Goal: Information Seeking & Learning: Learn about a topic

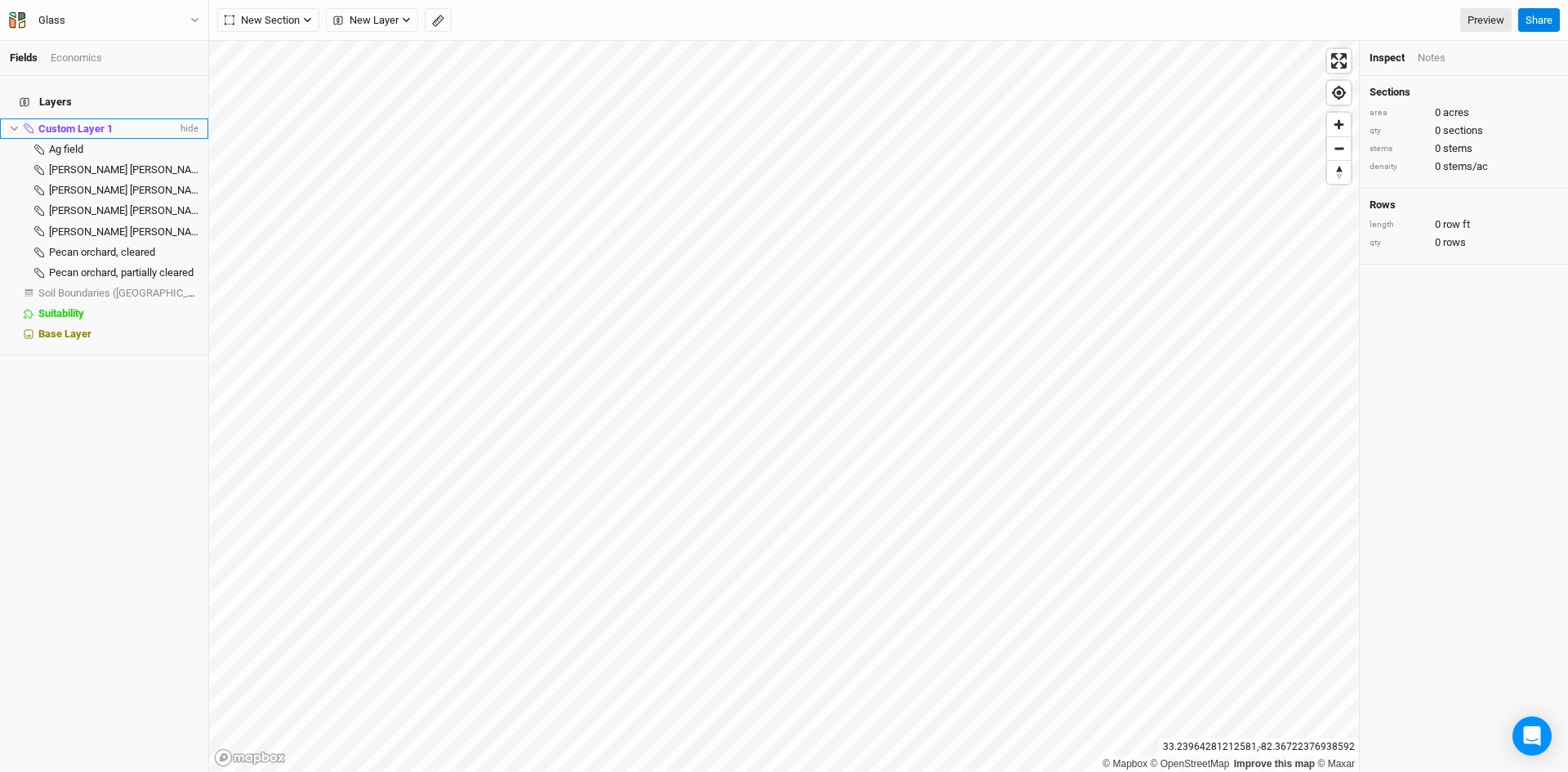
click at [105, 122] on span "Custom Layer 1" at bounding box center [75, 128] width 74 height 12
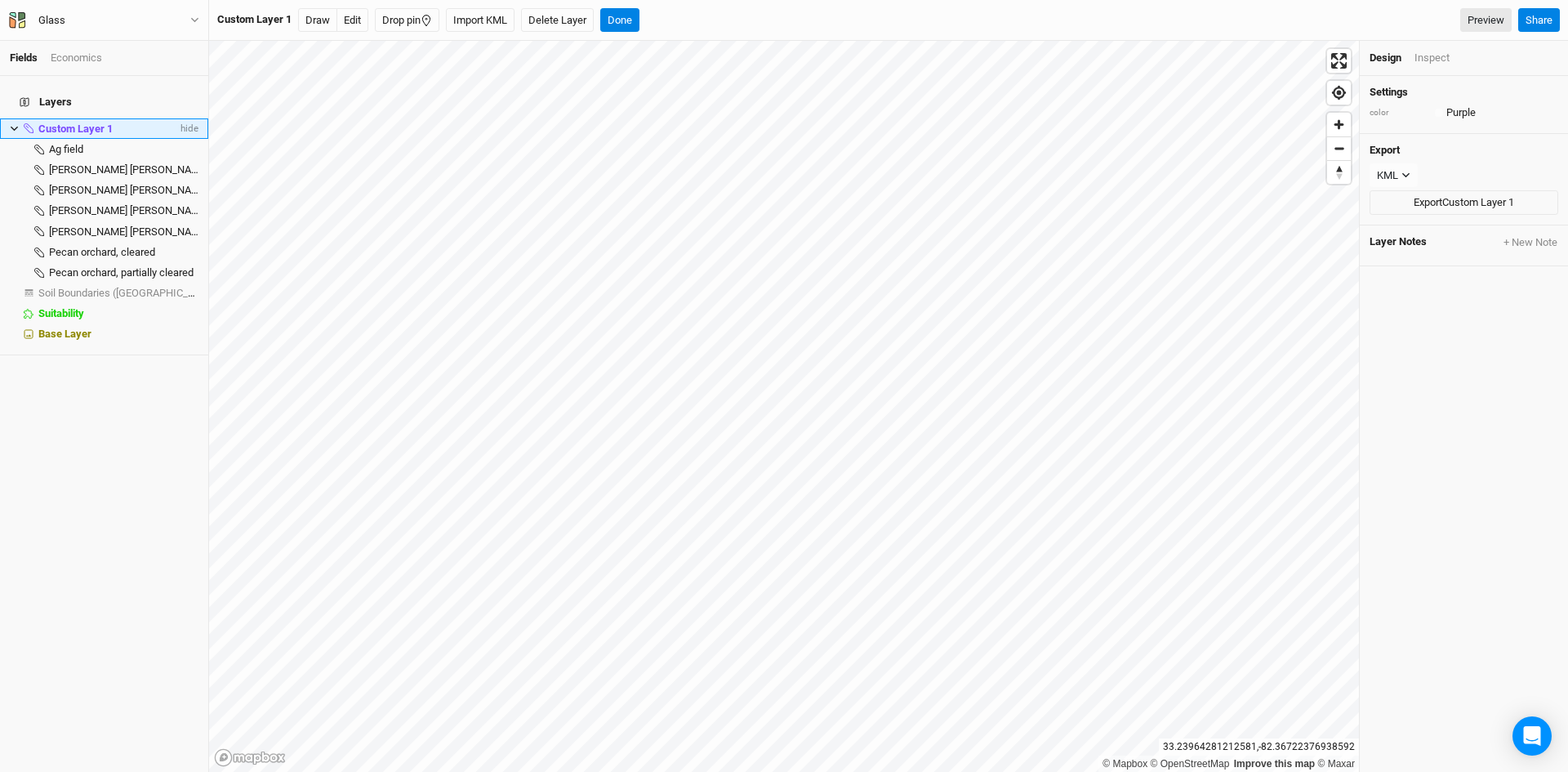
click at [81, 122] on span "Custom Layer 1" at bounding box center [75, 128] width 74 height 12
click at [565, 15] on button "Delete Layer" at bounding box center [557, 20] width 73 height 25
click at [598, 9] on button "Confirm" at bounding box center [593, 20] width 50 height 25
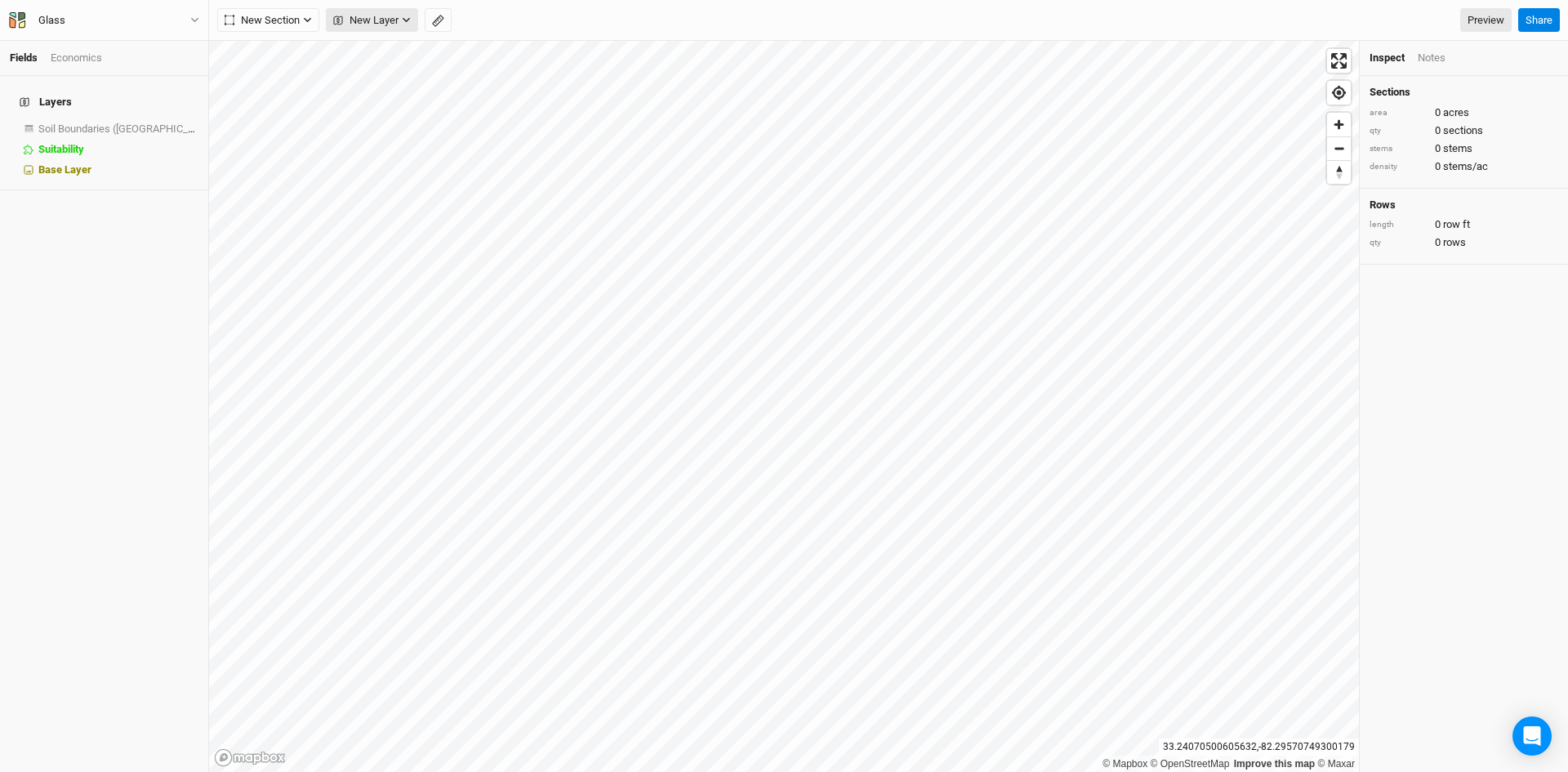
click at [383, 13] on span "New Layer" at bounding box center [366, 20] width 65 height 16
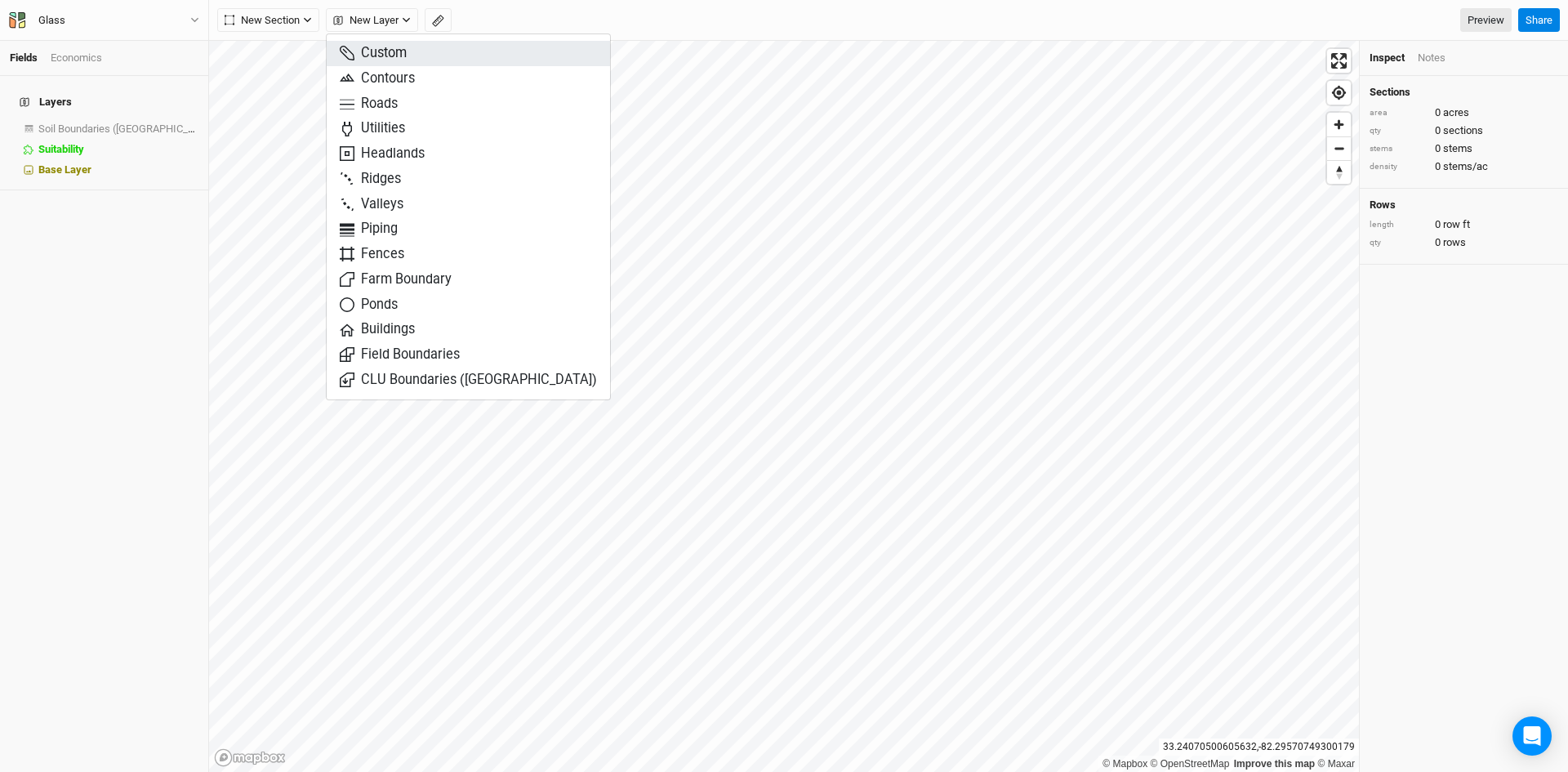
click at [371, 56] on span "Custom" at bounding box center [373, 54] width 67 height 19
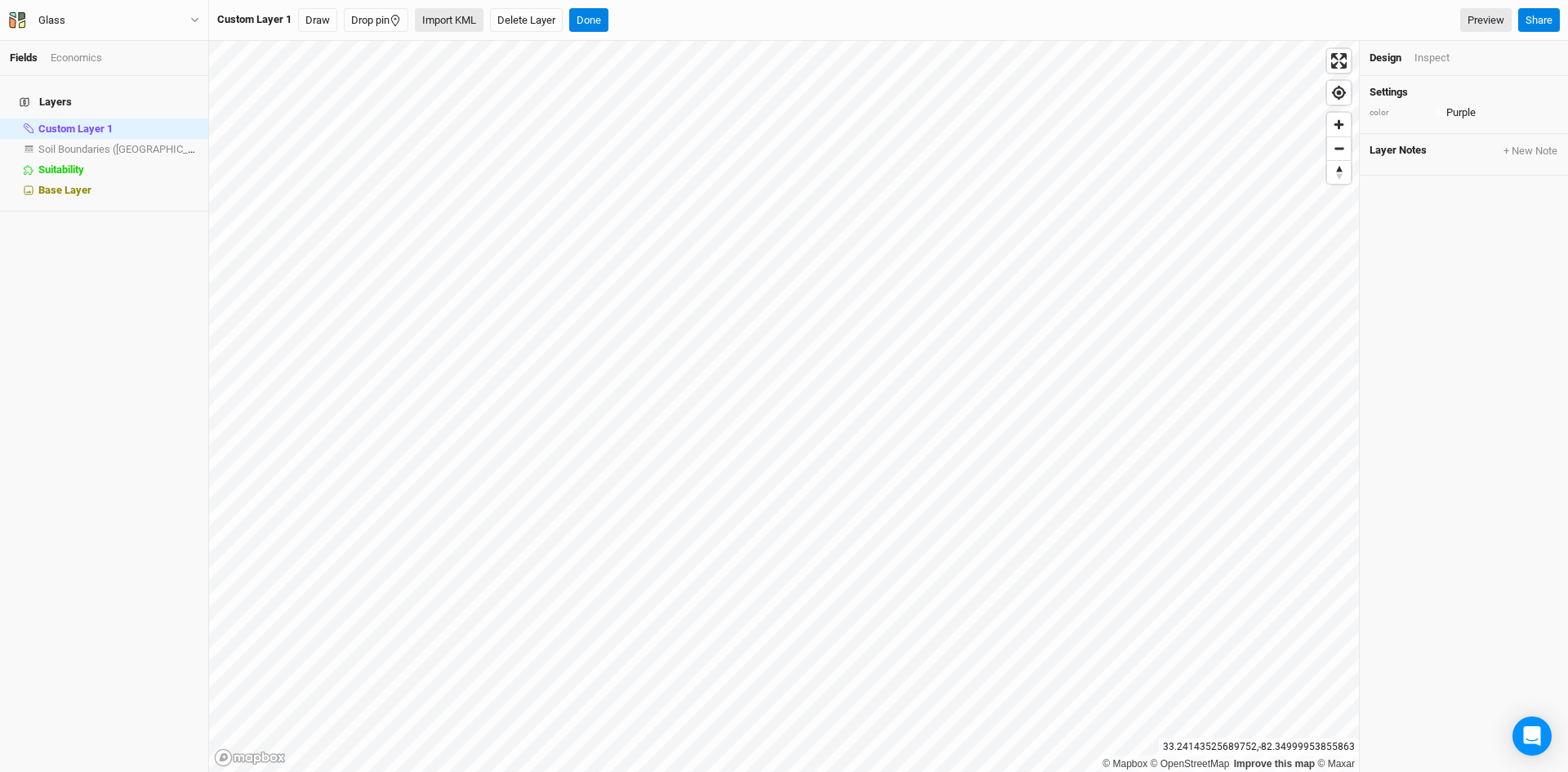
click at [438, 19] on button "Import KML" at bounding box center [449, 20] width 68 height 25
click at [108, 122] on span "Custom Layer 1" at bounding box center [75, 128] width 74 height 12
click at [94, 122] on span "Custom Layer 1" at bounding box center [75, 128] width 74 height 12
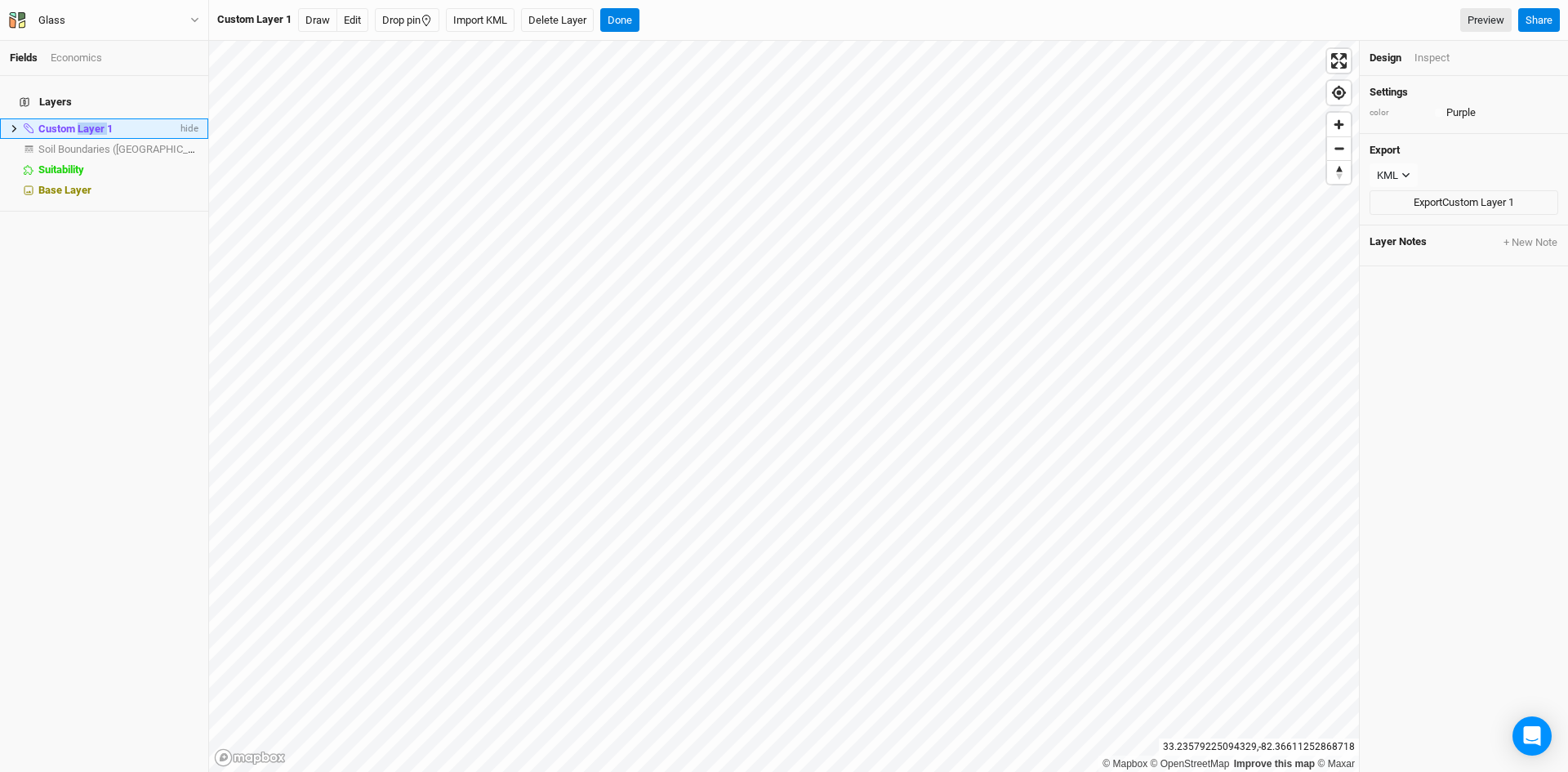
click at [93, 122] on span "Custom Layer 1" at bounding box center [75, 128] width 74 height 12
click at [9, 119] on li "Custom Layer 1 hide" at bounding box center [104, 129] width 208 height 20
click at [11, 124] on icon at bounding box center [14, 128] width 9 height 9
click at [69, 143] on span "Feature 1" at bounding box center [70, 149] width 44 height 12
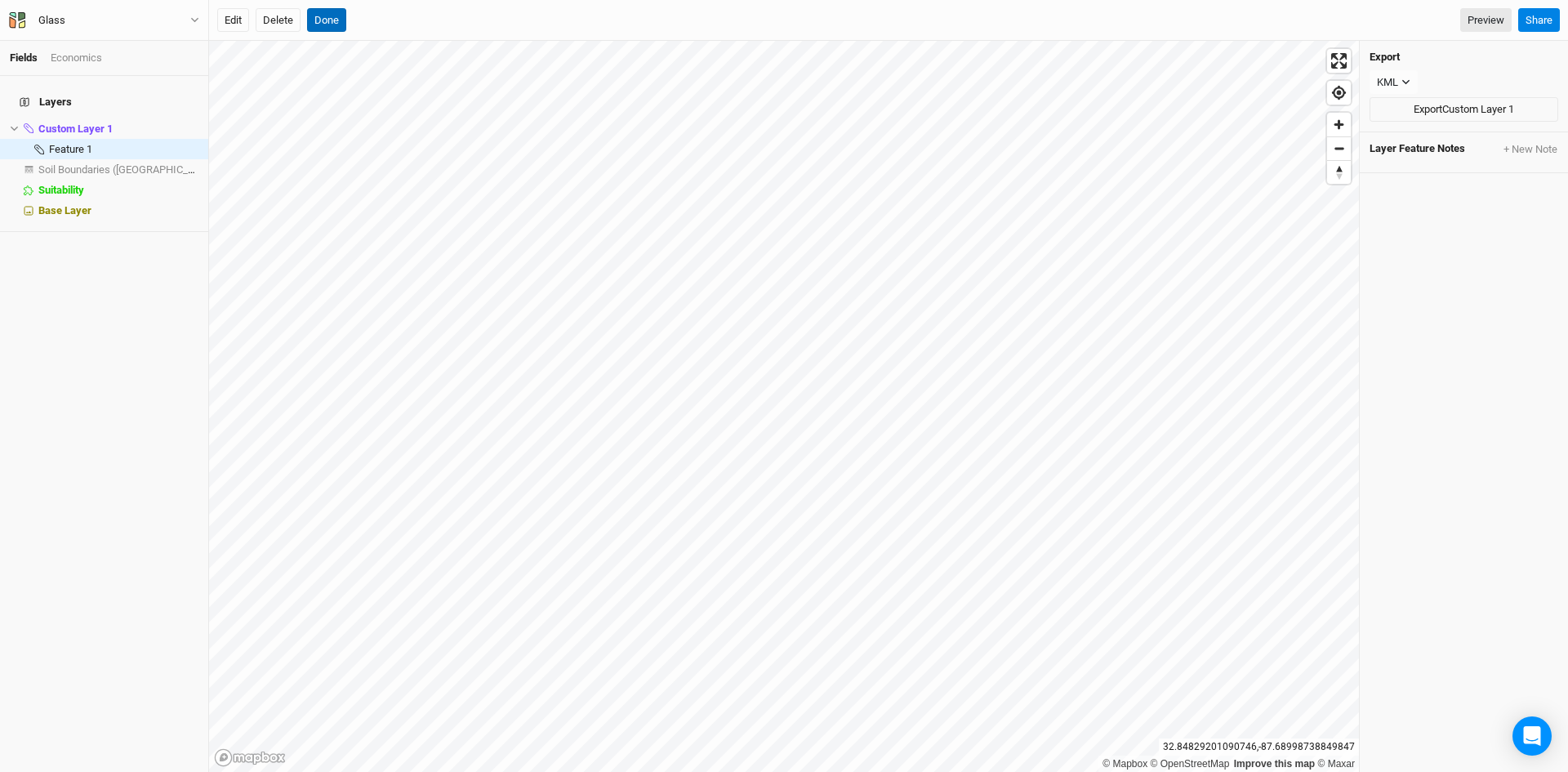
click at [327, 15] on button "Done" at bounding box center [327, 20] width 39 height 25
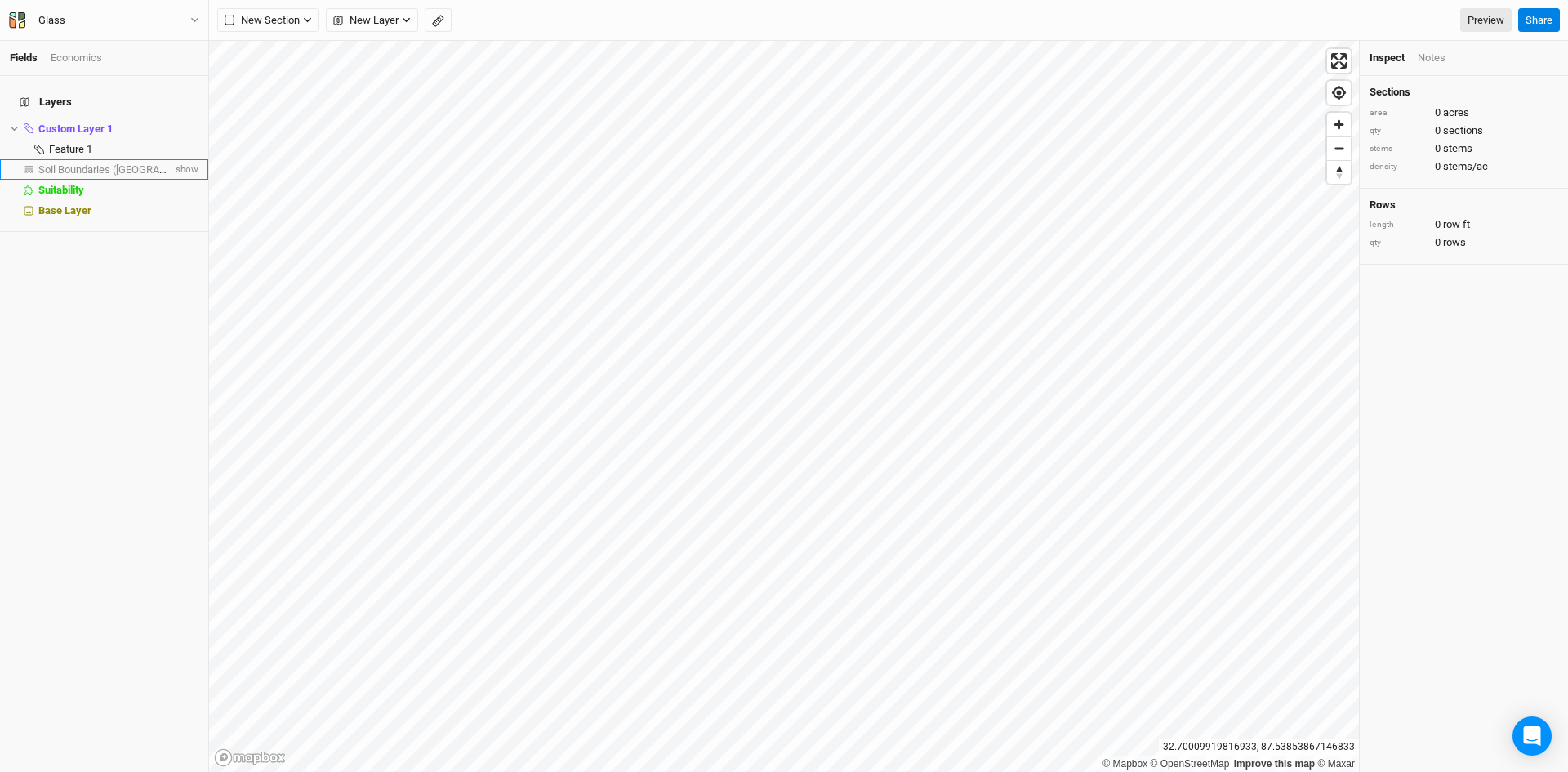
click at [94, 163] on span "Soil Boundaries ([GEOGRAPHIC_DATA])" at bounding box center [129, 169] width 181 height 12
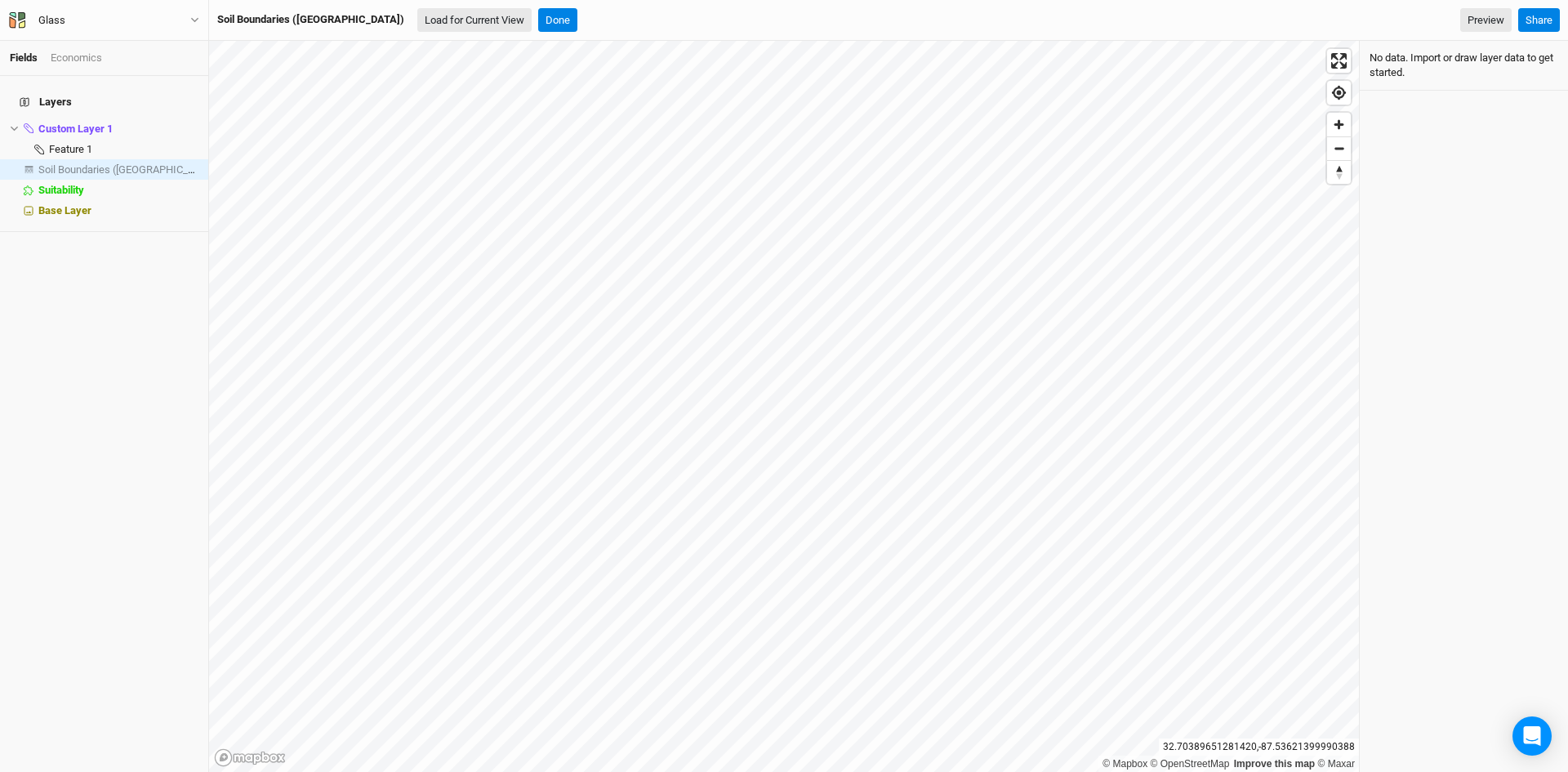
click at [418, 18] on button "Load for Current View" at bounding box center [475, 20] width 114 height 25
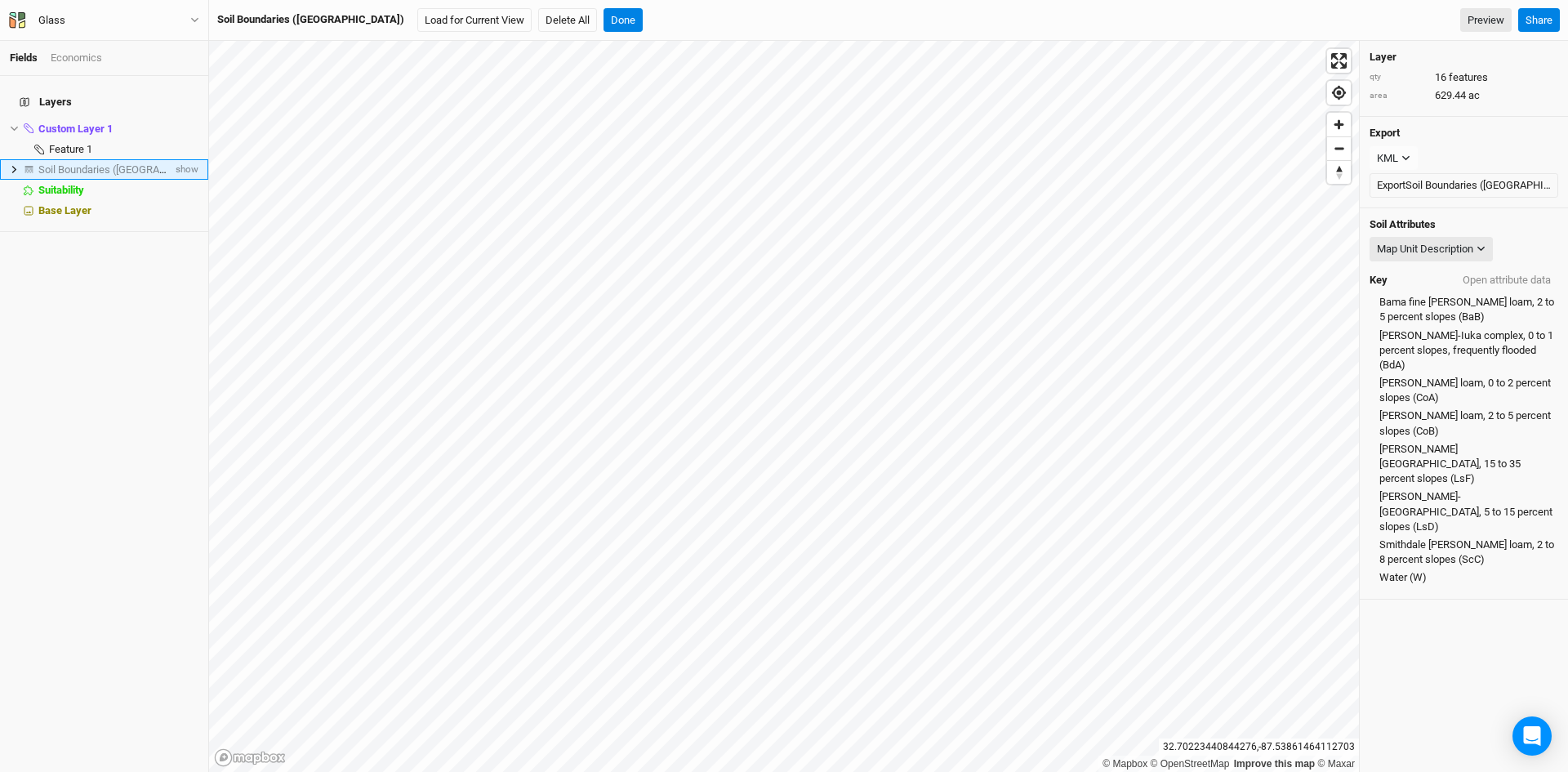
click at [11, 165] on icon at bounding box center [14, 169] width 9 height 9
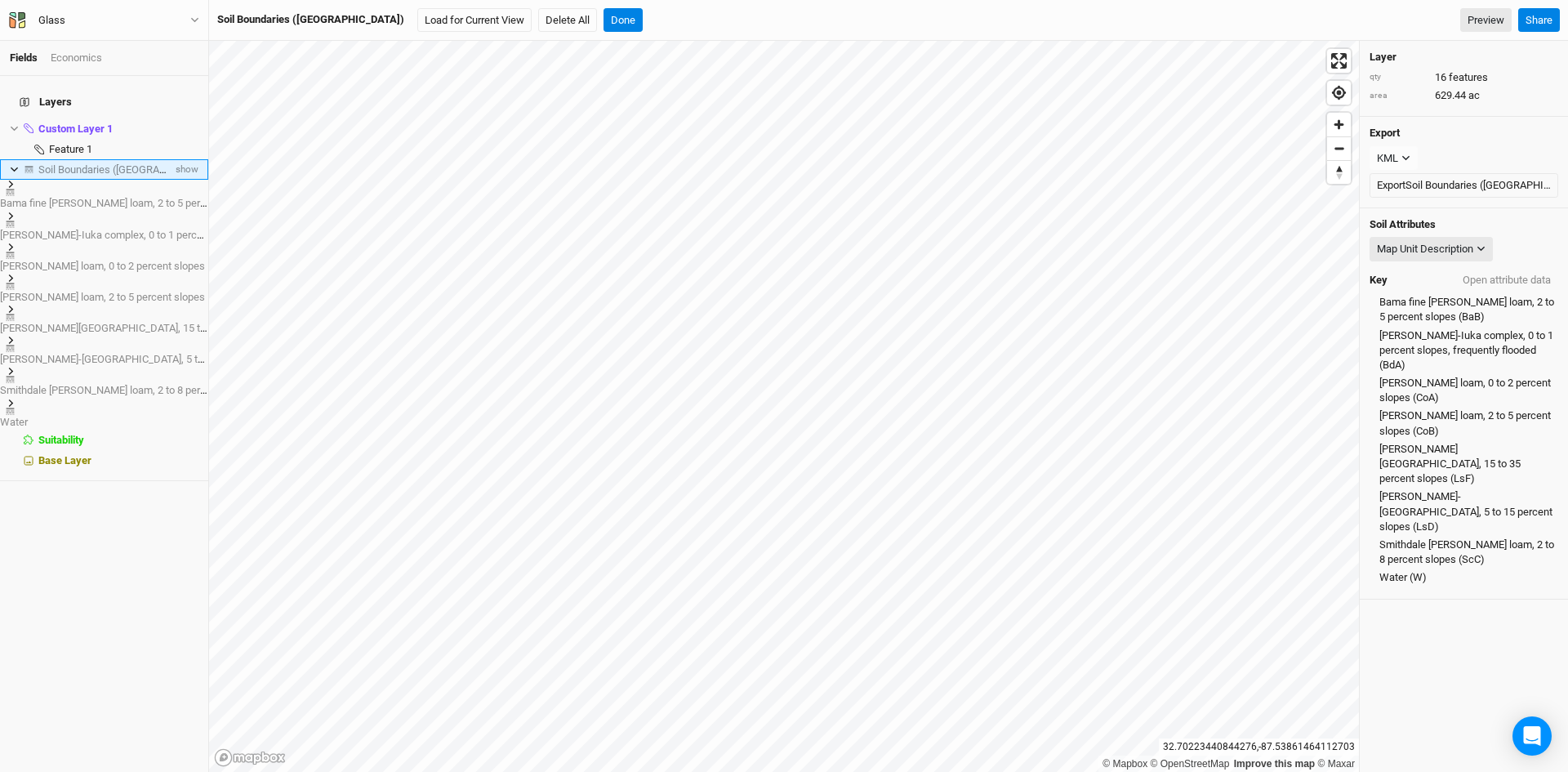
click at [66, 163] on span "Soil Boundaries ([GEOGRAPHIC_DATA])" at bounding box center [129, 169] width 181 height 12
click at [180, 159] on span "show" at bounding box center [185, 169] width 26 height 20
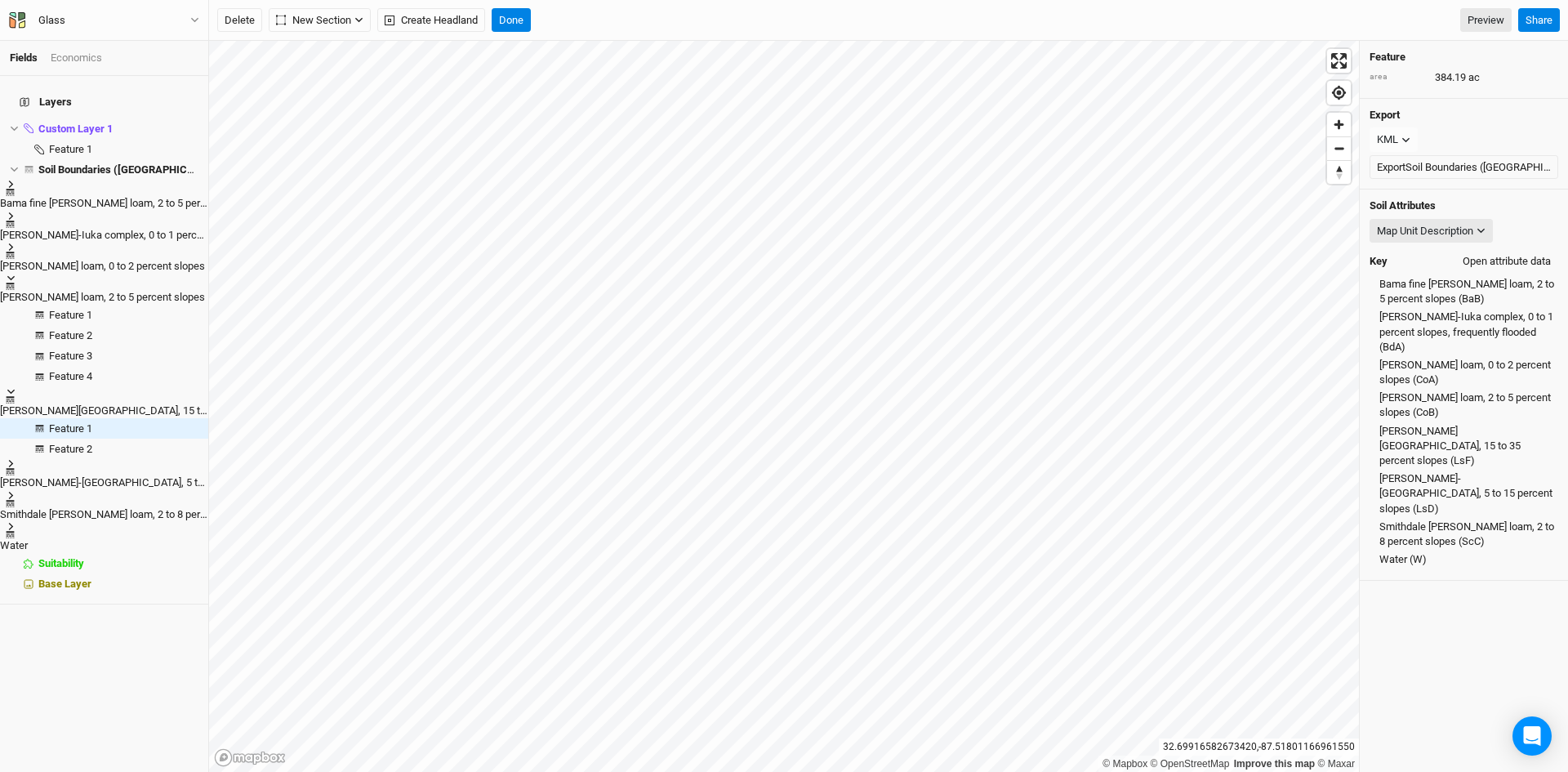
click at [1509, 255] on button "Open attribute data" at bounding box center [1507, 261] width 102 height 25
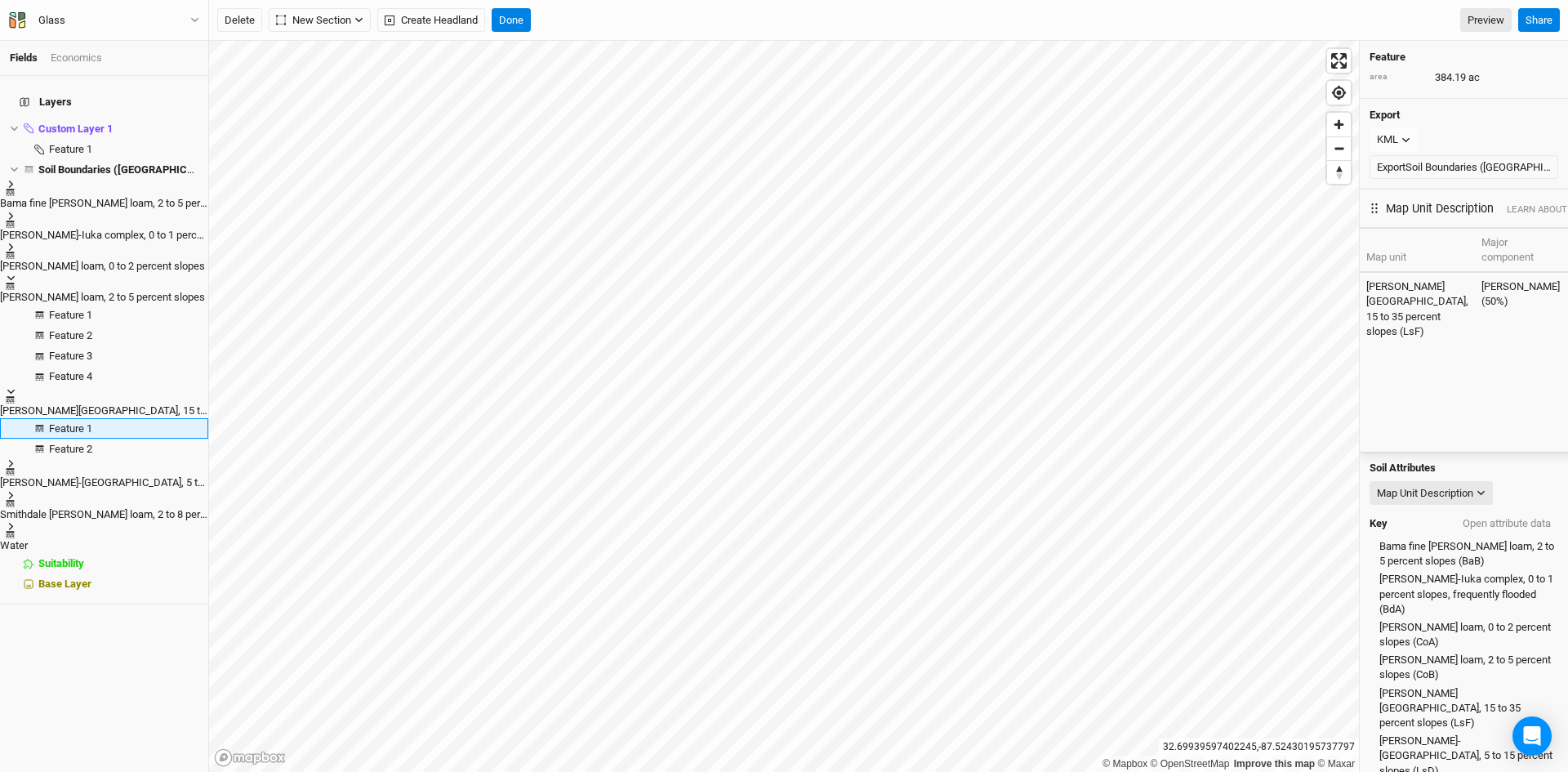
click at [977, 326] on div "© Mapbox © OpenStreetMap Improve this map © Maxar [GEOGRAPHIC_DATA] Feature are…" at bounding box center [888, 406] width 1359 height 731
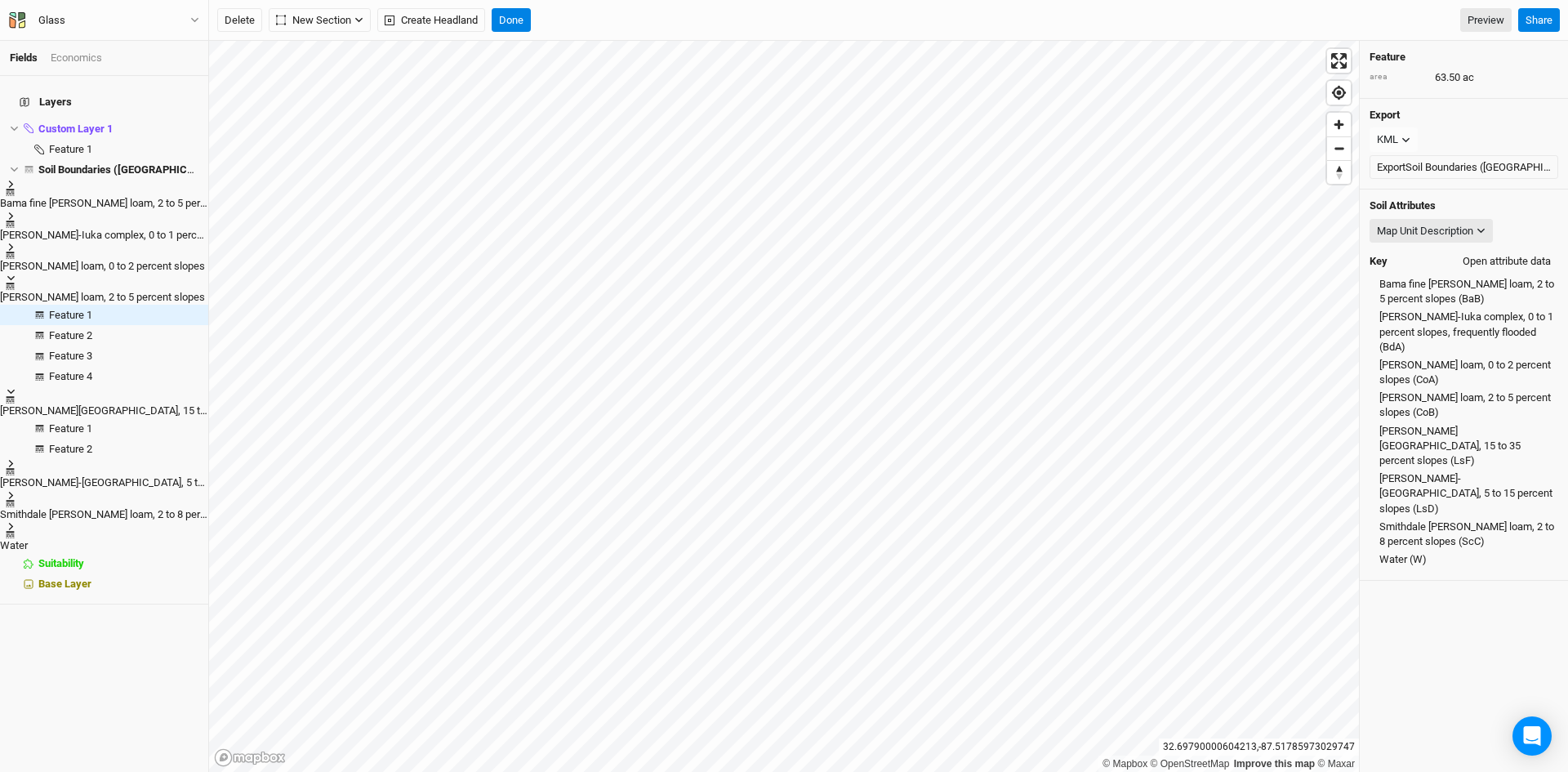
click at [1505, 259] on button "Open attribute data" at bounding box center [1507, 261] width 102 height 25
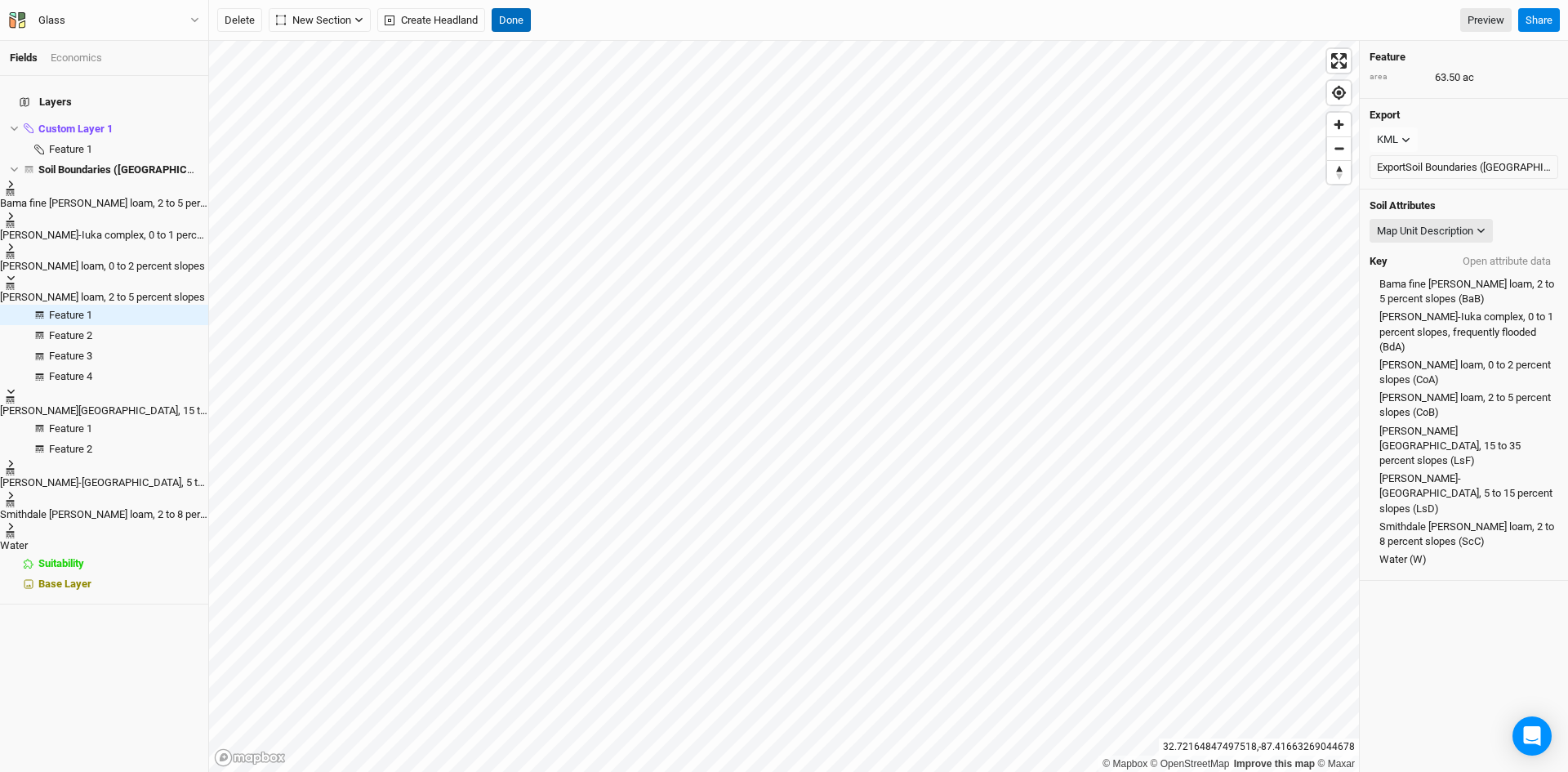
click at [513, 19] on button "Done" at bounding box center [512, 20] width 39 height 25
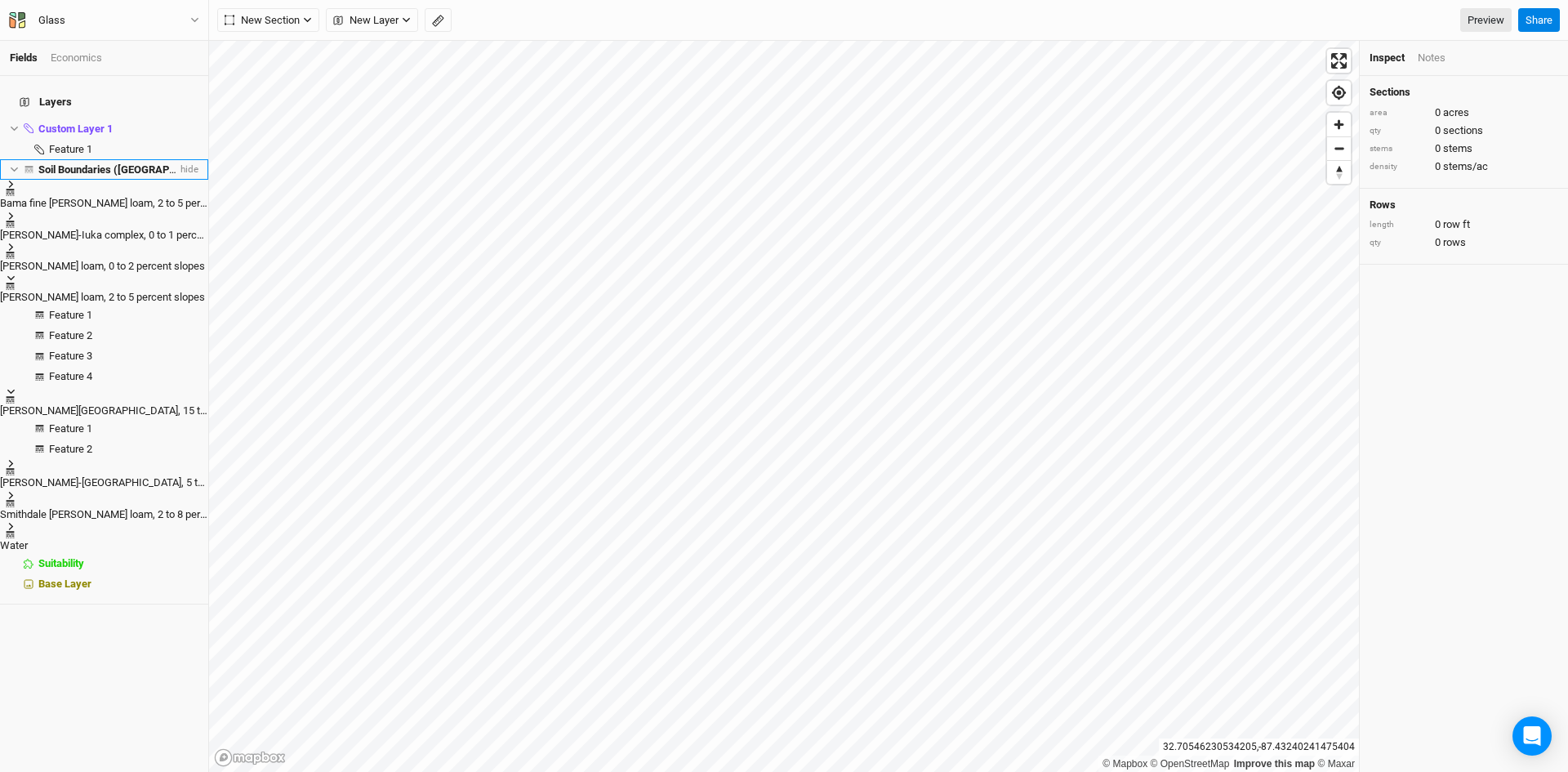
click at [12, 159] on li "Soil Boundaries ([GEOGRAPHIC_DATA]) hide" at bounding box center [104, 169] width 208 height 20
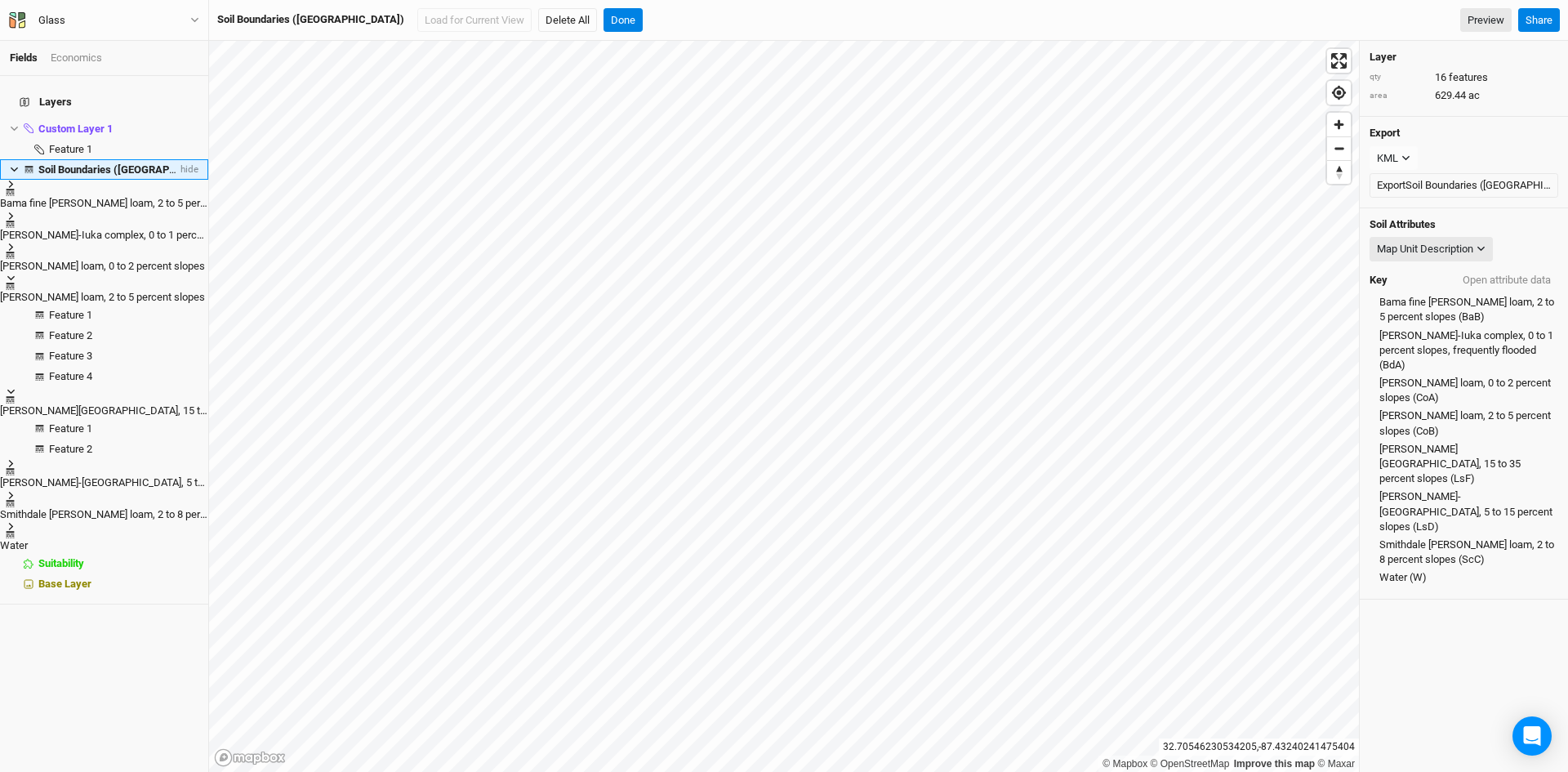
click at [9, 165] on icon at bounding box center [14, 169] width 9 height 9
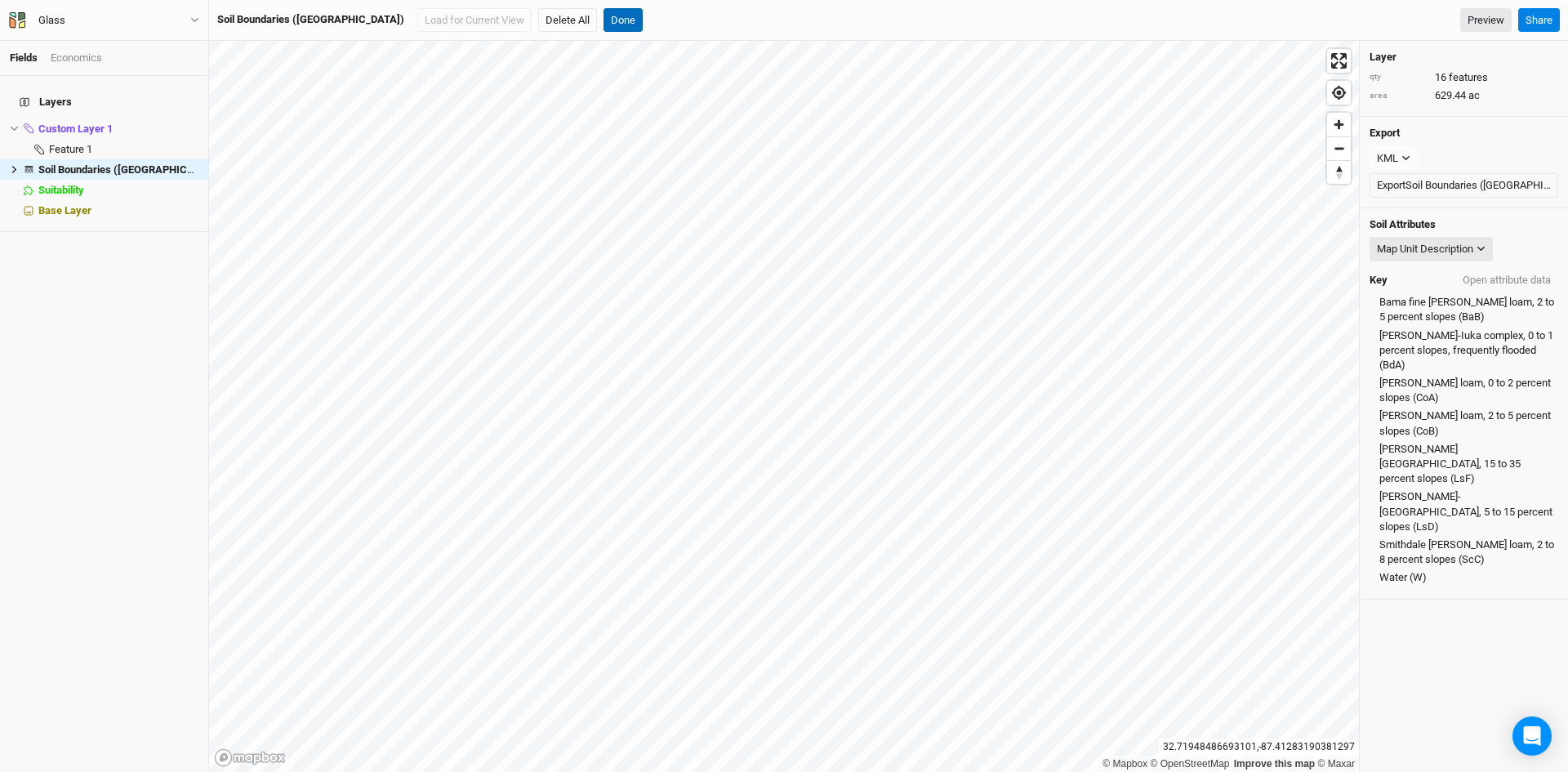
click at [604, 17] on button "Done" at bounding box center [623, 20] width 39 height 25
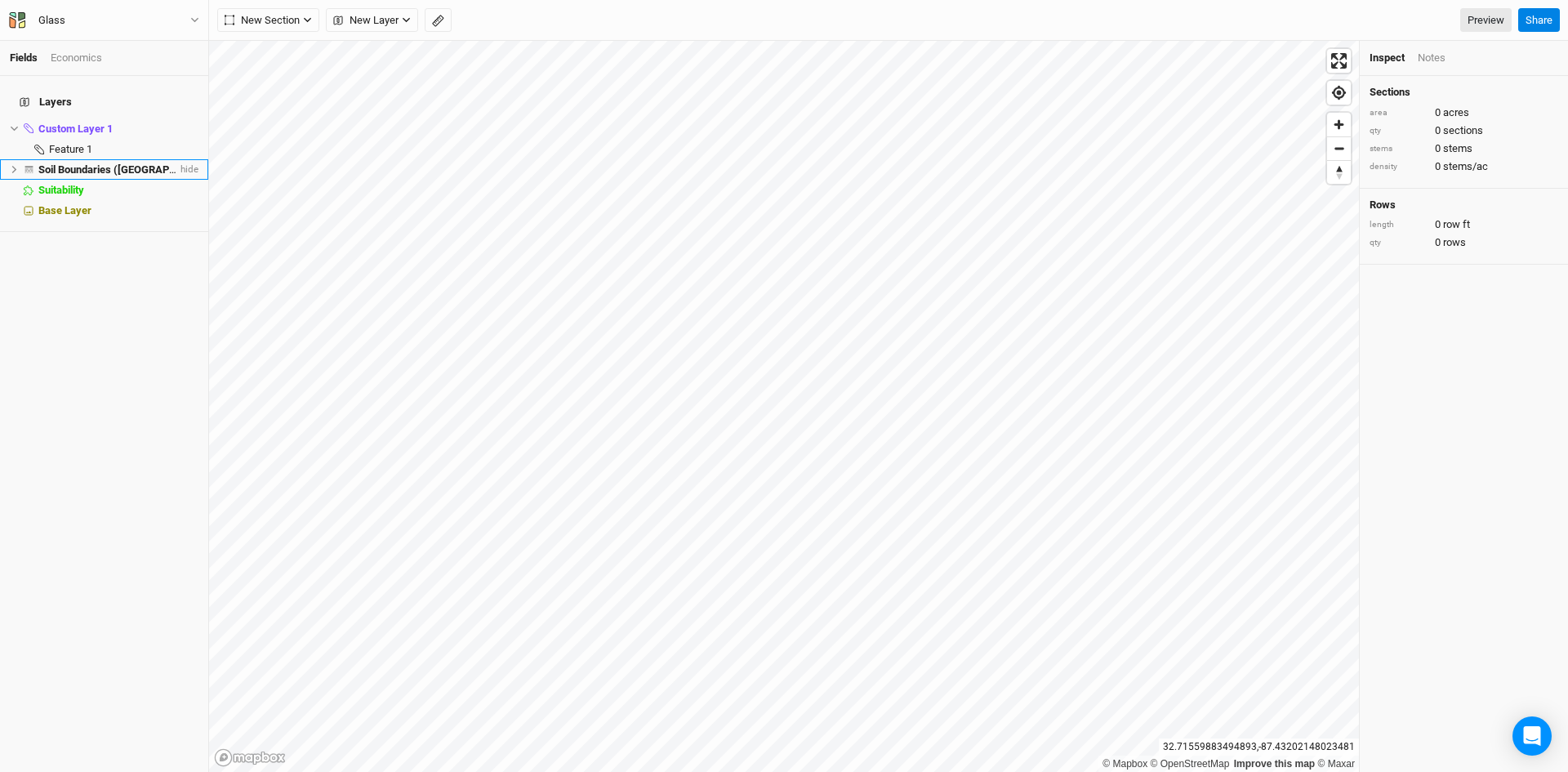
click at [85, 163] on span "Soil Boundaries ([GEOGRAPHIC_DATA])" at bounding box center [132, 169] width 187 height 12
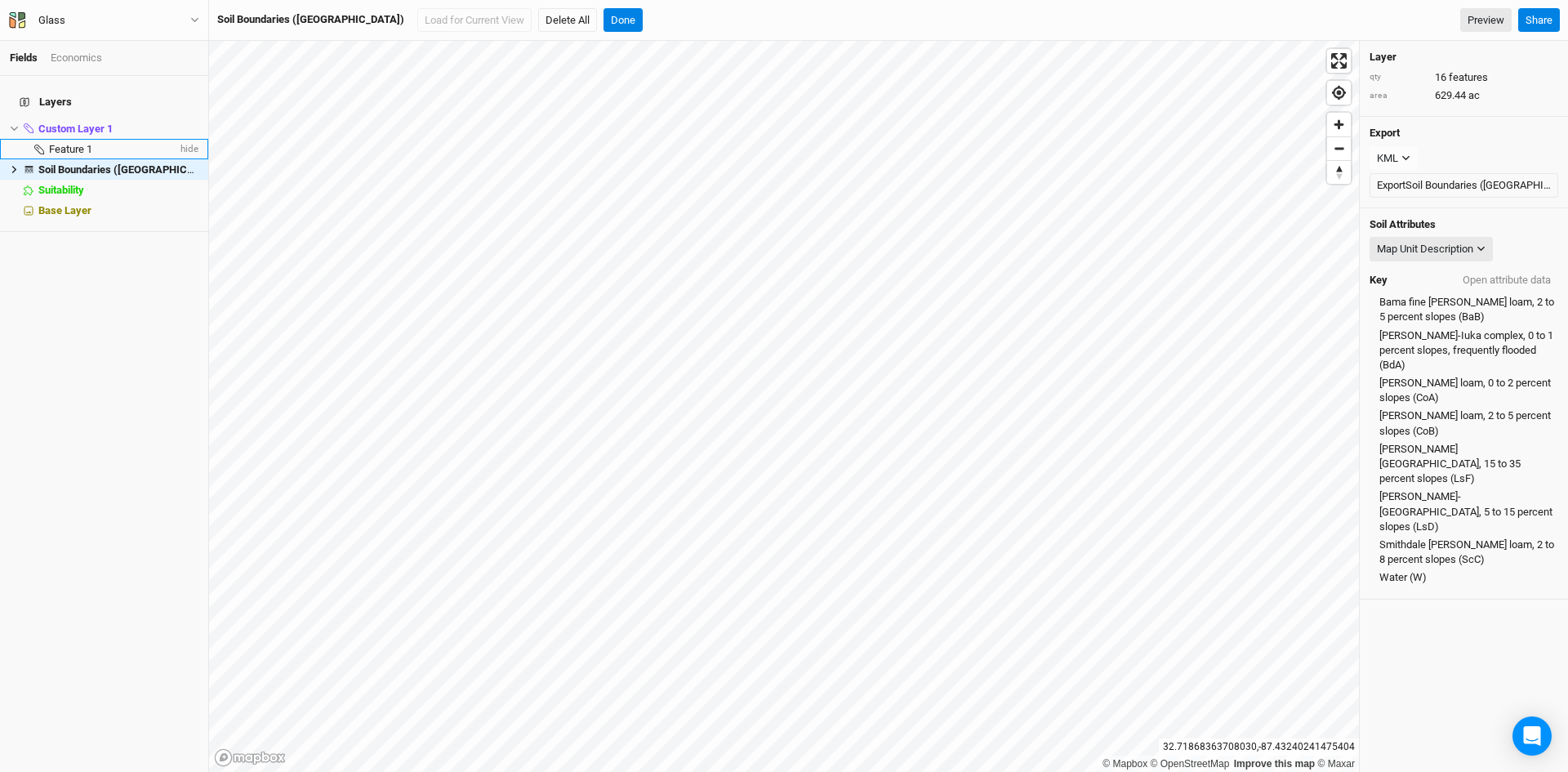
click at [70, 143] on span "Feature 1" at bounding box center [70, 149] width 44 height 12
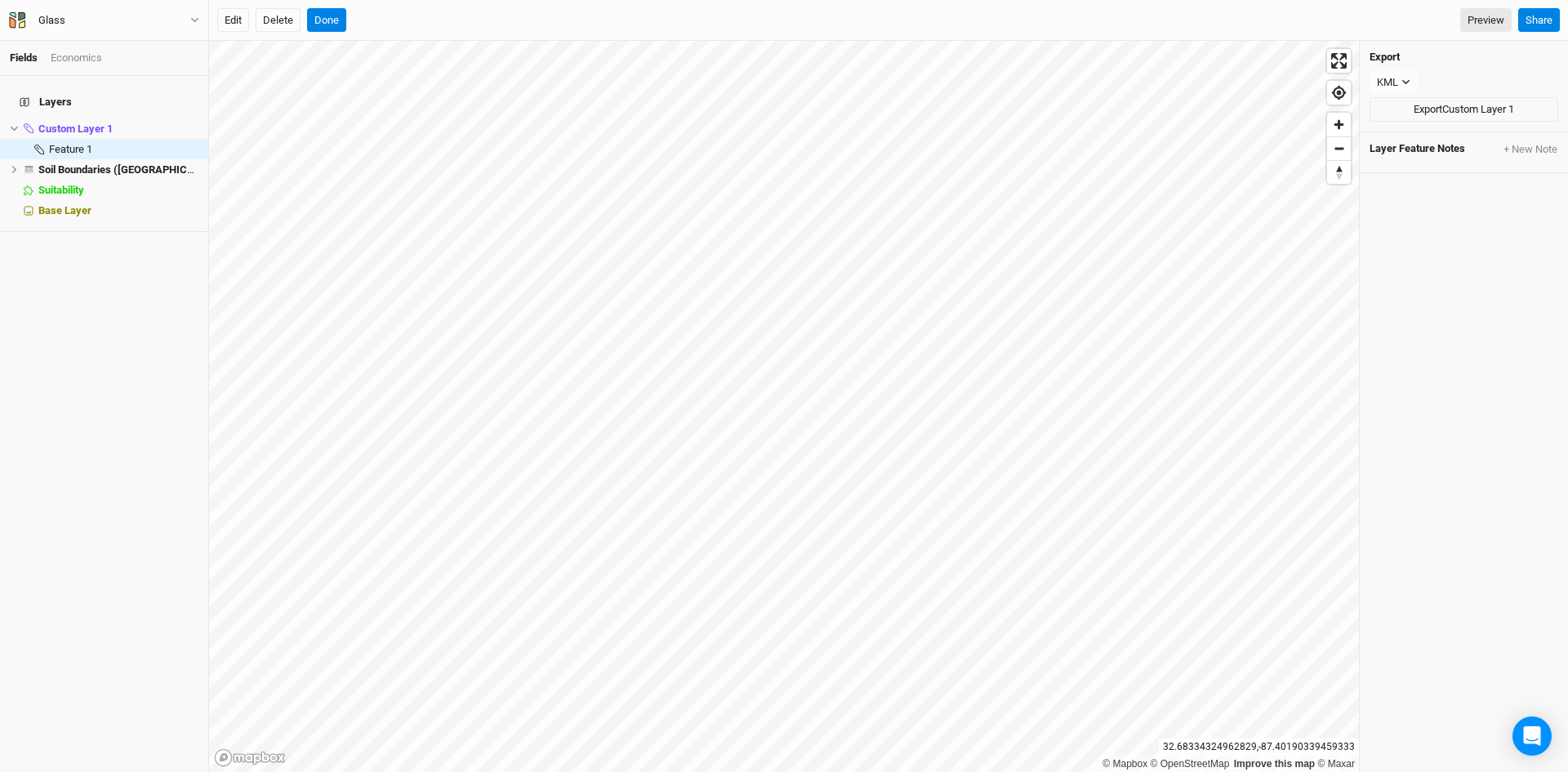
click at [723, 771] on html "Fields Economics Layers Custom Layer 1 hide Feature 1 hide Soil Boundaries ([GE…" at bounding box center [784, 386] width 1568 height 772
click at [59, 122] on span "Custom Layer 1" at bounding box center [75, 128] width 74 height 12
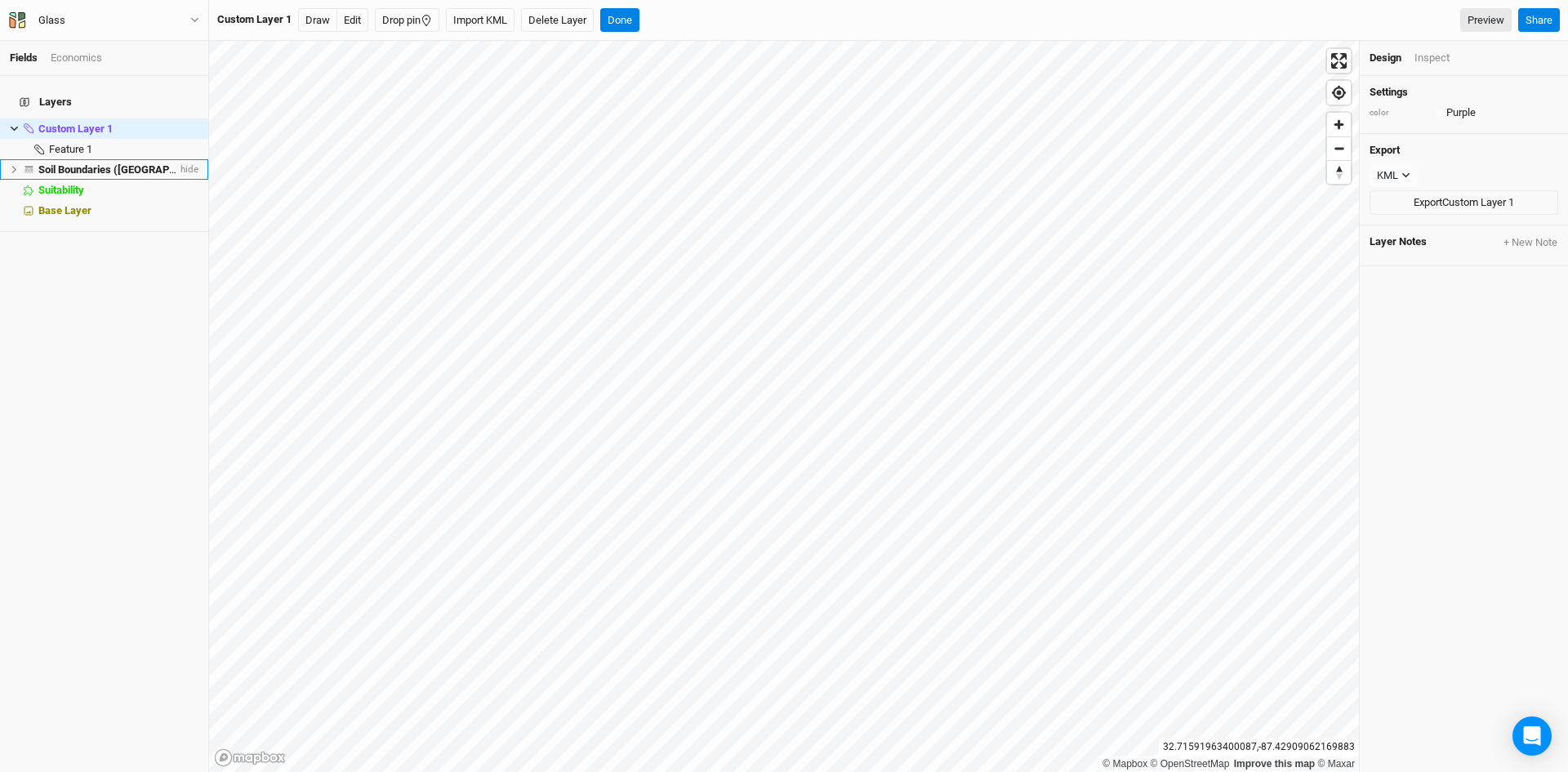
click at [88, 163] on span "Soil Boundaries ([GEOGRAPHIC_DATA])" at bounding box center [132, 169] width 187 height 12
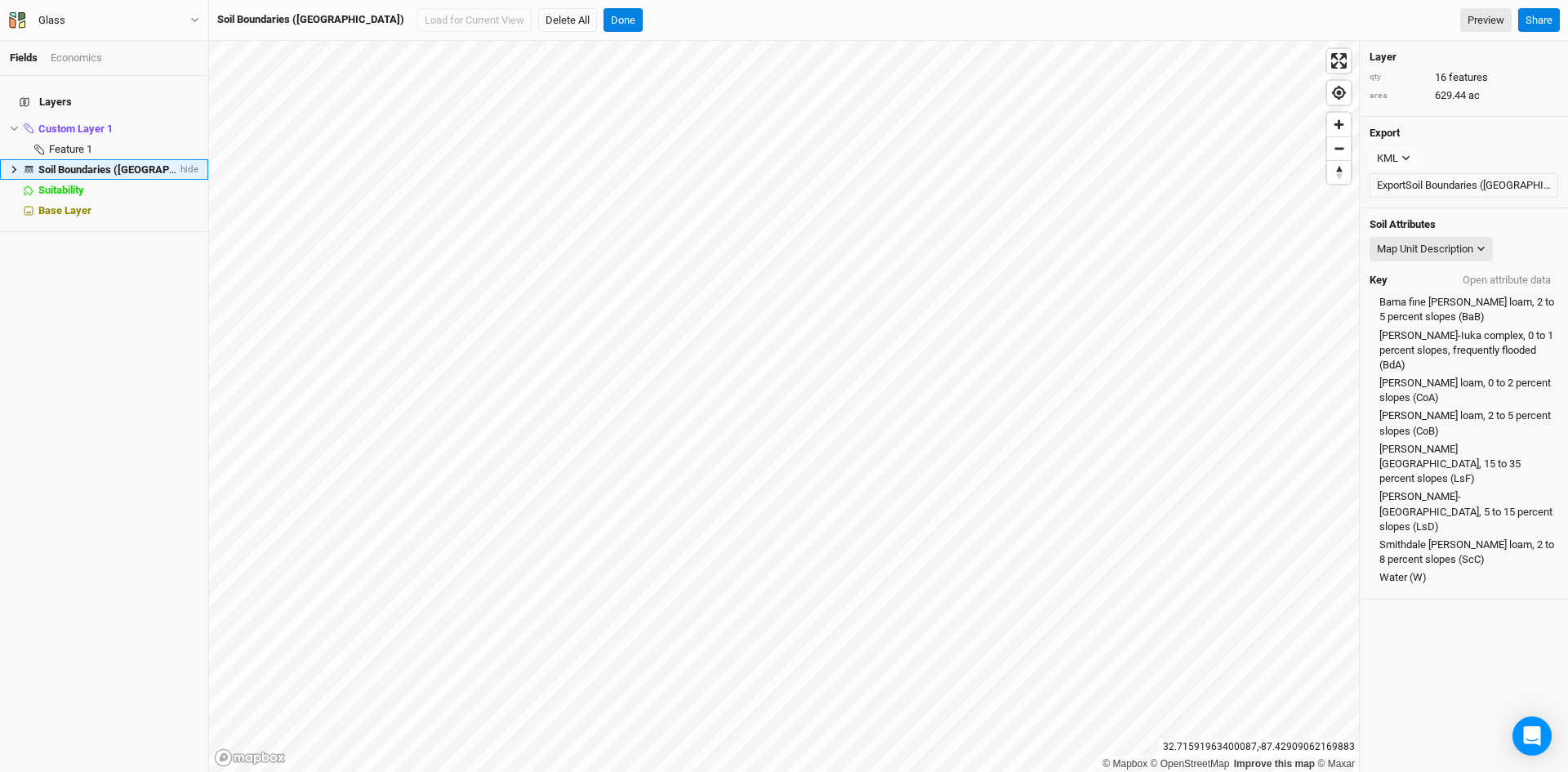
click at [88, 163] on span "Soil Boundaries ([GEOGRAPHIC_DATA])" at bounding box center [132, 169] width 187 height 12
click at [418, 15] on button "Load for Current View" at bounding box center [475, 20] width 114 height 25
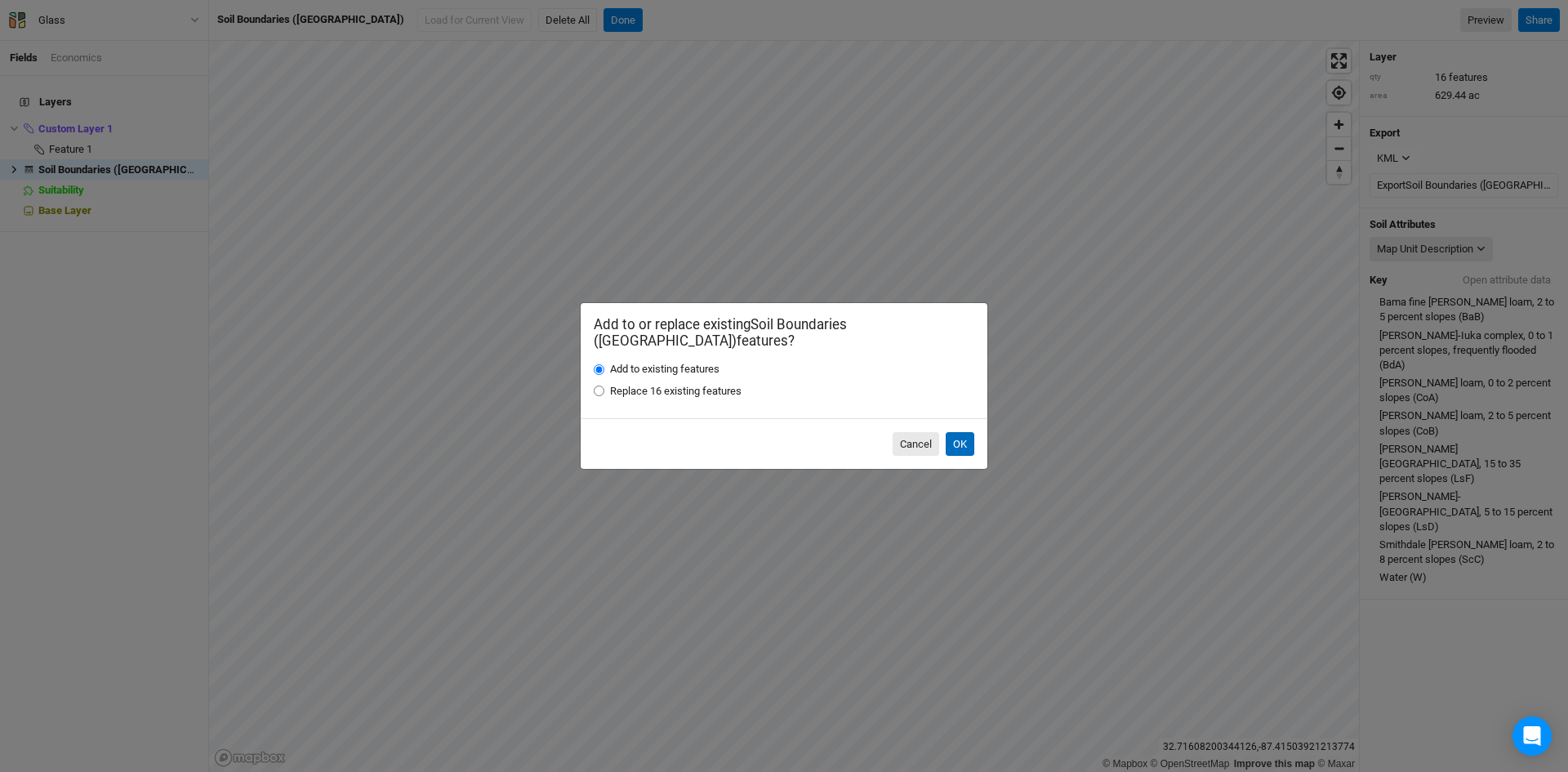
click at [961, 432] on button "OK" at bounding box center [959, 444] width 28 height 25
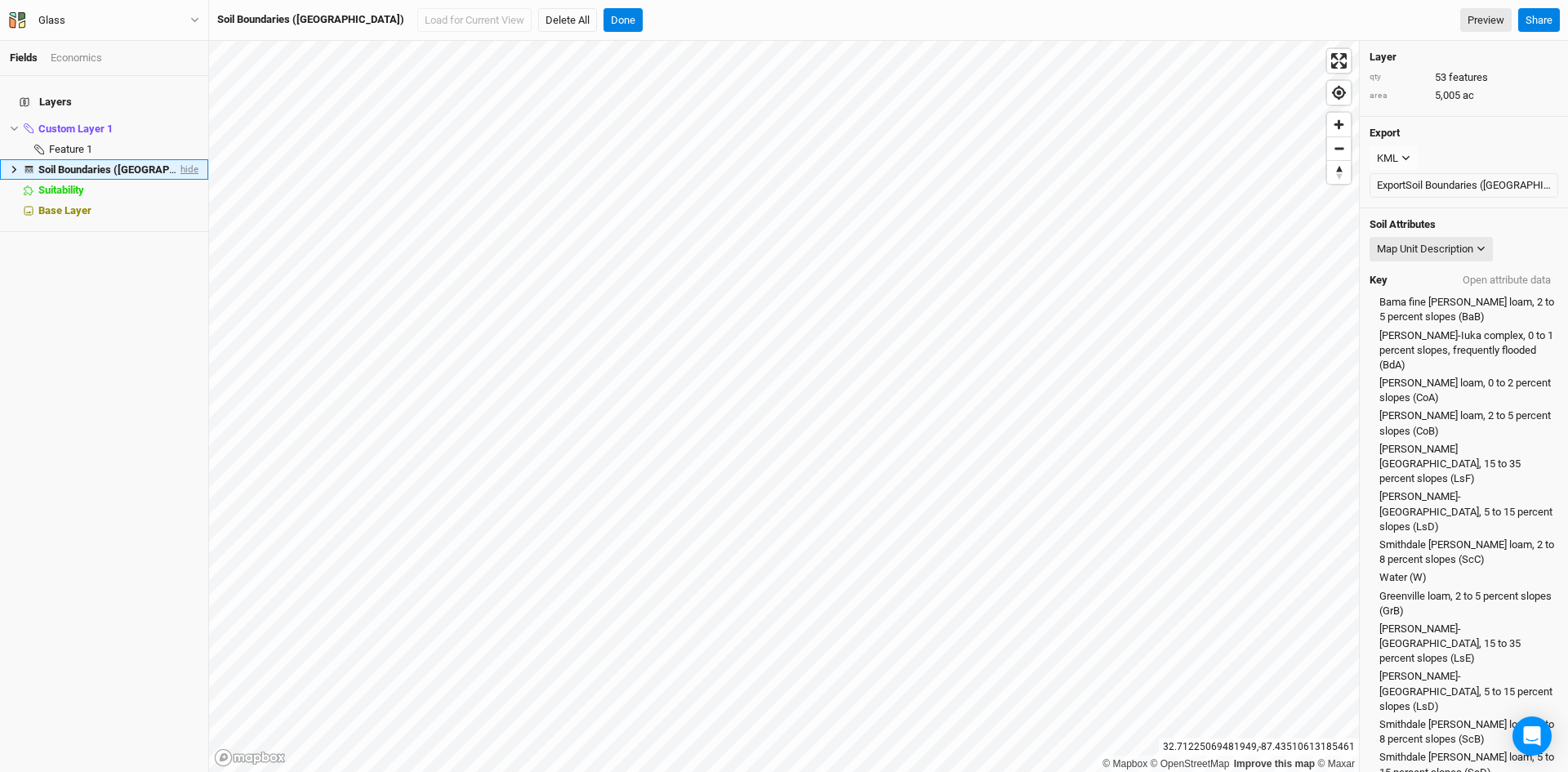
click at [178, 159] on span "hide" at bounding box center [188, 169] width 21 height 20
click at [173, 159] on span "show" at bounding box center [185, 169] width 26 height 20
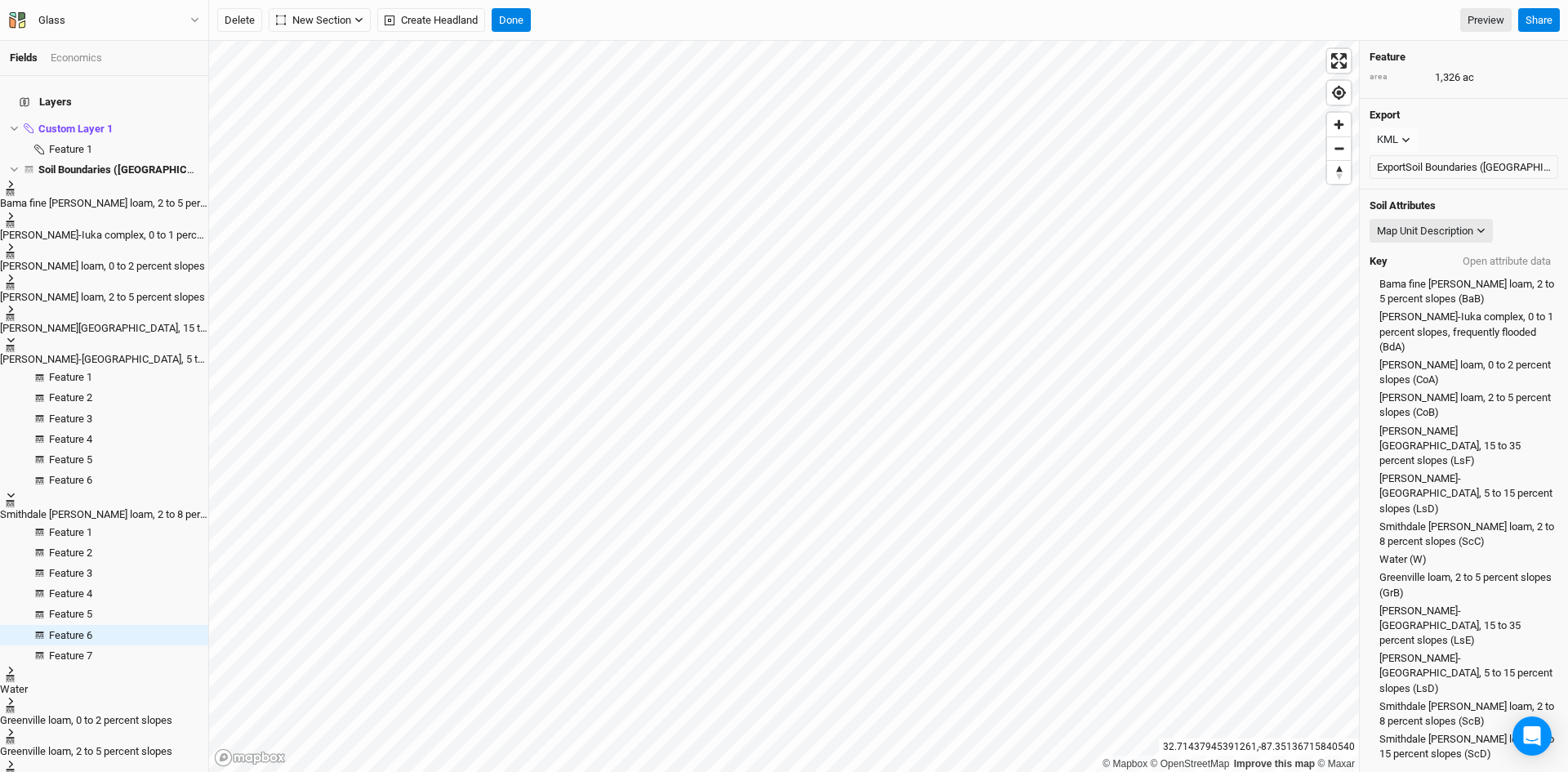
click at [1409, 699] on span "Smithdale [PERSON_NAME] loam, 2 to 8 percent slopes (ScB)" at bounding box center [1467, 714] width 176 height 29
click at [1488, 258] on button "Open attribute data" at bounding box center [1507, 261] width 102 height 25
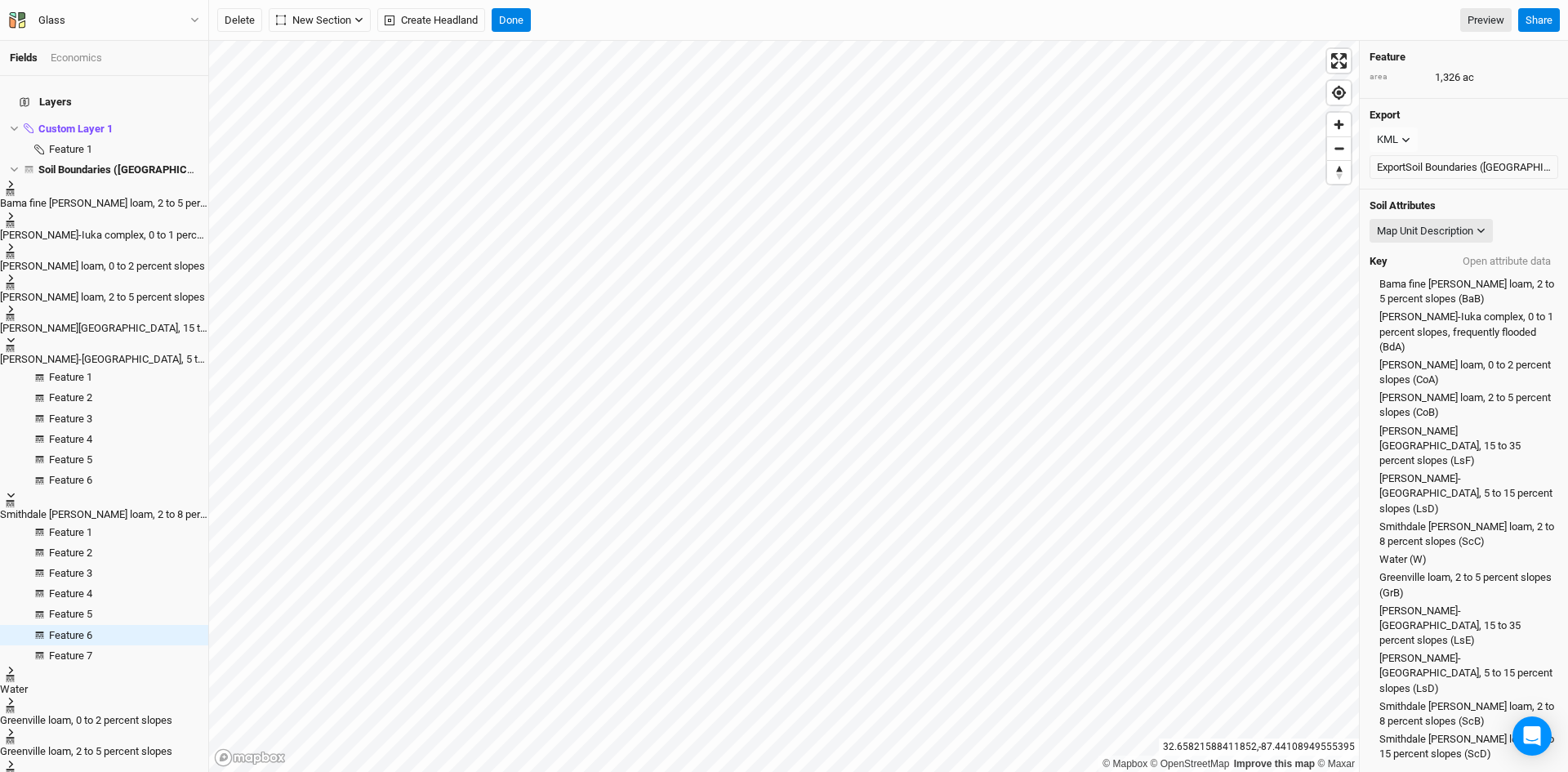
click at [14, 336] on li "[PERSON_NAME]-[GEOGRAPHIC_DATA], 5 to 15 percent slopes" at bounding box center [104, 351] width 208 height 31
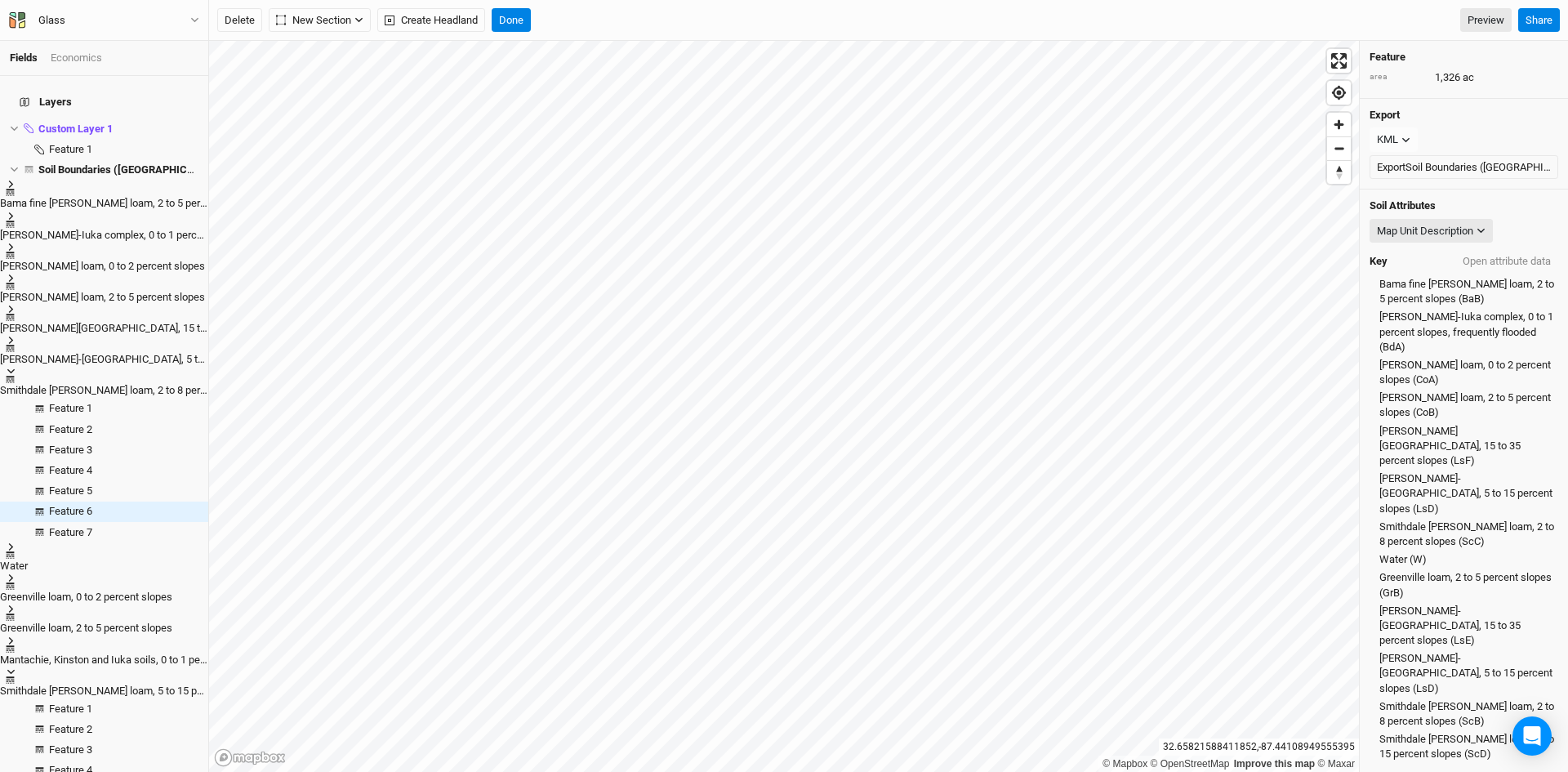
click at [12, 366] on li "Smithdale [PERSON_NAME] loam, 2 to 8 percent slopes" at bounding box center [104, 382] width 208 height 31
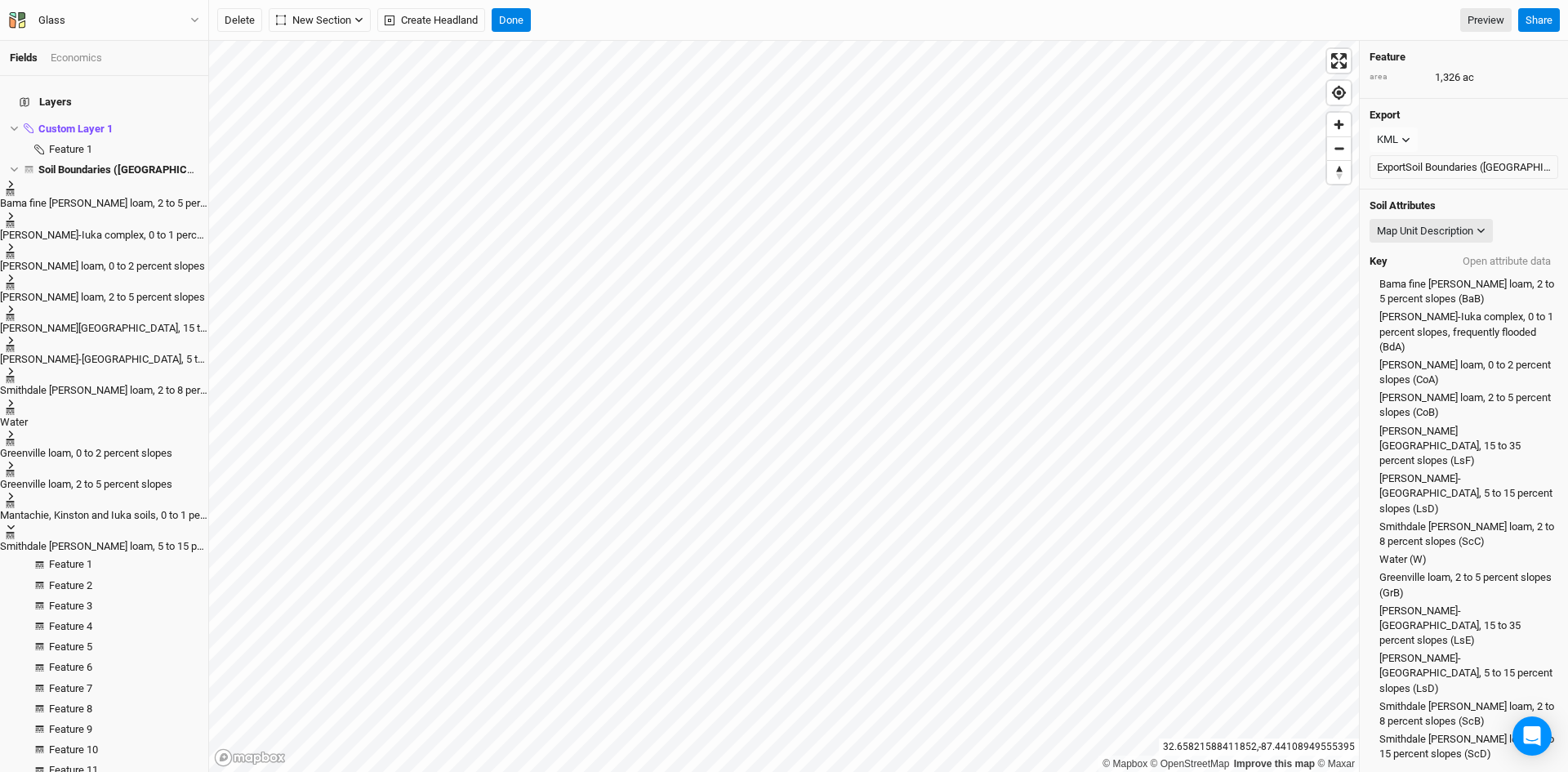
click at [16, 523] on li "Smithdale [PERSON_NAME] loam, 5 to 15 percent slopes" at bounding box center [104, 538] width 208 height 31
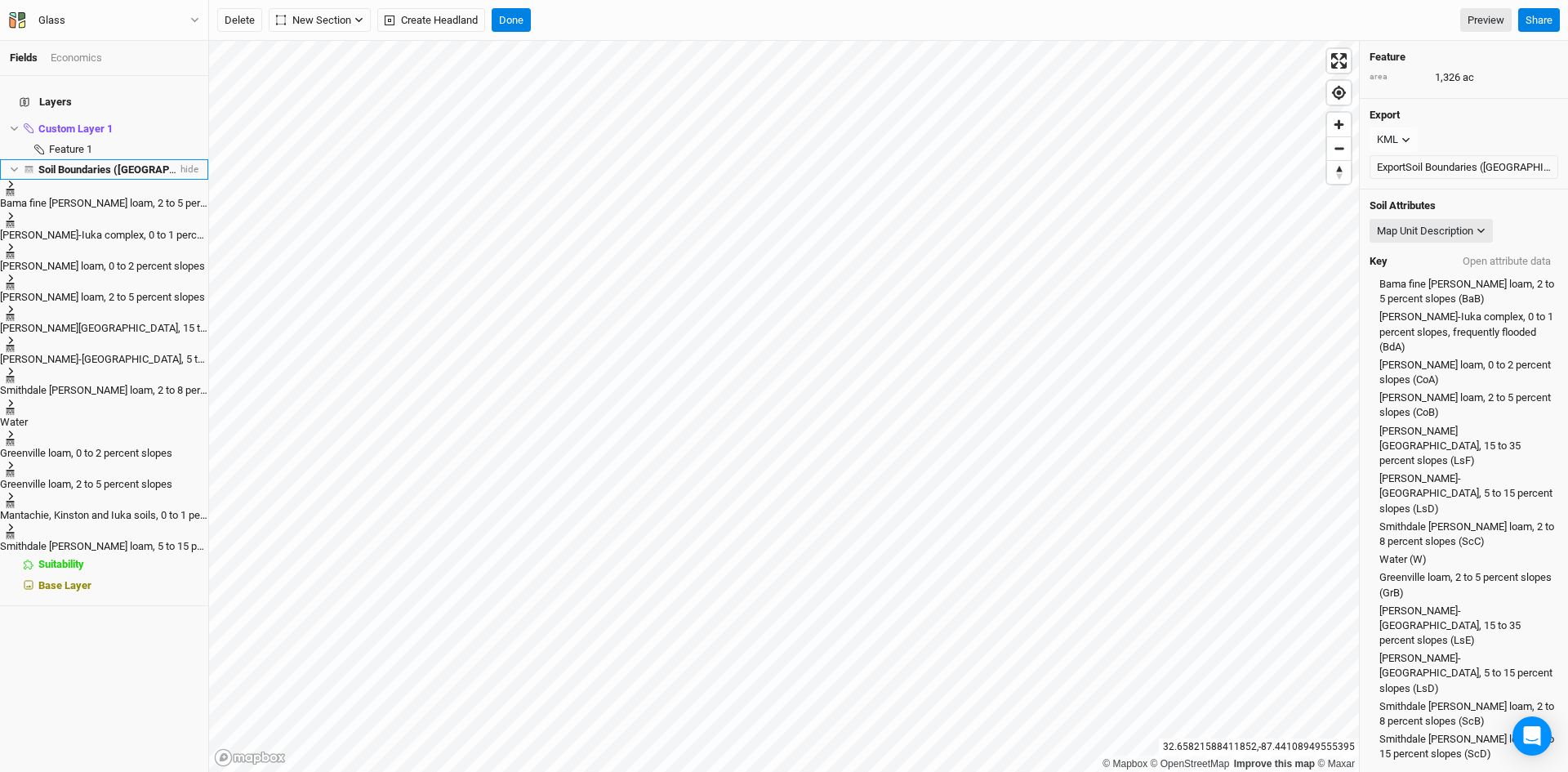
click at [65, 163] on span "Soil Boundaries ([GEOGRAPHIC_DATA])" at bounding box center [132, 169] width 187 height 12
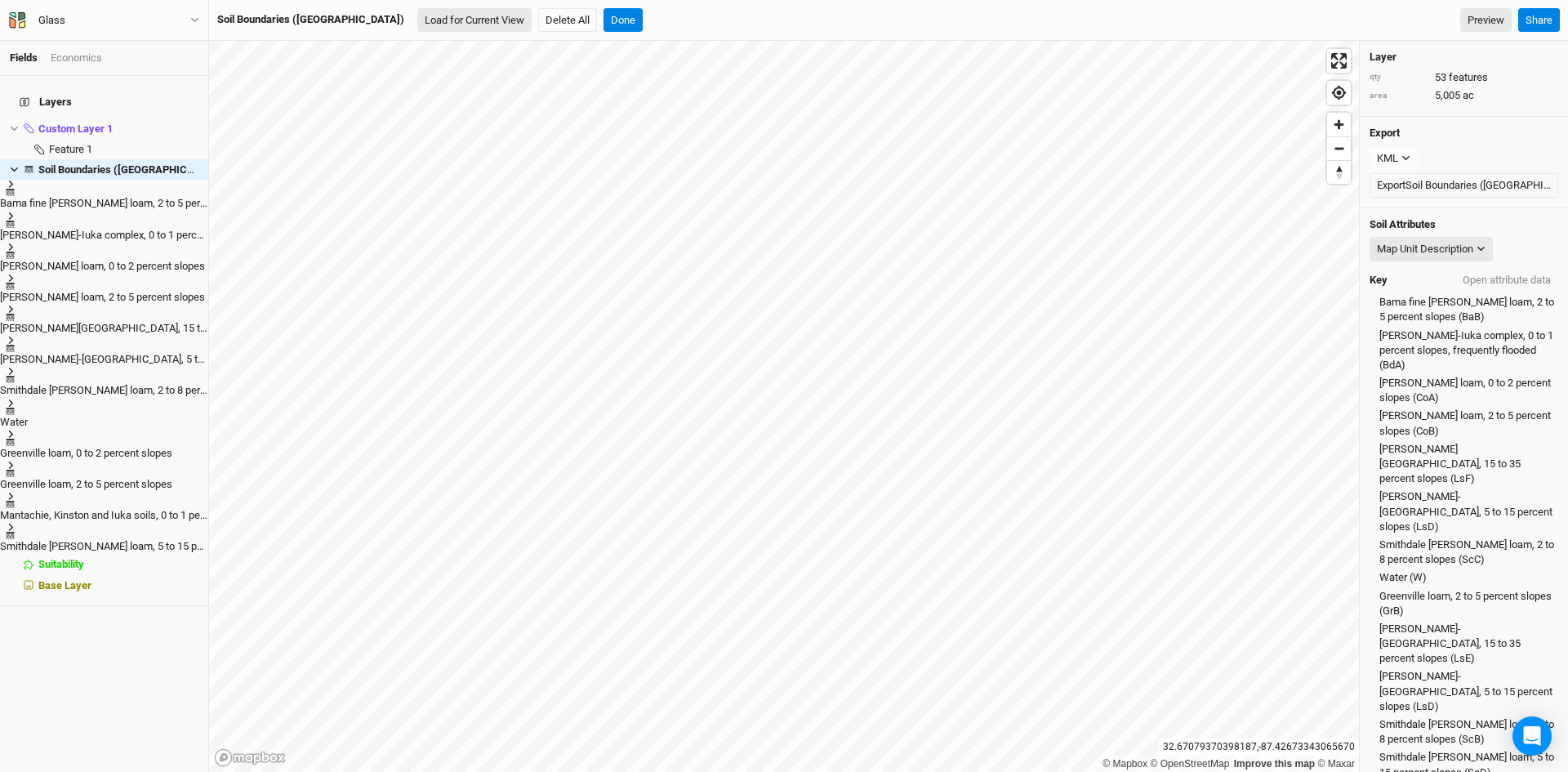
click at [418, 21] on button "Load for Current View" at bounding box center [475, 20] width 114 height 25
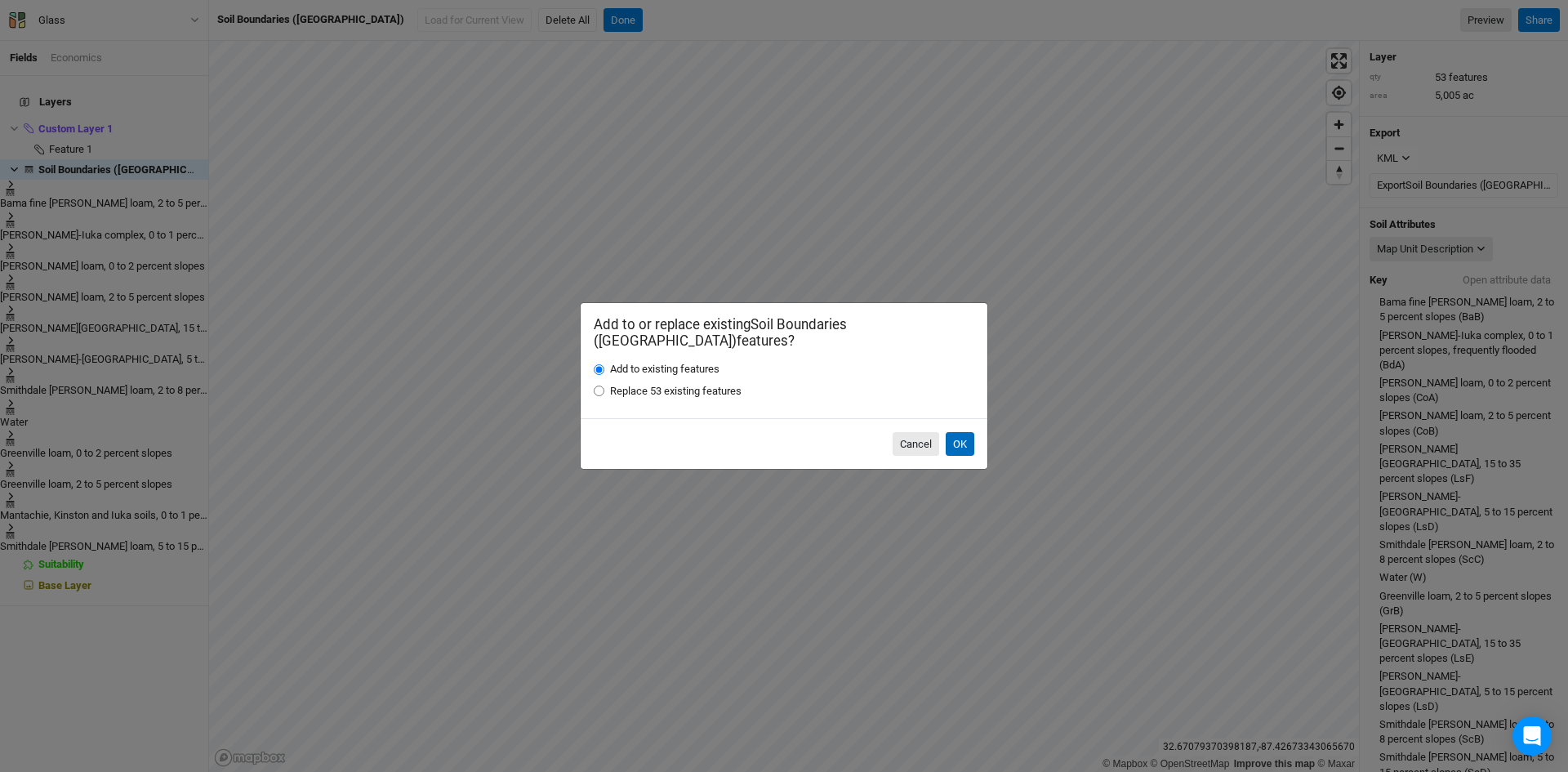
click at [960, 433] on button "OK" at bounding box center [959, 444] width 28 height 25
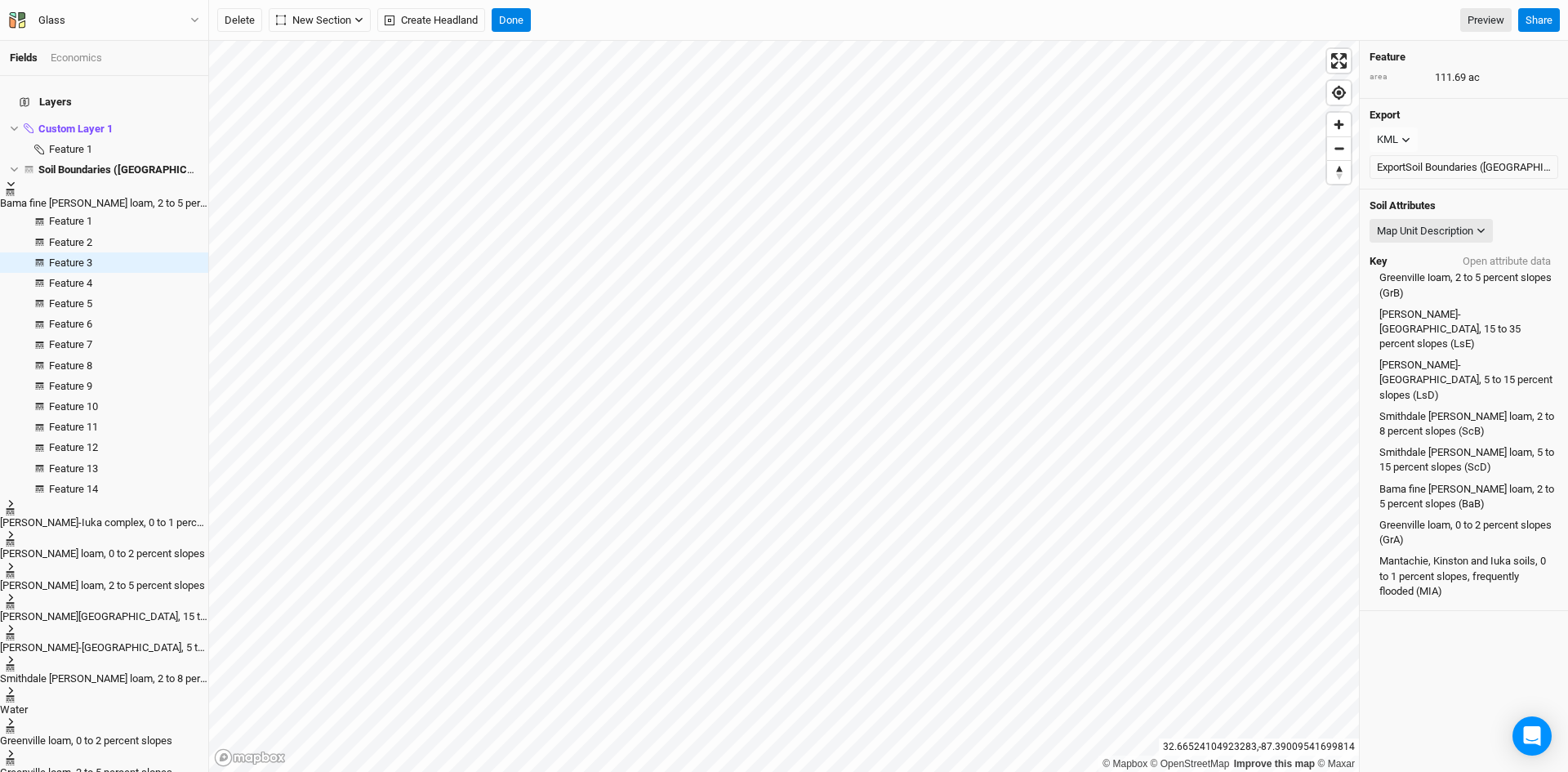
scroll to position [50, 0]
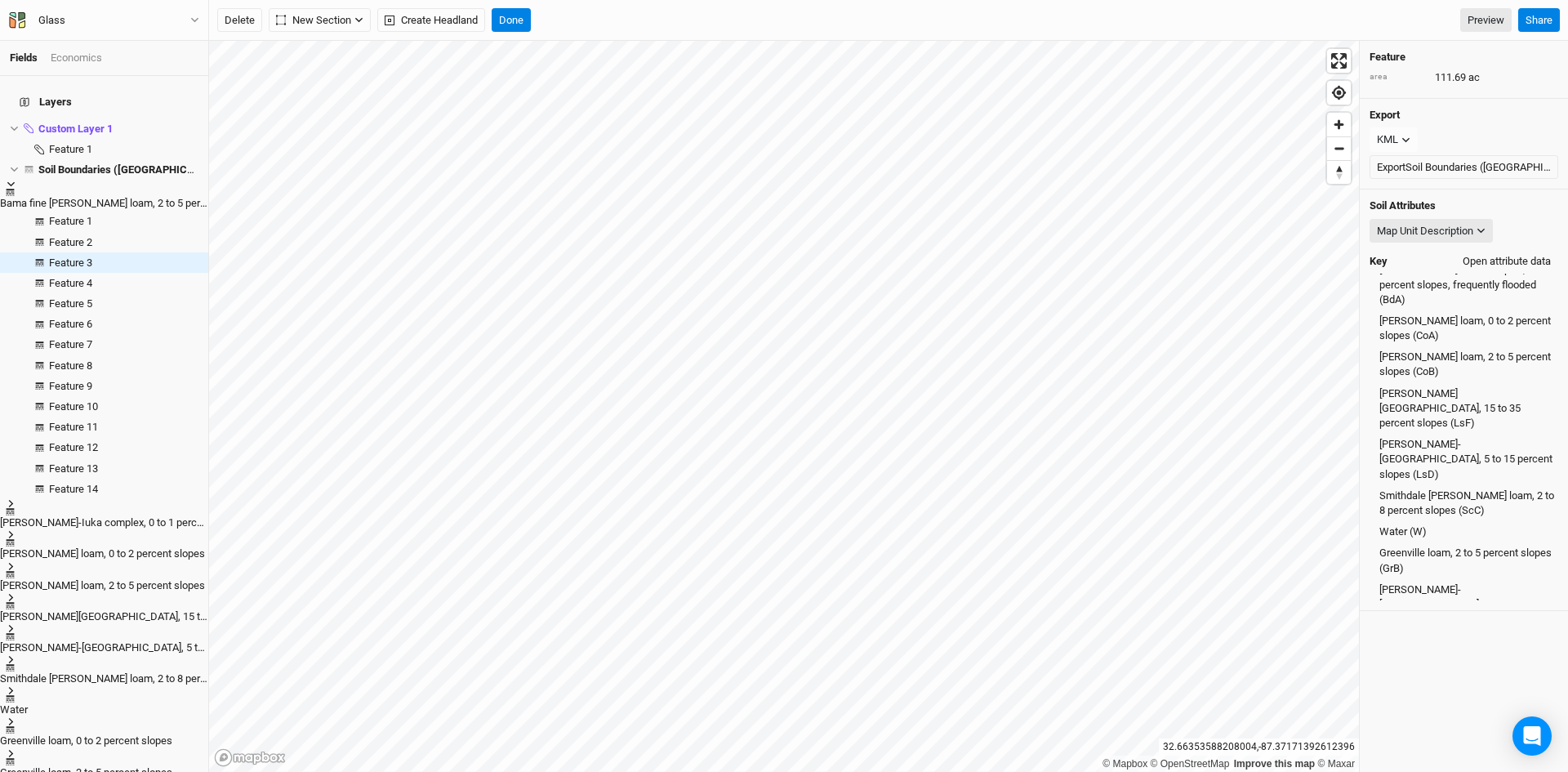
click at [1486, 252] on button "Open attribute data" at bounding box center [1507, 261] width 102 height 25
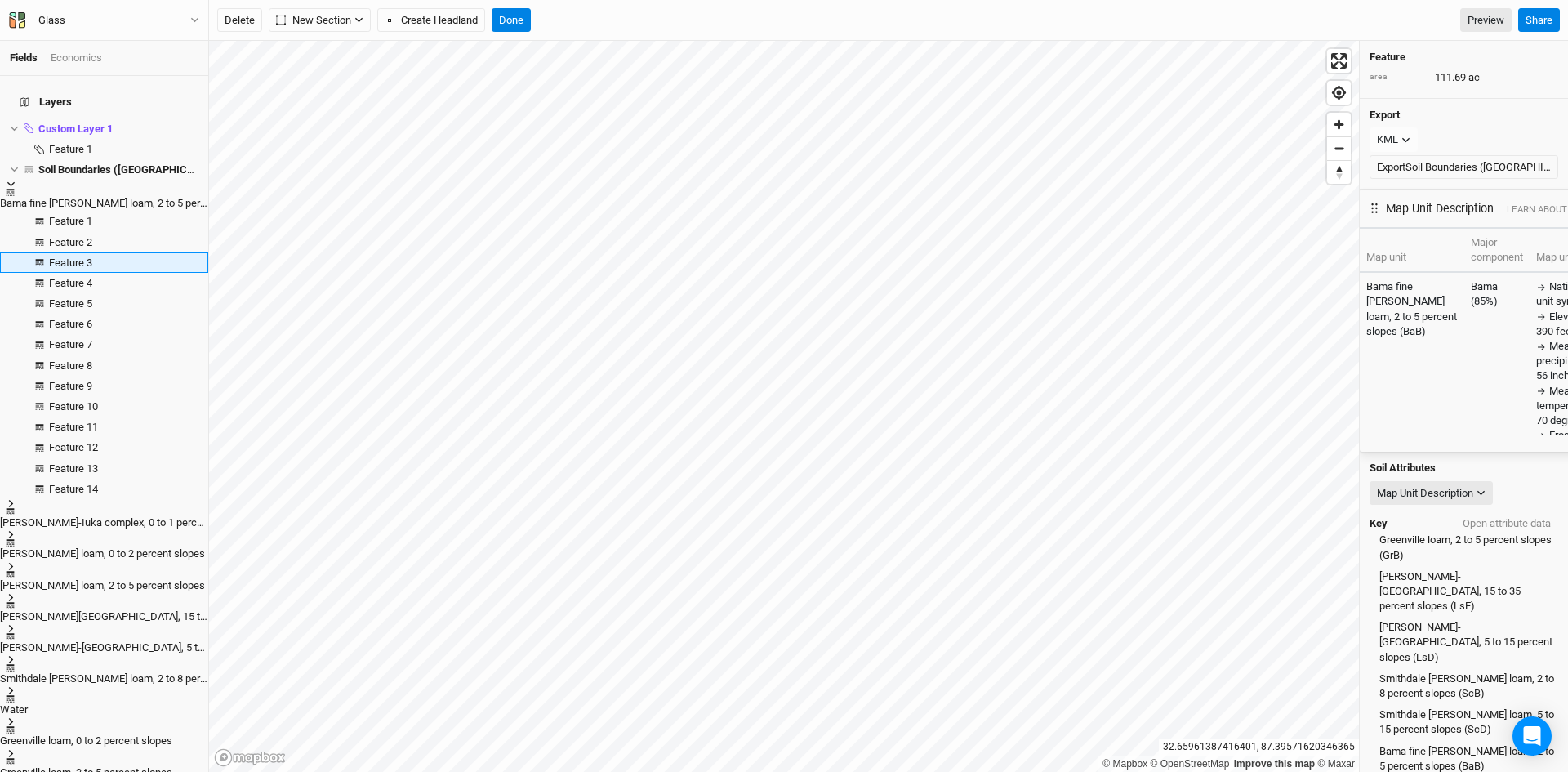
scroll to position [326, 0]
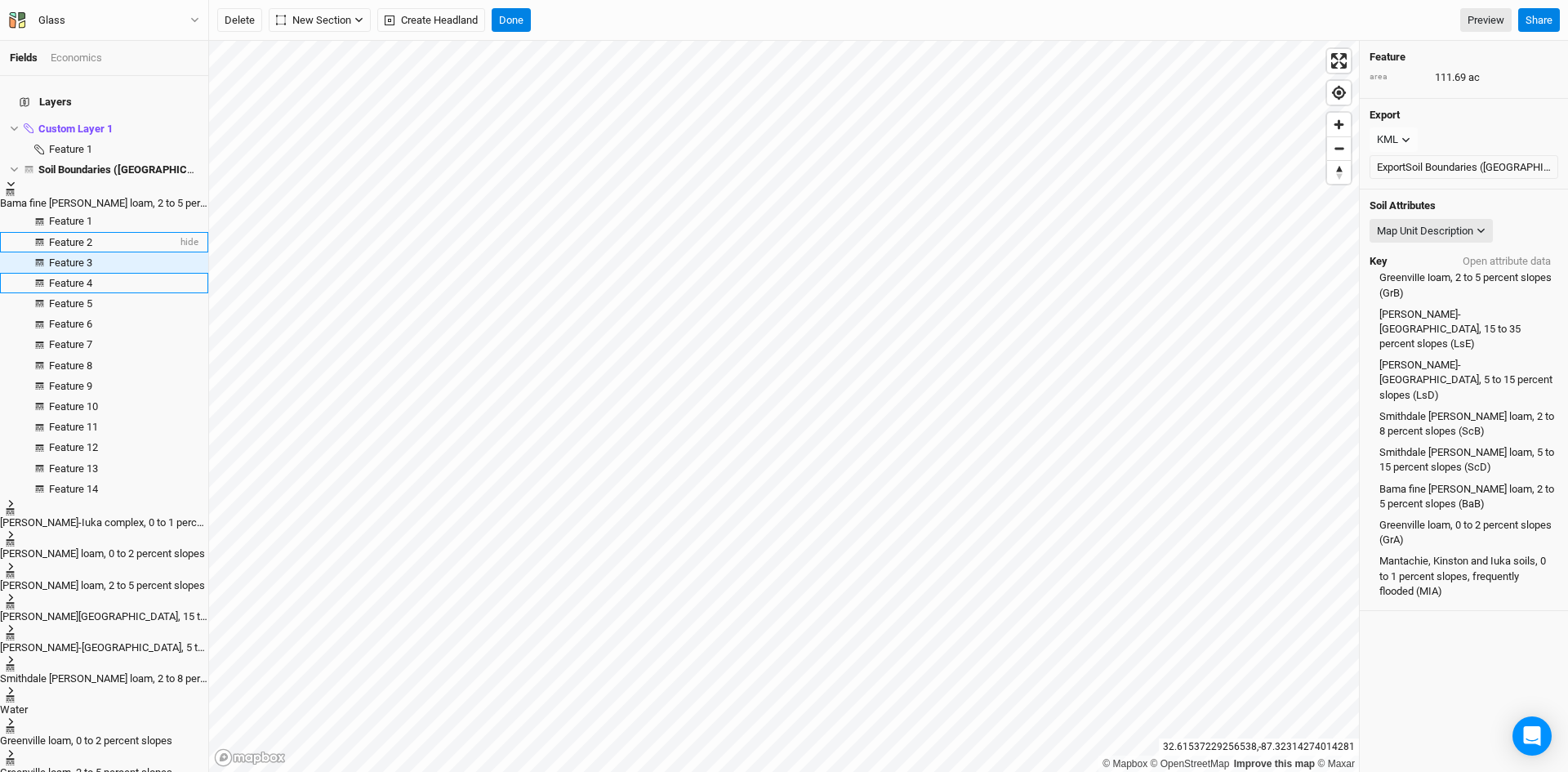
scroll to position [0, 0]
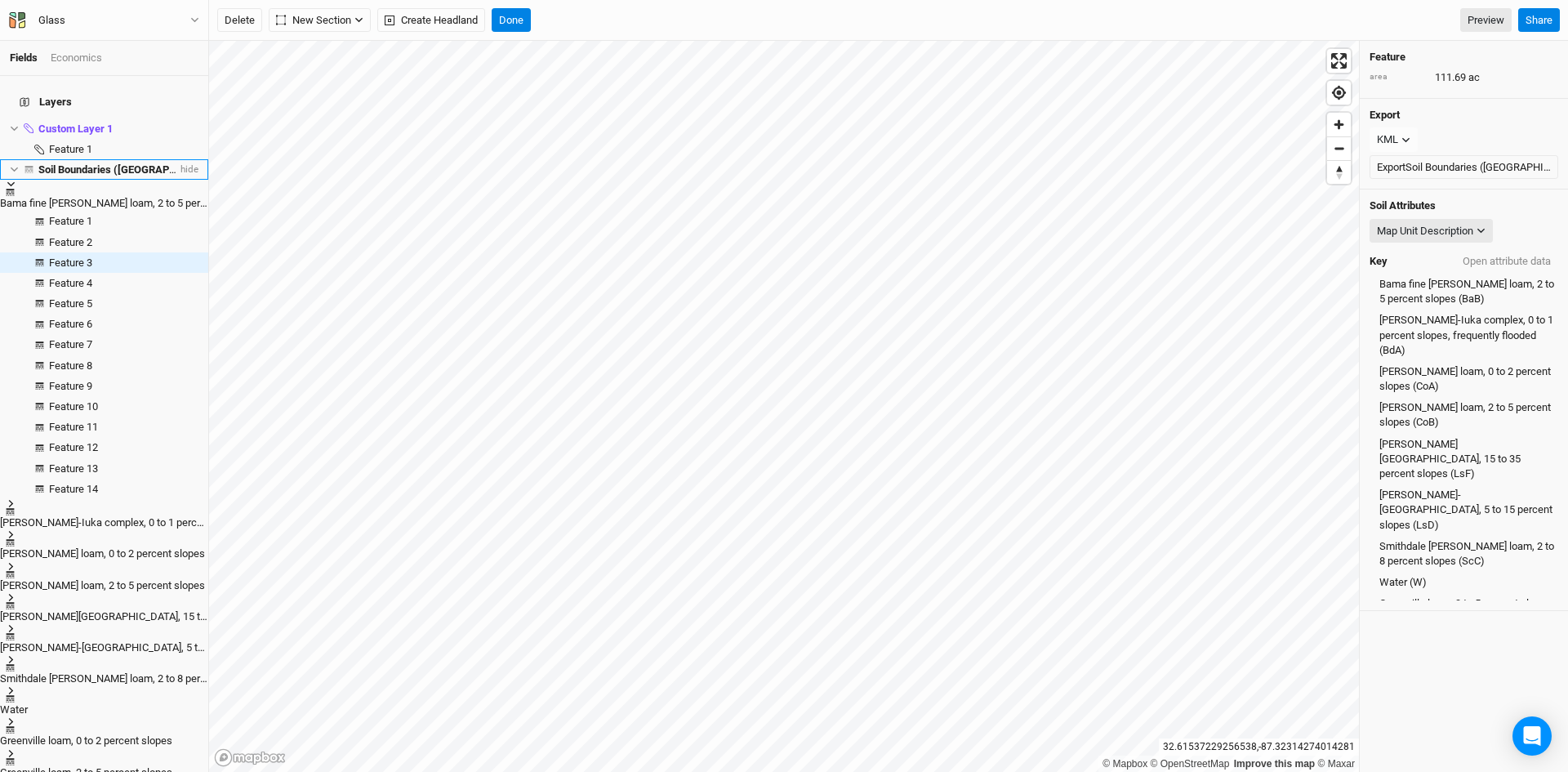
click at [13, 165] on icon at bounding box center [14, 169] width 9 height 9
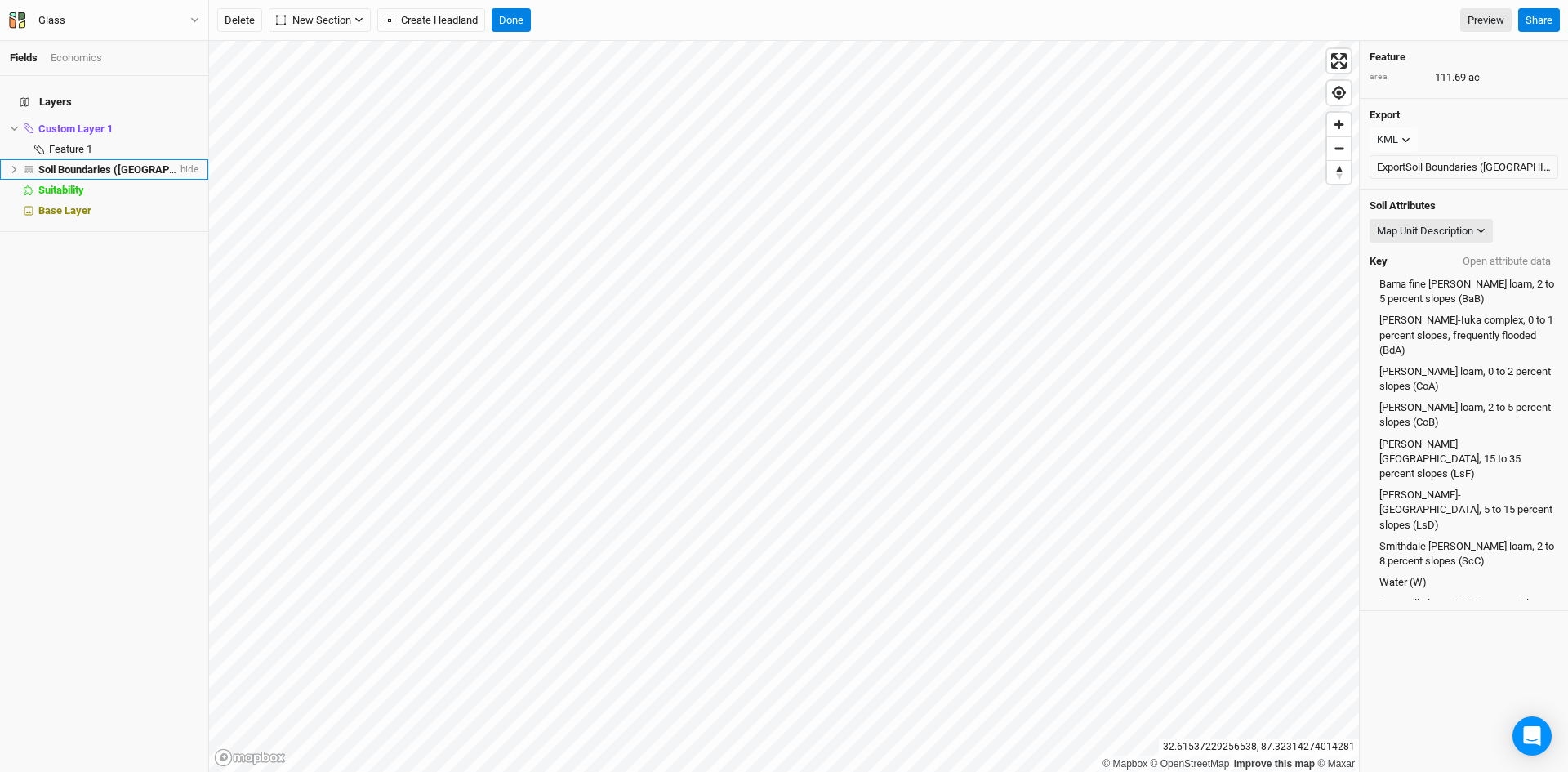
click at [58, 163] on span "Soil Boundaries ([GEOGRAPHIC_DATA])" at bounding box center [132, 169] width 187 height 12
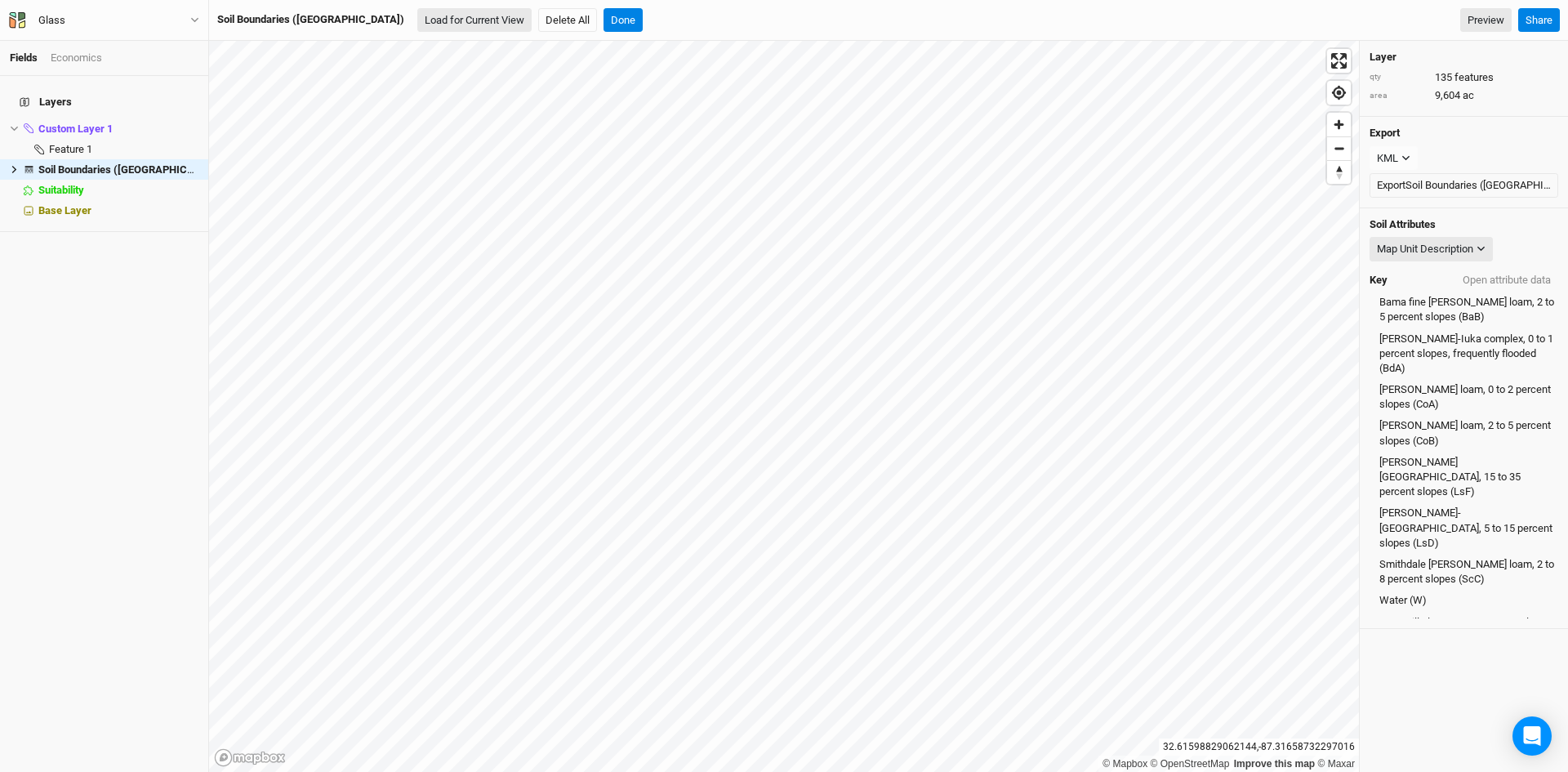
click at [418, 20] on button "Load for Current View" at bounding box center [475, 20] width 114 height 25
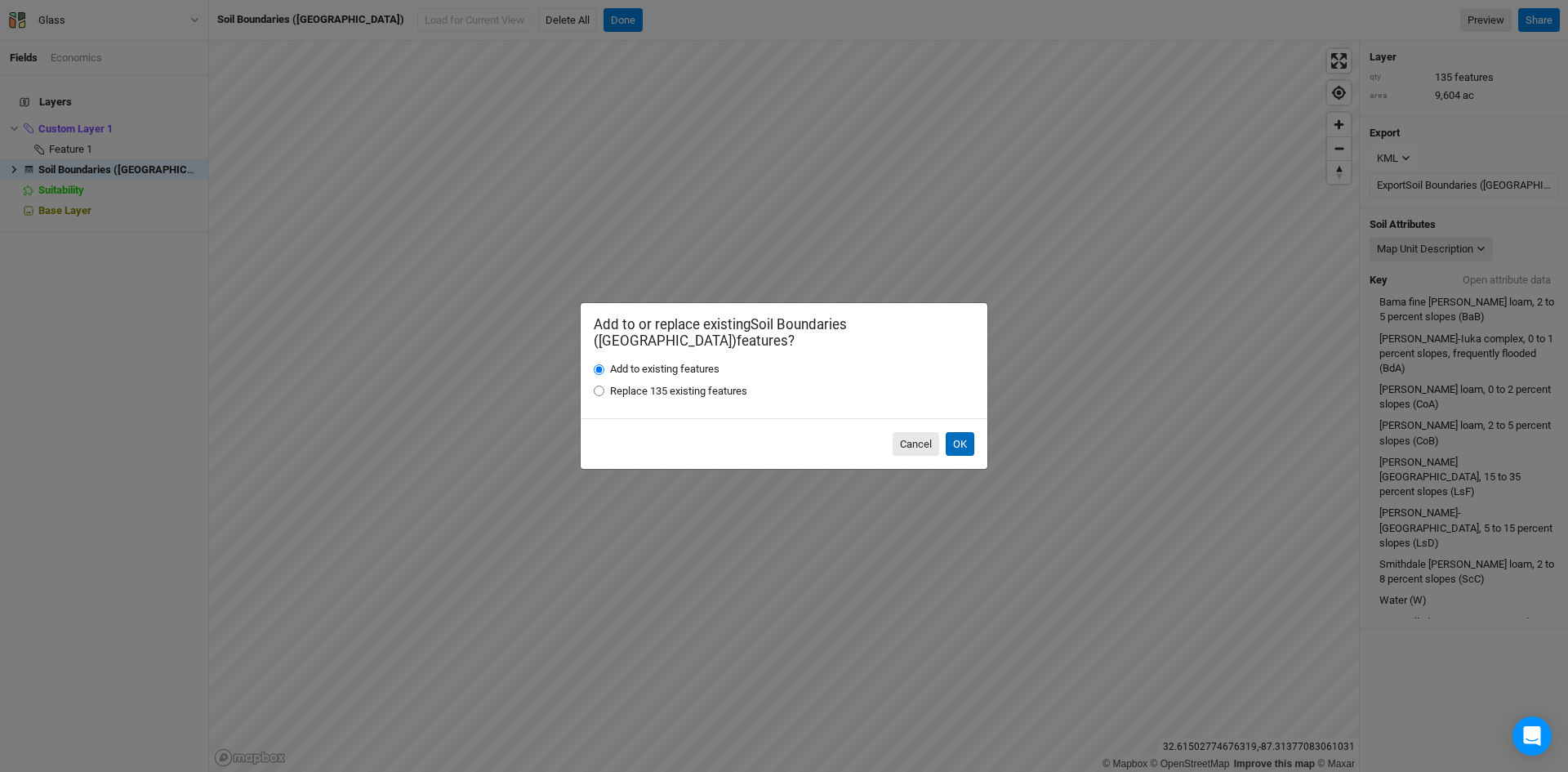
click at [961, 436] on button "OK" at bounding box center [959, 444] width 28 height 25
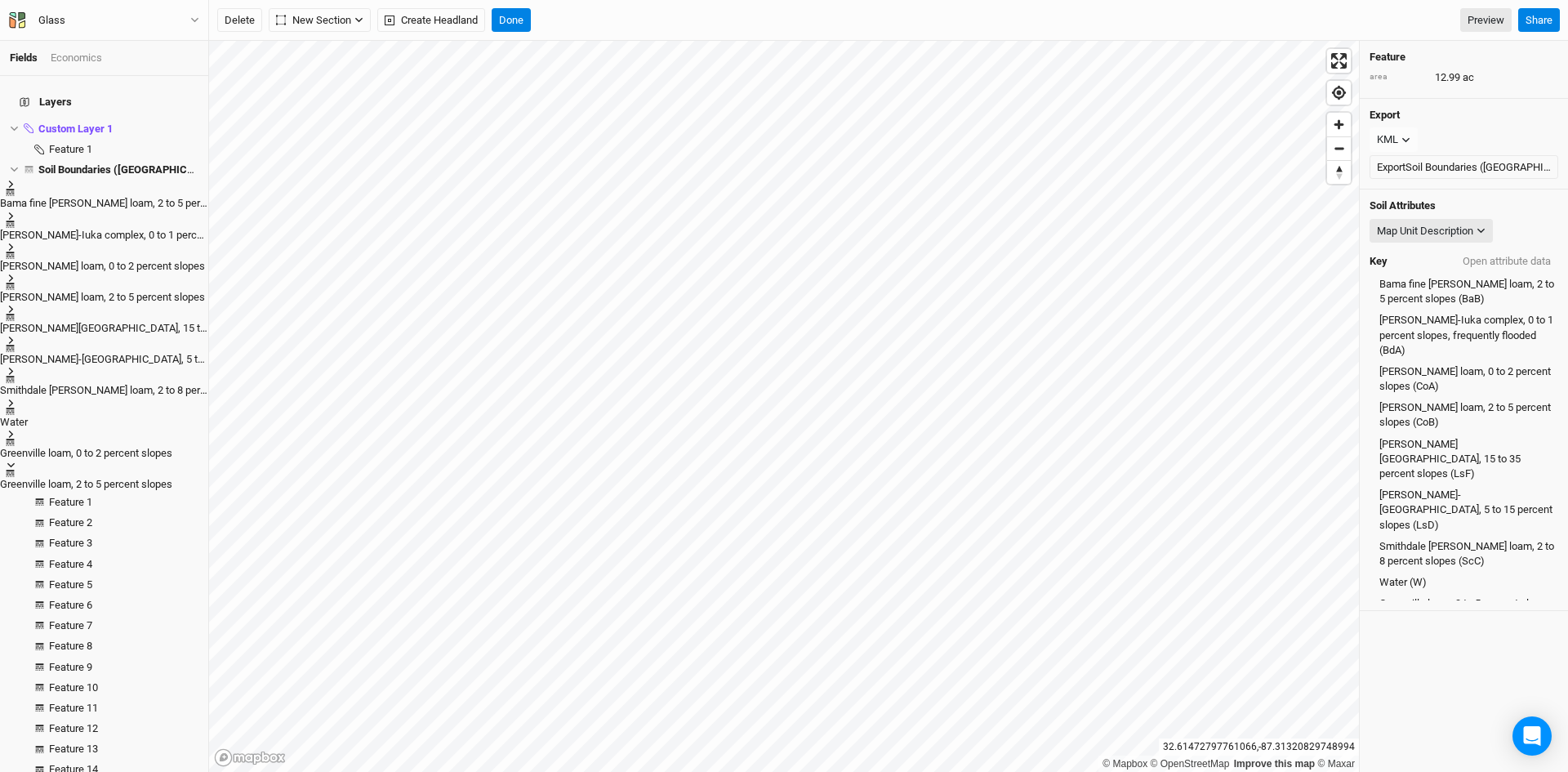
scroll to position [253, 0]
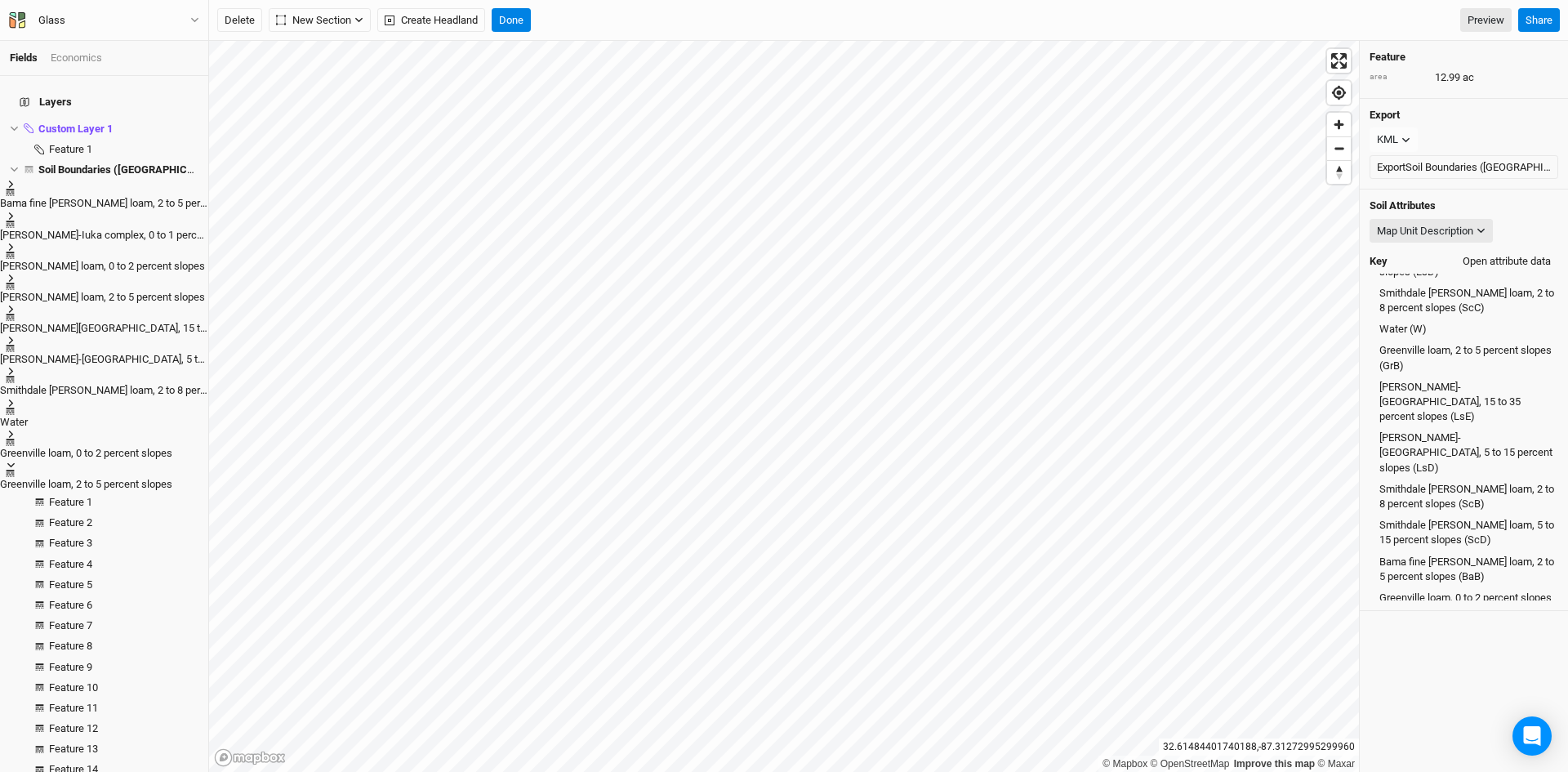
click at [1488, 264] on button "Open attribute data" at bounding box center [1507, 261] width 102 height 25
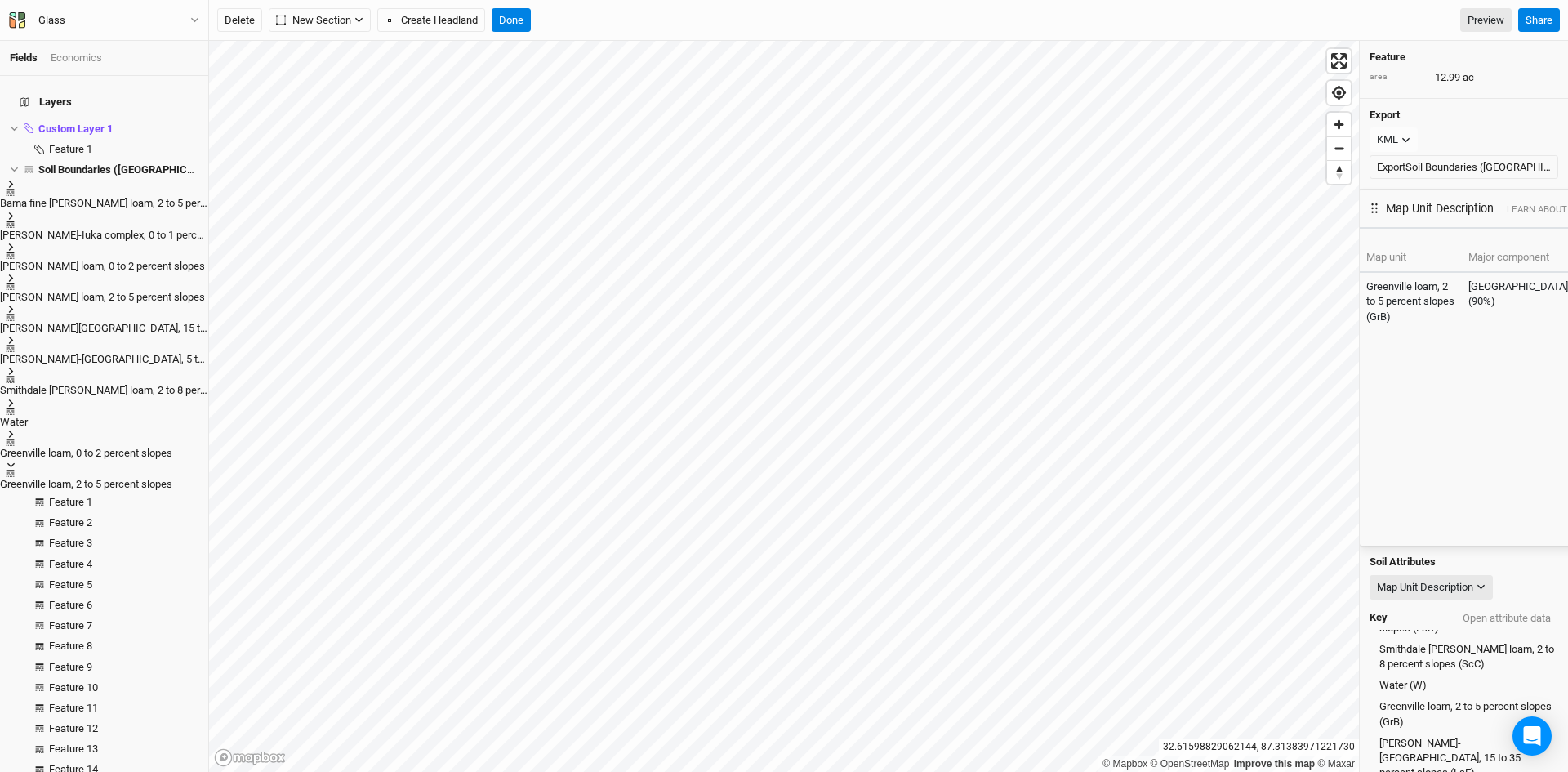
scroll to position [0, 0]
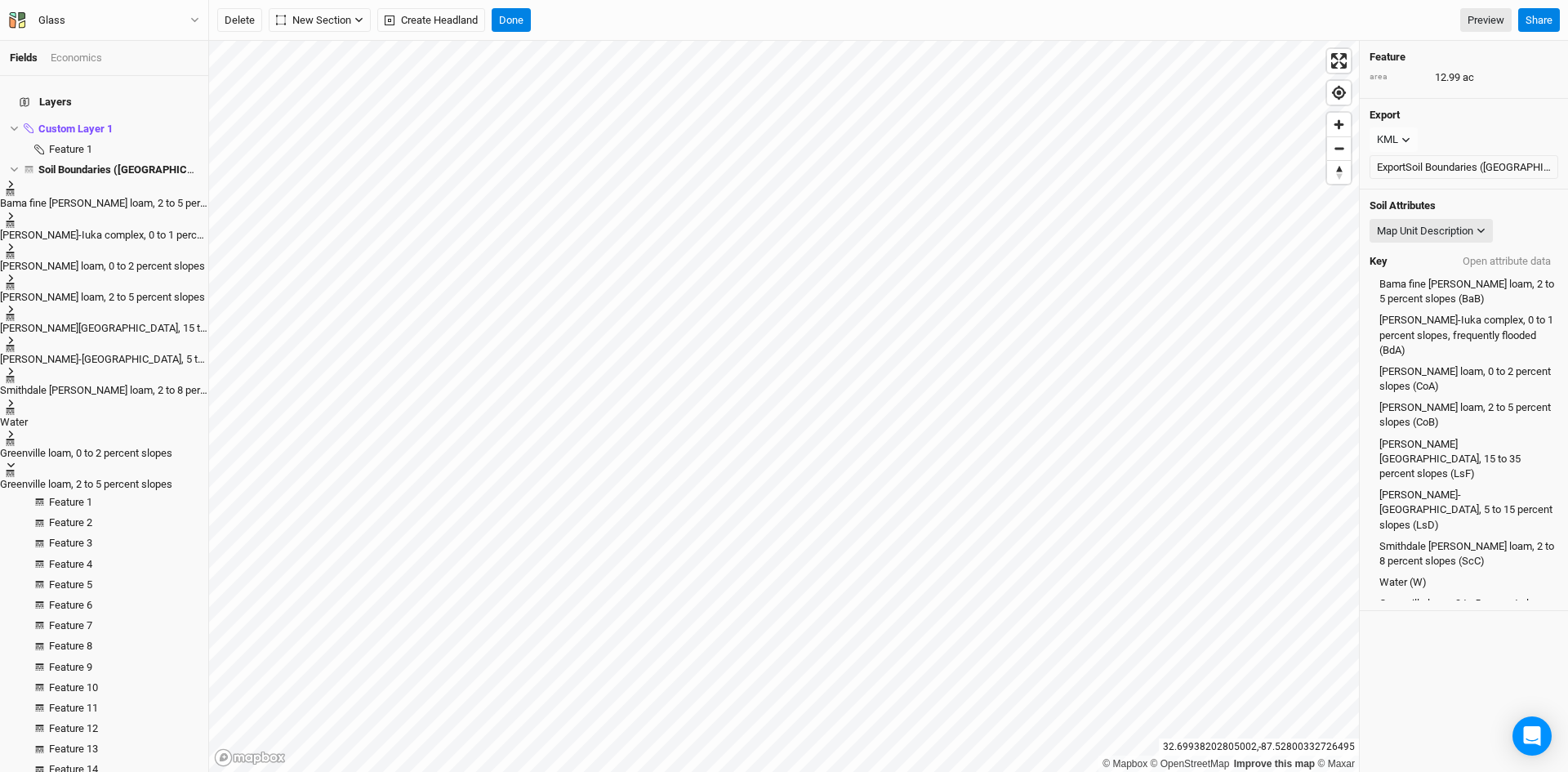
scroll to position [15, 0]
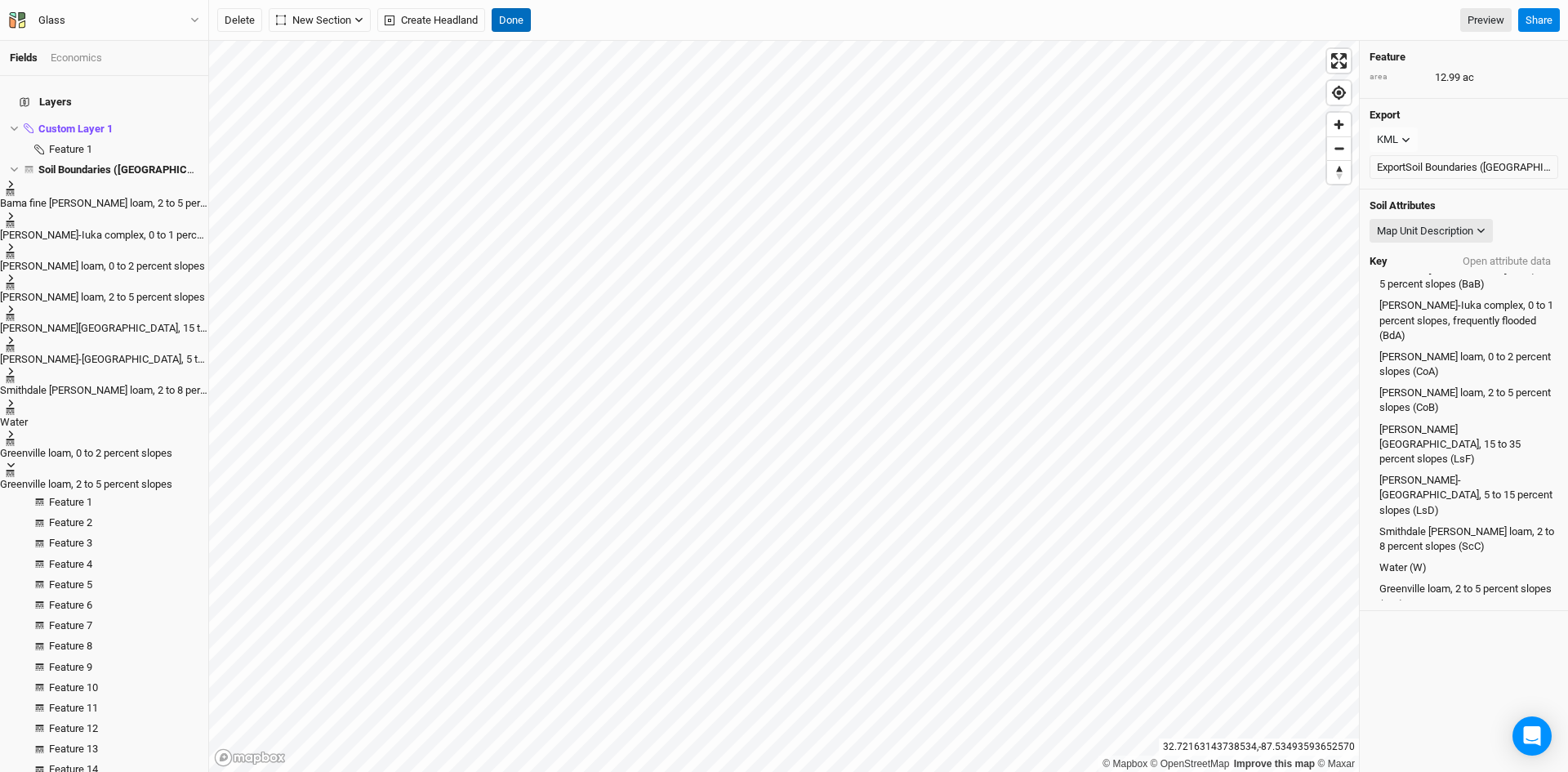
click at [517, 7] on div "Delete New Section Grid Keyline Beta Create Headland Done Preview Share" at bounding box center [888, 20] width 1359 height 41
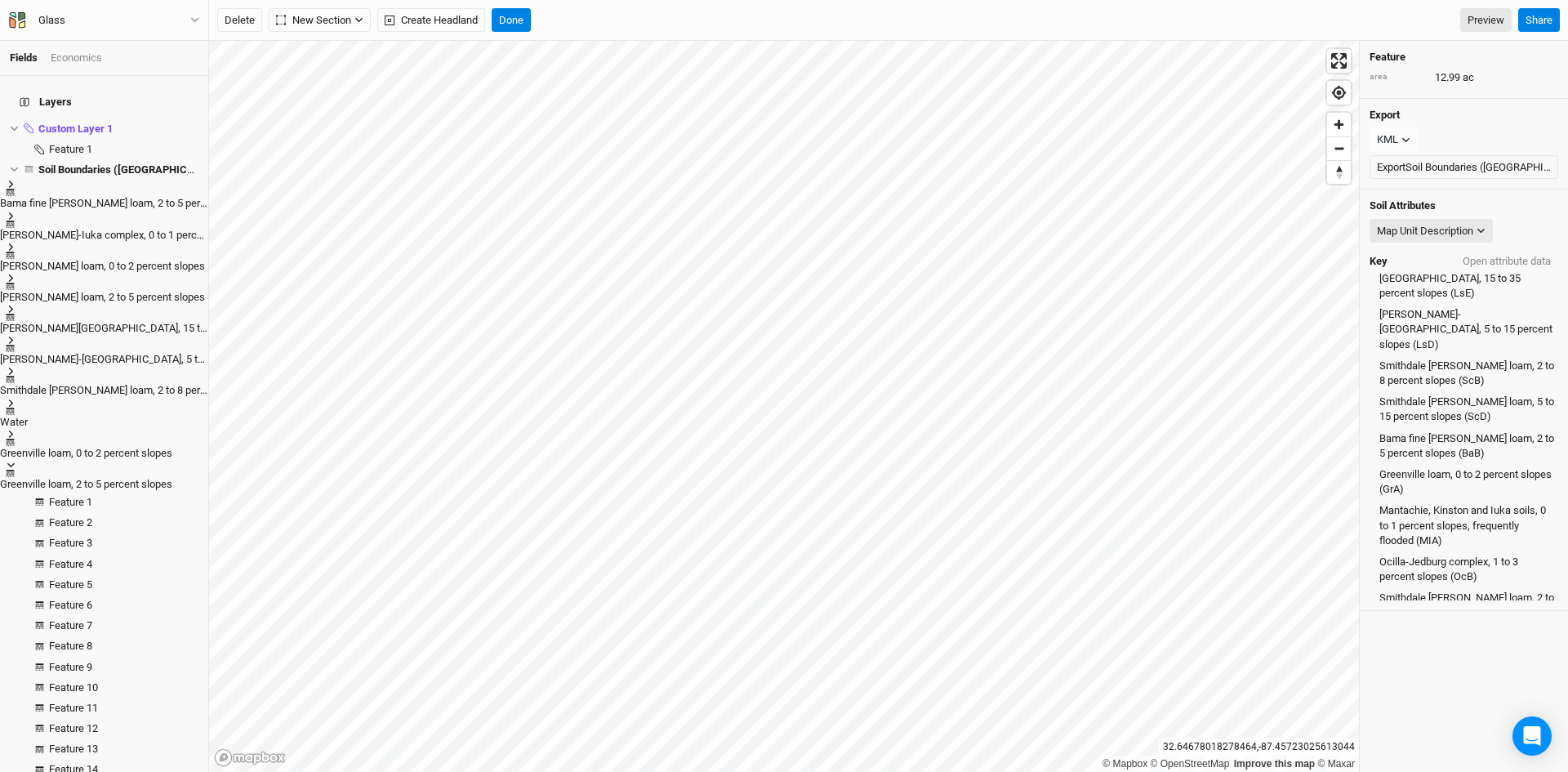
scroll to position [144, 0]
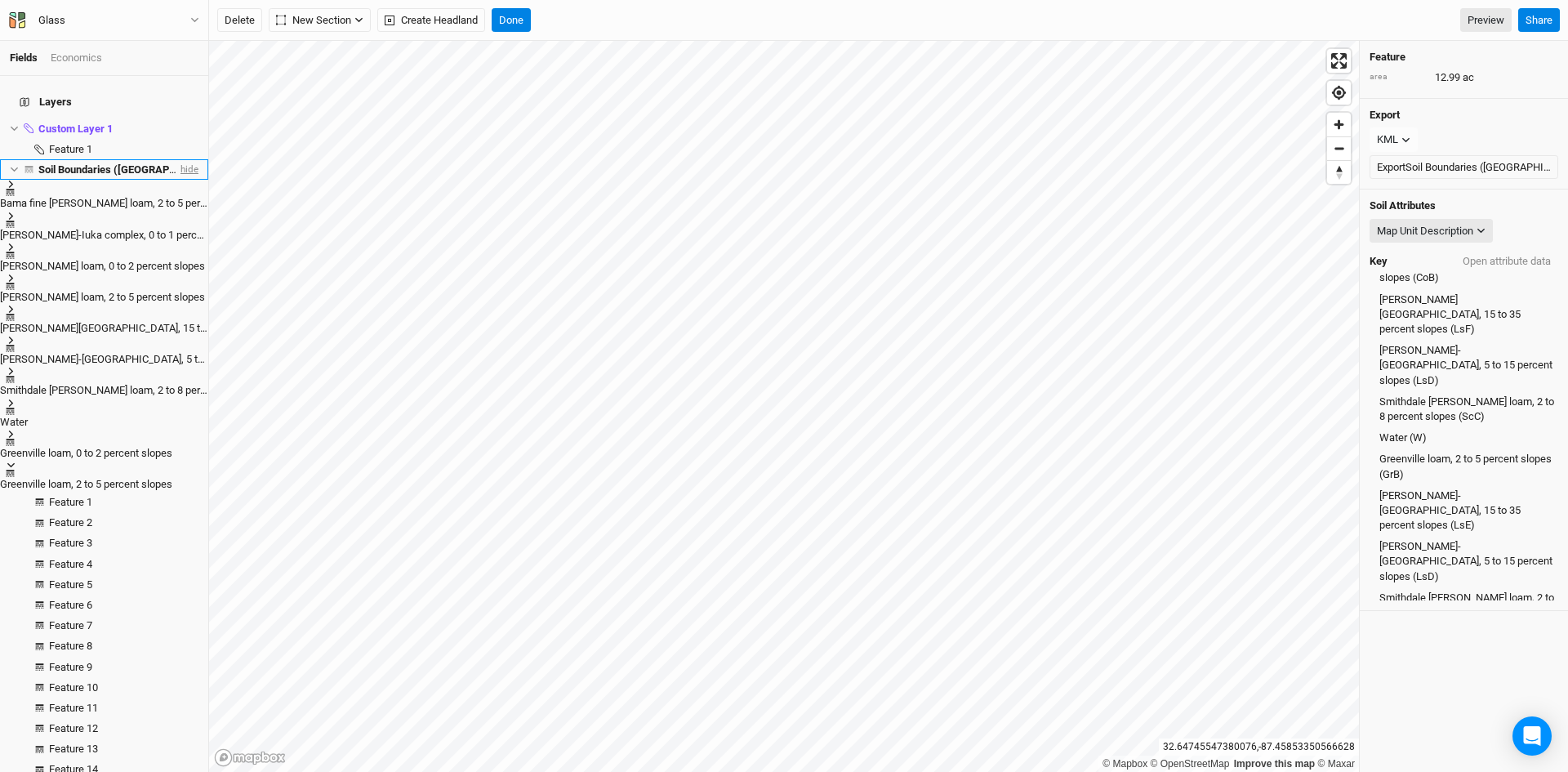
click at [178, 159] on span "hide" at bounding box center [188, 169] width 21 height 20
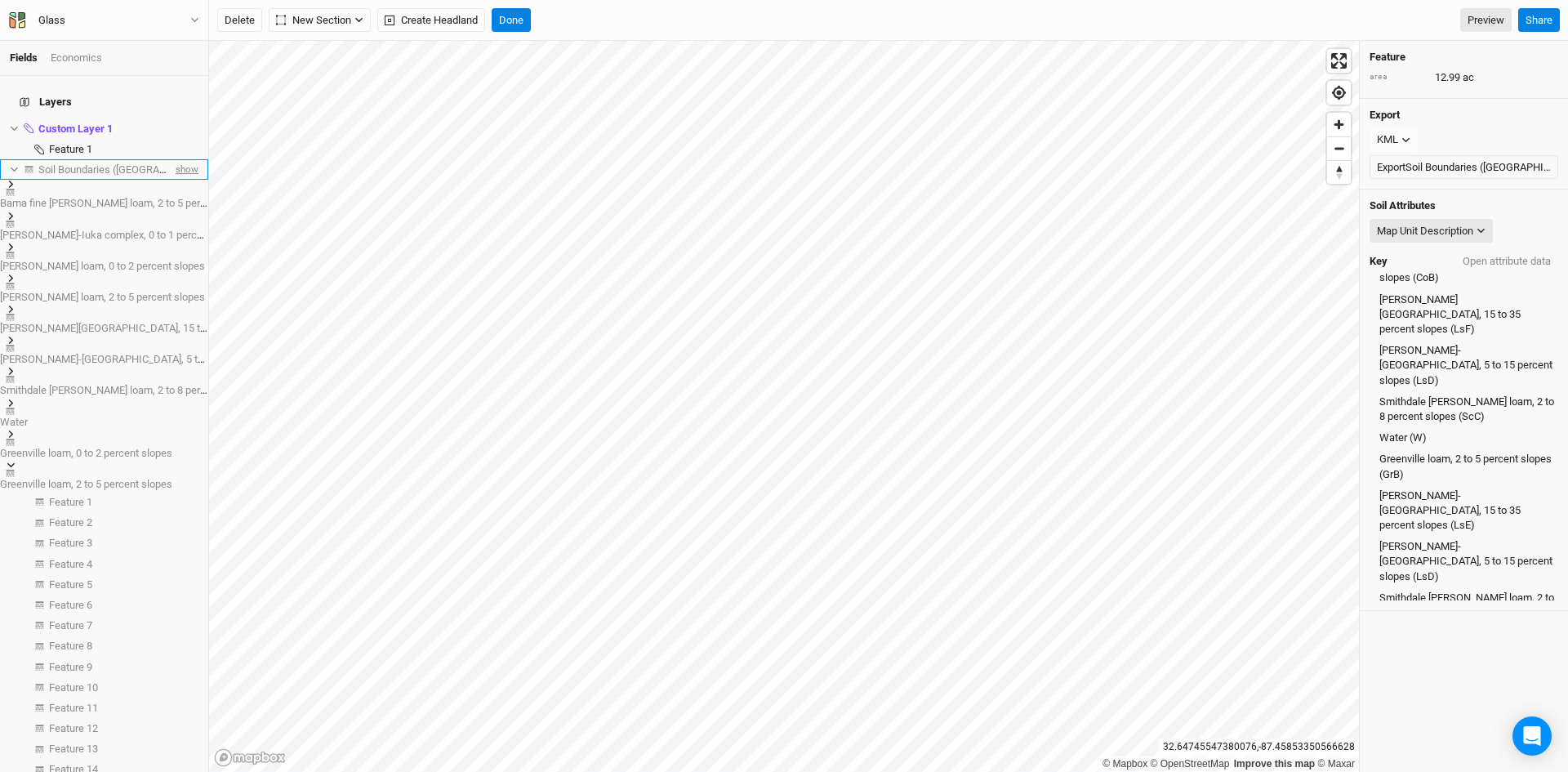
click at [174, 159] on span "show" at bounding box center [185, 169] width 26 height 20
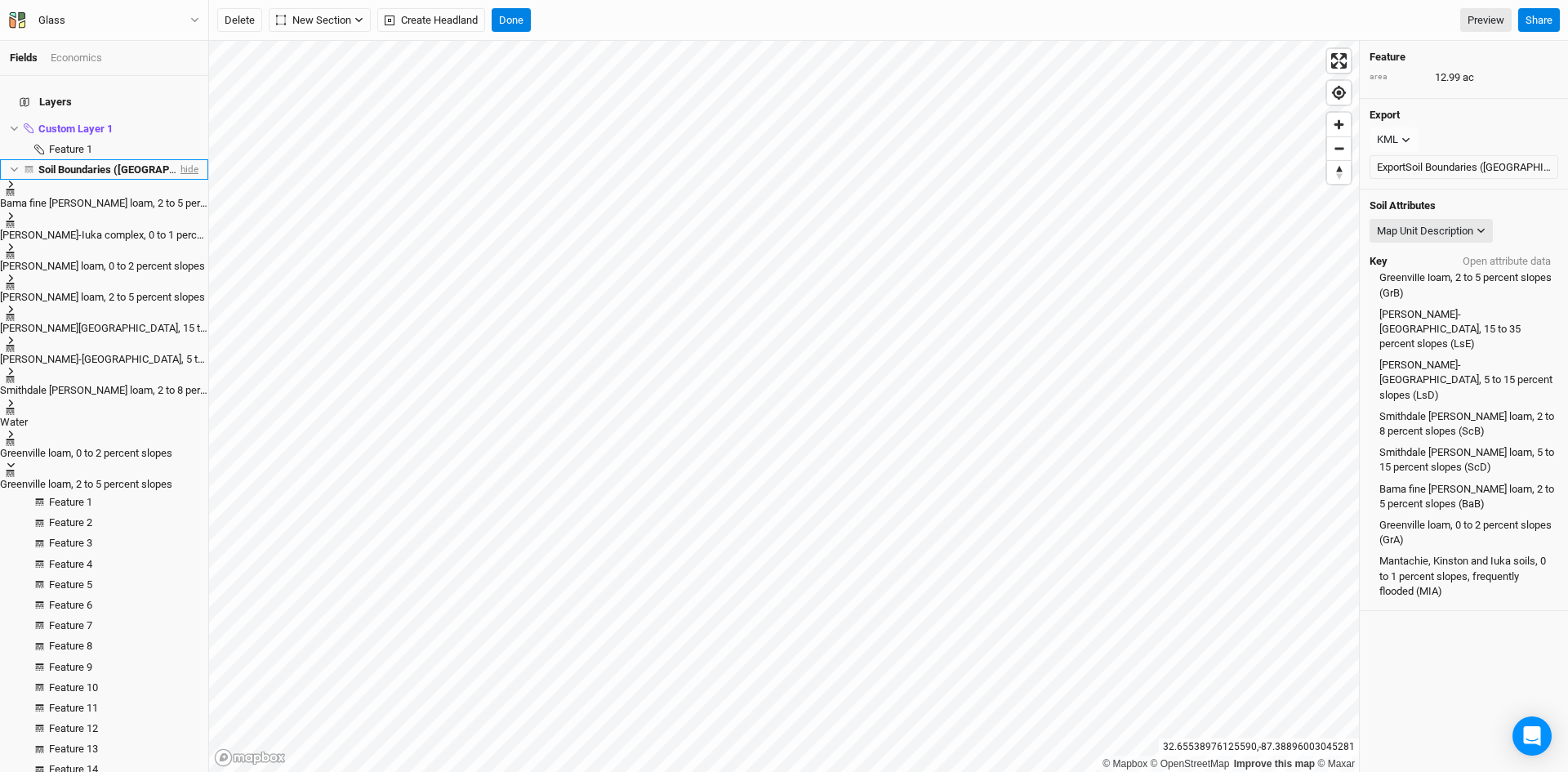
scroll to position [0, 0]
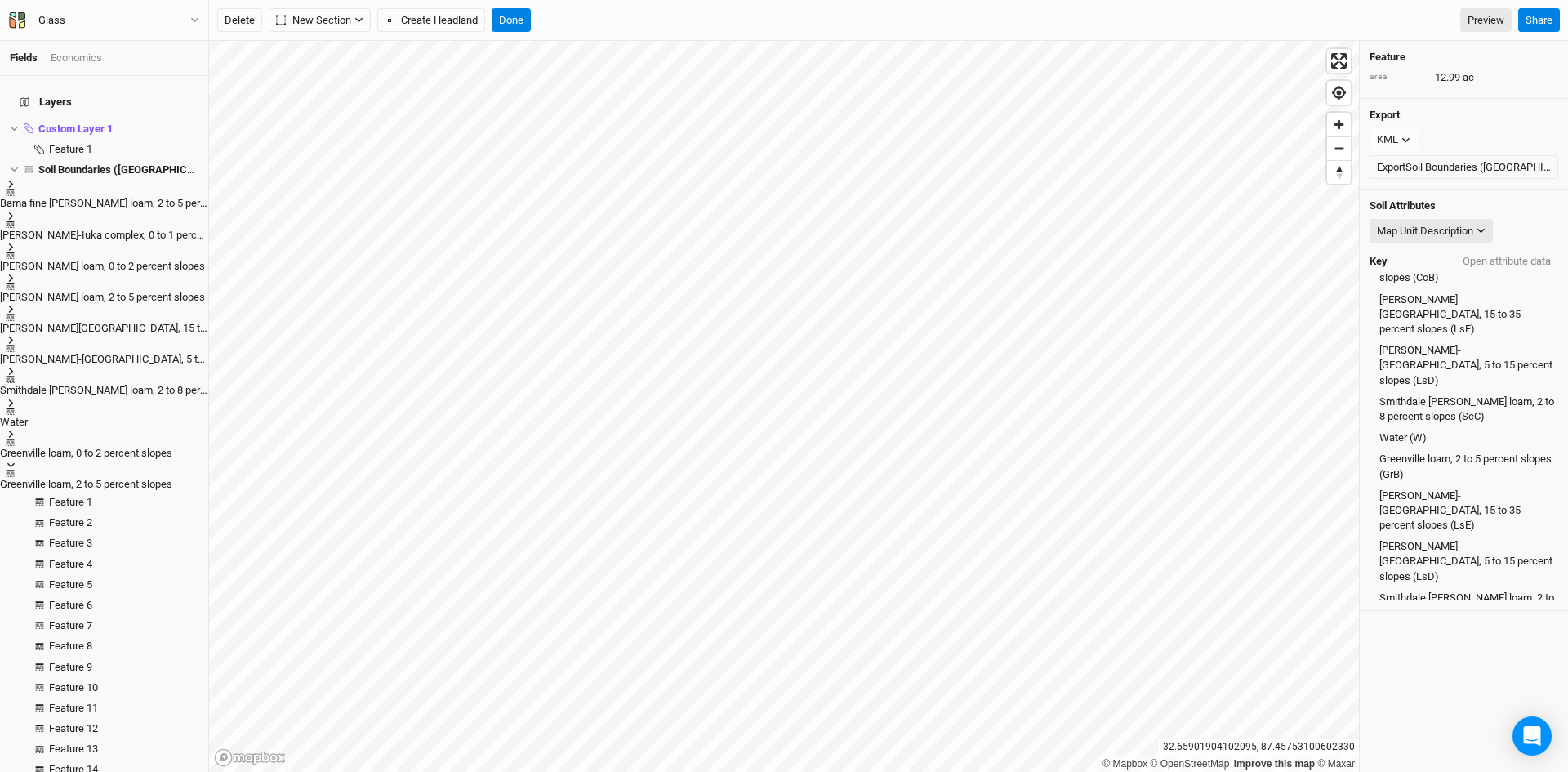
click at [15, 460] on icon at bounding box center [11, 465] width 9 height 9
click at [517, 20] on button "Done" at bounding box center [512, 20] width 39 height 25
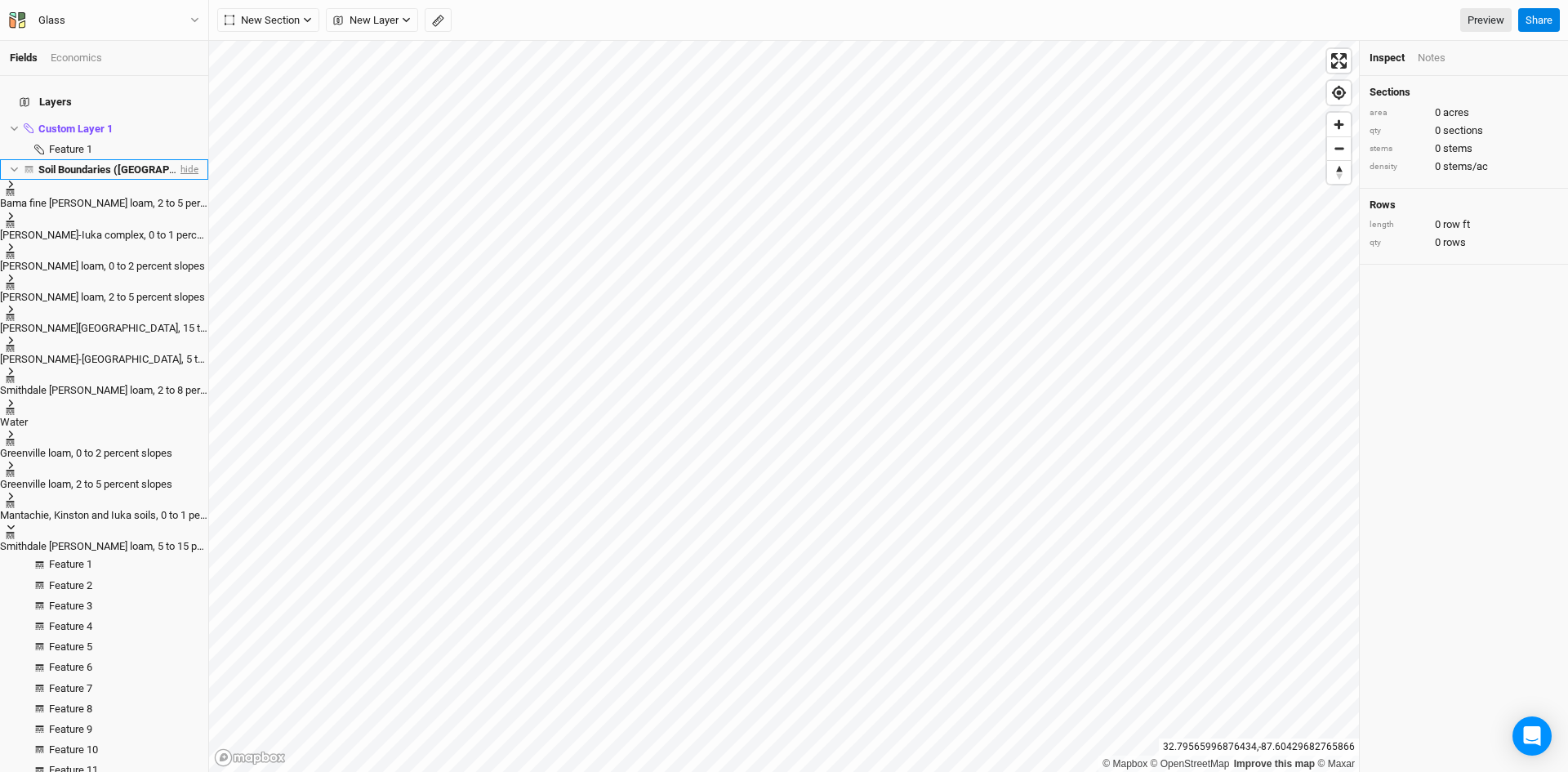
click at [181, 159] on span "hide" at bounding box center [188, 169] width 21 height 20
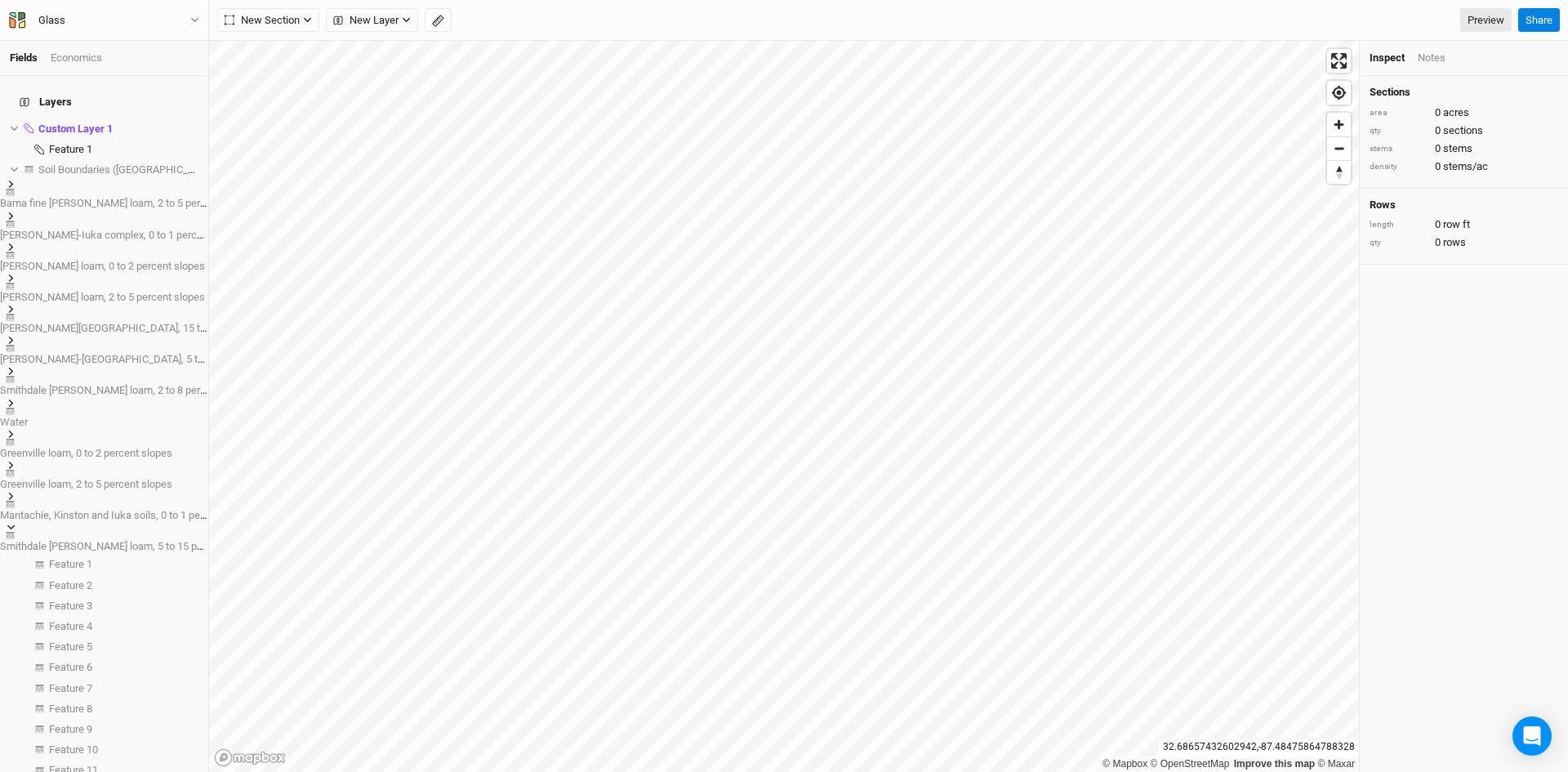
drag, startPoint x: 17, startPoint y: 407, endPoint x: 11, endPoint y: 385, distance: 22.8
click at [15, 523] on li "Smithdale [PERSON_NAME] loam, 5 to 15 percent slopes" at bounding box center [104, 538] width 208 height 31
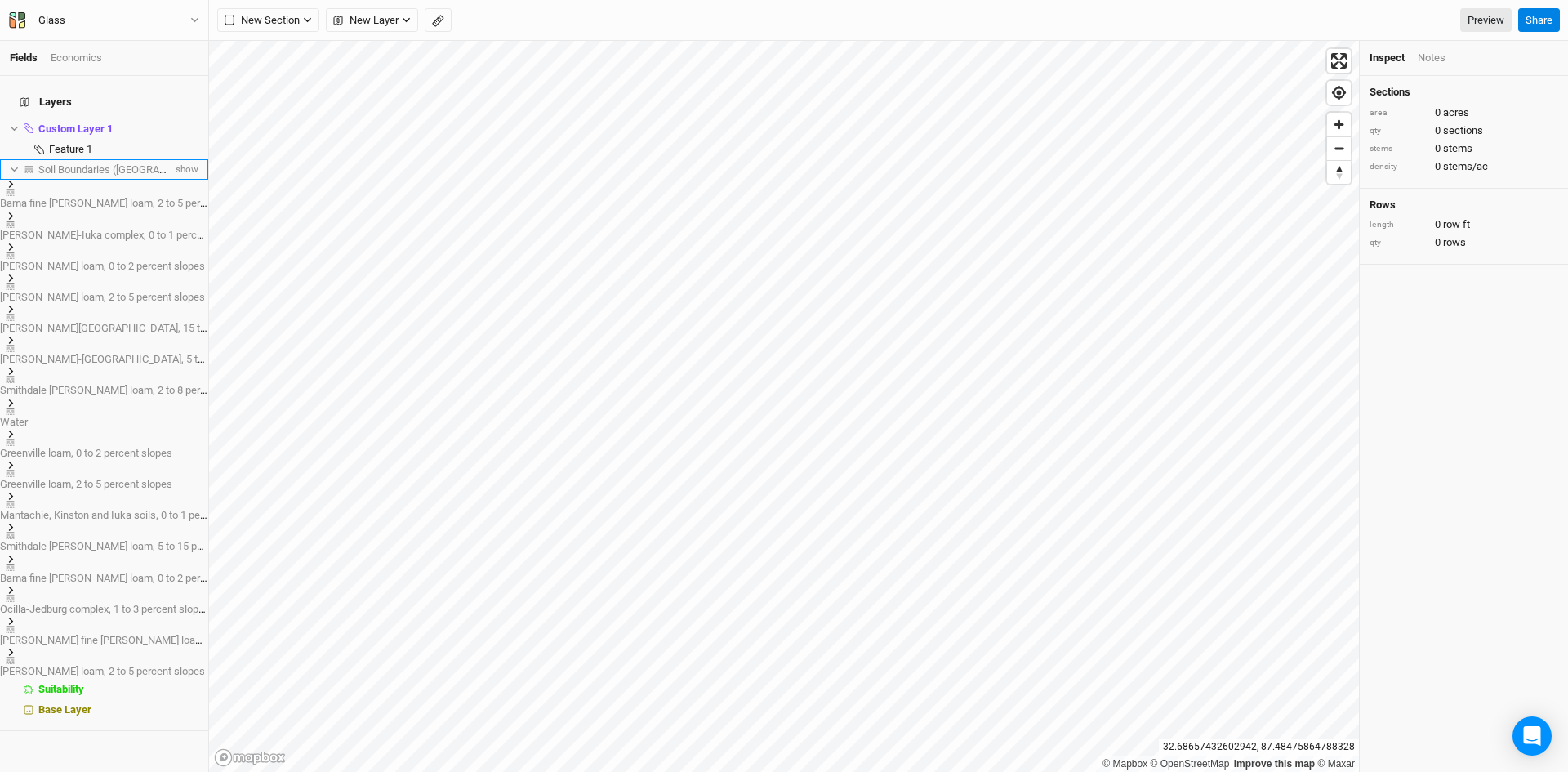
click at [15, 165] on icon at bounding box center [14, 169] width 9 height 9
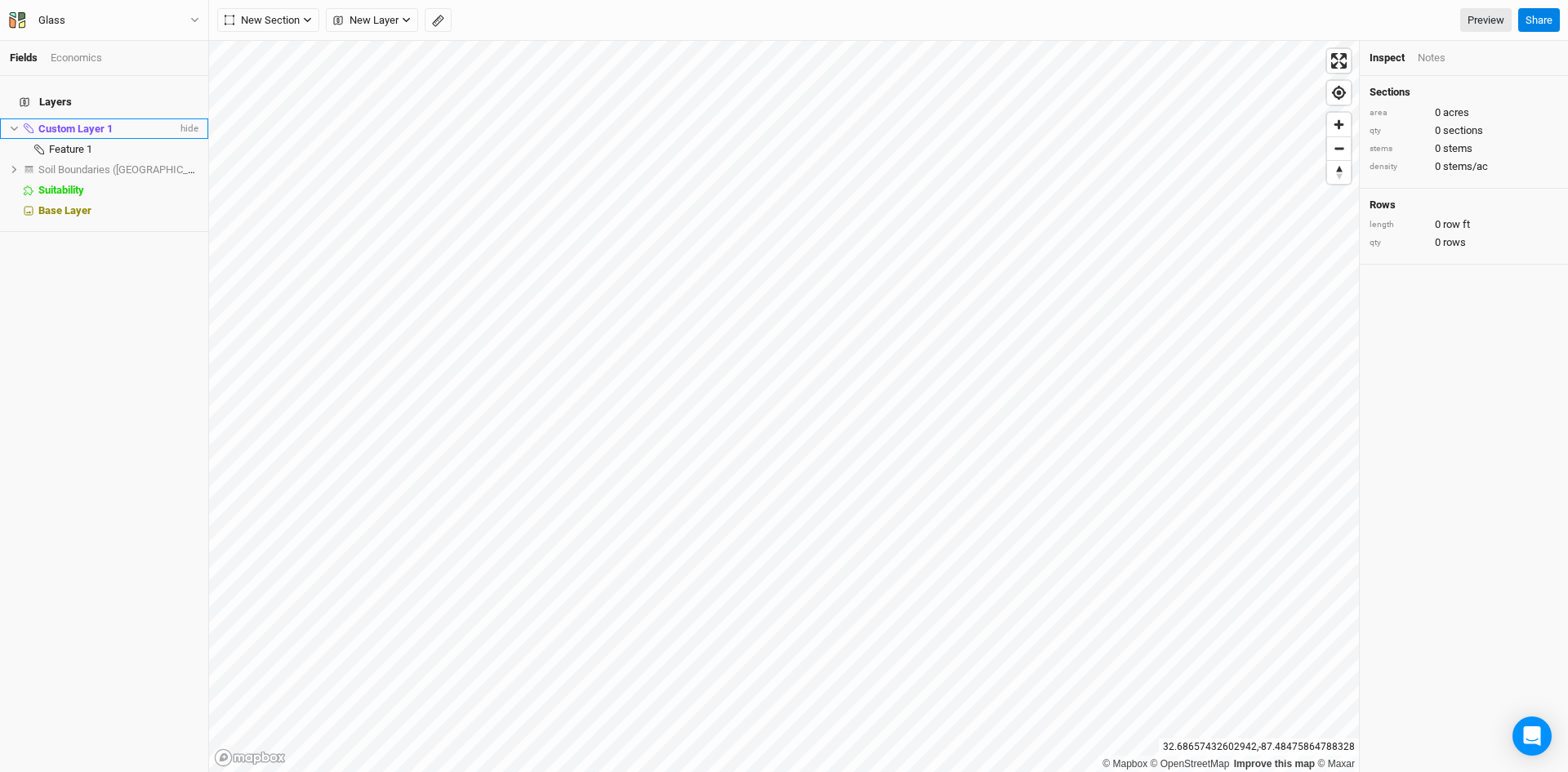
click at [15, 124] on icon at bounding box center [14, 128] width 9 height 9
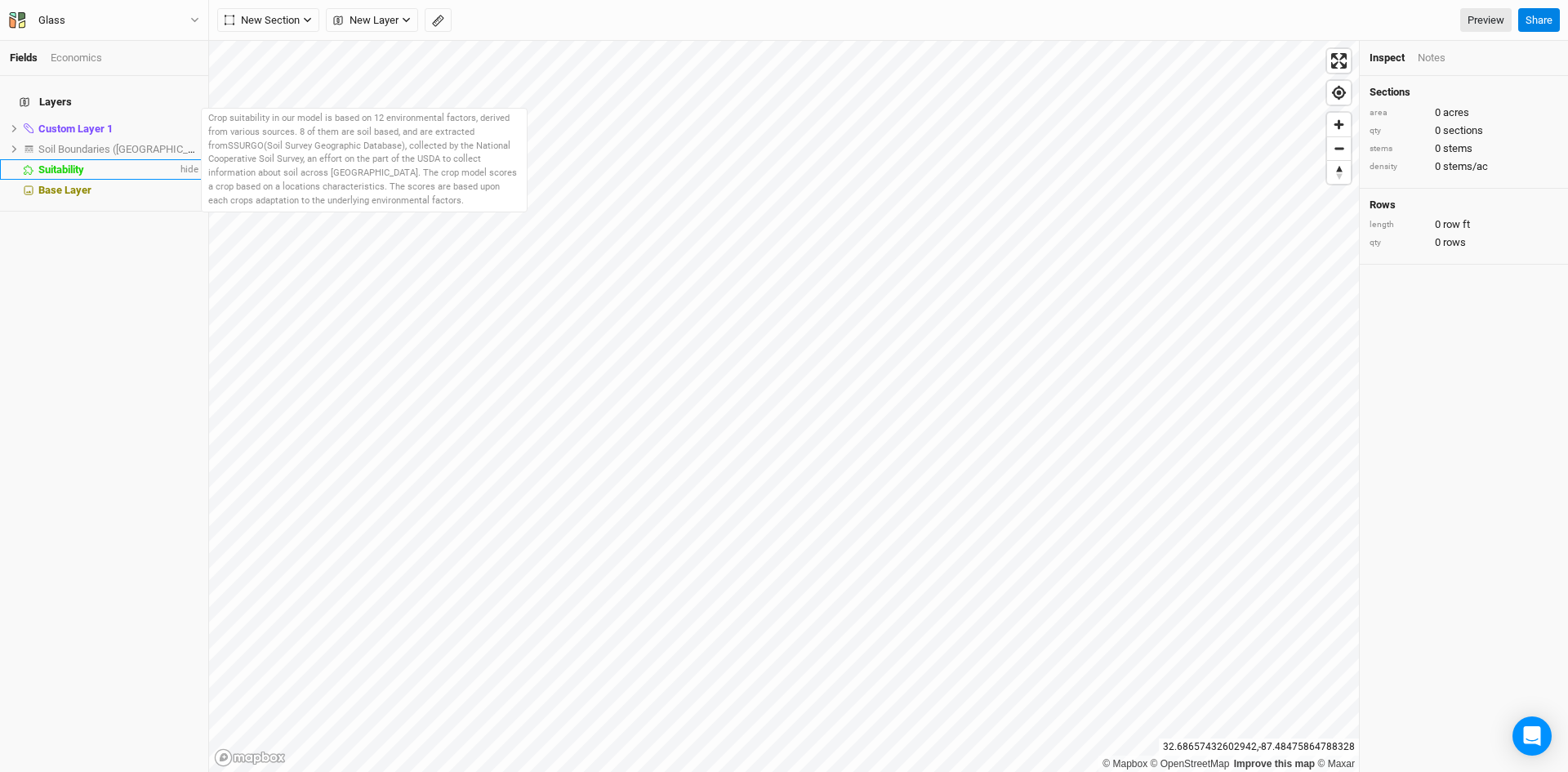
click at [50, 163] on span "Suitability" at bounding box center [61, 169] width 46 height 12
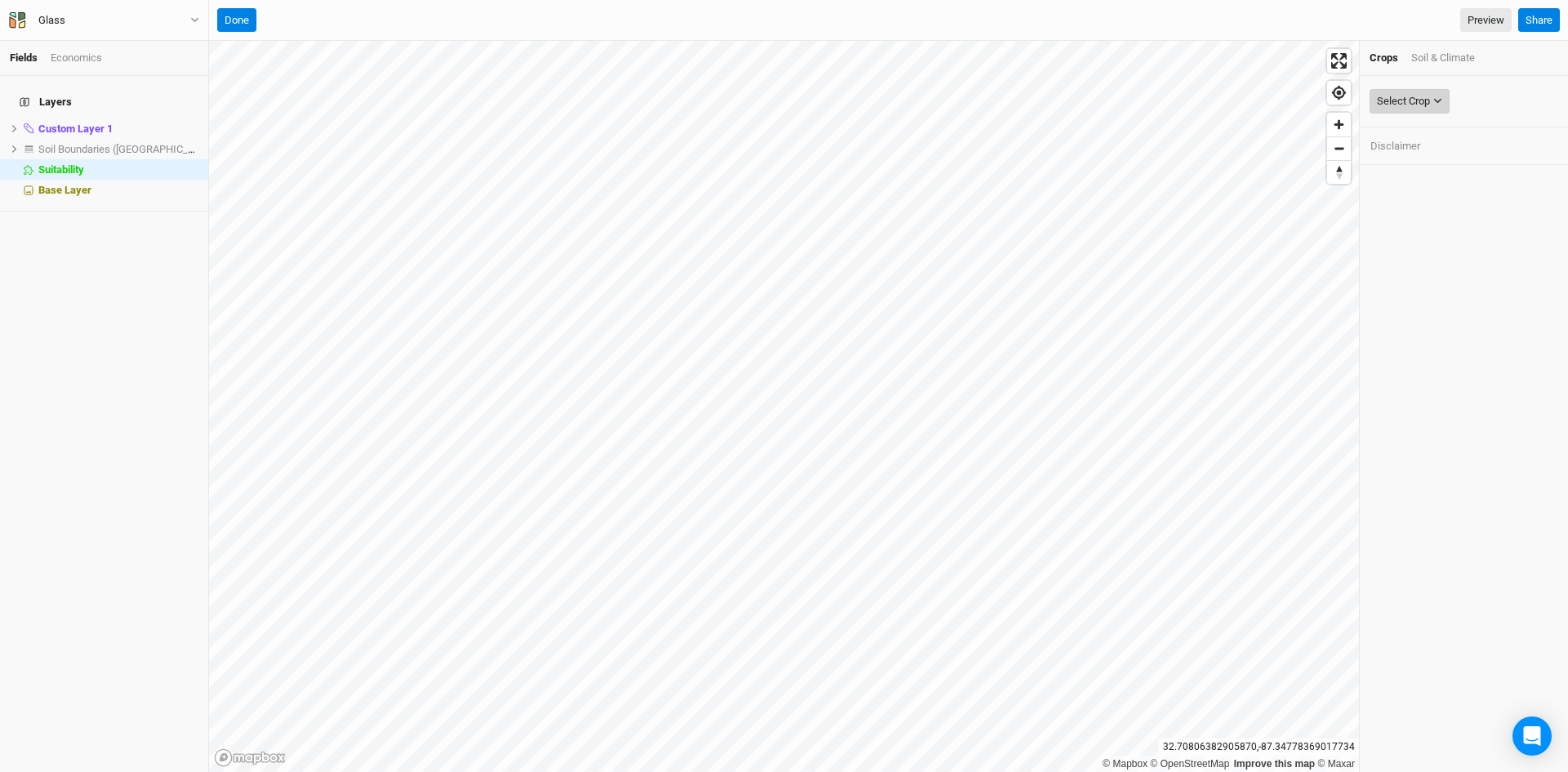
click at [1408, 96] on div "Select Crop" at bounding box center [1403, 101] width 53 height 16
click at [1458, 61] on div "Soil & Climate" at bounding box center [1442, 57] width 64 height 15
click at [1422, 101] on div "Select Attribute" at bounding box center [1412, 101] width 71 height 16
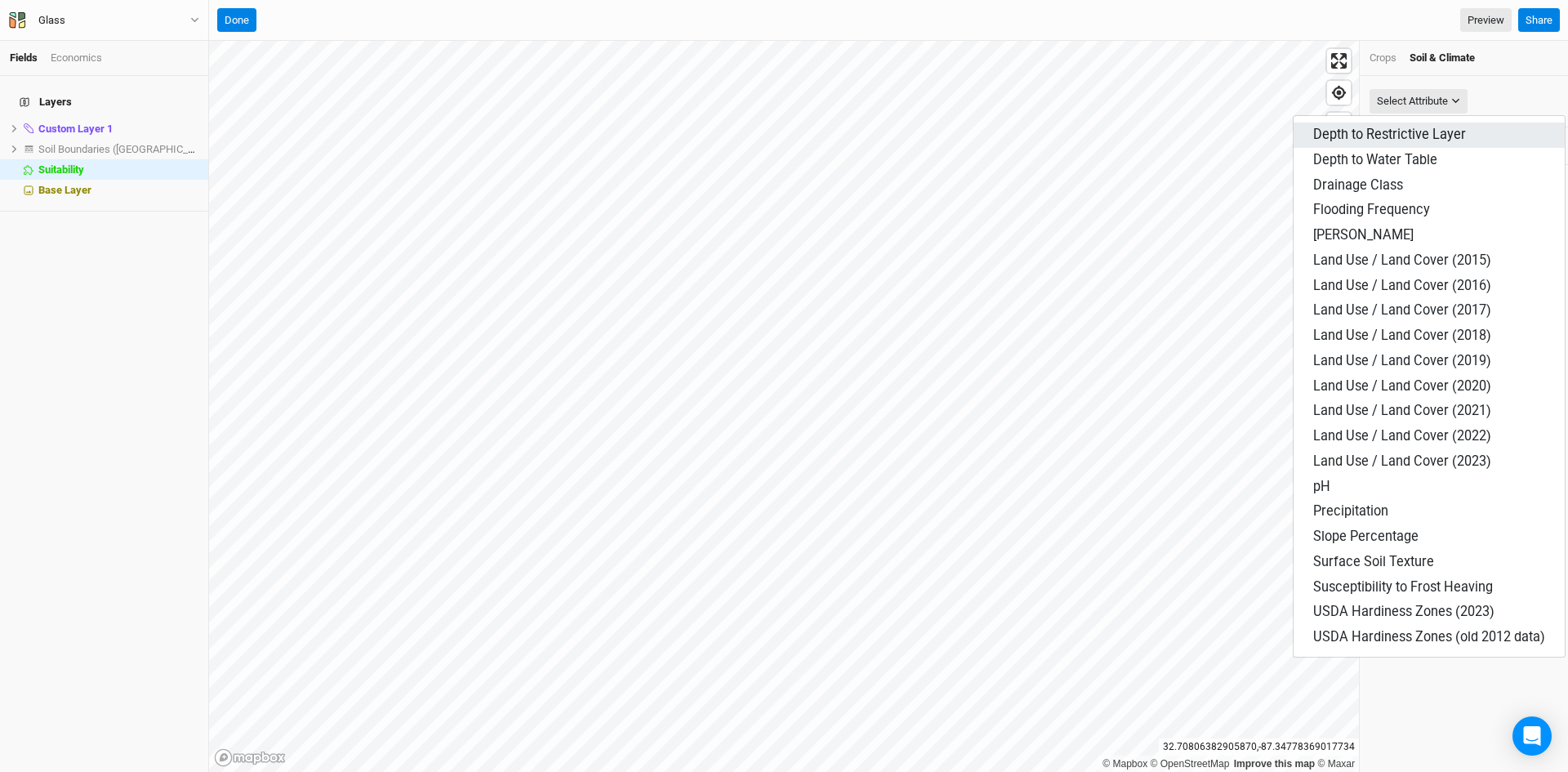
click at [1389, 132] on span "Depth to Restrictive Layer" at bounding box center [1390, 134] width 153 height 15
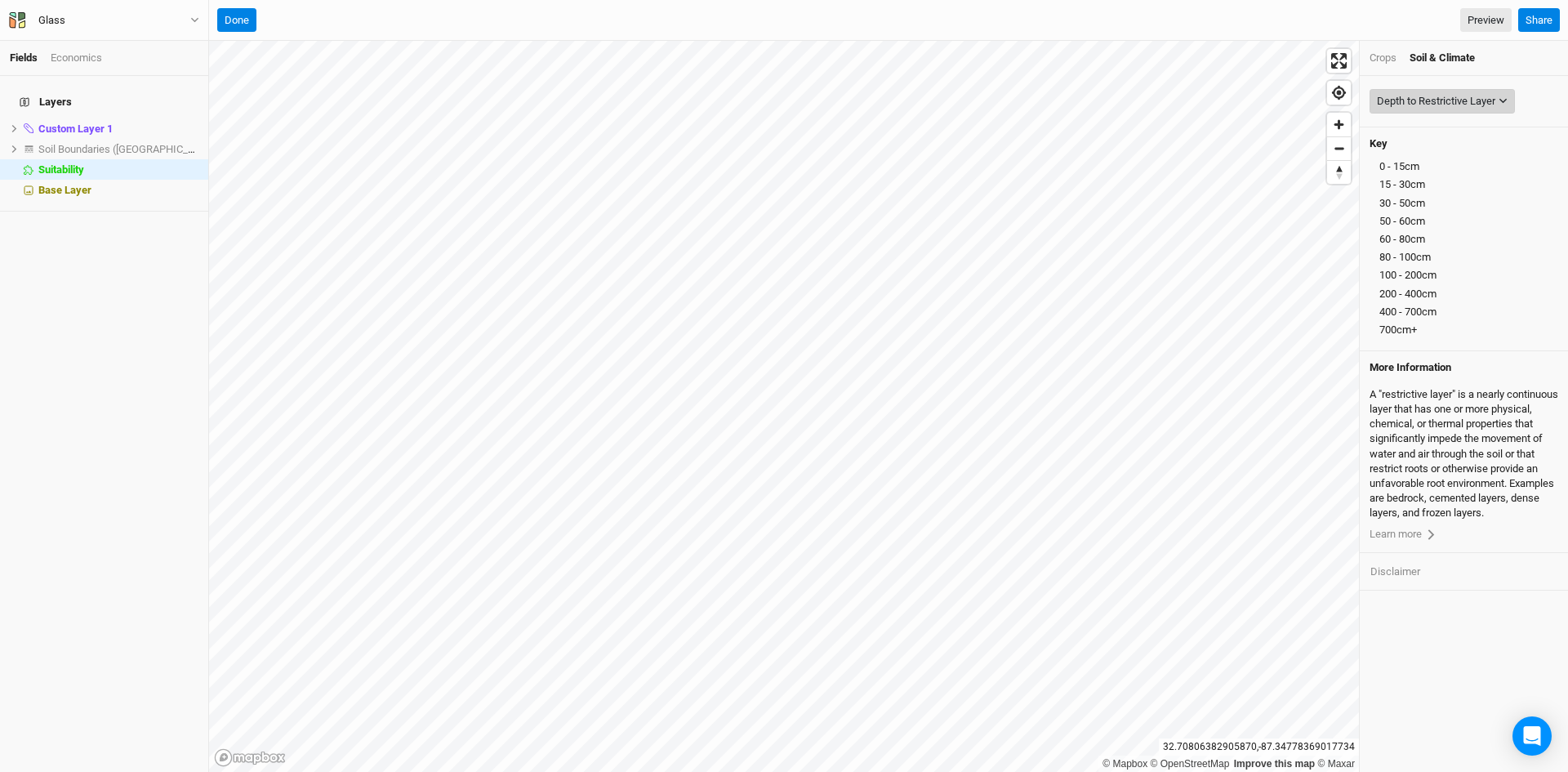
click at [1437, 96] on div "Depth to Restrictive Layer" at bounding box center [1436, 101] width 119 height 16
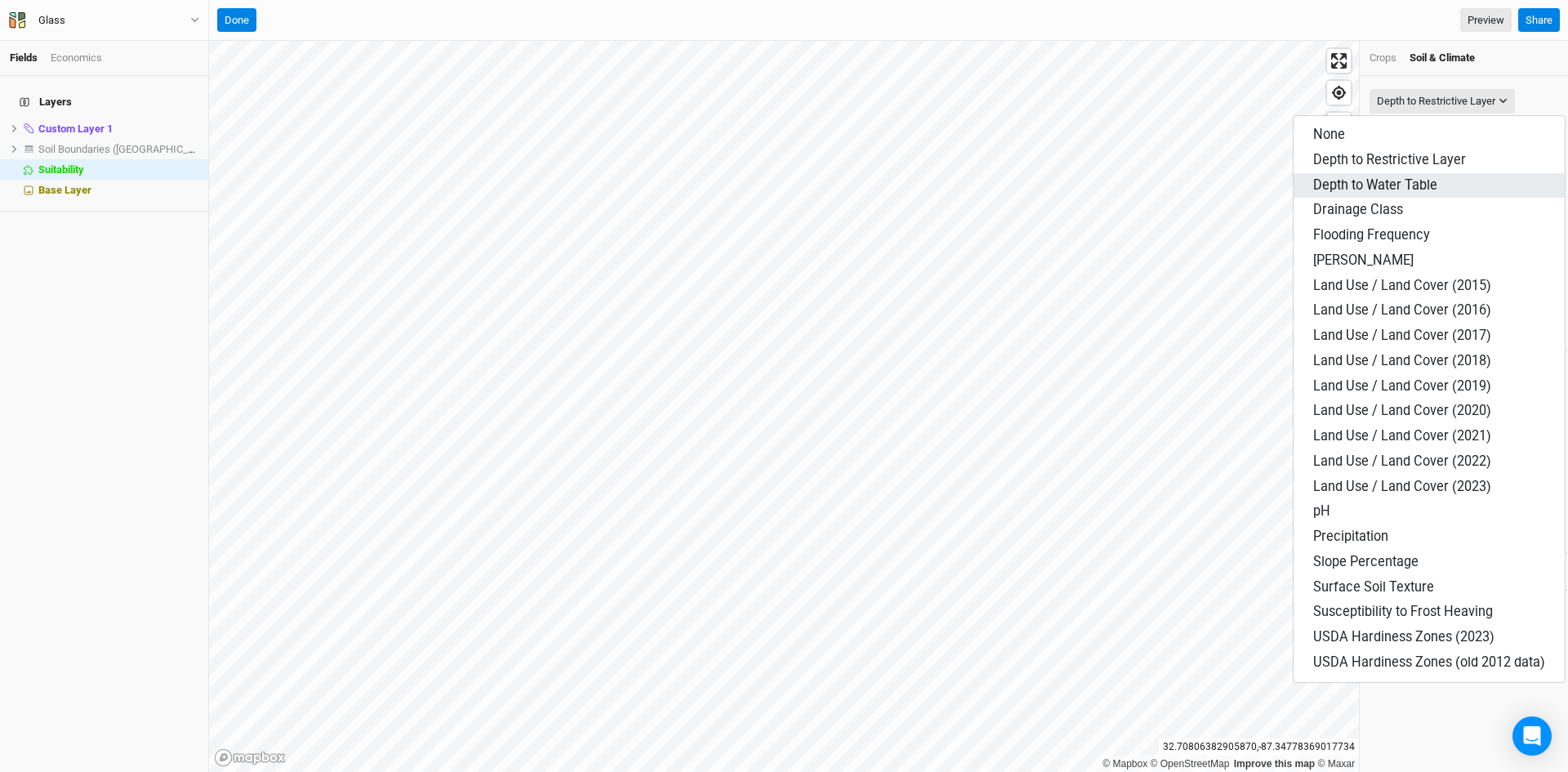
click at [1390, 180] on span "Depth to Water Table" at bounding box center [1375, 185] width 124 height 15
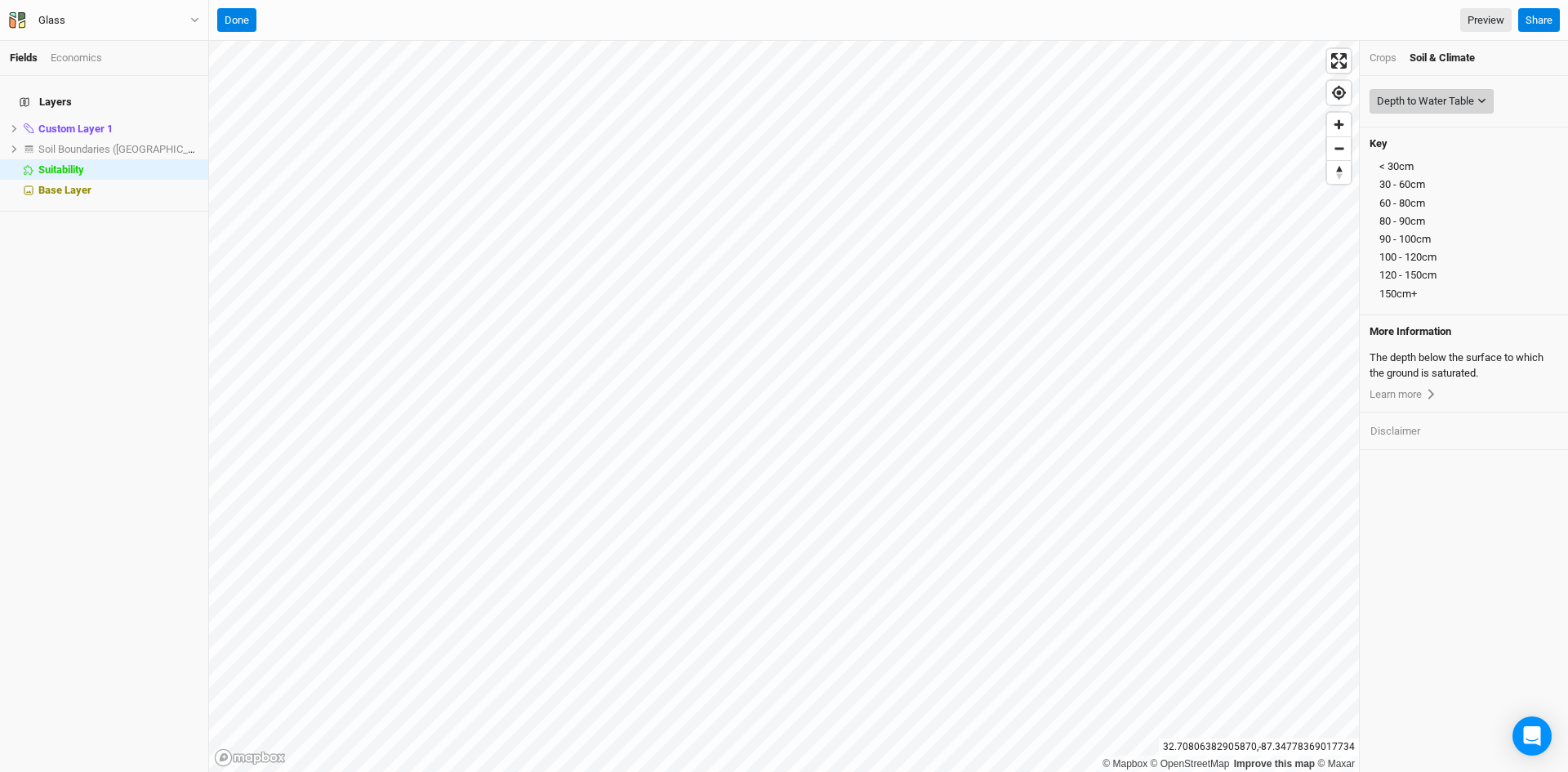
click at [1432, 99] on div "Depth to Water Table" at bounding box center [1425, 101] width 97 height 16
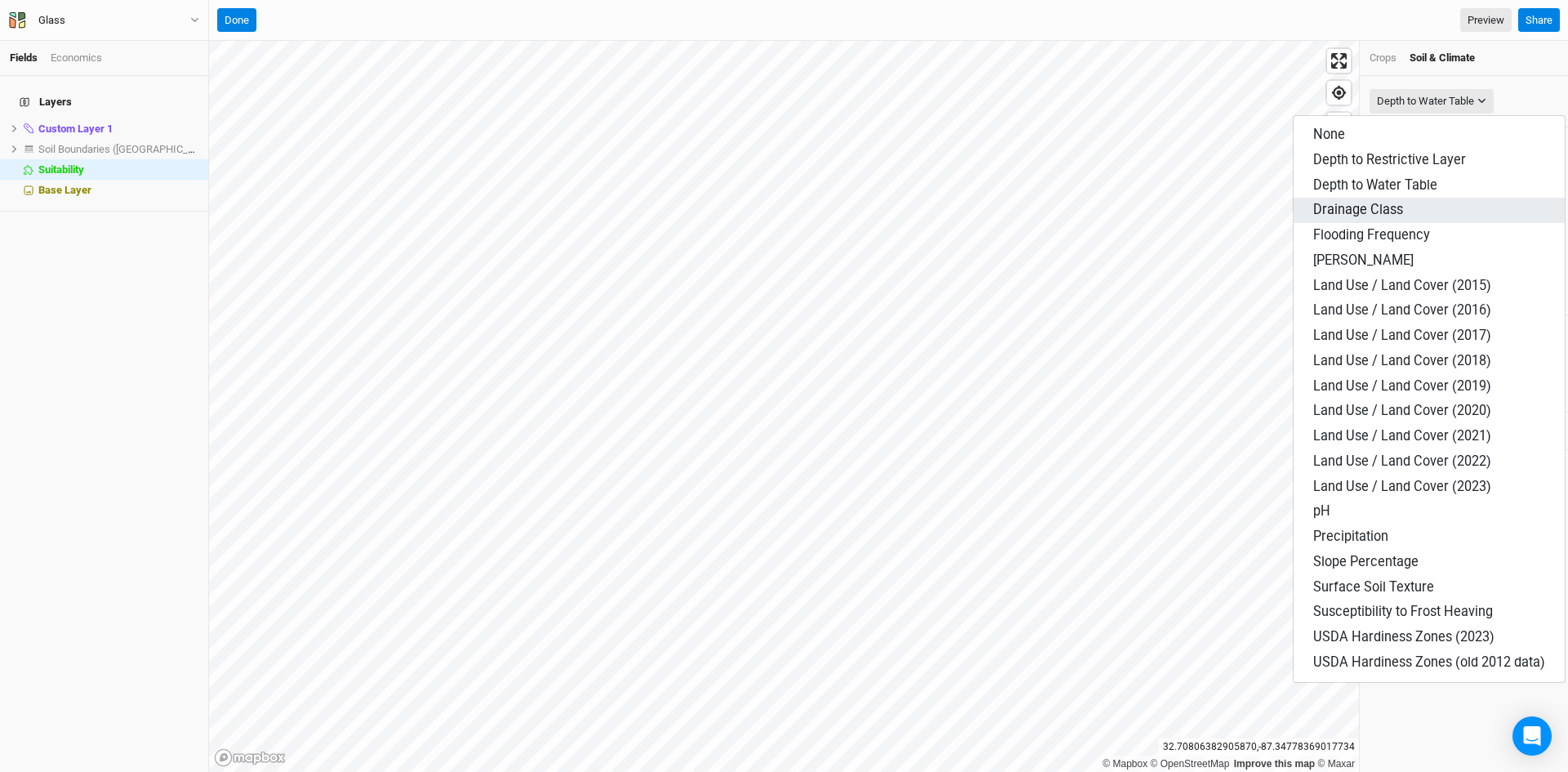
click at [1373, 214] on span "Drainage Class" at bounding box center [1358, 209] width 90 height 15
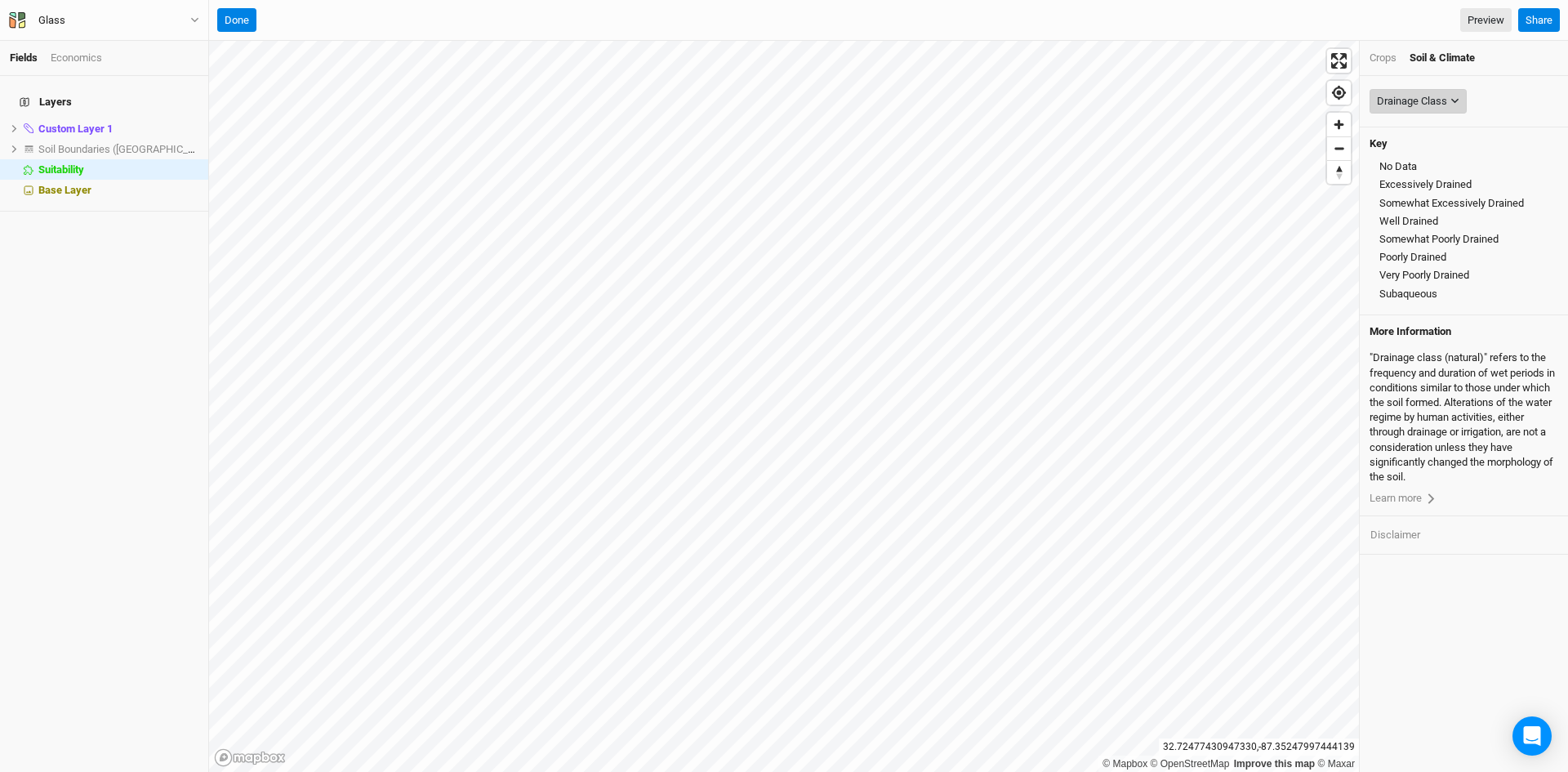
click at [1407, 91] on button "Drainage Class" at bounding box center [1419, 101] width 97 height 25
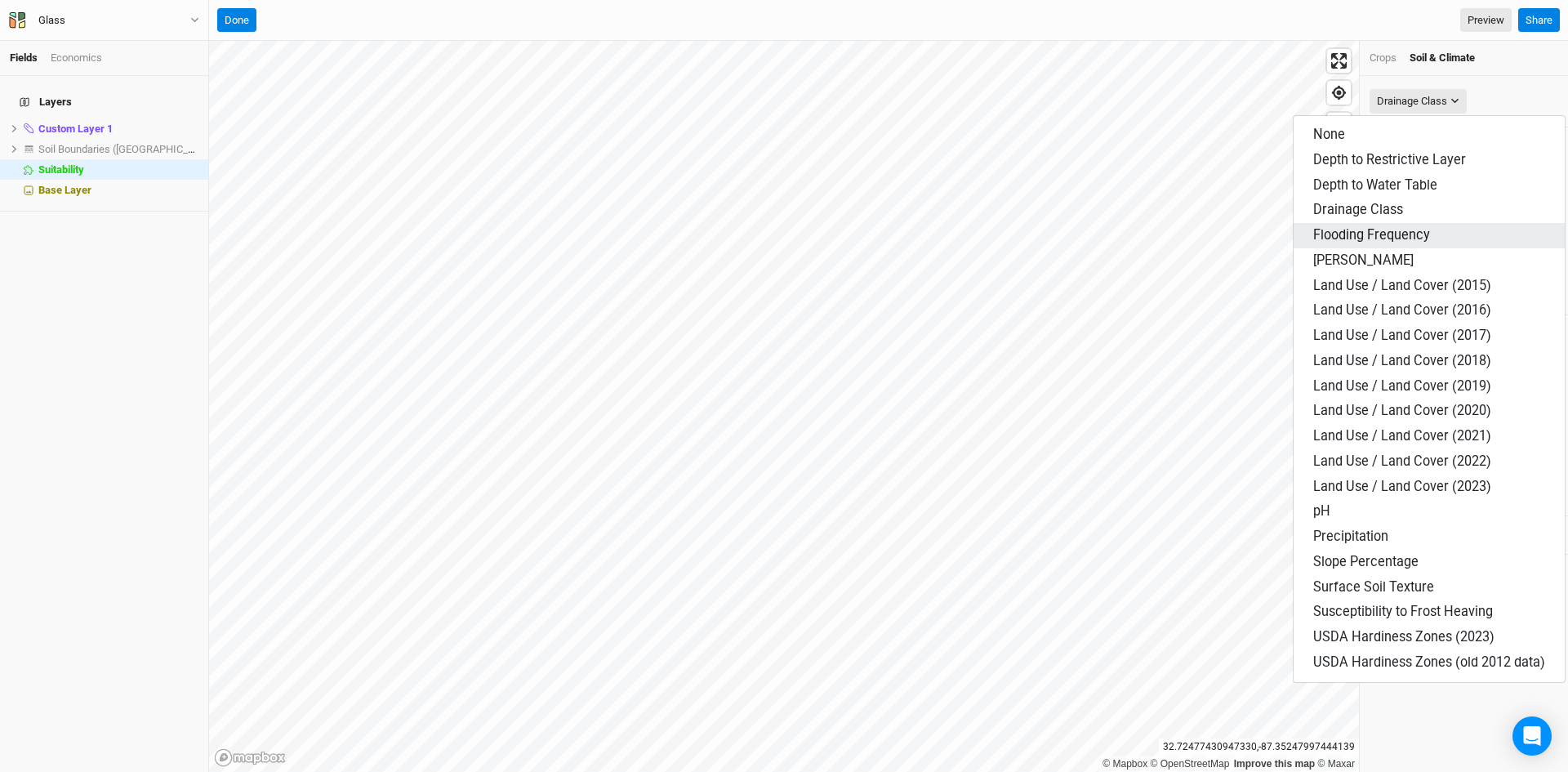
click at [1349, 233] on span "Flooding Frequency" at bounding box center [1372, 235] width 117 height 15
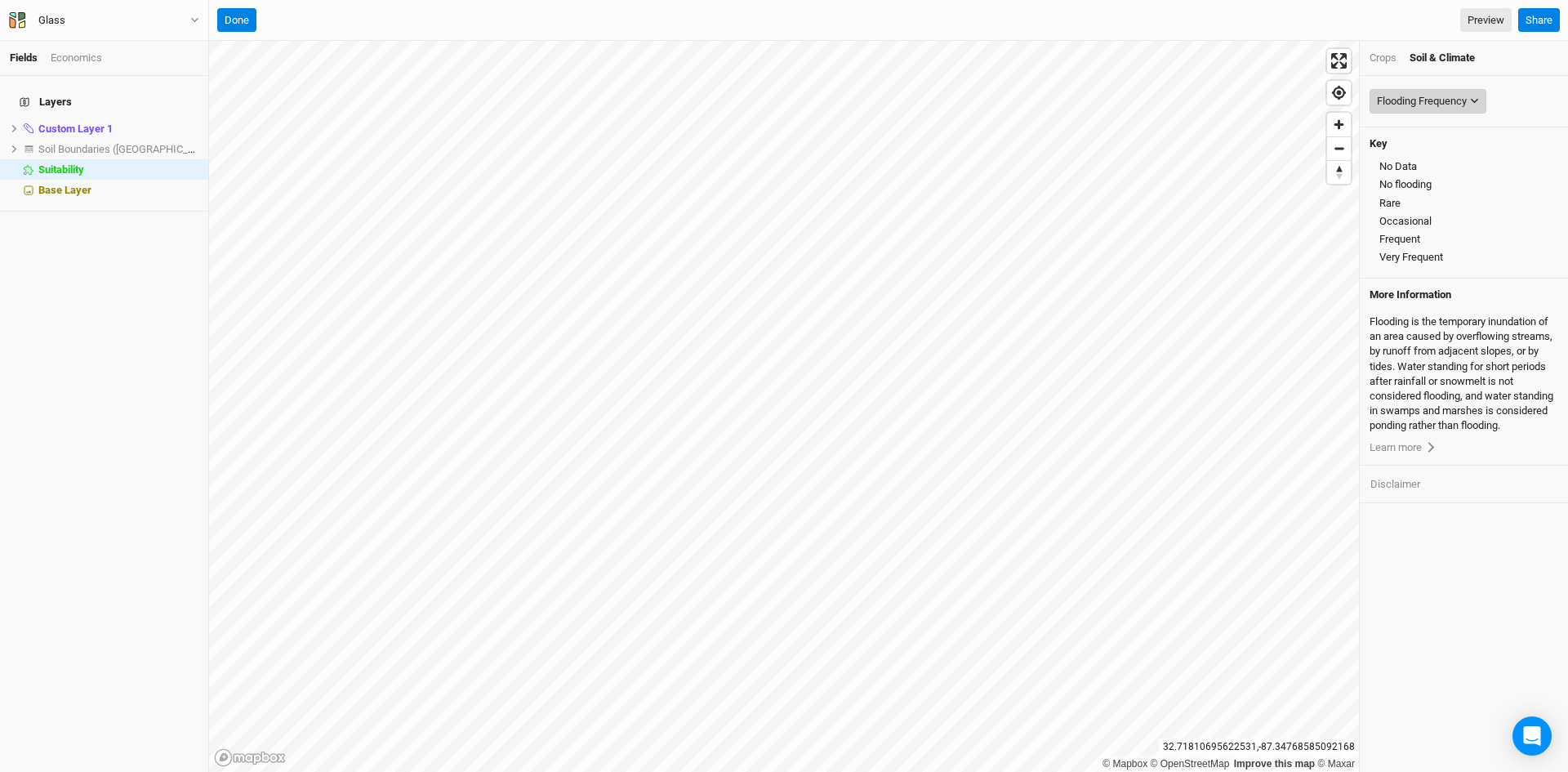
click at [1424, 98] on div "Flooding Frequency" at bounding box center [1421, 101] width 90 height 16
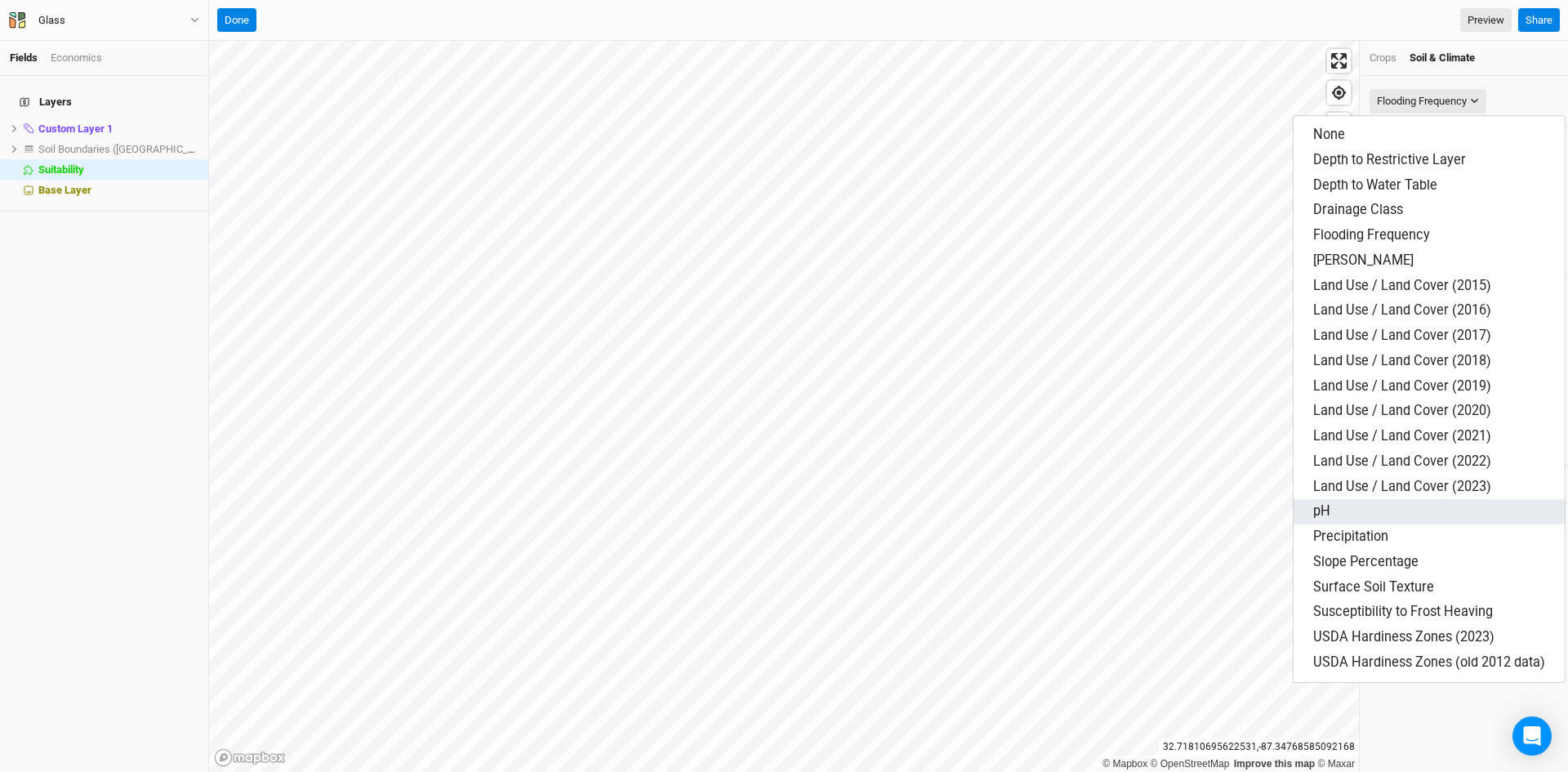
click at [1326, 504] on span "pH" at bounding box center [1322, 511] width 17 height 15
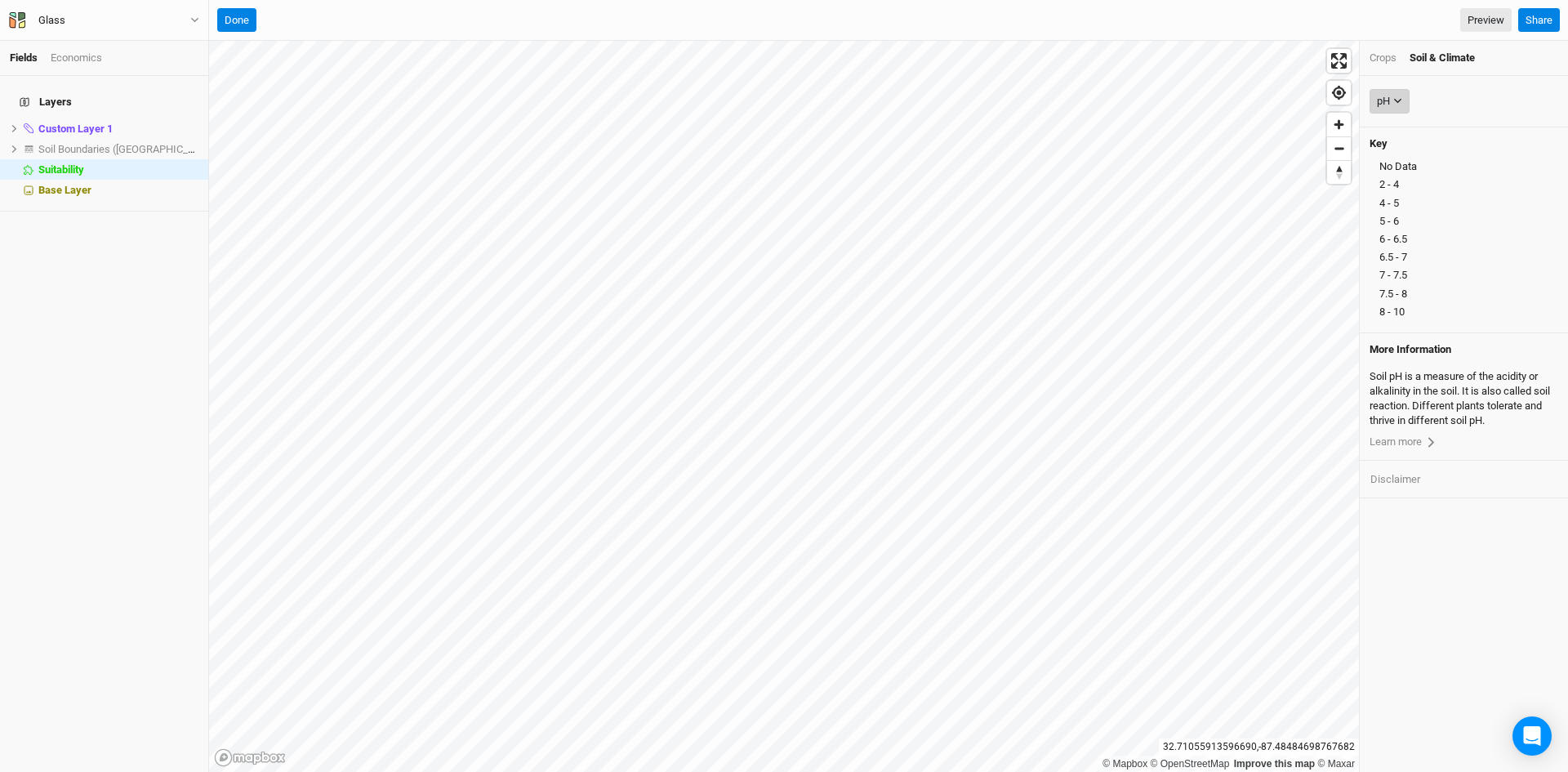
click at [1396, 91] on button "pH" at bounding box center [1390, 101] width 40 height 25
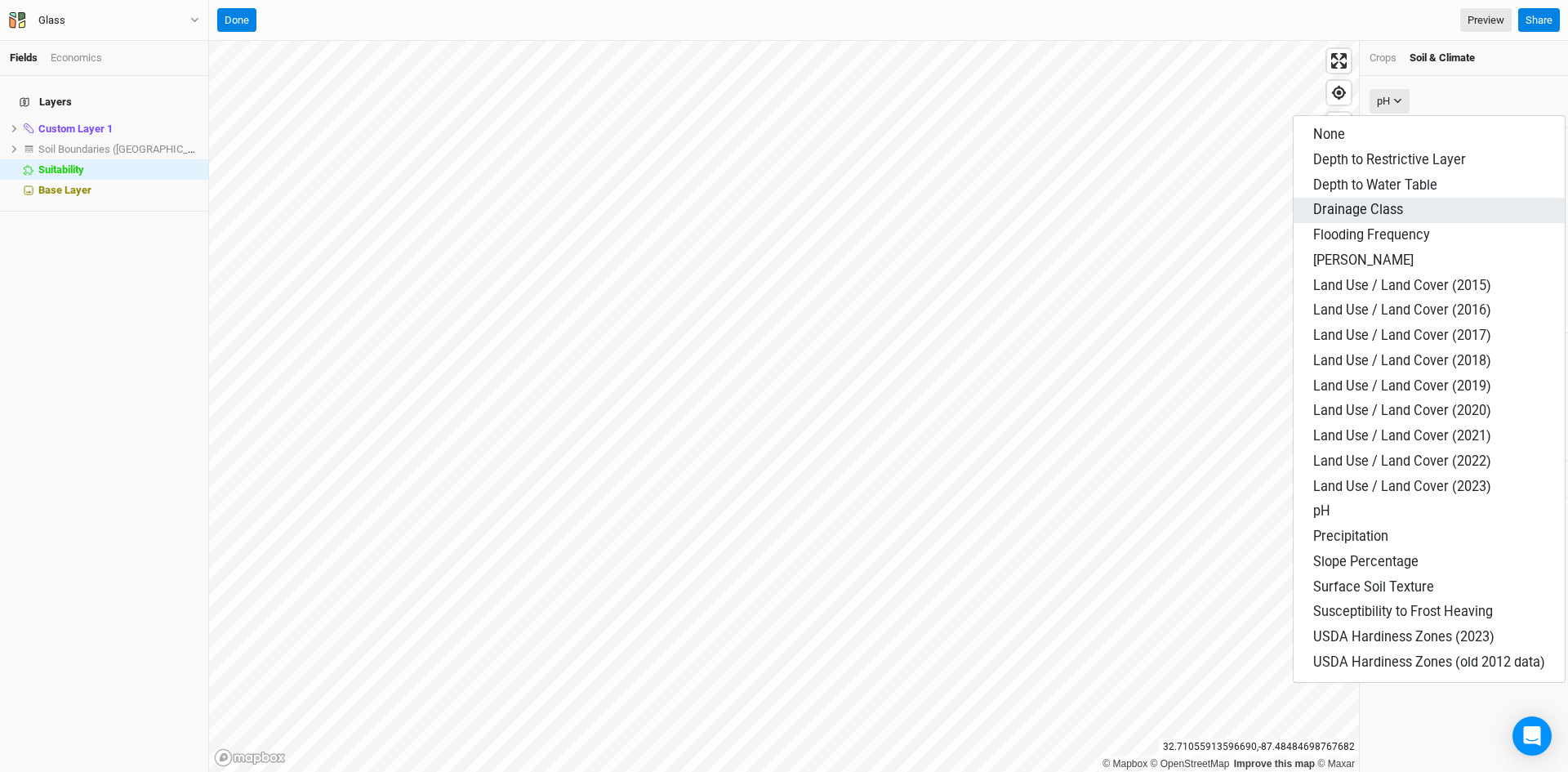
click at [1359, 202] on span "Drainage Class" at bounding box center [1358, 209] width 90 height 15
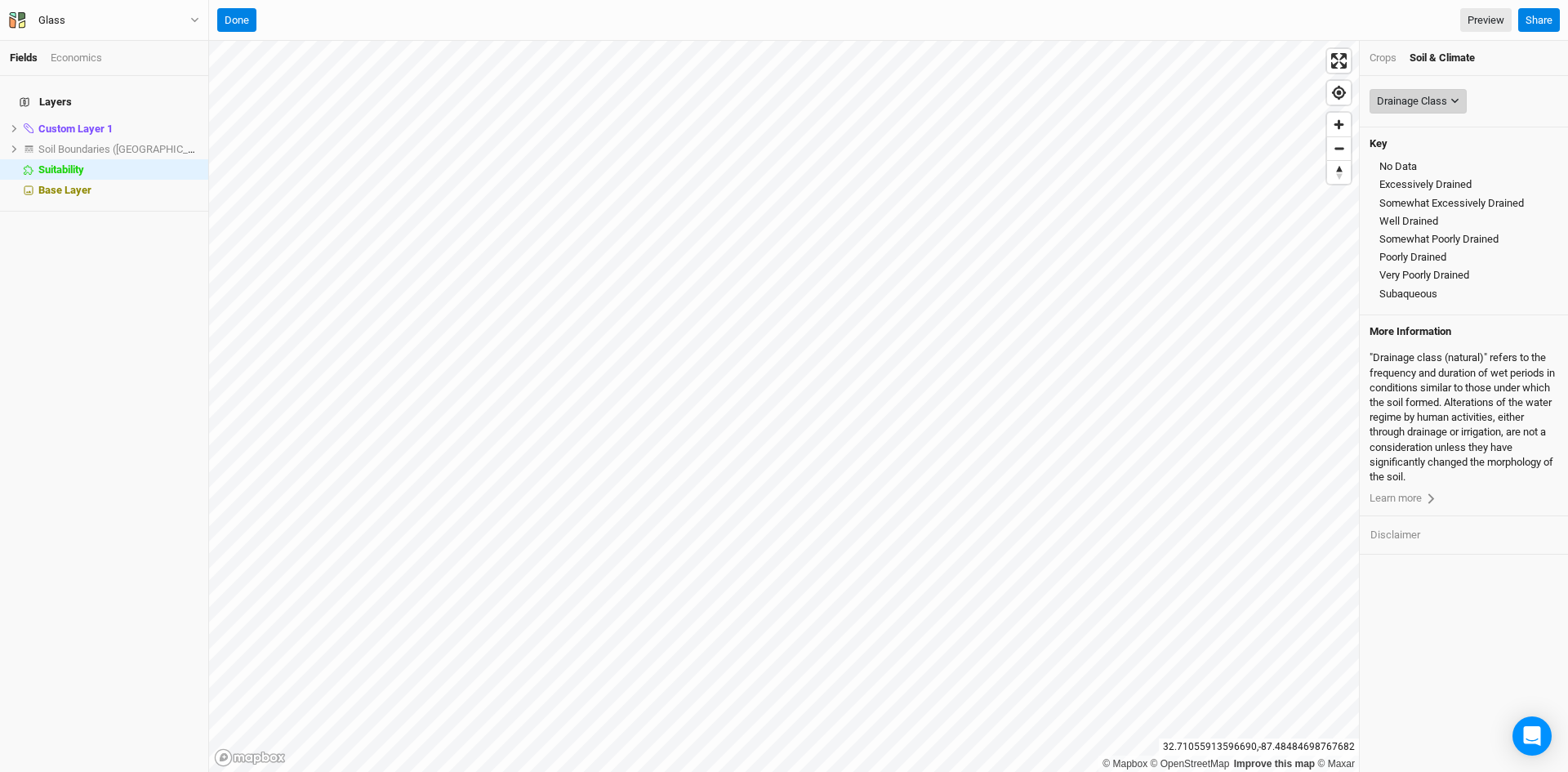
click at [1445, 93] on div "Drainage Class" at bounding box center [1412, 101] width 70 height 16
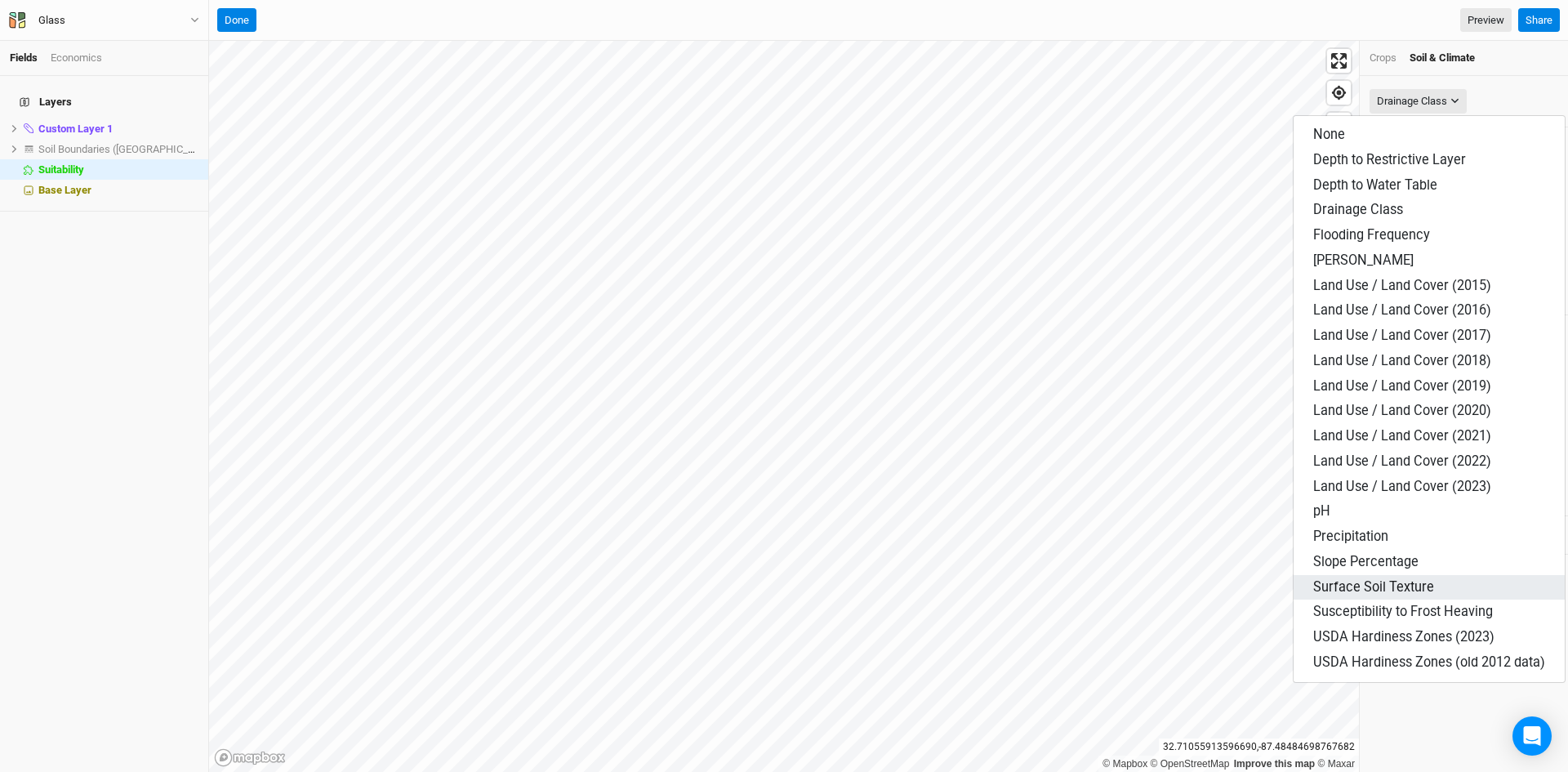
click at [1372, 586] on span "Surface Soil Texture" at bounding box center [1374, 587] width 121 height 15
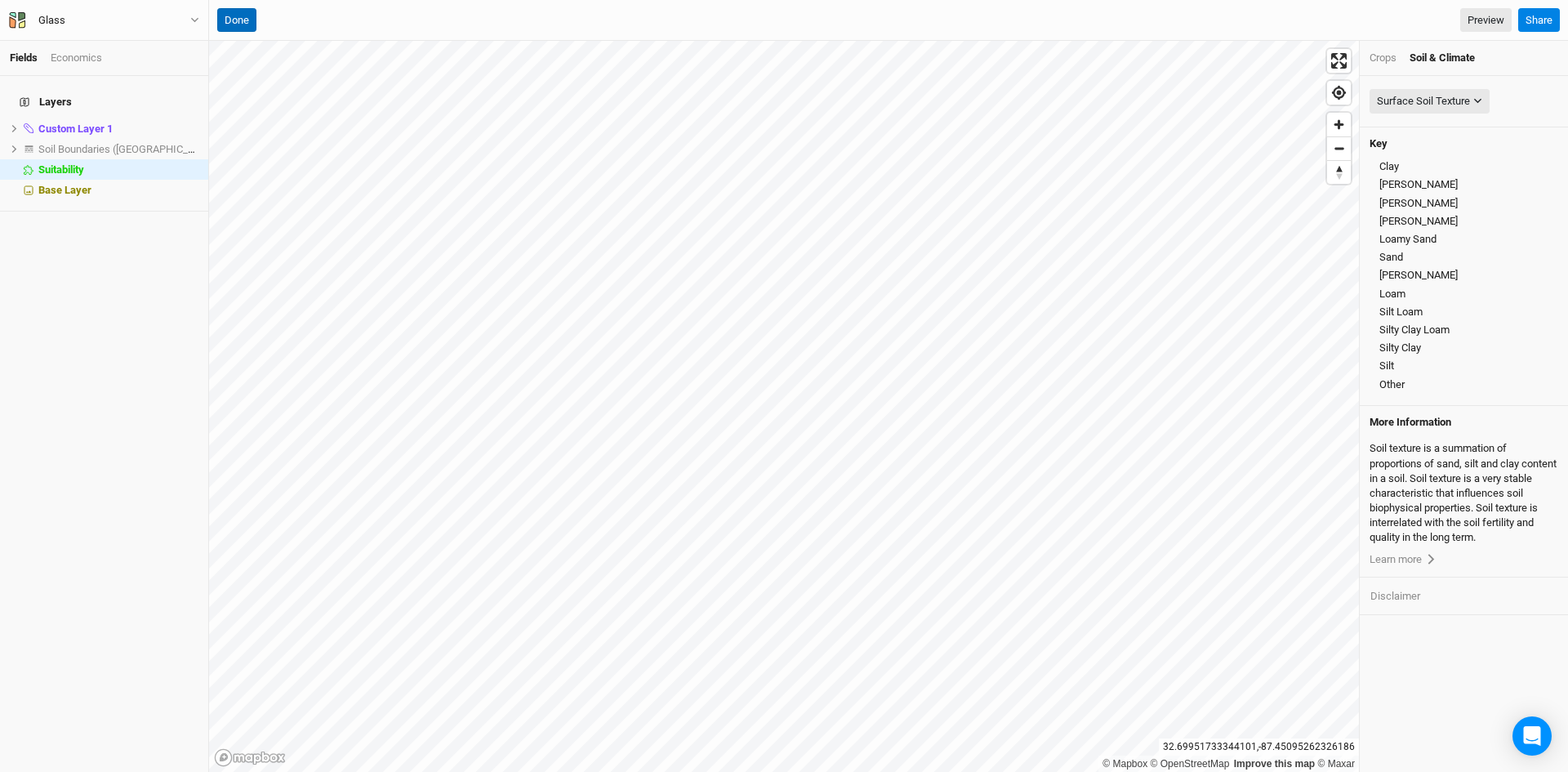
click at [242, 21] on button "Done" at bounding box center [237, 20] width 39 height 25
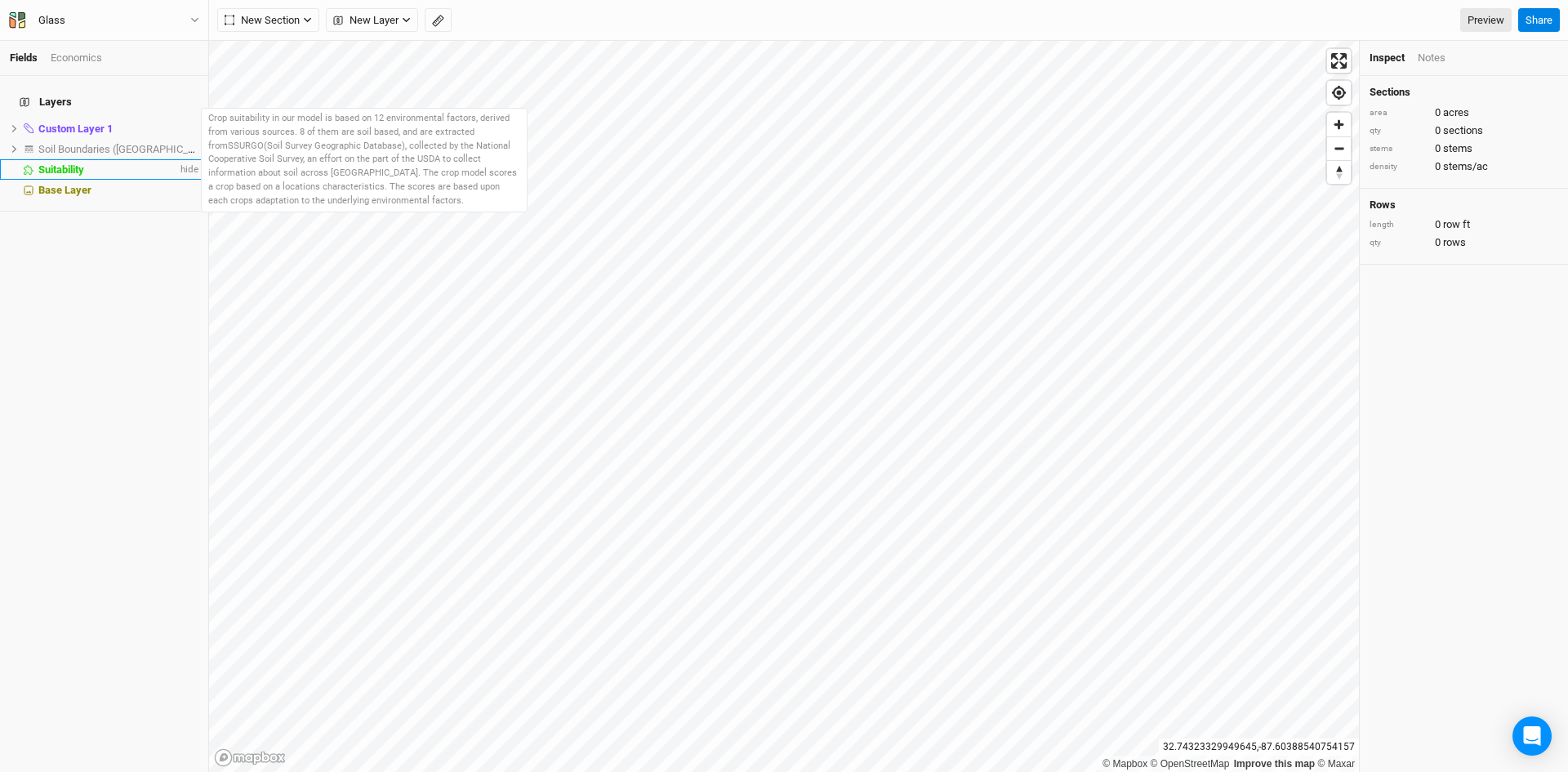
click at [99, 163] on div "Suitability" at bounding box center [108, 169] width 139 height 13
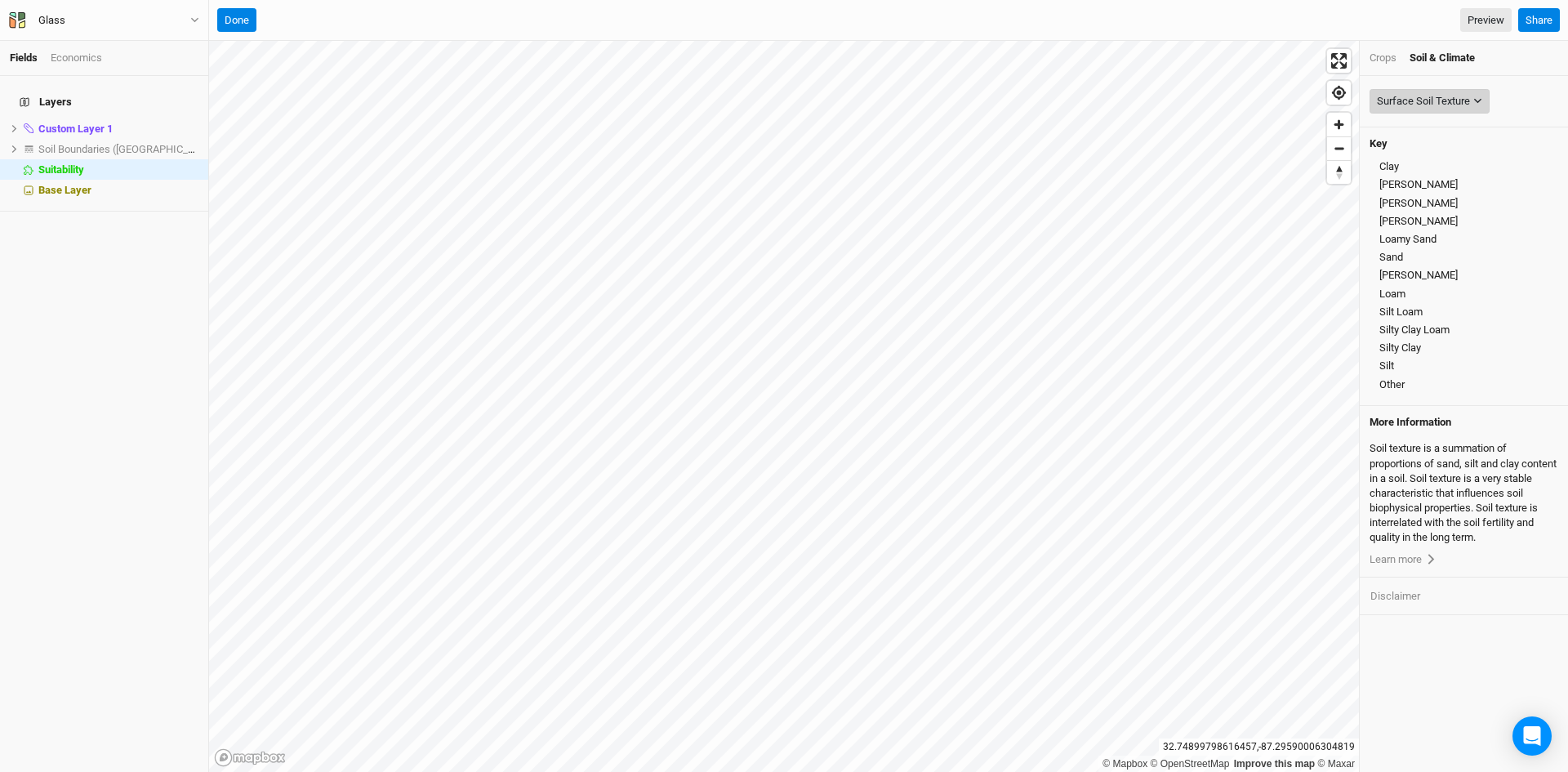
click at [1440, 94] on div "Surface Soil Texture" at bounding box center [1423, 101] width 93 height 16
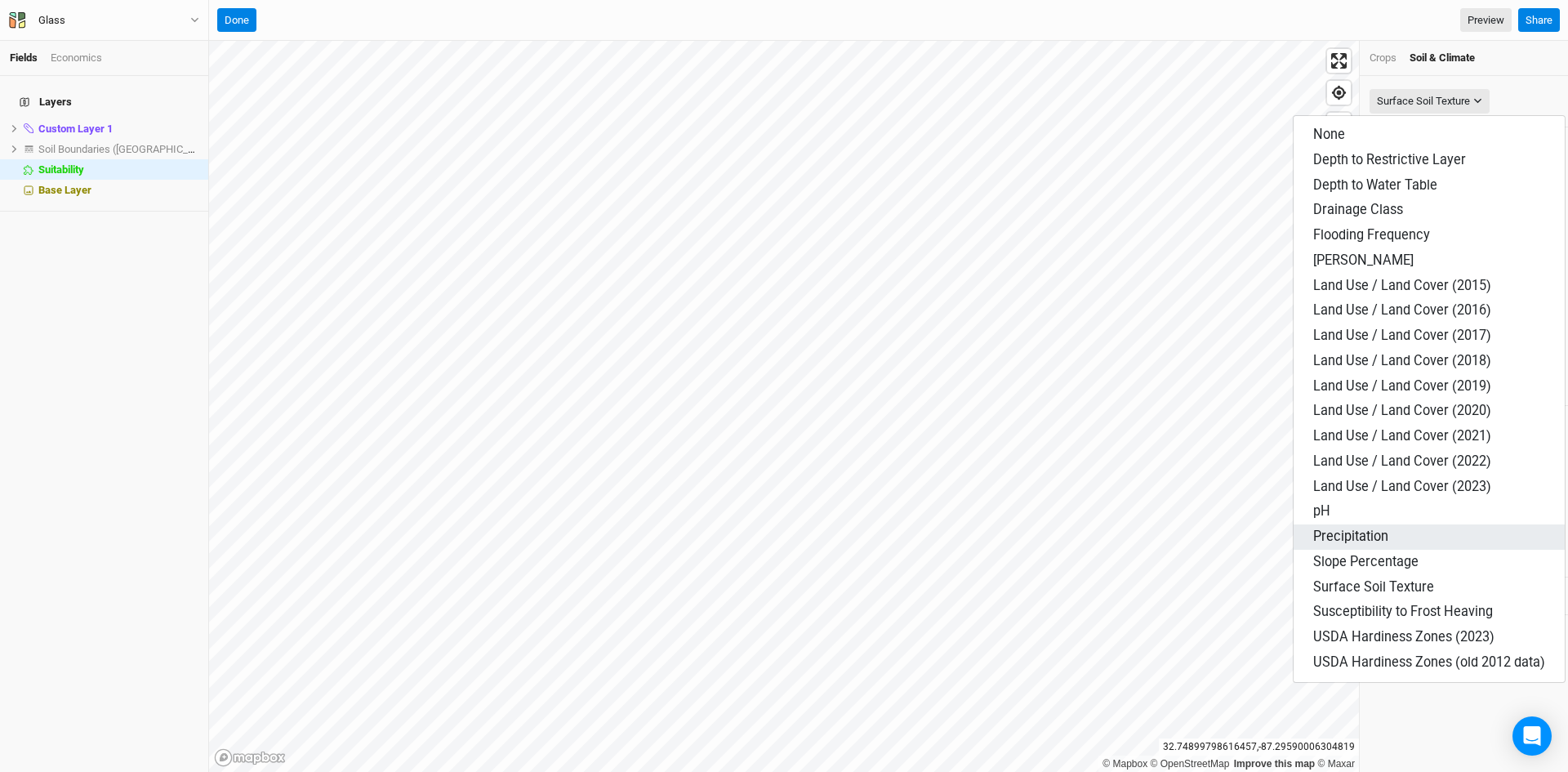
click at [1365, 534] on span "Precipitation" at bounding box center [1351, 536] width 75 height 15
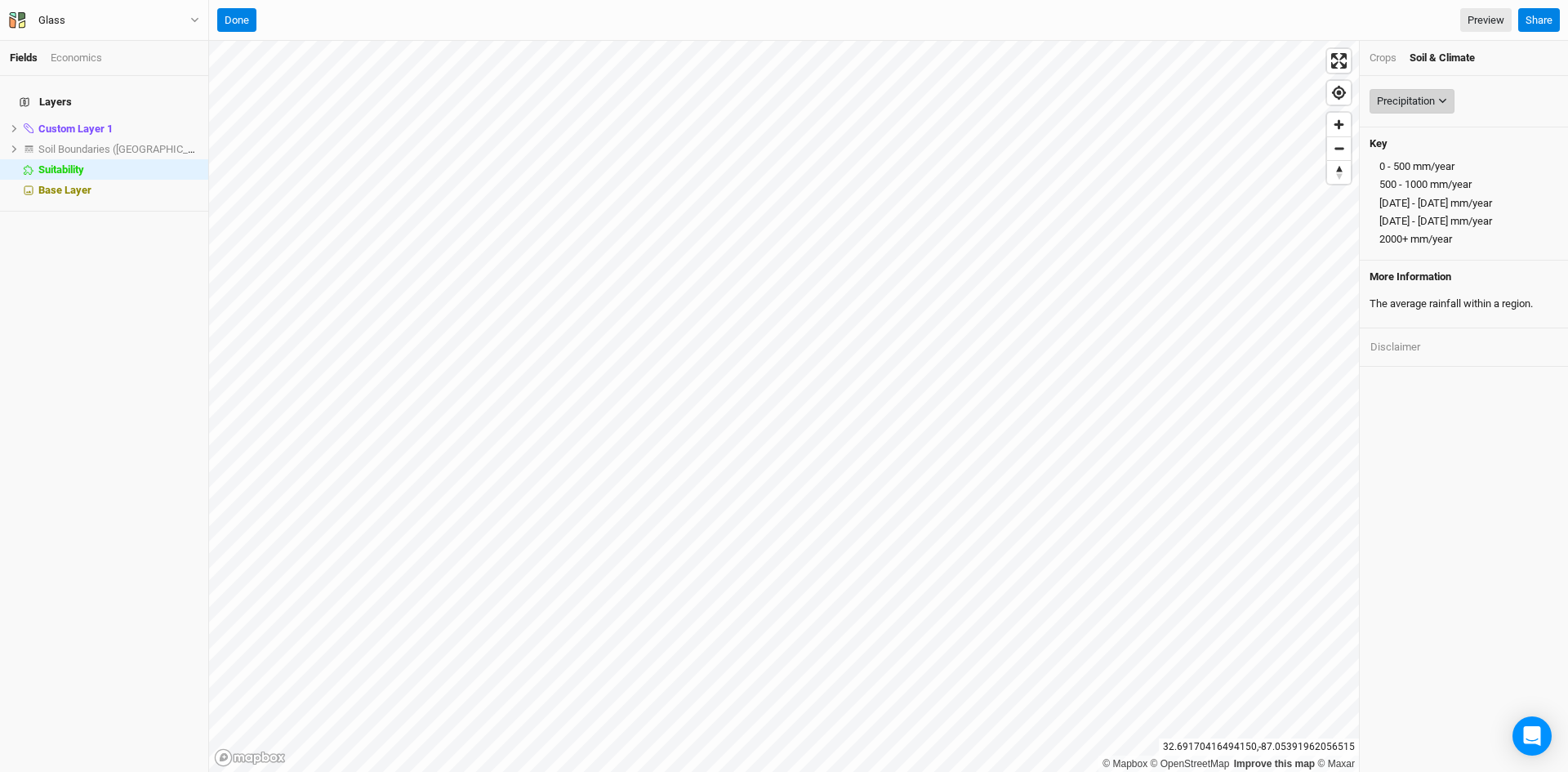
click at [1434, 92] on button "Precipitation" at bounding box center [1412, 101] width 85 height 25
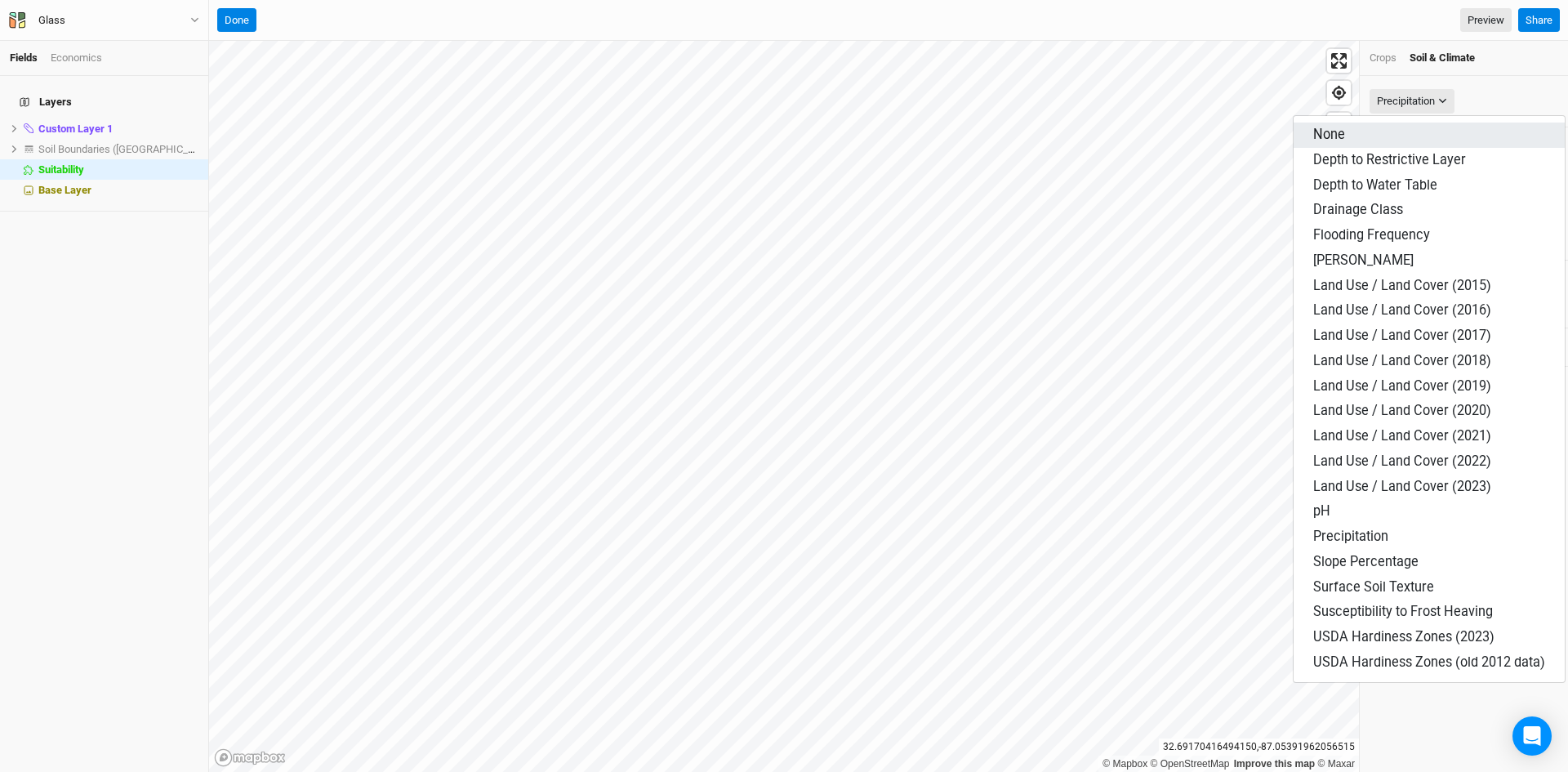
click at [1319, 140] on span "None" at bounding box center [1329, 134] width 32 height 15
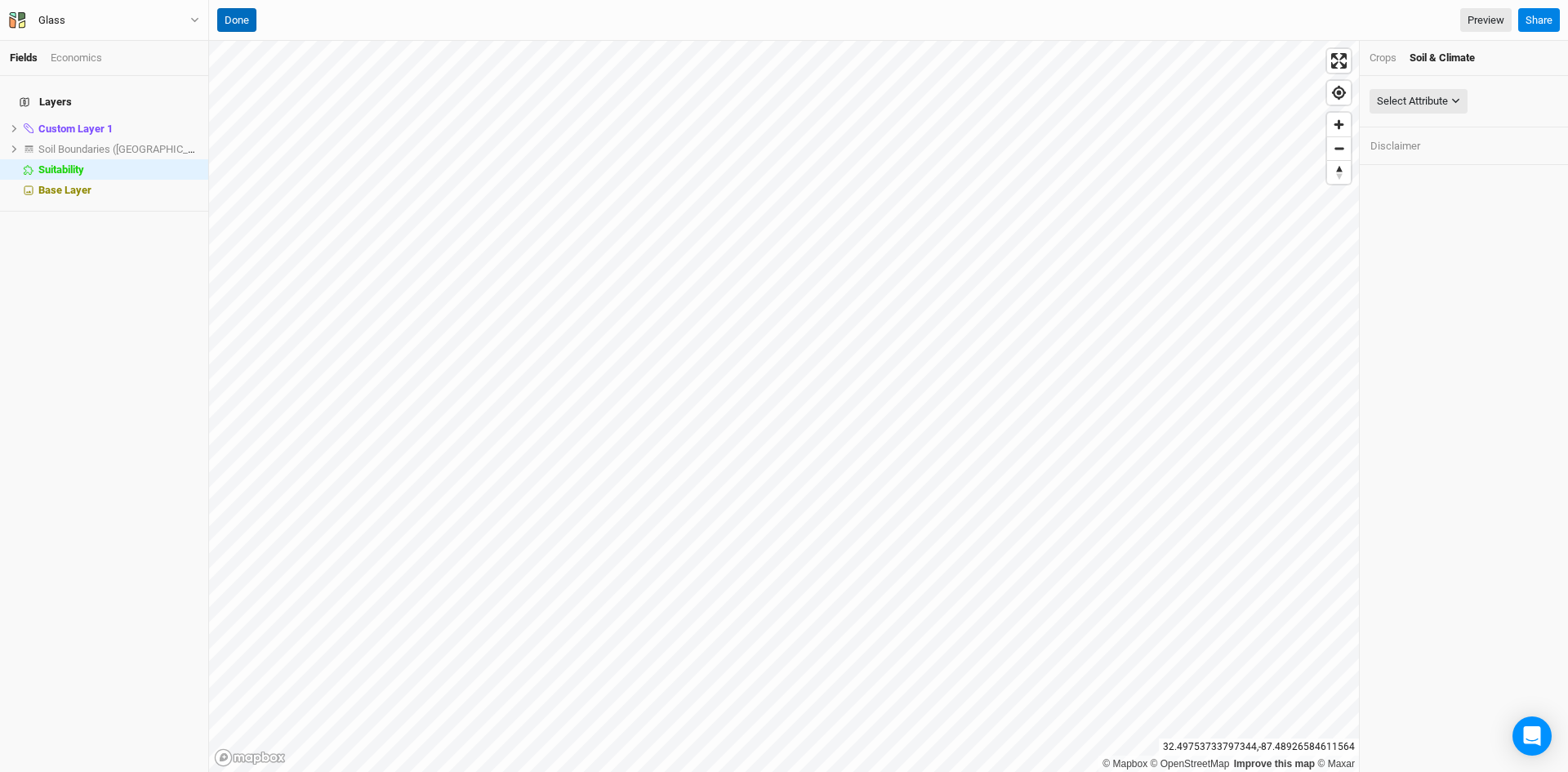
click at [231, 14] on button "Done" at bounding box center [237, 20] width 39 height 25
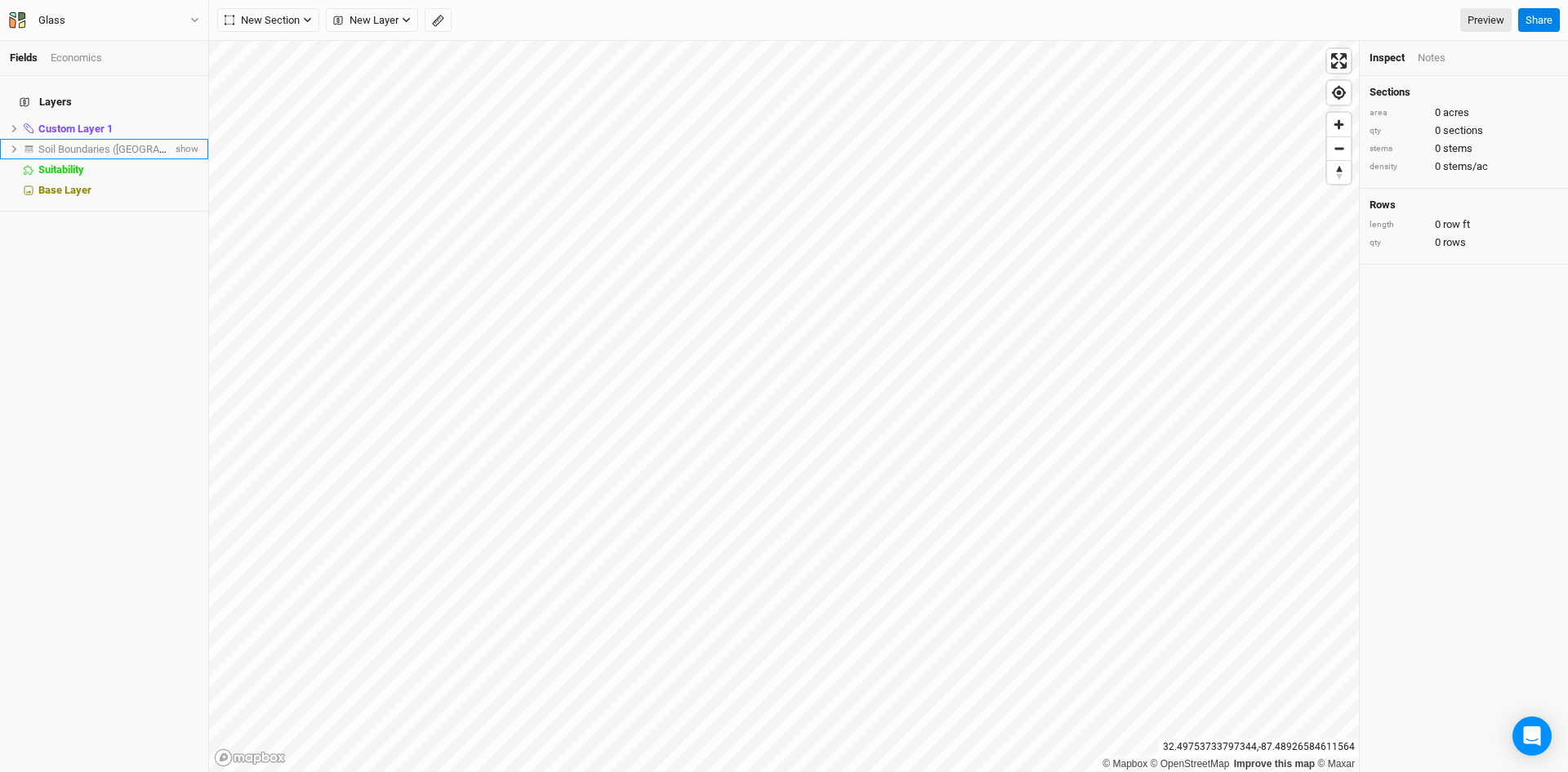
click at [68, 143] on span "Soil Boundaries ([GEOGRAPHIC_DATA])" at bounding box center [129, 149] width 181 height 12
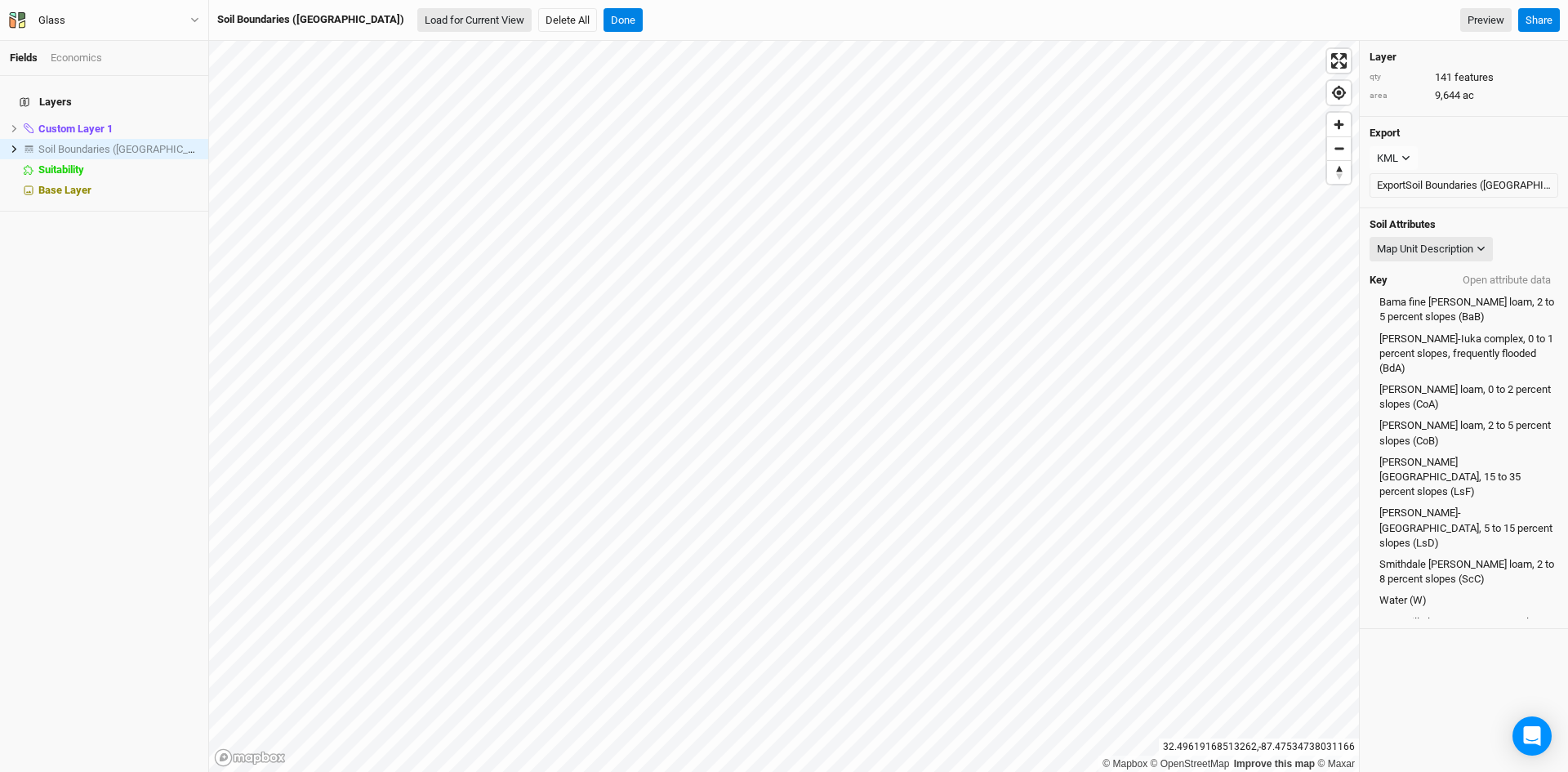
click at [418, 15] on button "Load for Current View" at bounding box center [475, 20] width 114 height 25
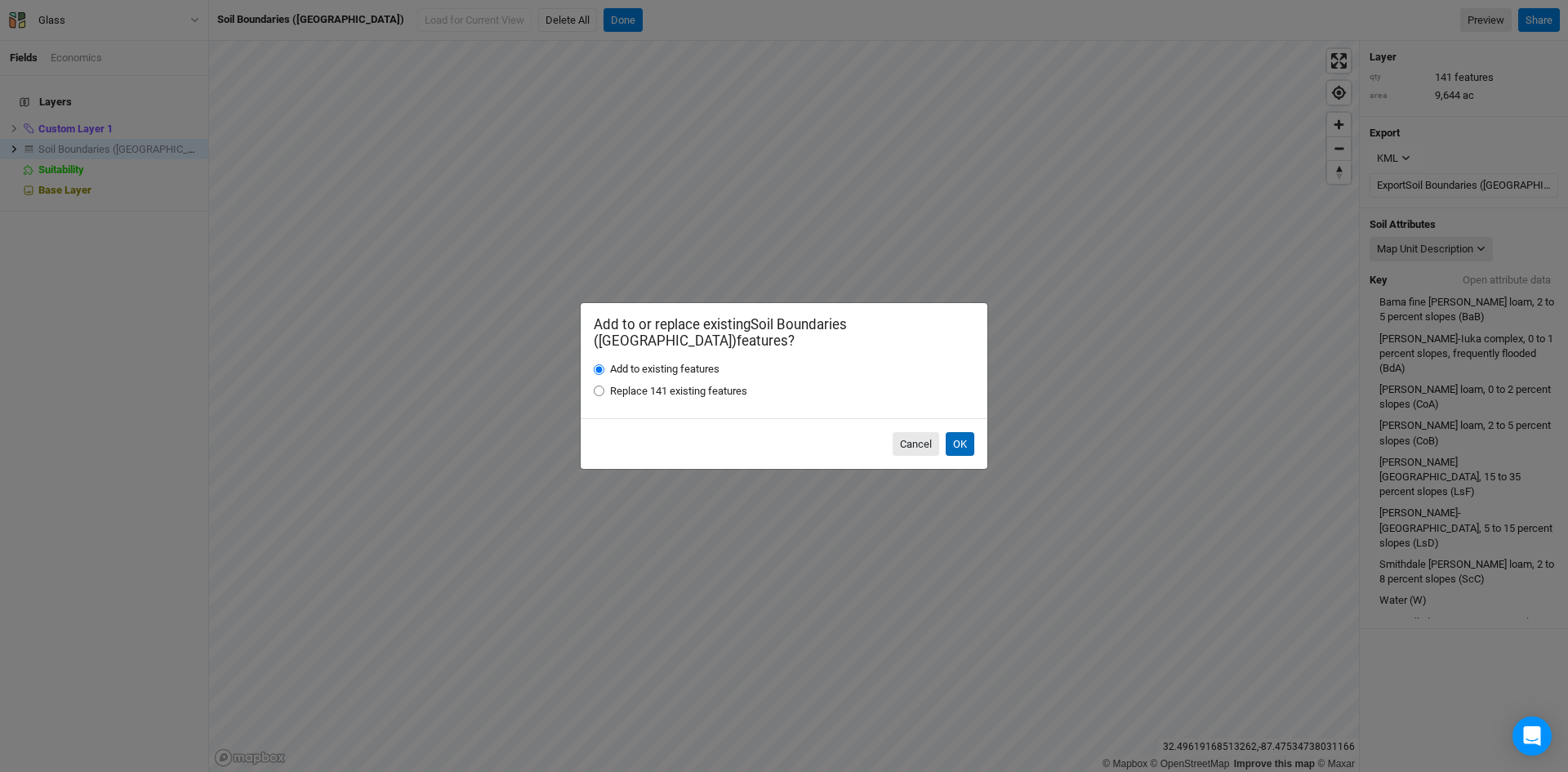
click at [962, 433] on button "OK" at bounding box center [959, 444] width 28 height 25
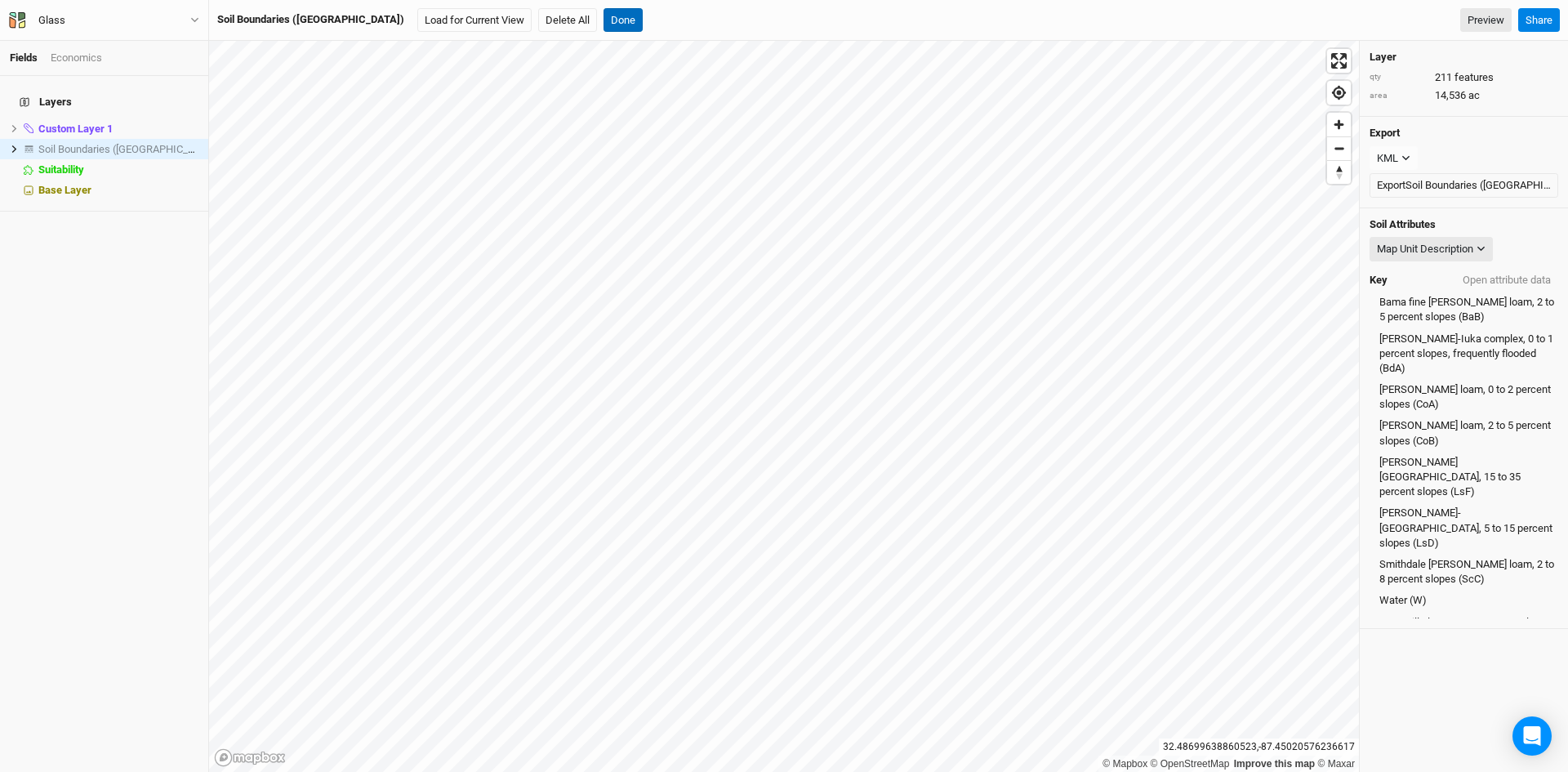
scroll to position [253, 0]
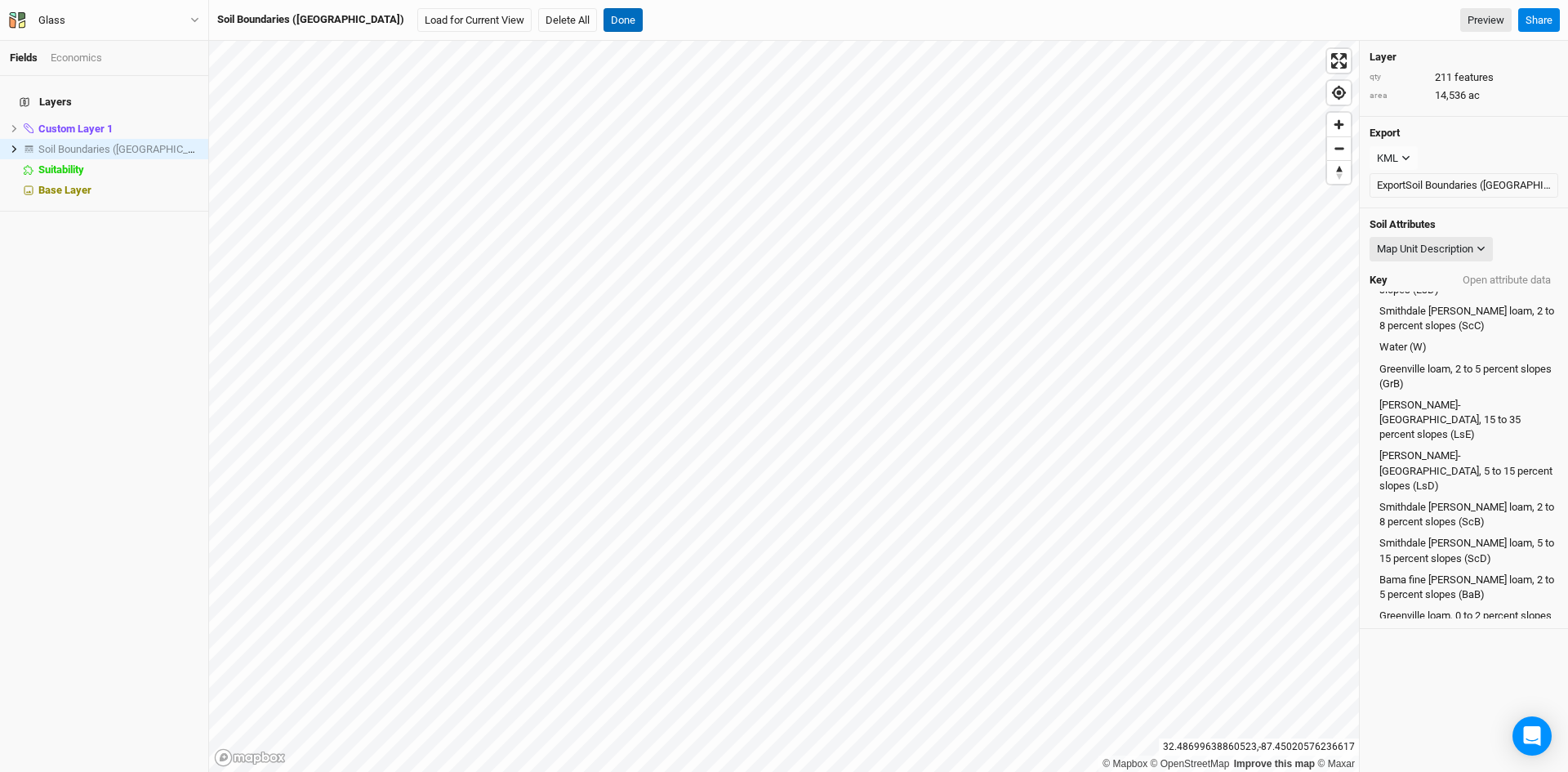
click at [604, 23] on button "Done" at bounding box center [623, 20] width 39 height 25
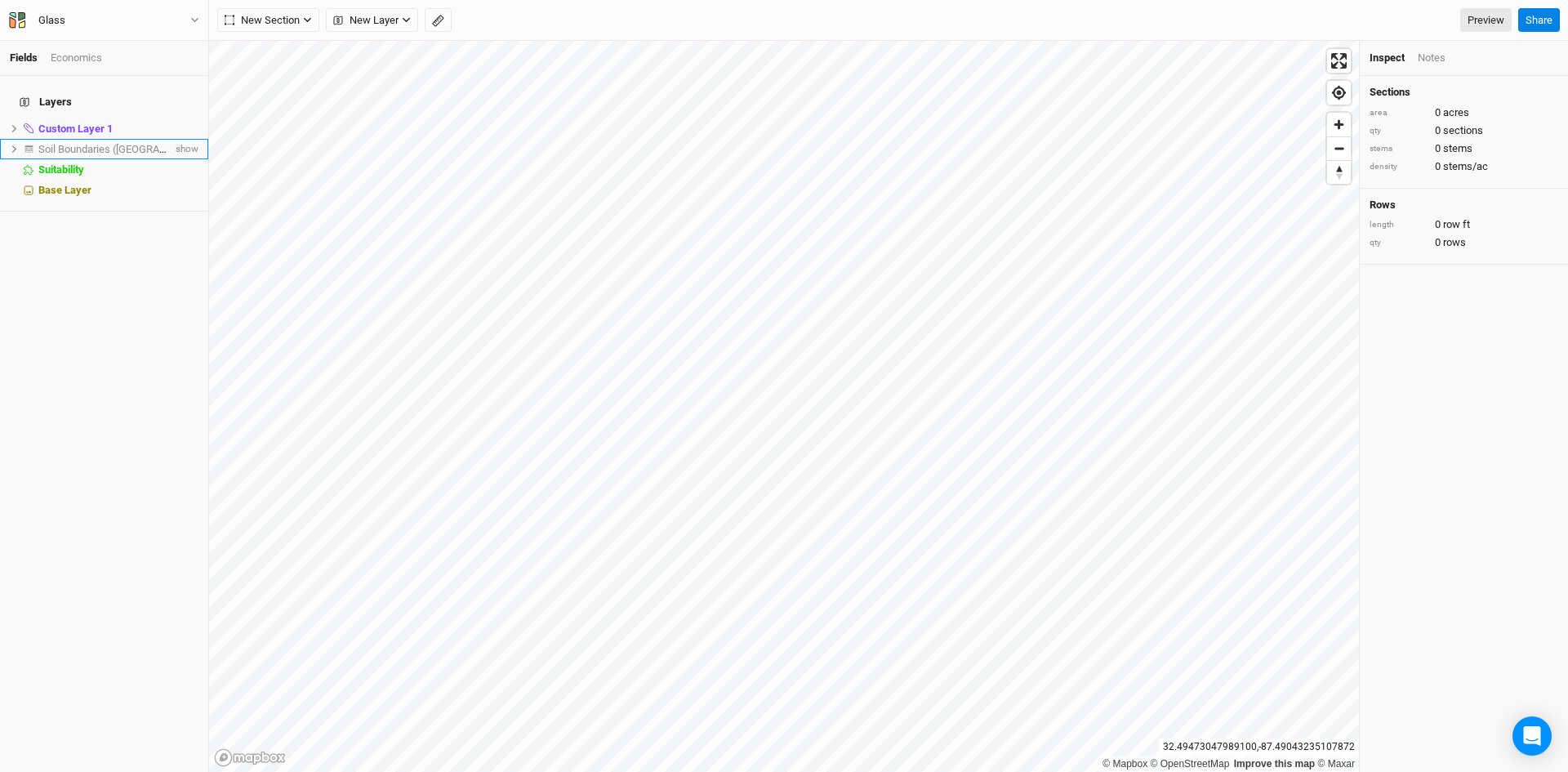
click at [15, 145] on icon at bounding box center [15, 149] width 5 height 8
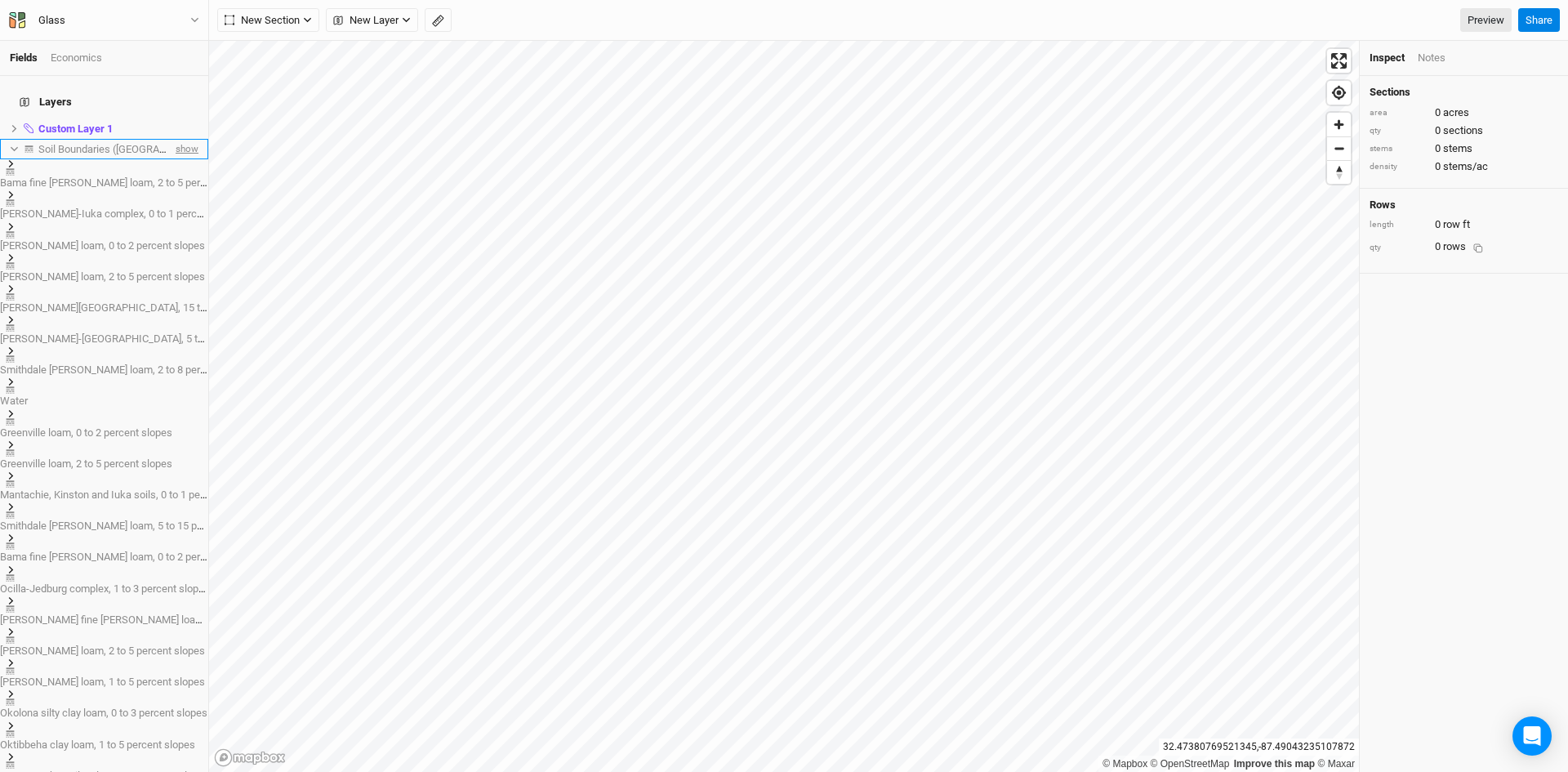
click at [173, 139] on span "show" at bounding box center [185, 149] width 26 height 20
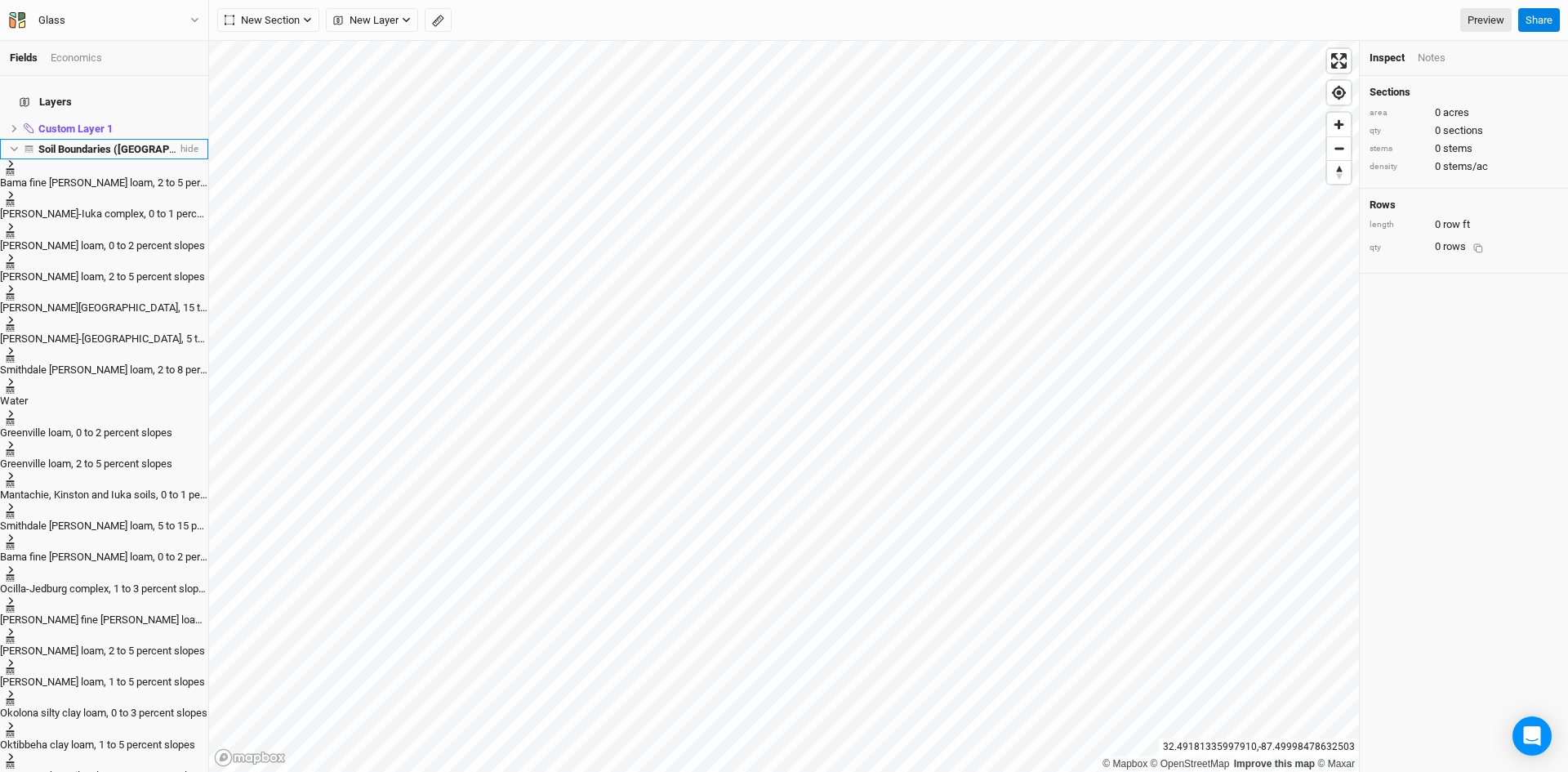
click at [63, 143] on span "Soil Boundaries ([GEOGRAPHIC_DATA])" at bounding box center [132, 149] width 187 height 12
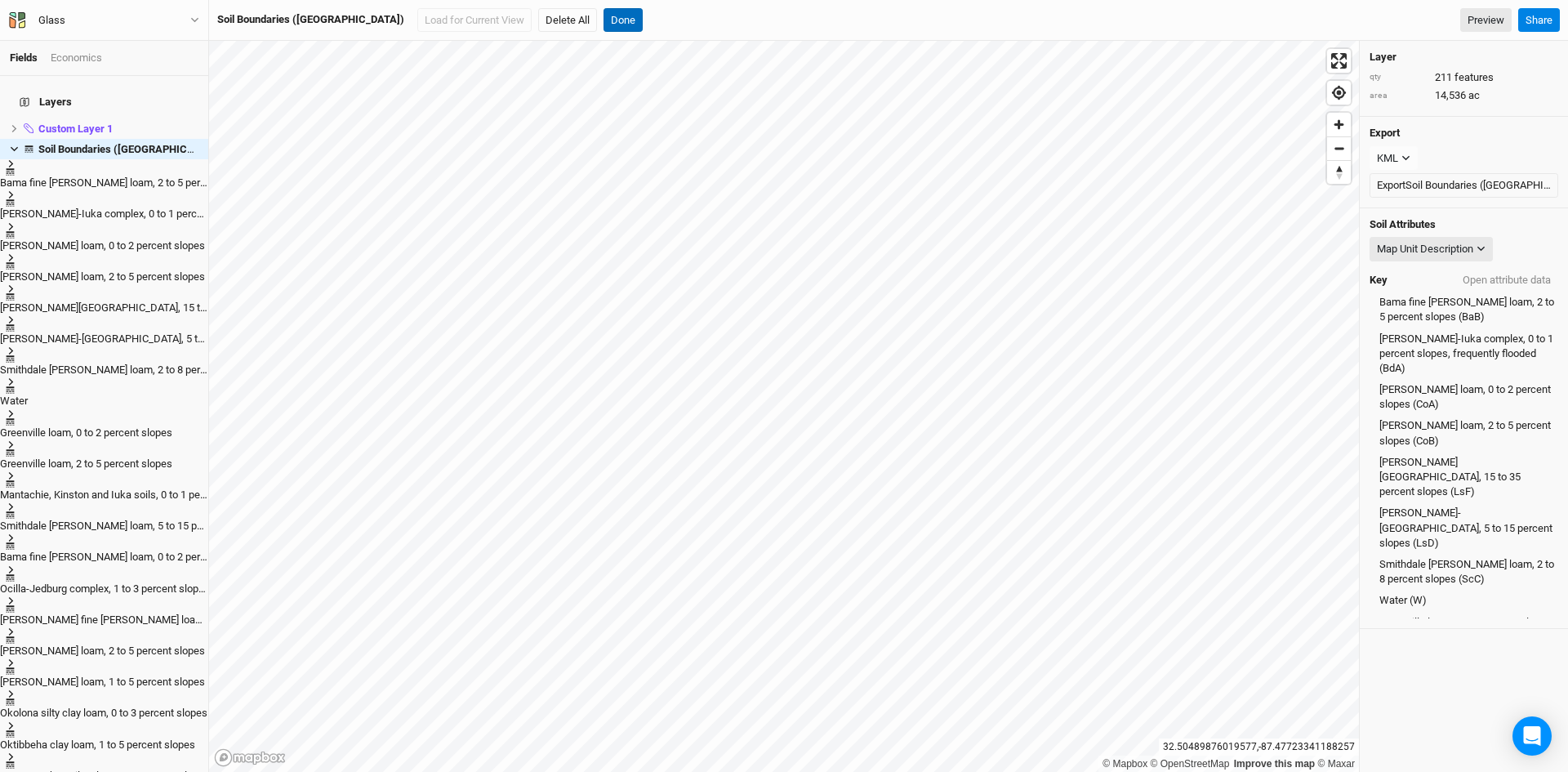
click at [604, 20] on button "Done" at bounding box center [623, 20] width 39 height 25
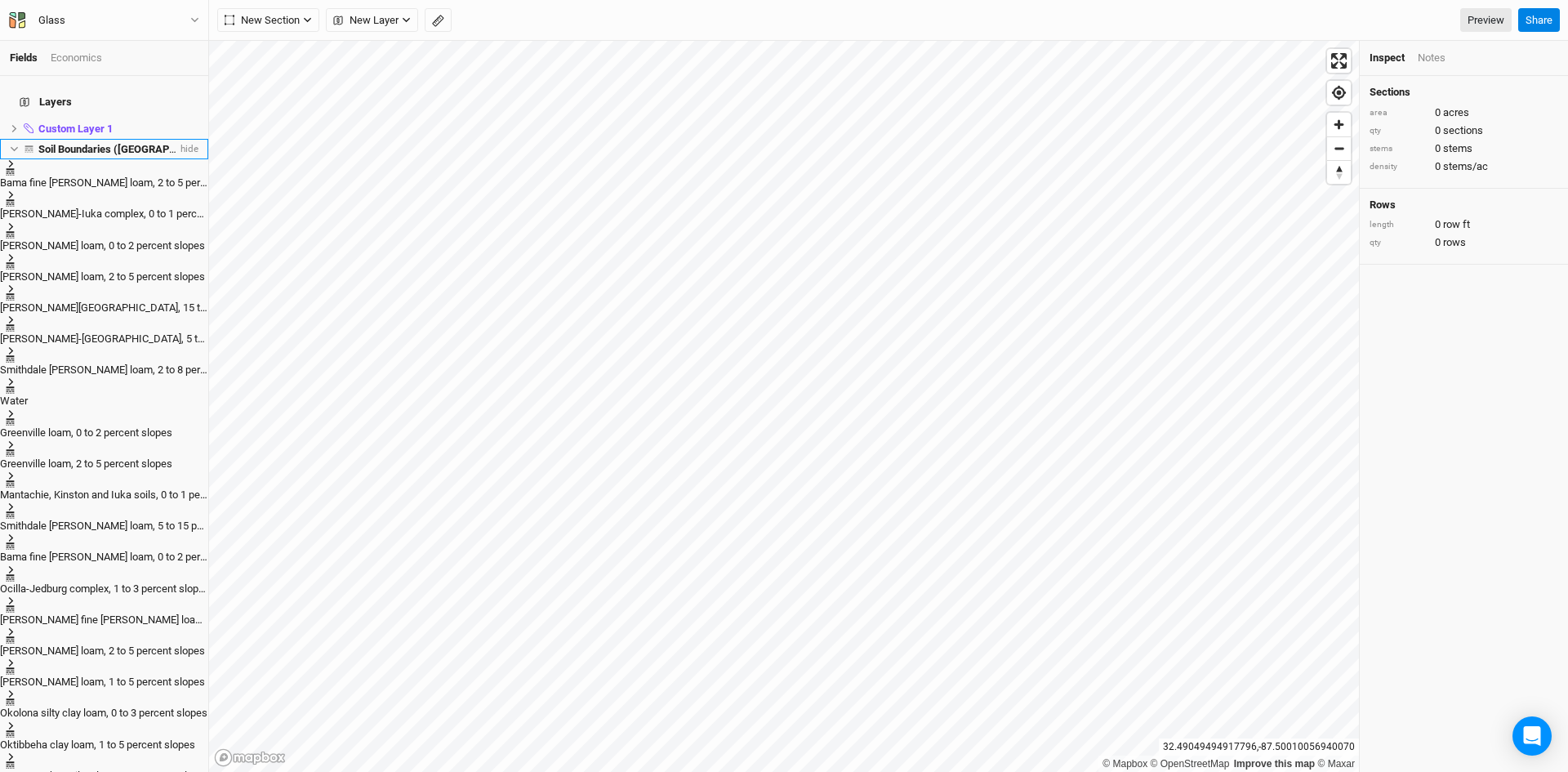
click at [19, 145] on span at bounding box center [28, 149] width 20 height 8
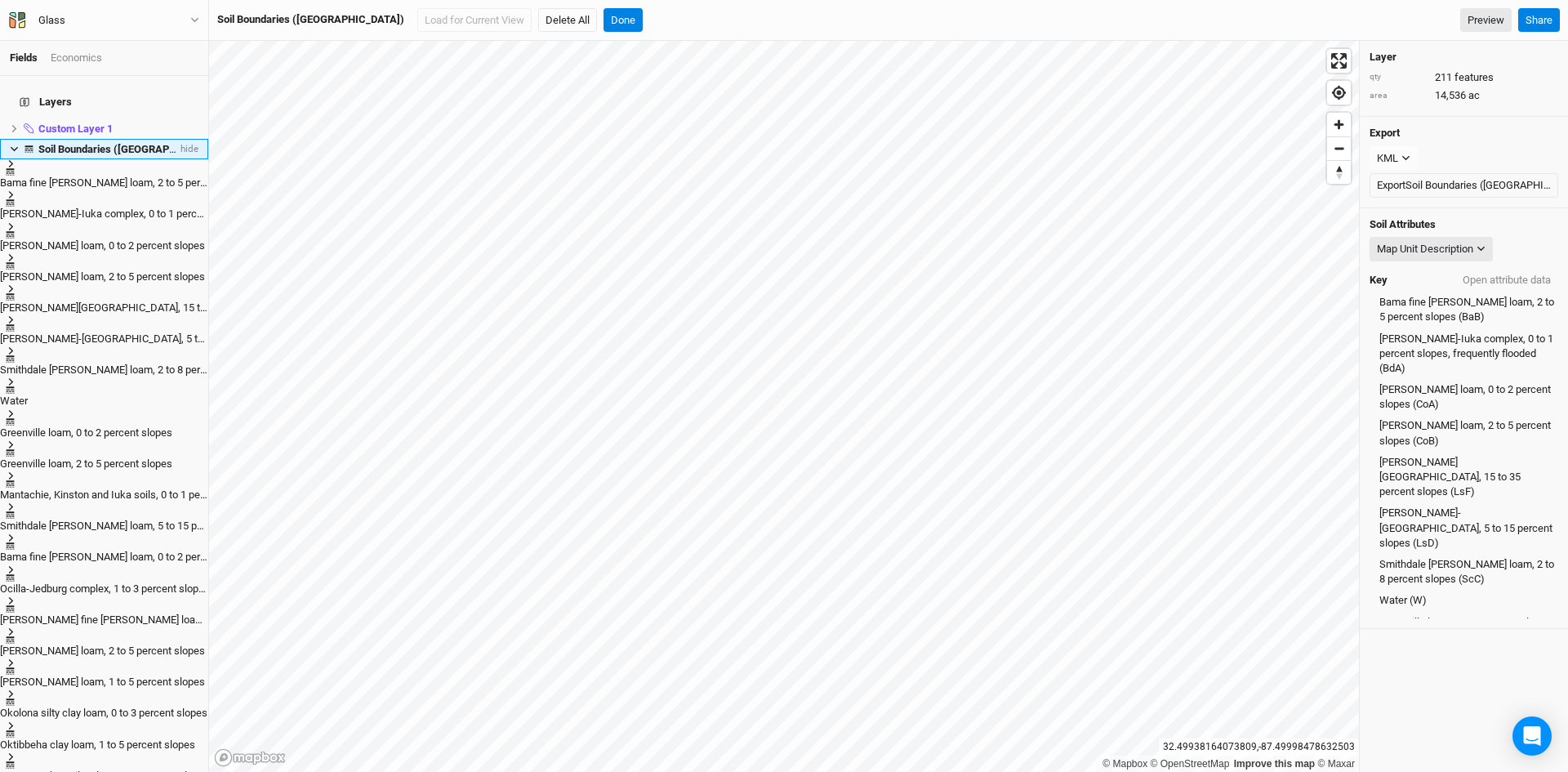
click at [15, 147] on icon at bounding box center [14, 149] width 8 height 5
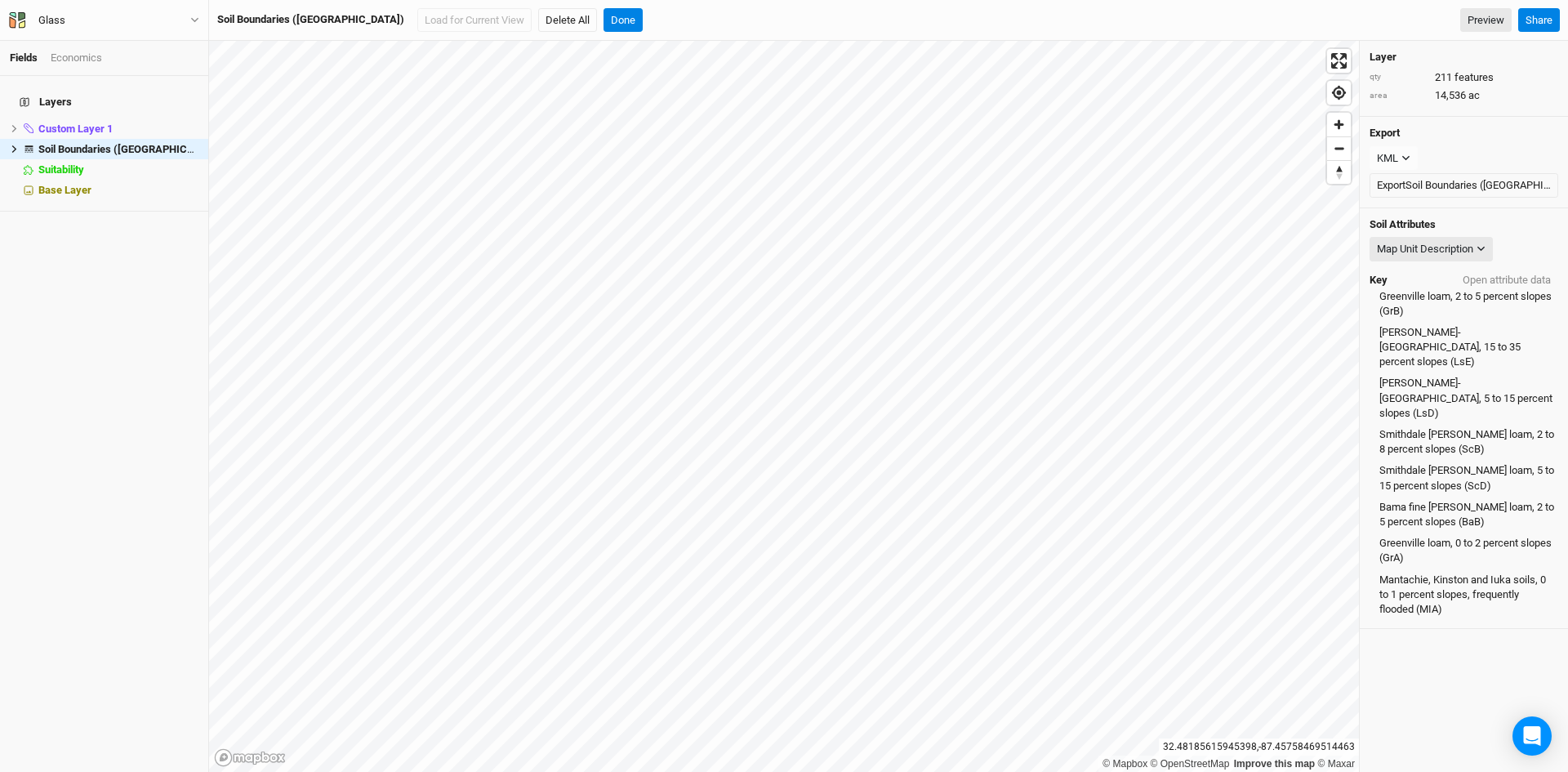
scroll to position [217, 0]
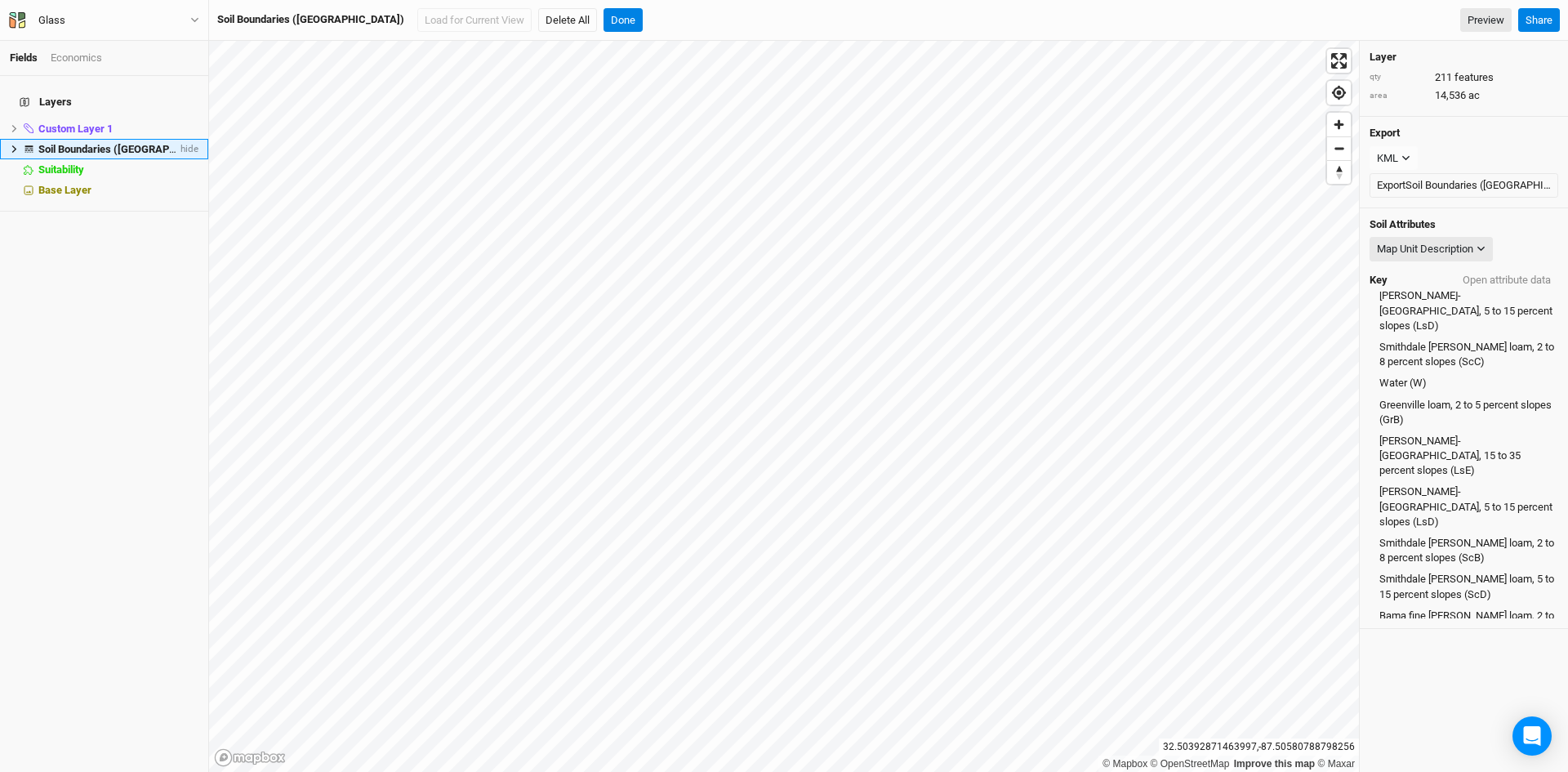
click at [186, 139] on li "Soil Boundaries ([GEOGRAPHIC_DATA]) hide" at bounding box center [104, 149] width 208 height 20
click at [178, 139] on span "hide" at bounding box center [188, 149] width 21 height 20
click at [178, 139] on span "show" at bounding box center [185, 149] width 26 height 20
click at [178, 139] on span "hide" at bounding box center [188, 149] width 21 height 20
click at [178, 139] on span "show" at bounding box center [185, 149] width 26 height 20
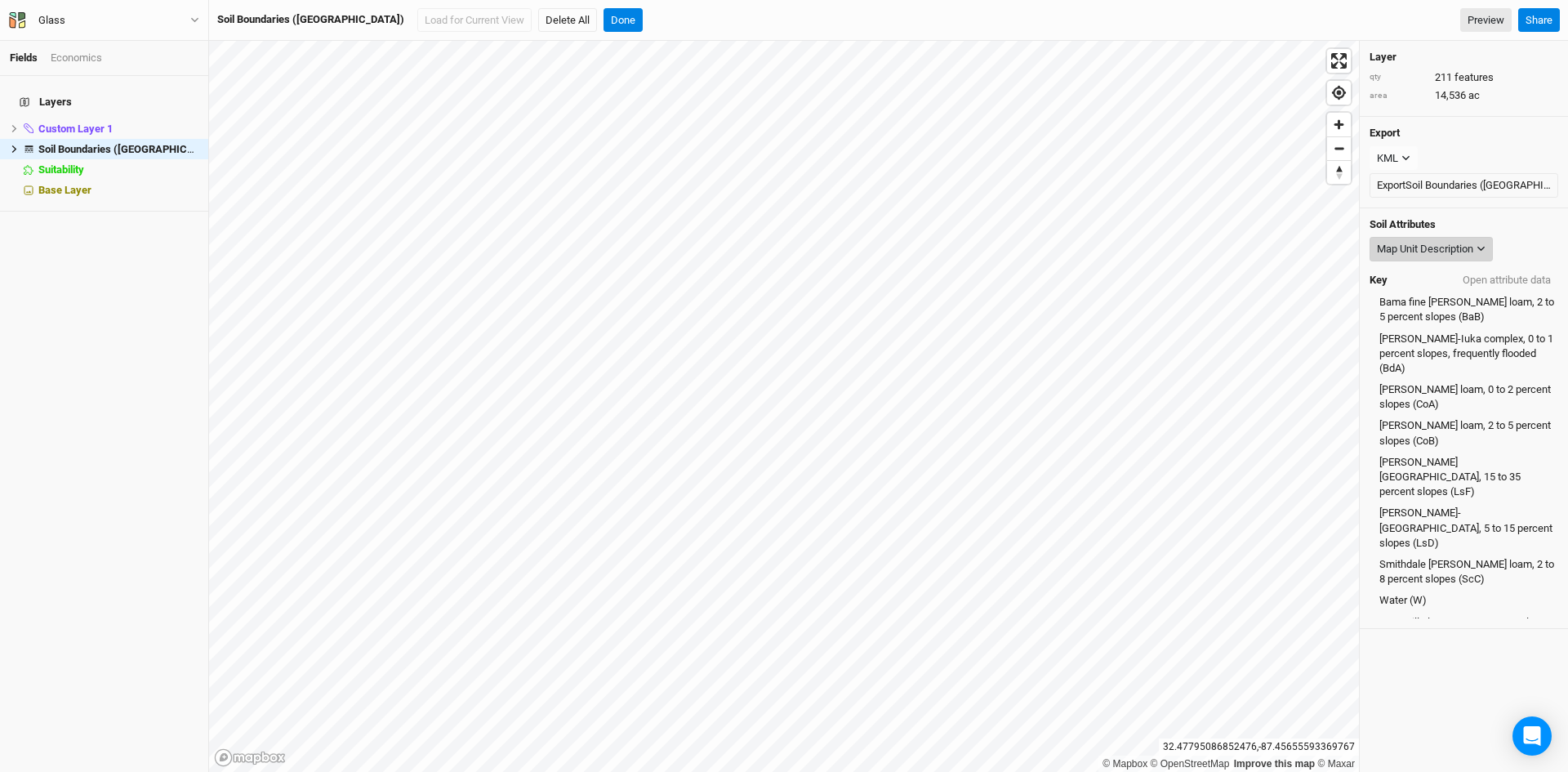
scroll to position [253, 0]
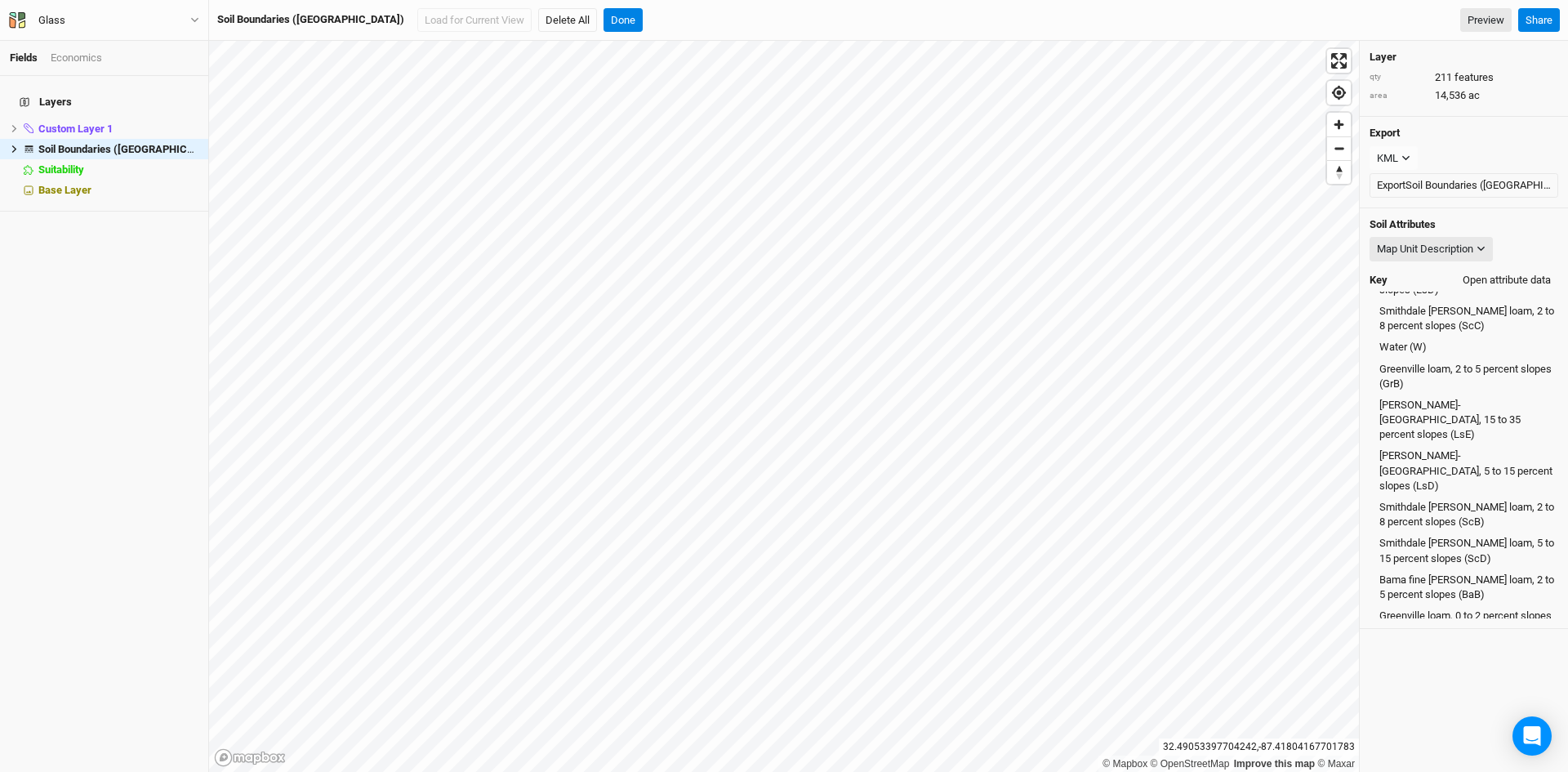
click at [1493, 280] on button "Open attribute data" at bounding box center [1507, 280] width 102 height 25
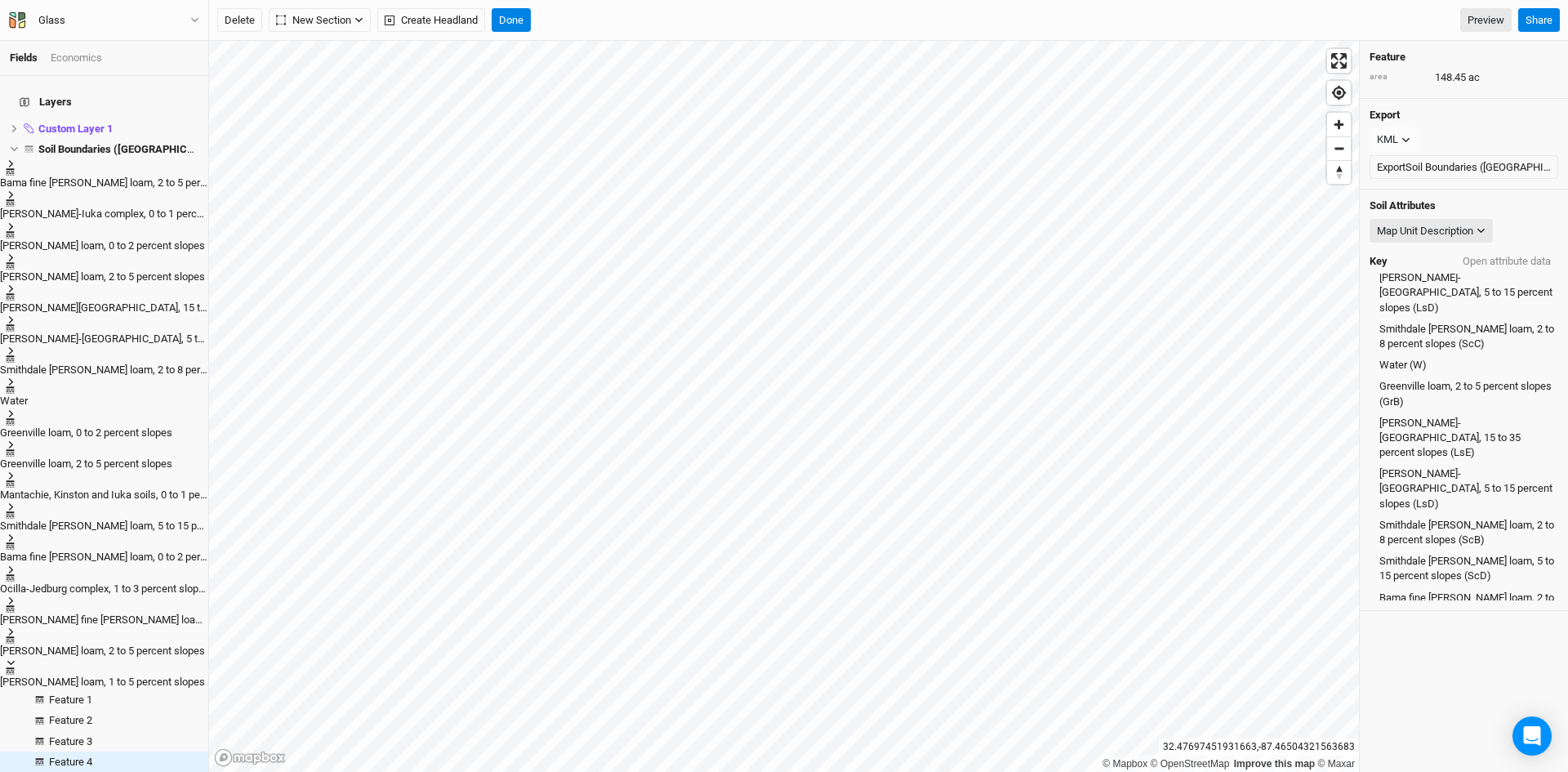
scroll to position [50, 0]
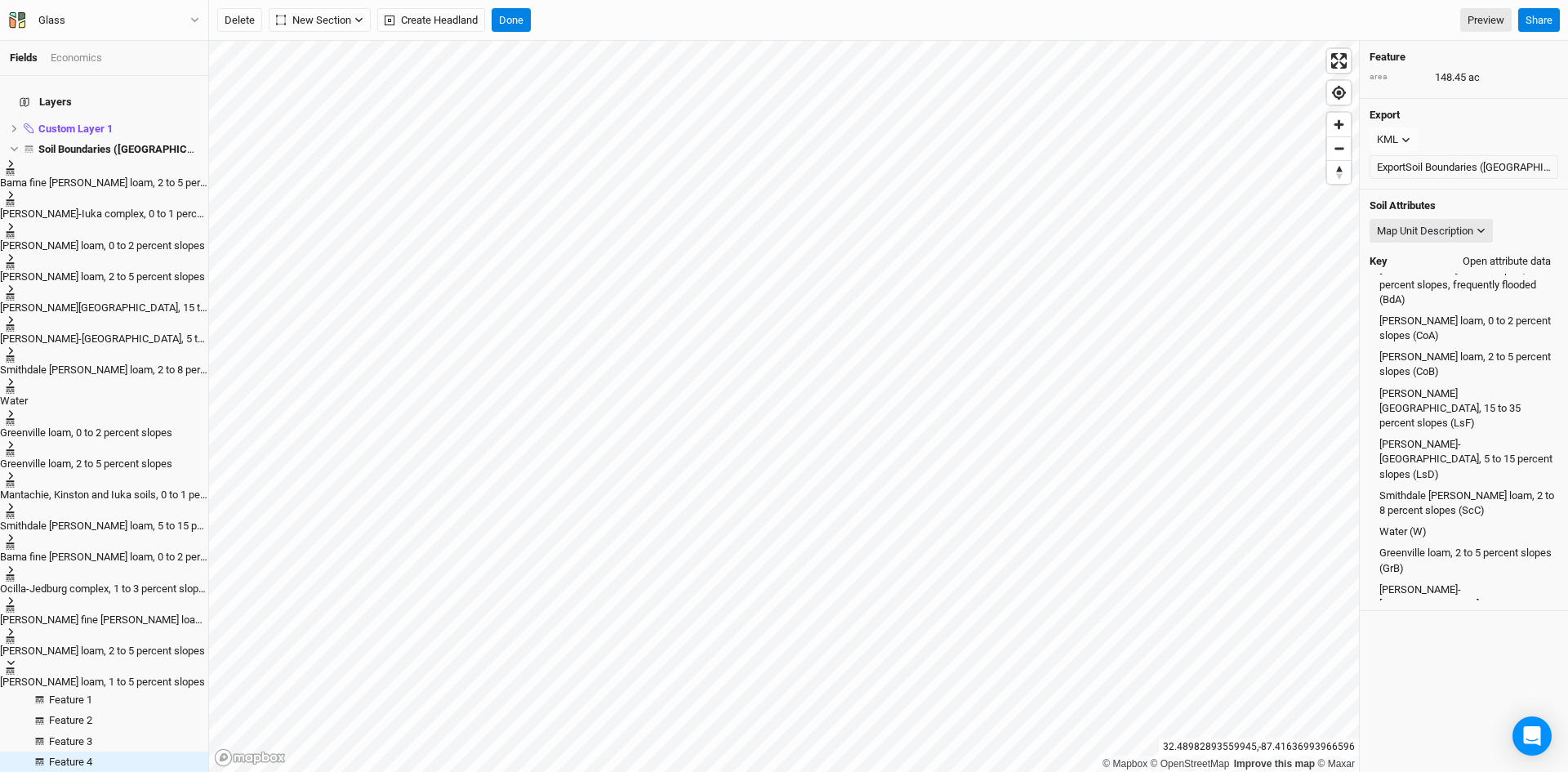
click at [1478, 255] on button "Open attribute data" at bounding box center [1507, 261] width 102 height 25
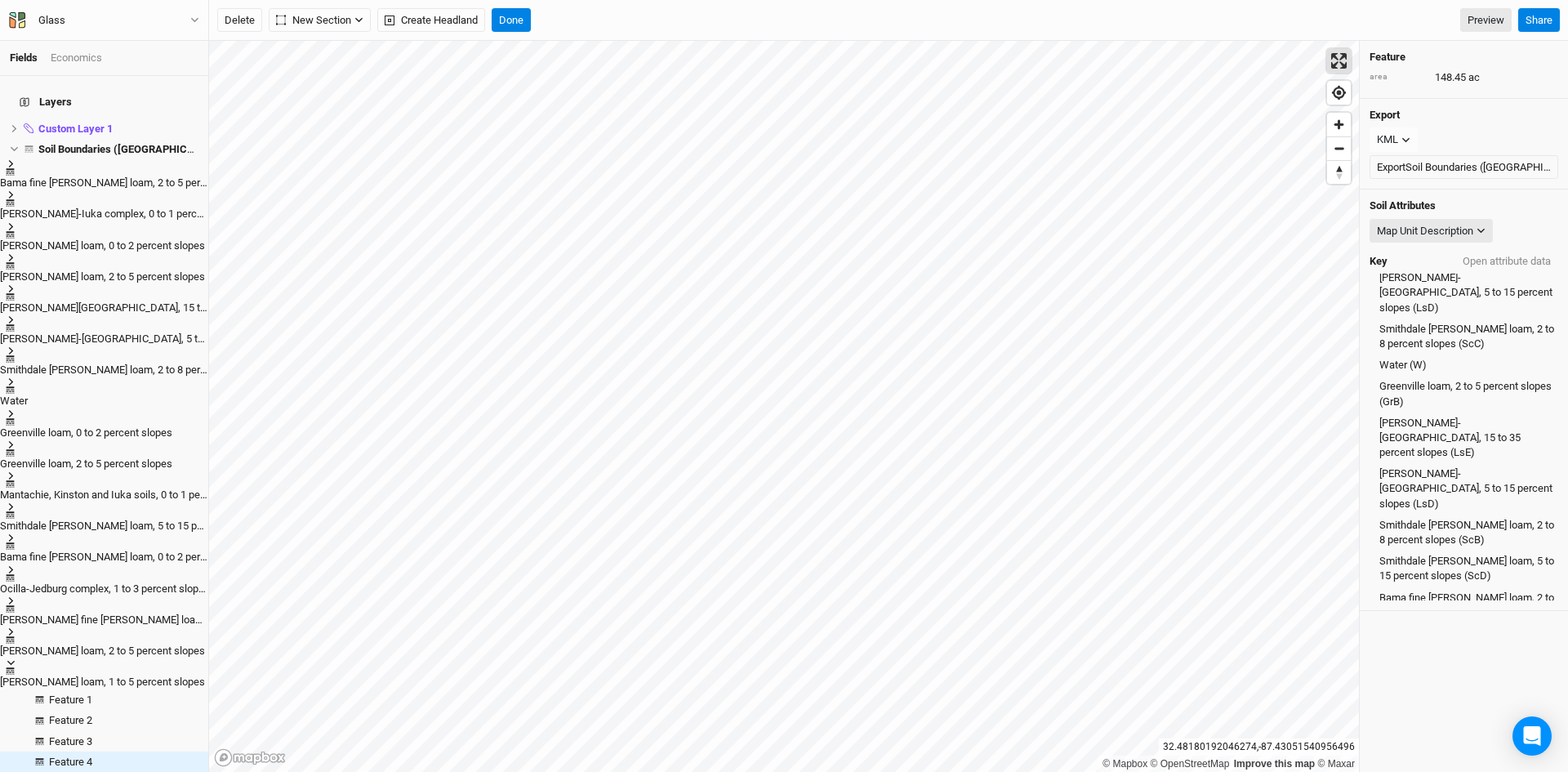
scroll to position [253, 0]
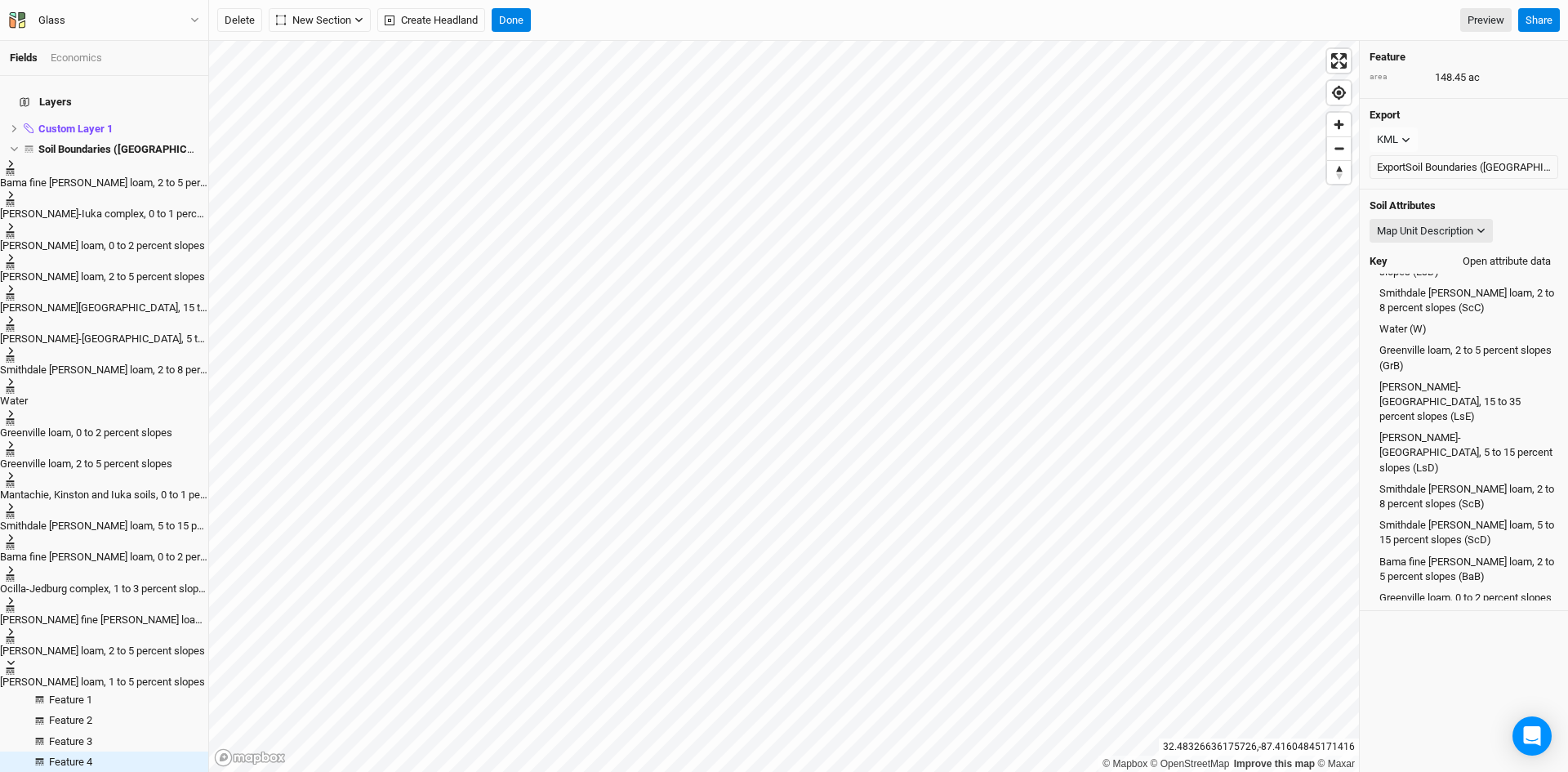
click at [1476, 256] on button "Open attribute data" at bounding box center [1507, 261] width 102 height 25
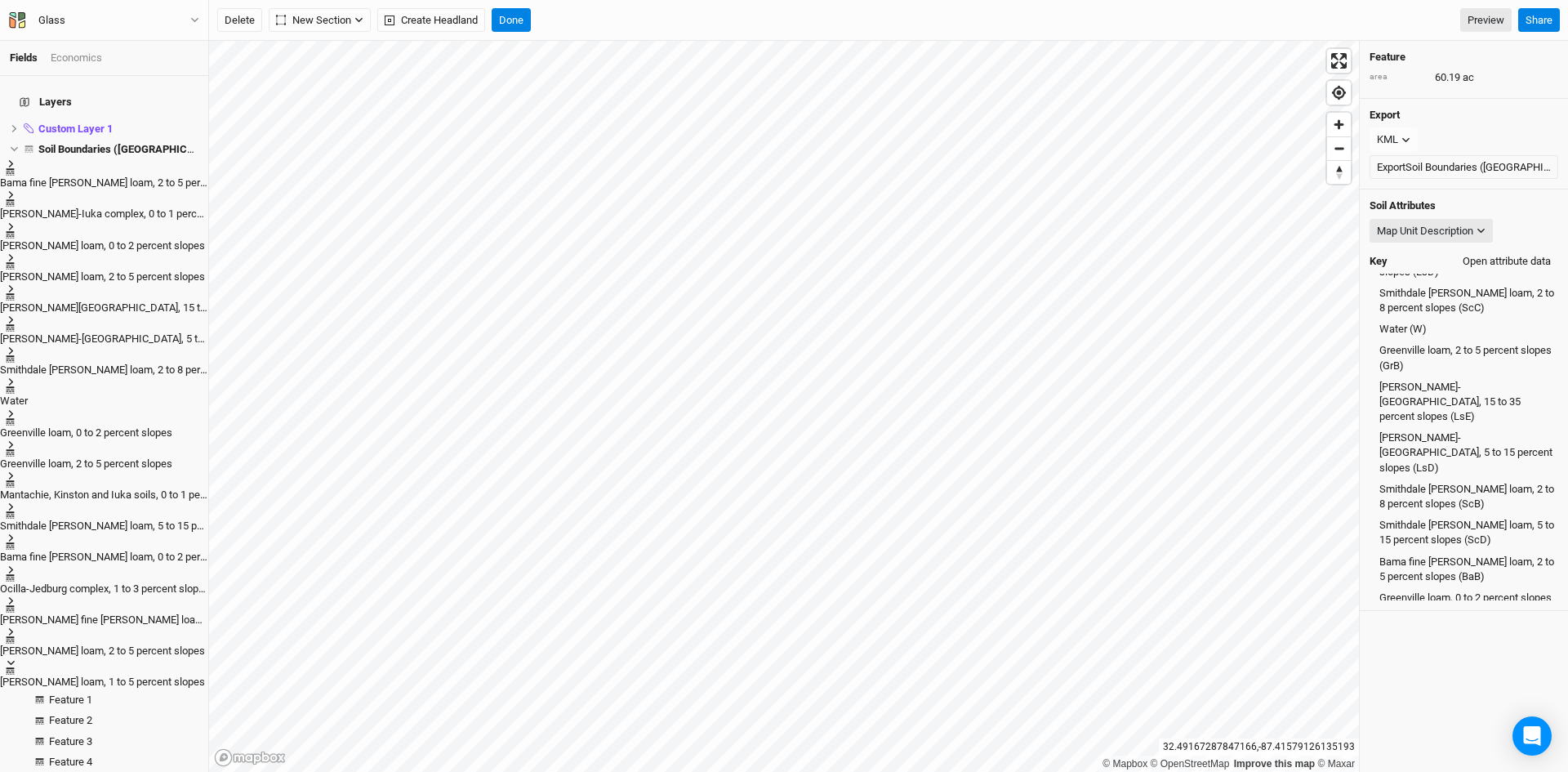
click at [1486, 257] on button "Open attribute data" at bounding box center [1507, 261] width 102 height 25
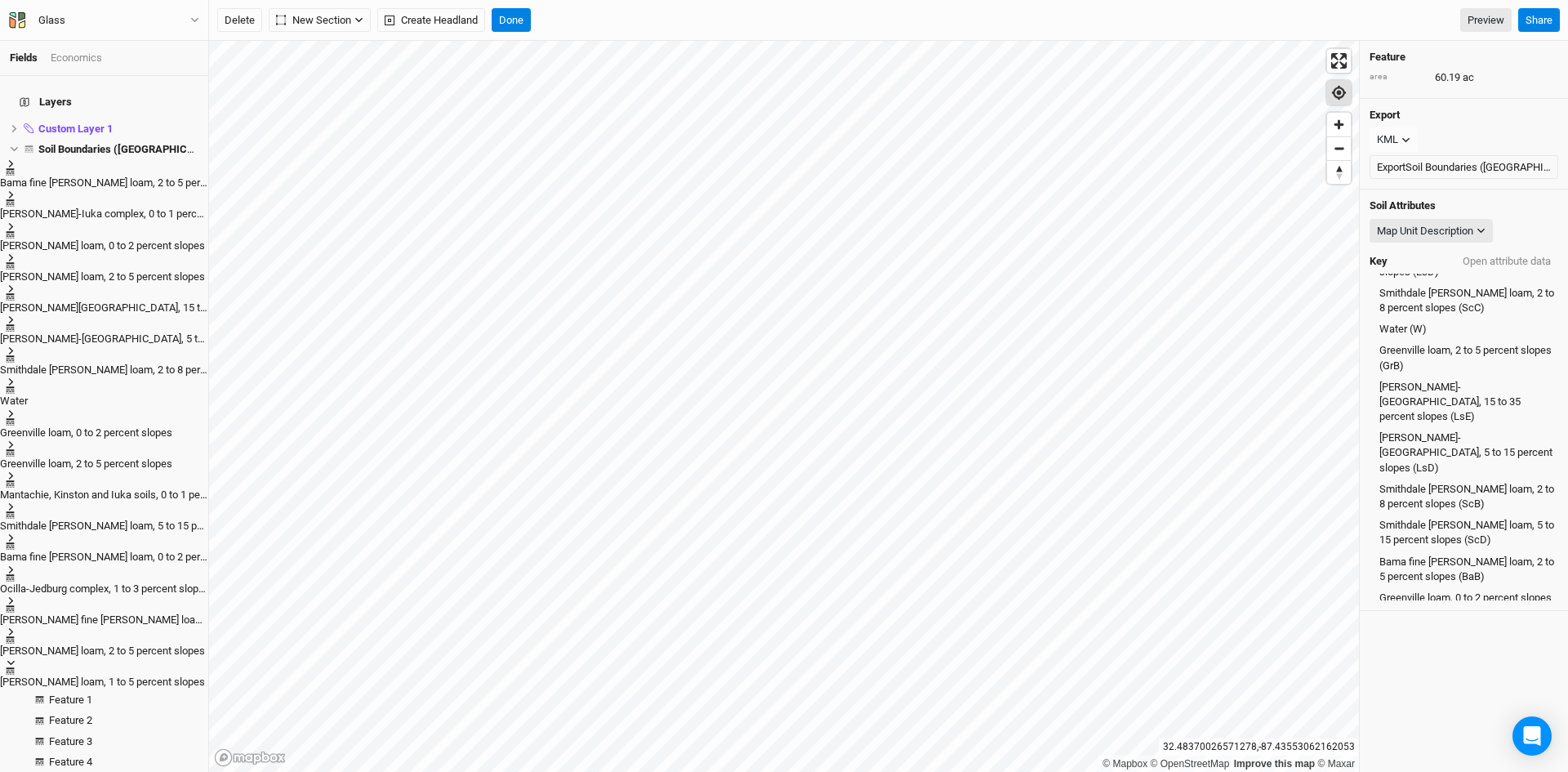
scroll to position [377, 0]
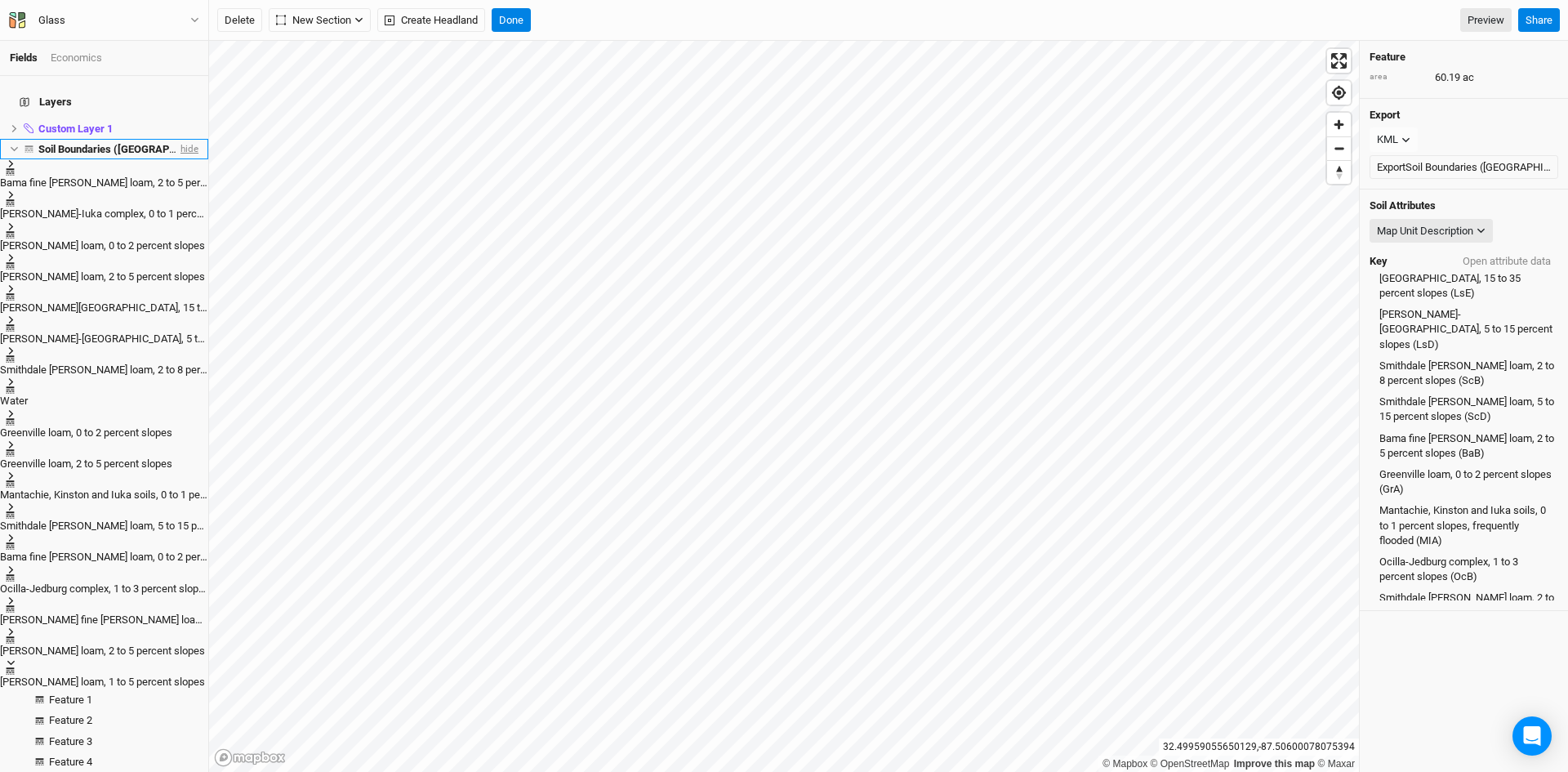
click at [178, 139] on span "hide" at bounding box center [188, 149] width 21 height 20
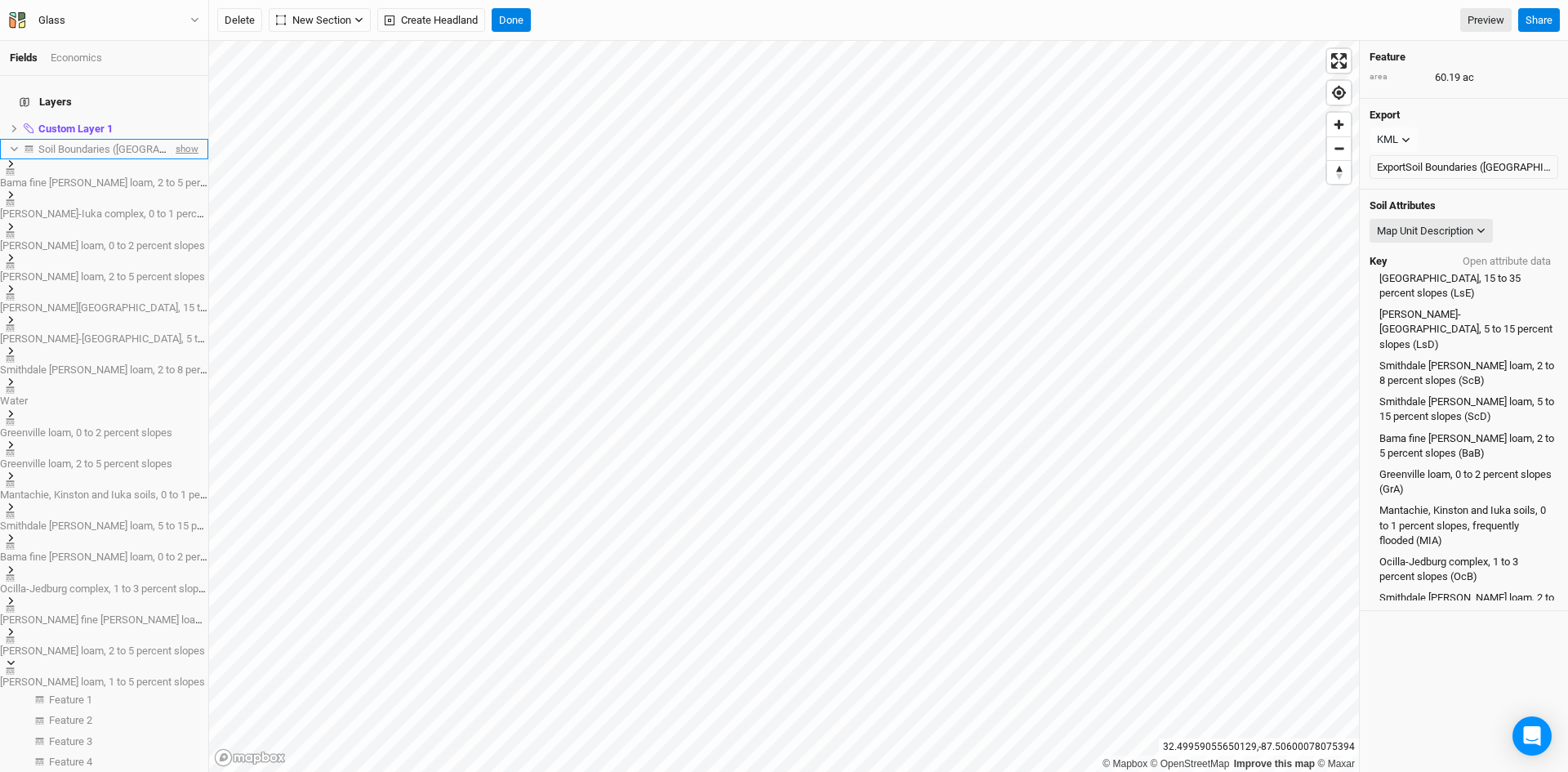
click at [173, 139] on span "show" at bounding box center [185, 149] width 26 height 20
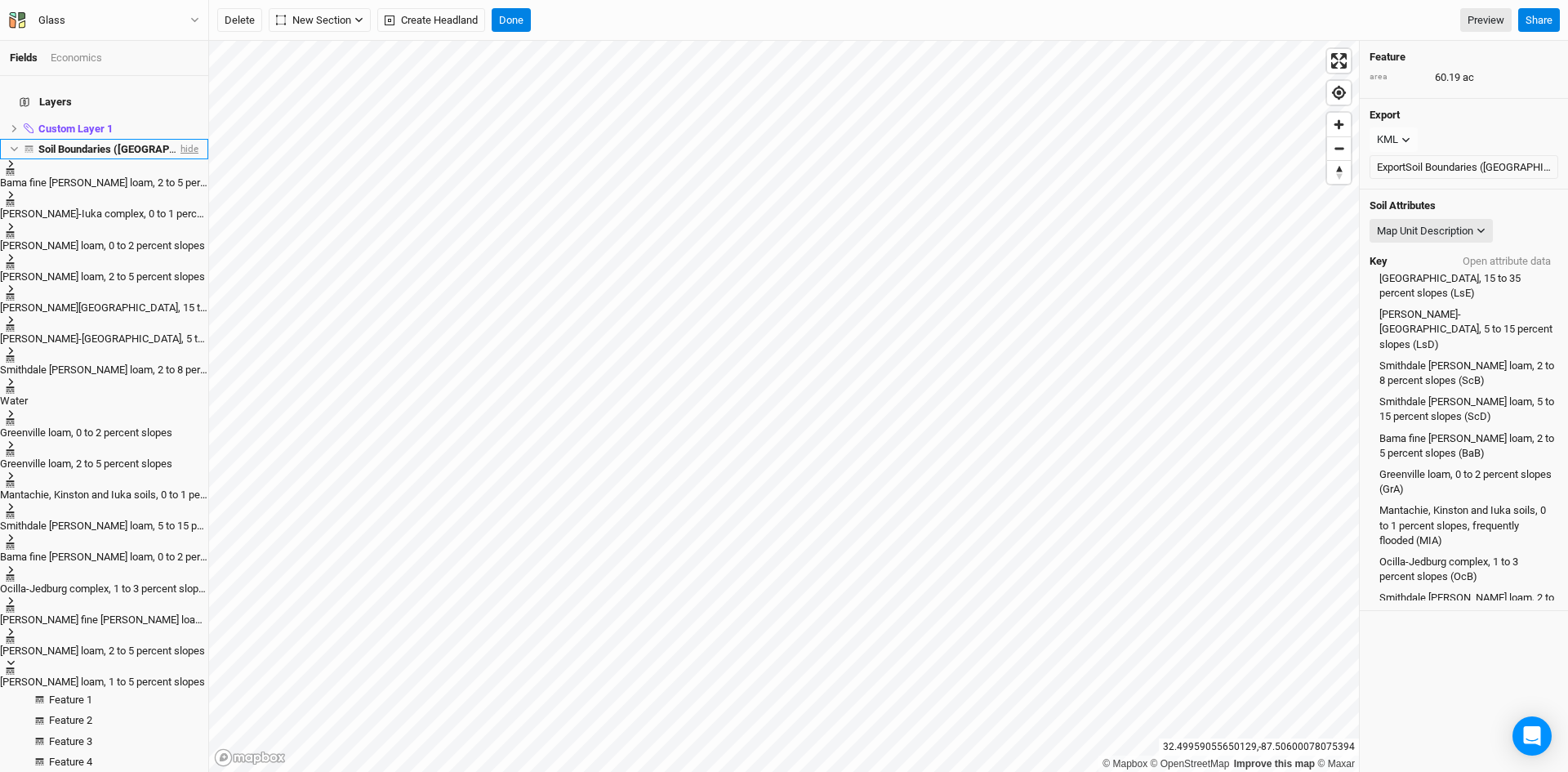
click at [178, 139] on span "hide" at bounding box center [188, 149] width 21 height 20
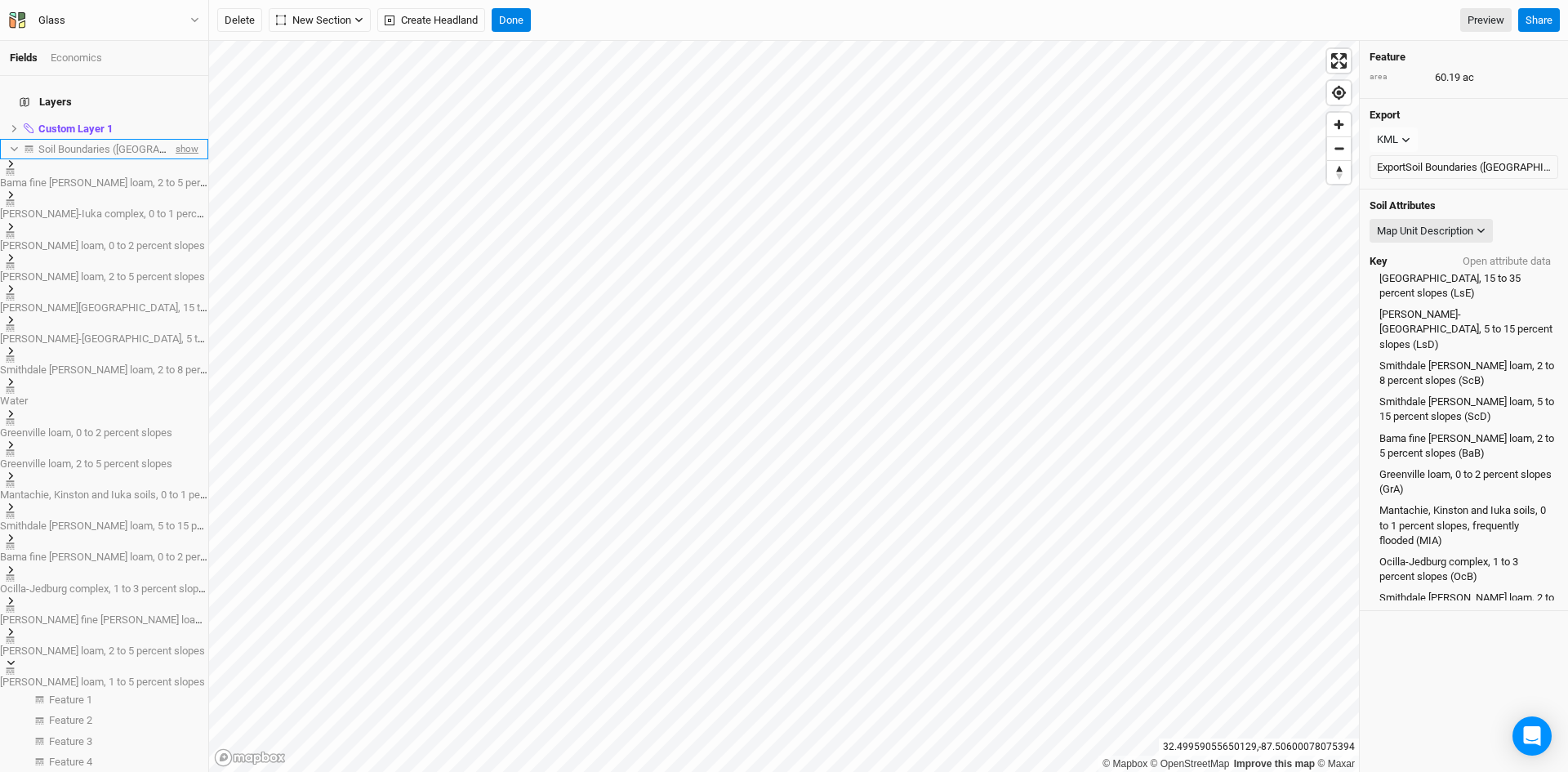
click at [173, 139] on span "show" at bounding box center [185, 149] width 26 height 20
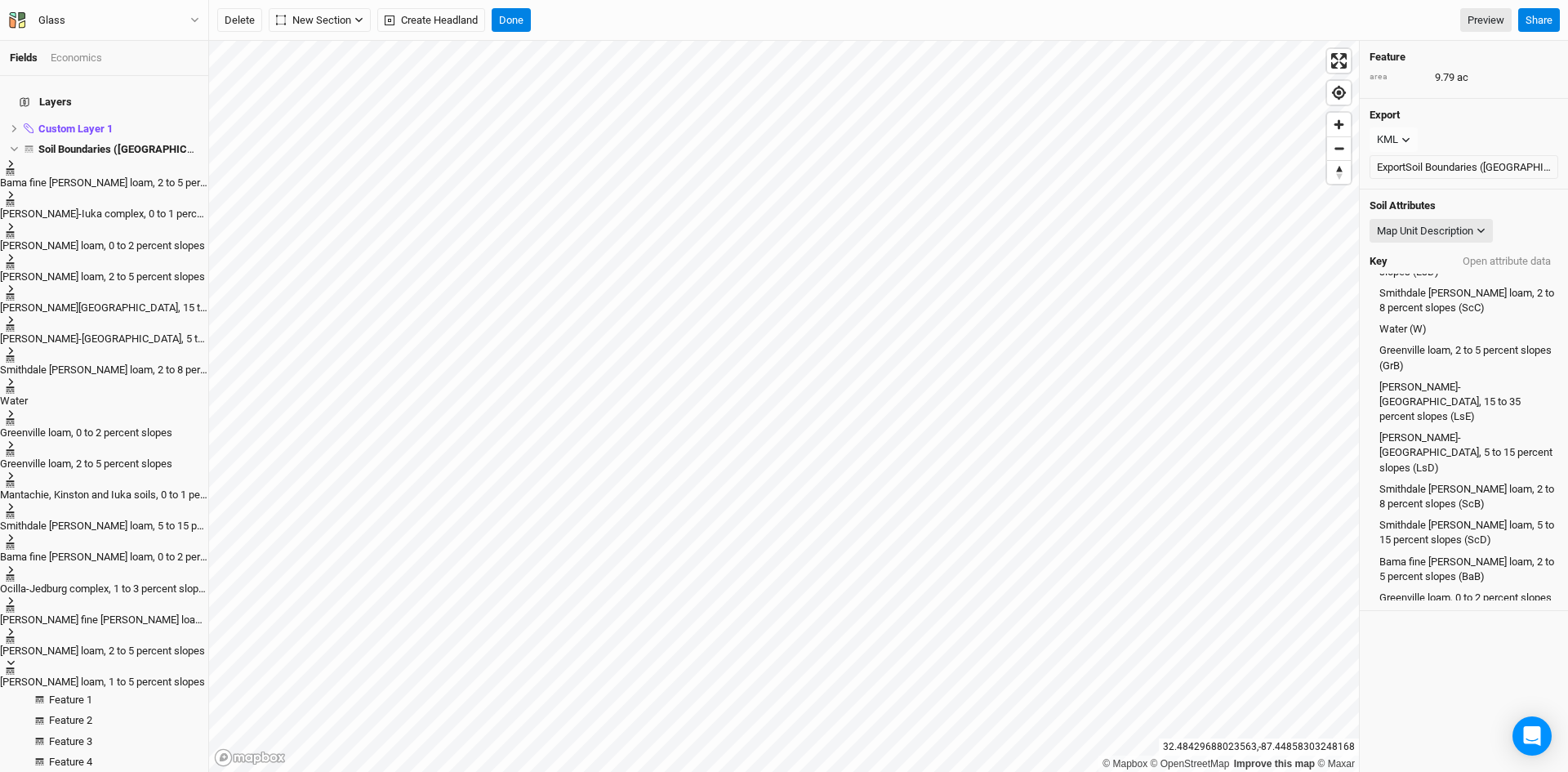
scroll to position [253, 0]
click at [1489, 260] on button "Open attribute data" at bounding box center [1507, 261] width 102 height 25
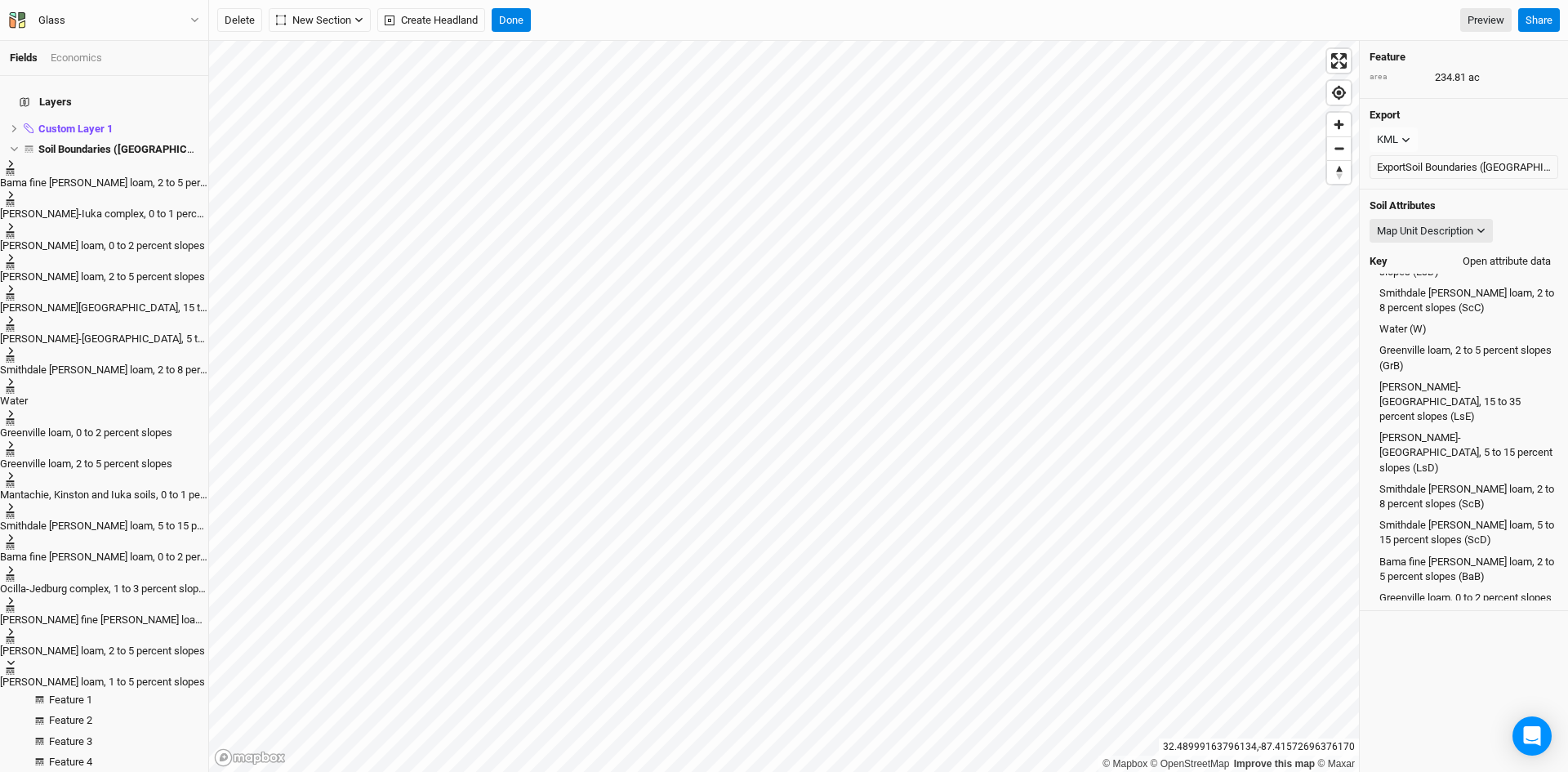
click at [1471, 268] on button "Open attribute data" at bounding box center [1507, 261] width 102 height 25
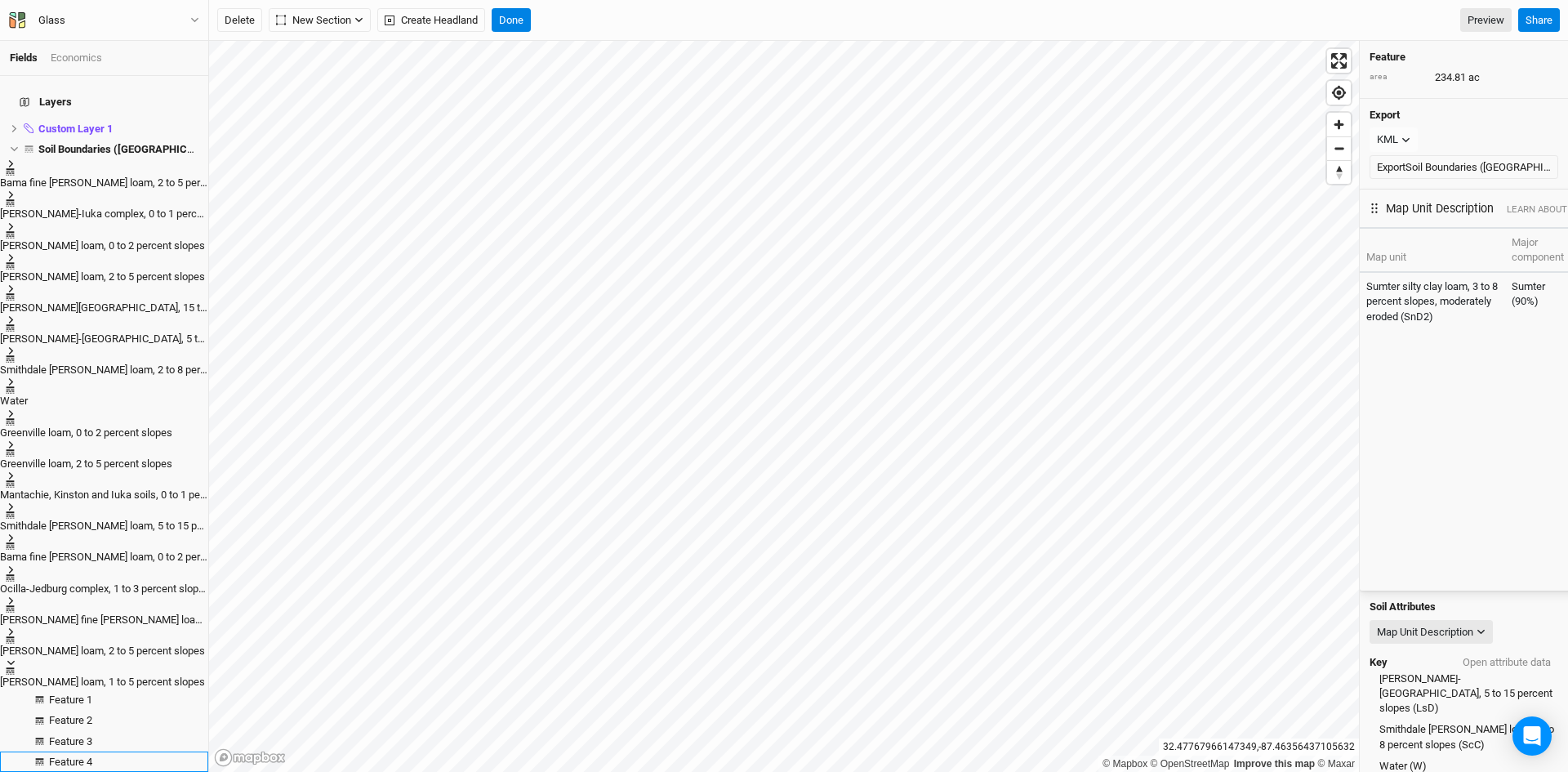
scroll to position [326, 0]
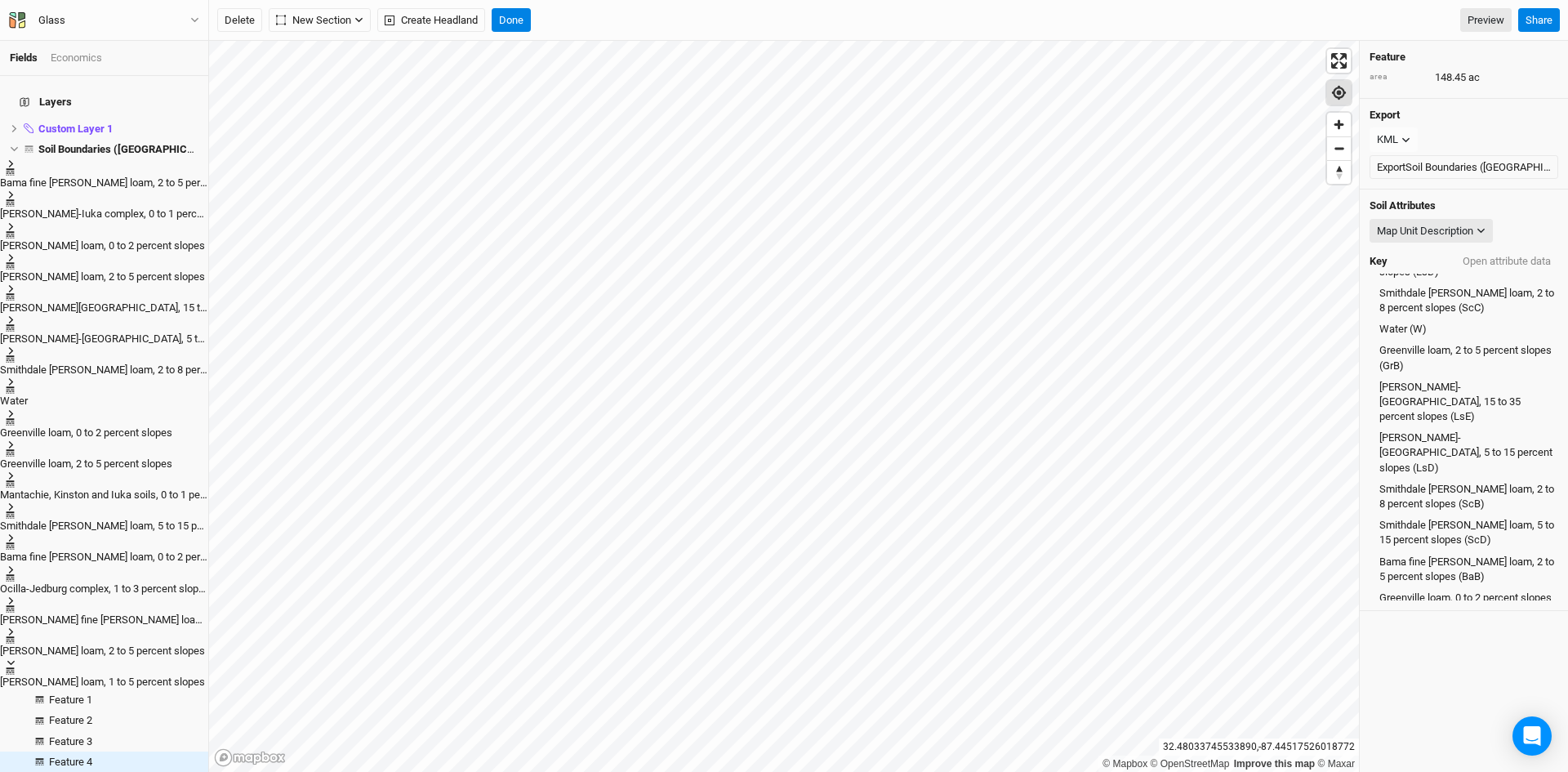
scroll to position [253, 0]
click at [1500, 253] on button "Open attribute data" at bounding box center [1507, 261] width 102 height 25
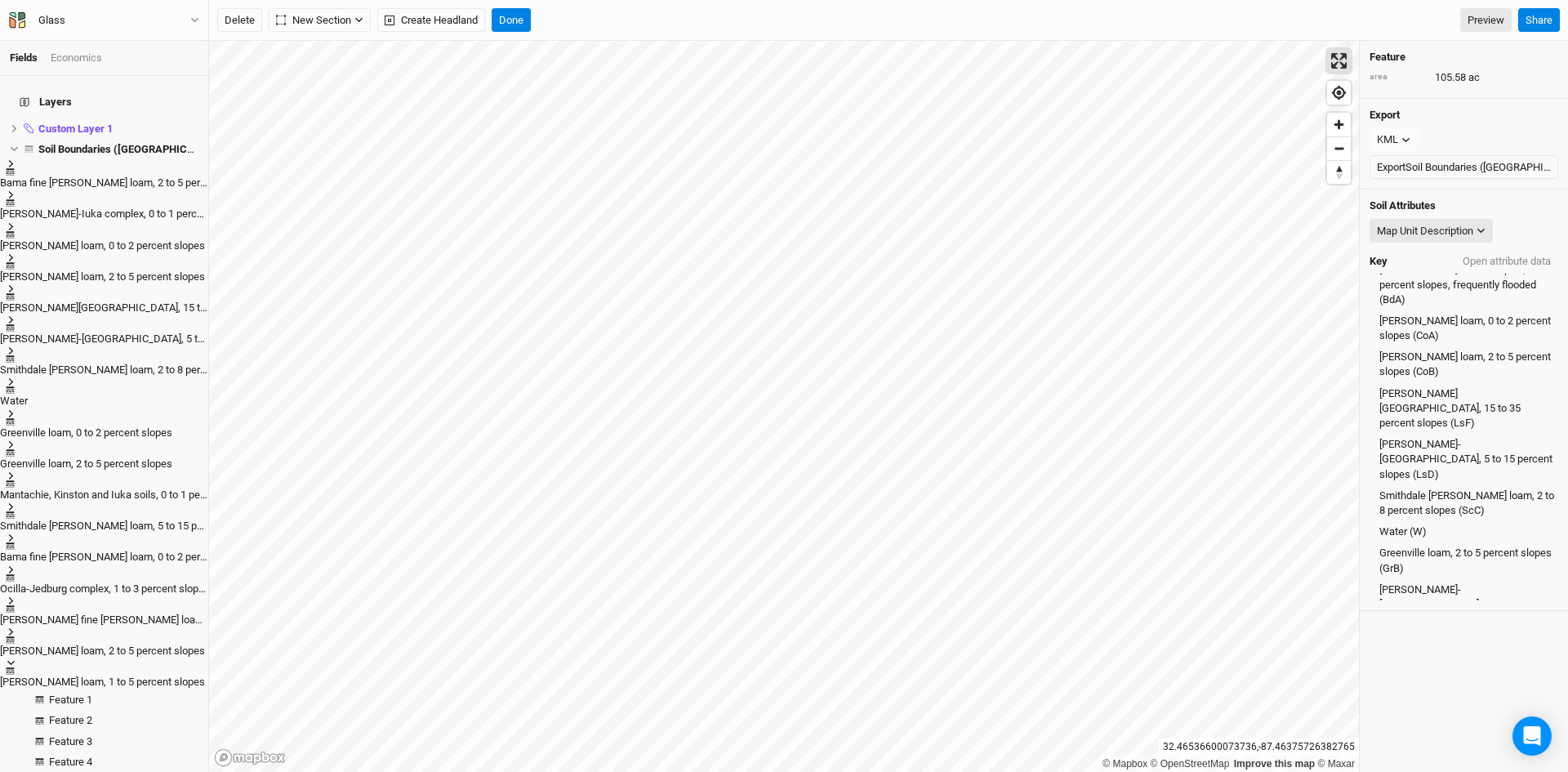
scroll to position [0, 0]
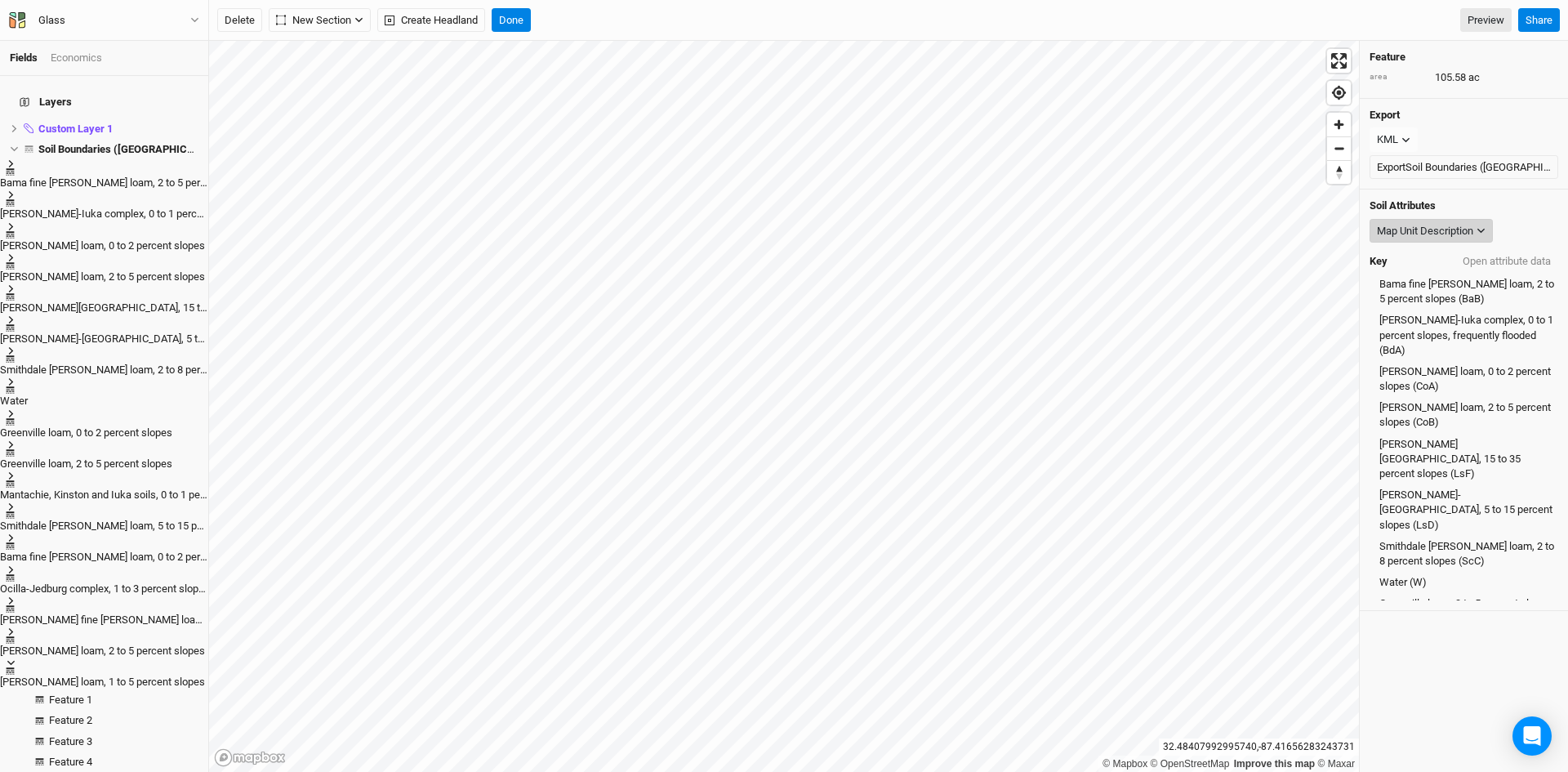
click at [1427, 233] on div "Map Unit Description" at bounding box center [1425, 231] width 97 height 16
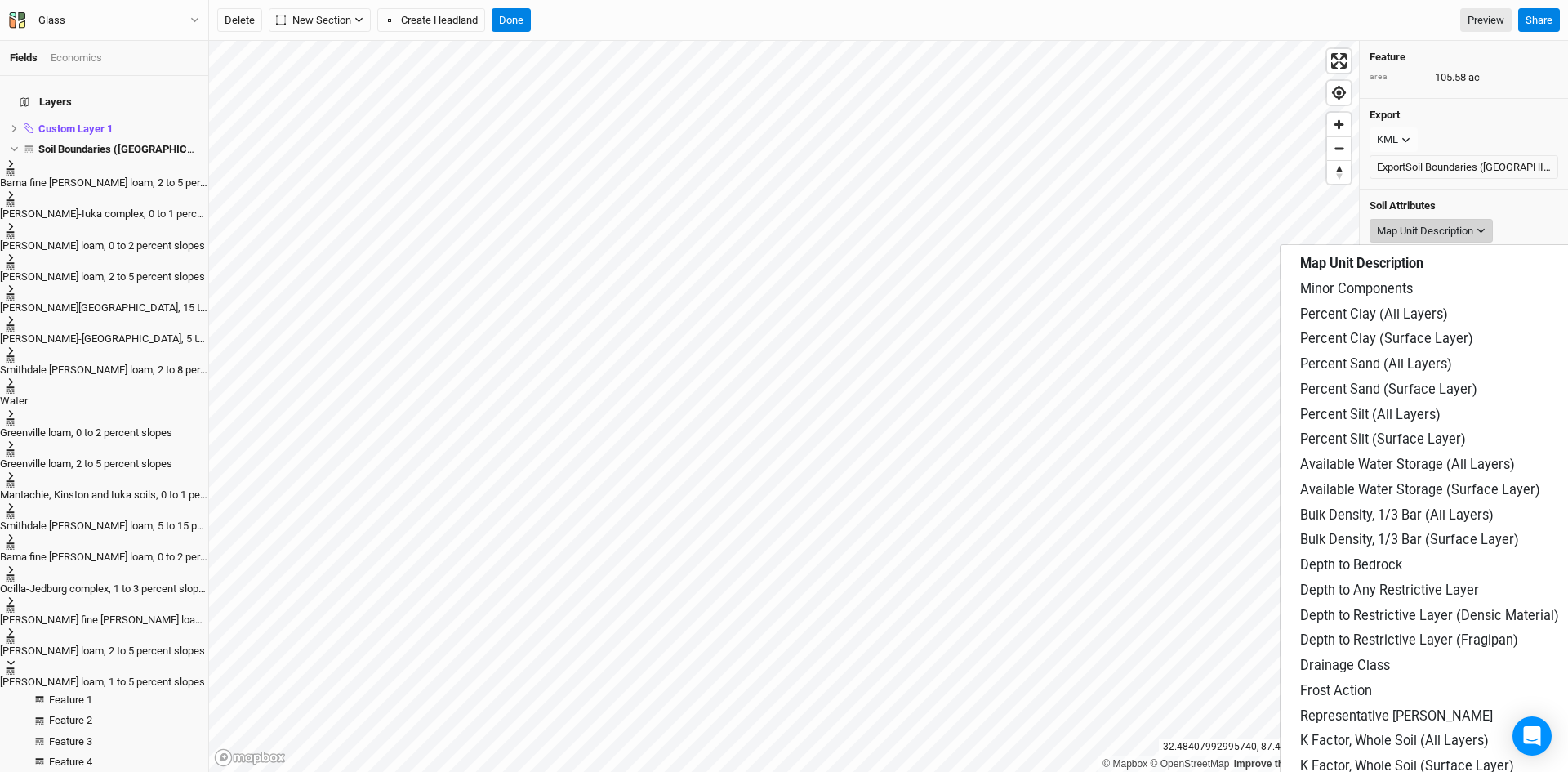
click at [1412, 232] on div "Map Unit Description" at bounding box center [1425, 231] width 97 height 16
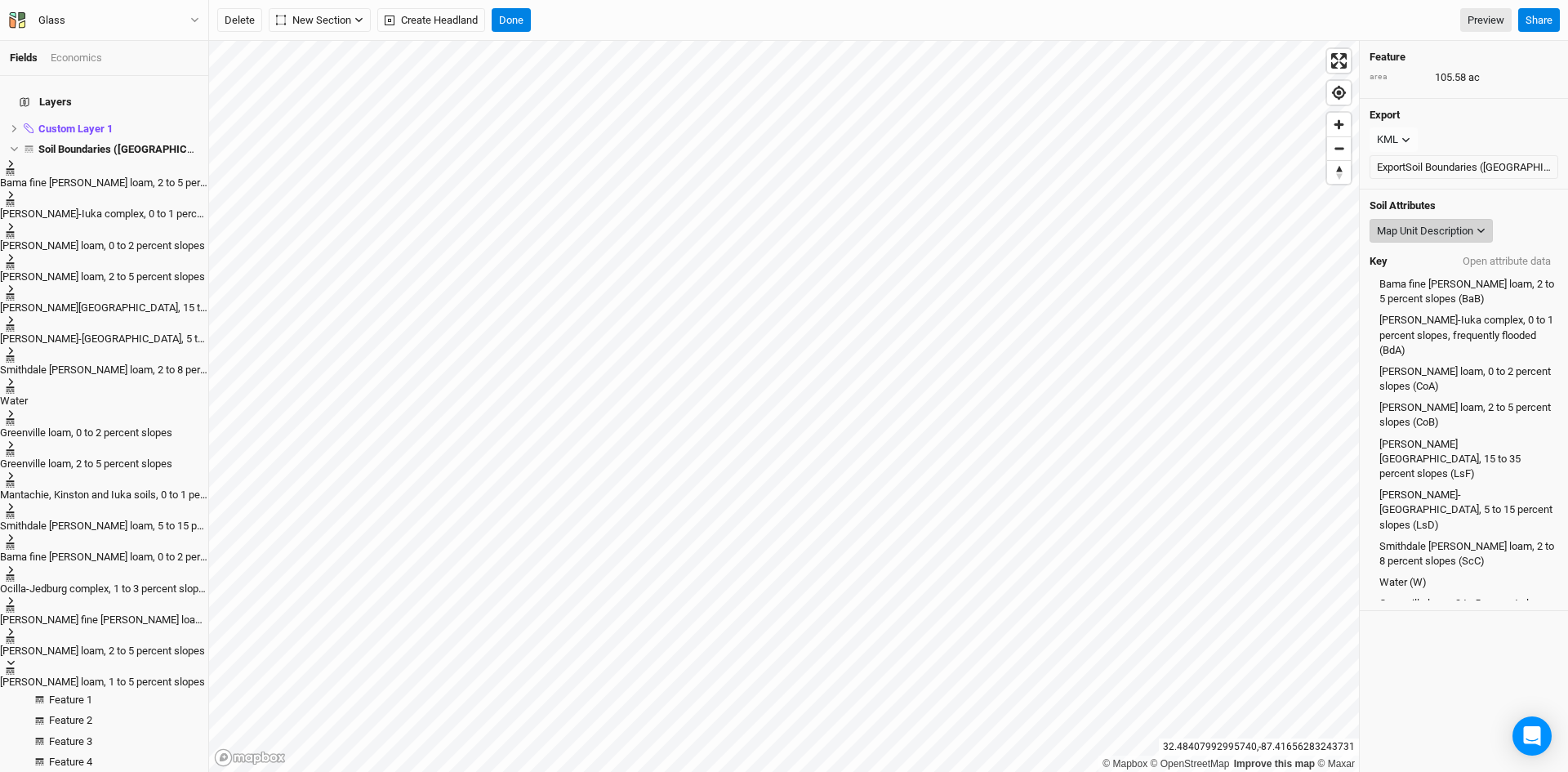
click at [1412, 232] on div "Map Unit Description" at bounding box center [1425, 231] width 97 height 16
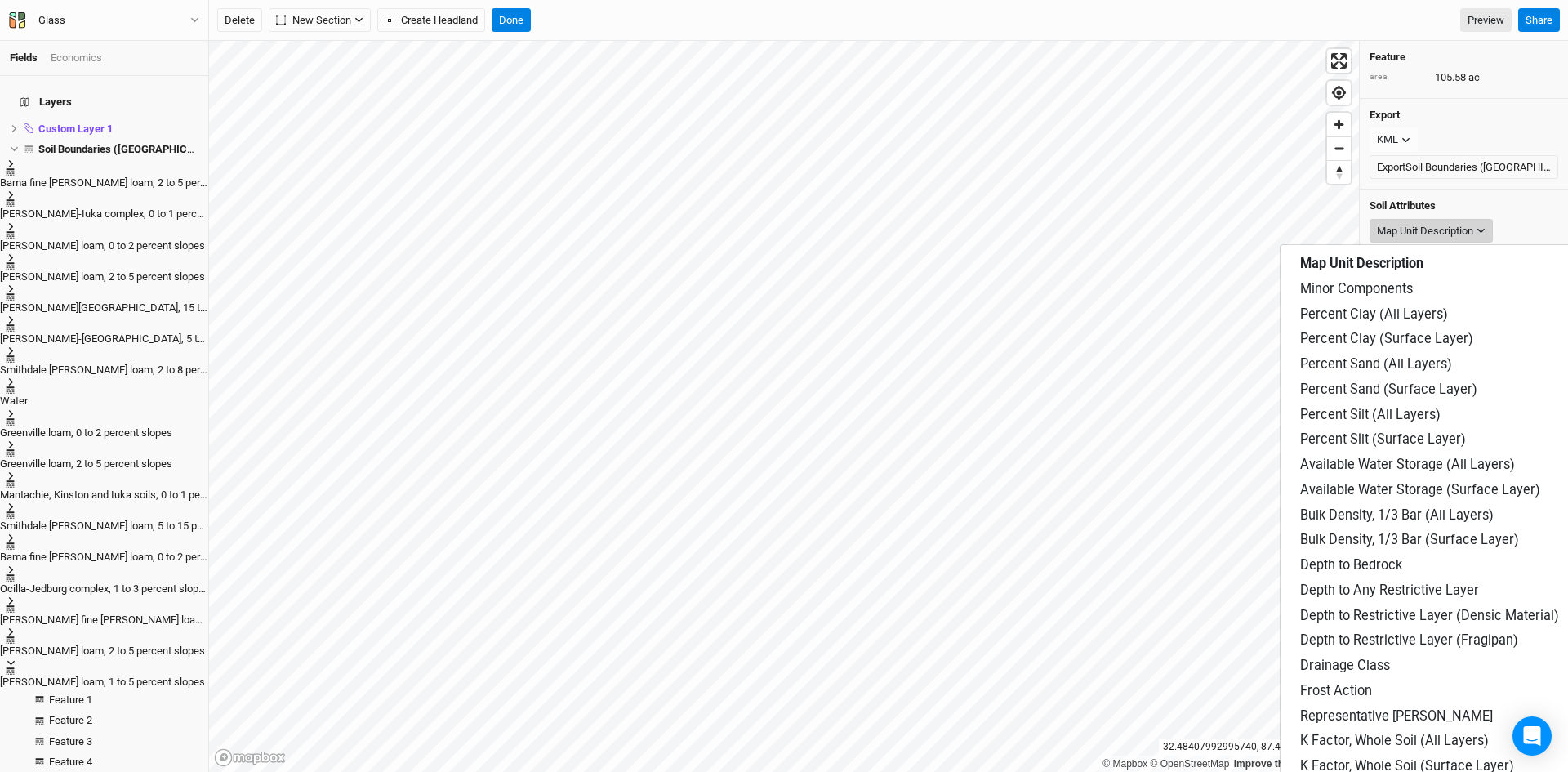
click at [1412, 232] on div "Map Unit Description" at bounding box center [1425, 231] width 97 height 16
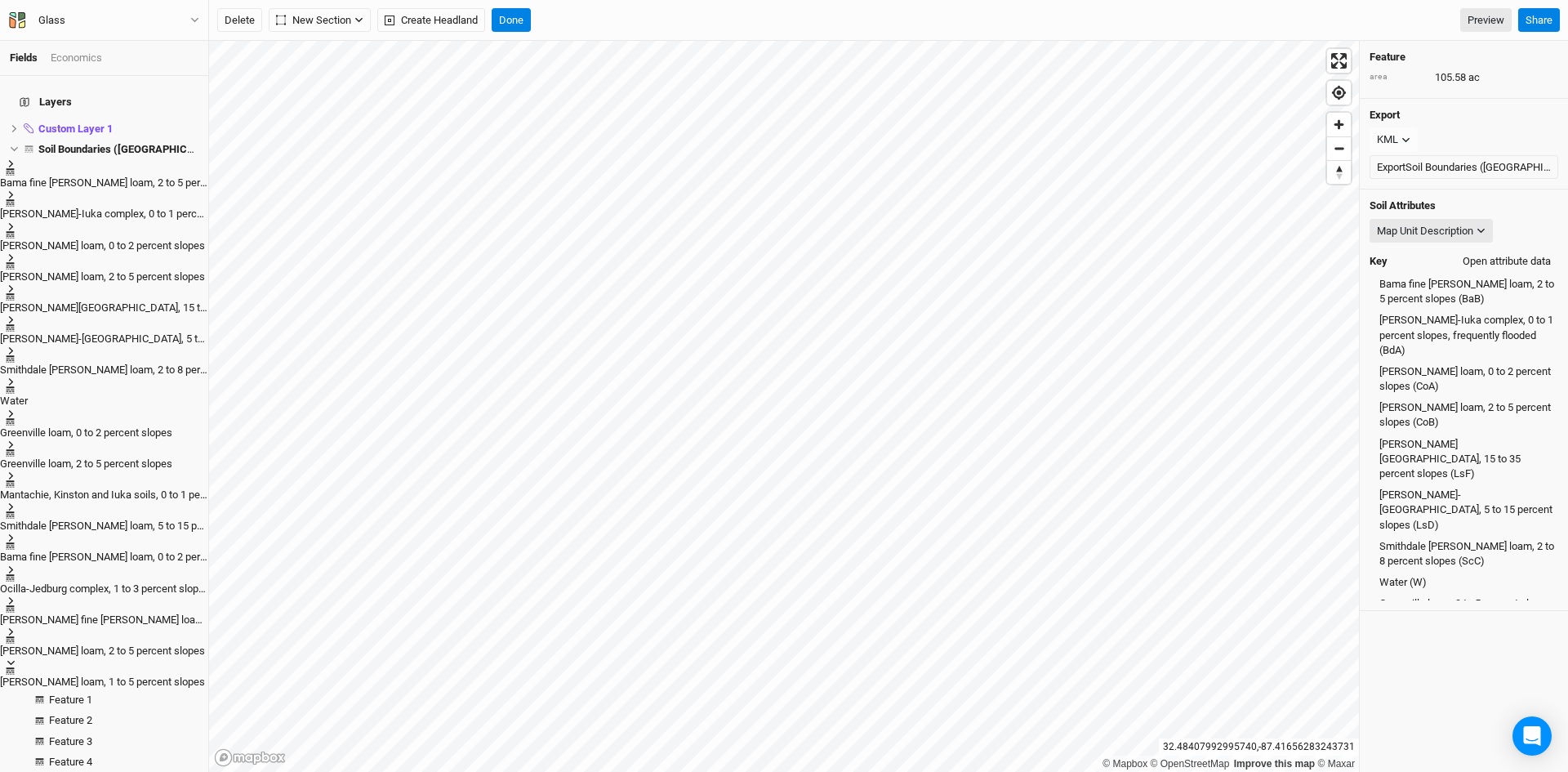
click at [1493, 252] on button "Open attribute data" at bounding box center [1507, 261] width 102 height 25
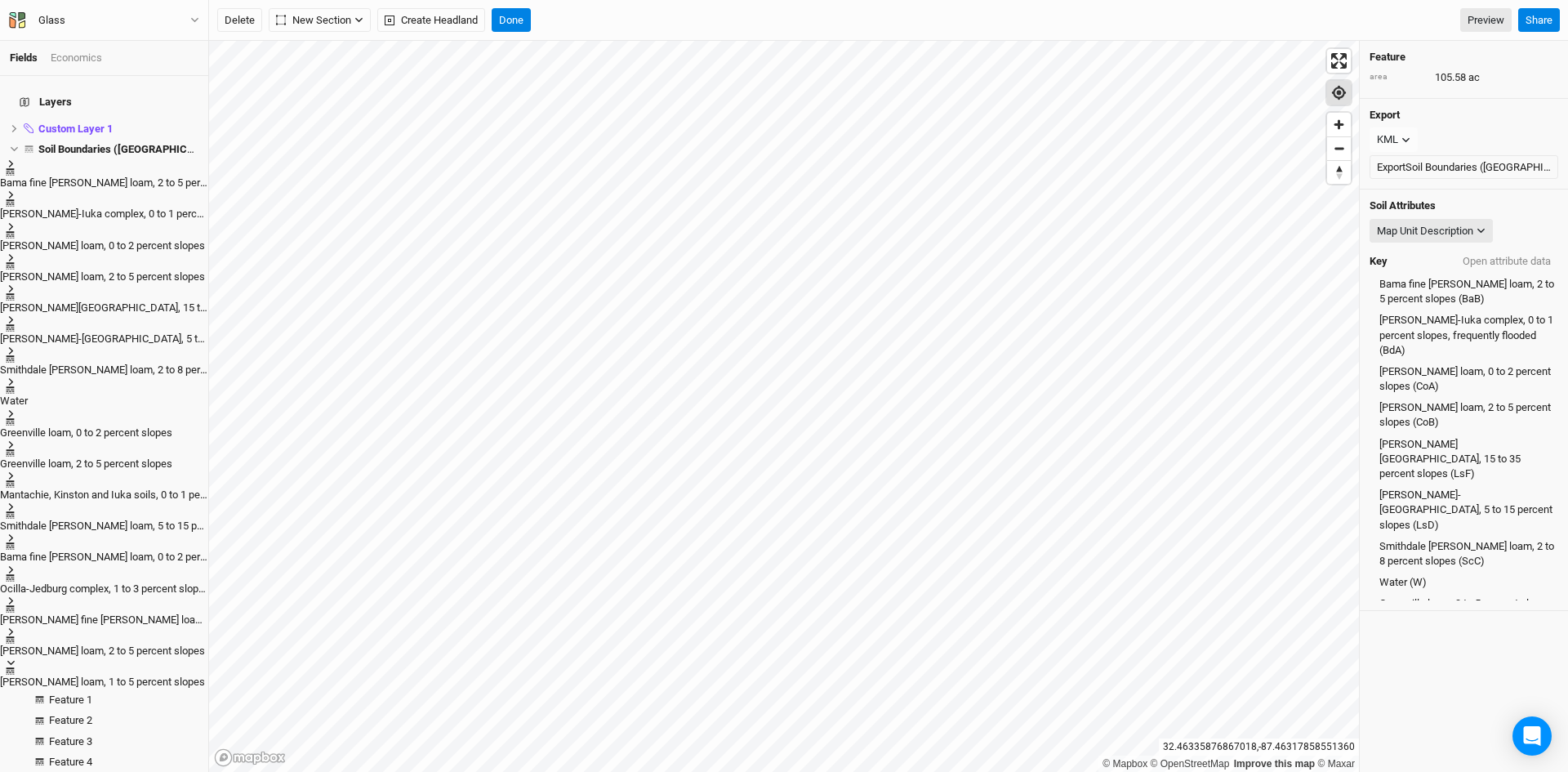
scroll to position [377, 0]
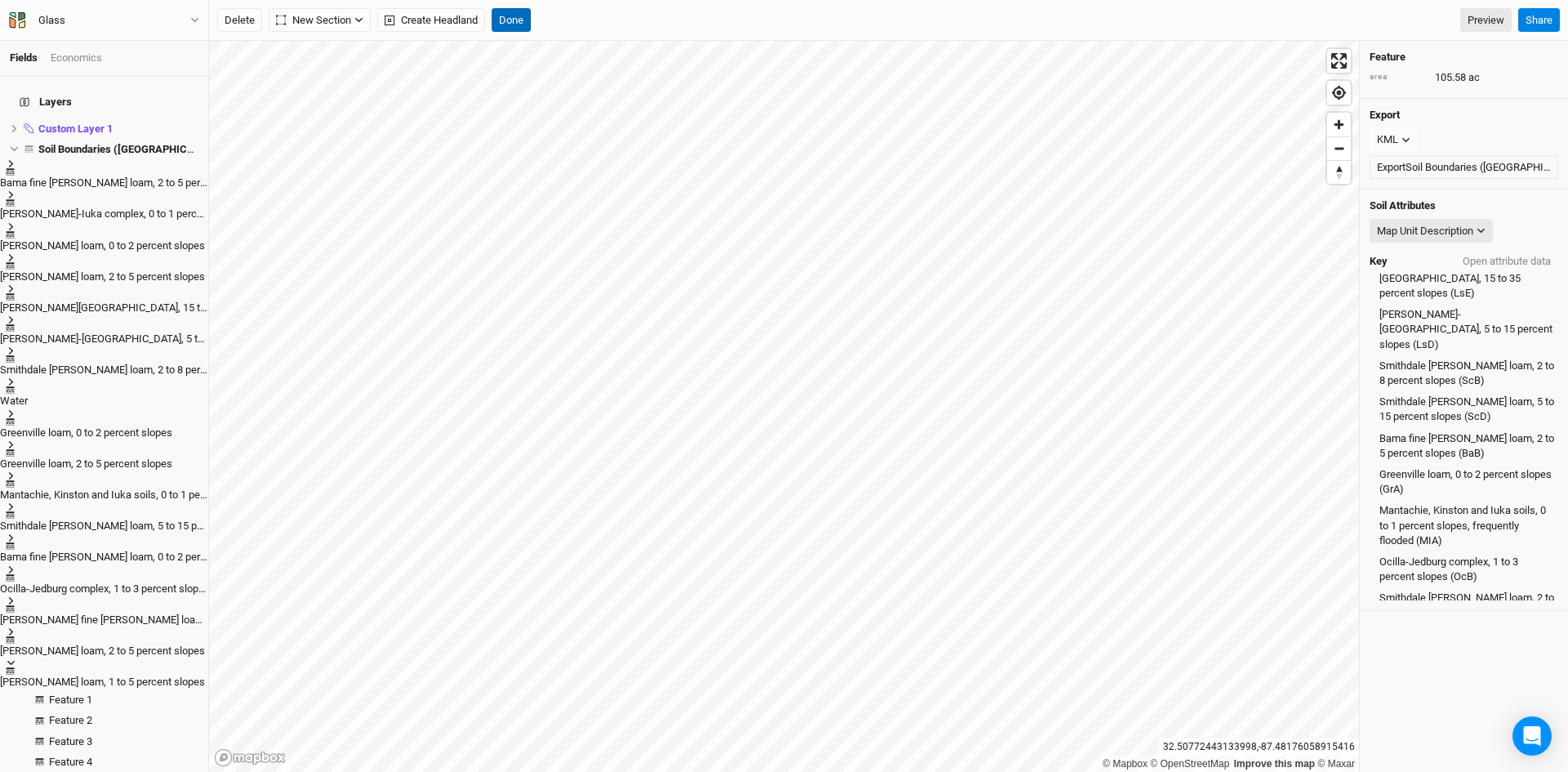
click at [507, 20] on button "Done" at bounding box center [512, 20] width 39 height 25
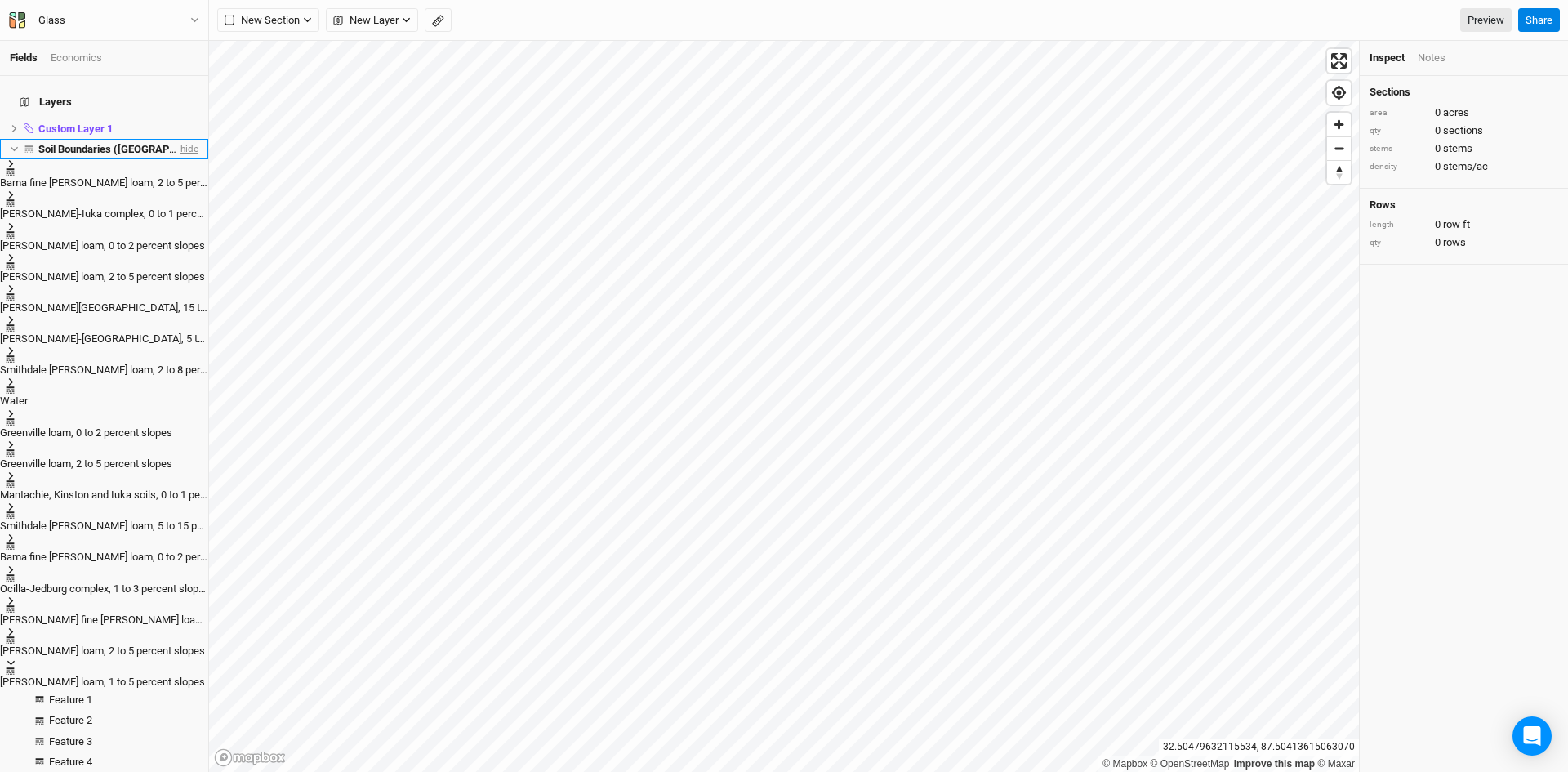
click at [179, 139] on span "hide" at bounding box center [188, 149] width 21 height 20
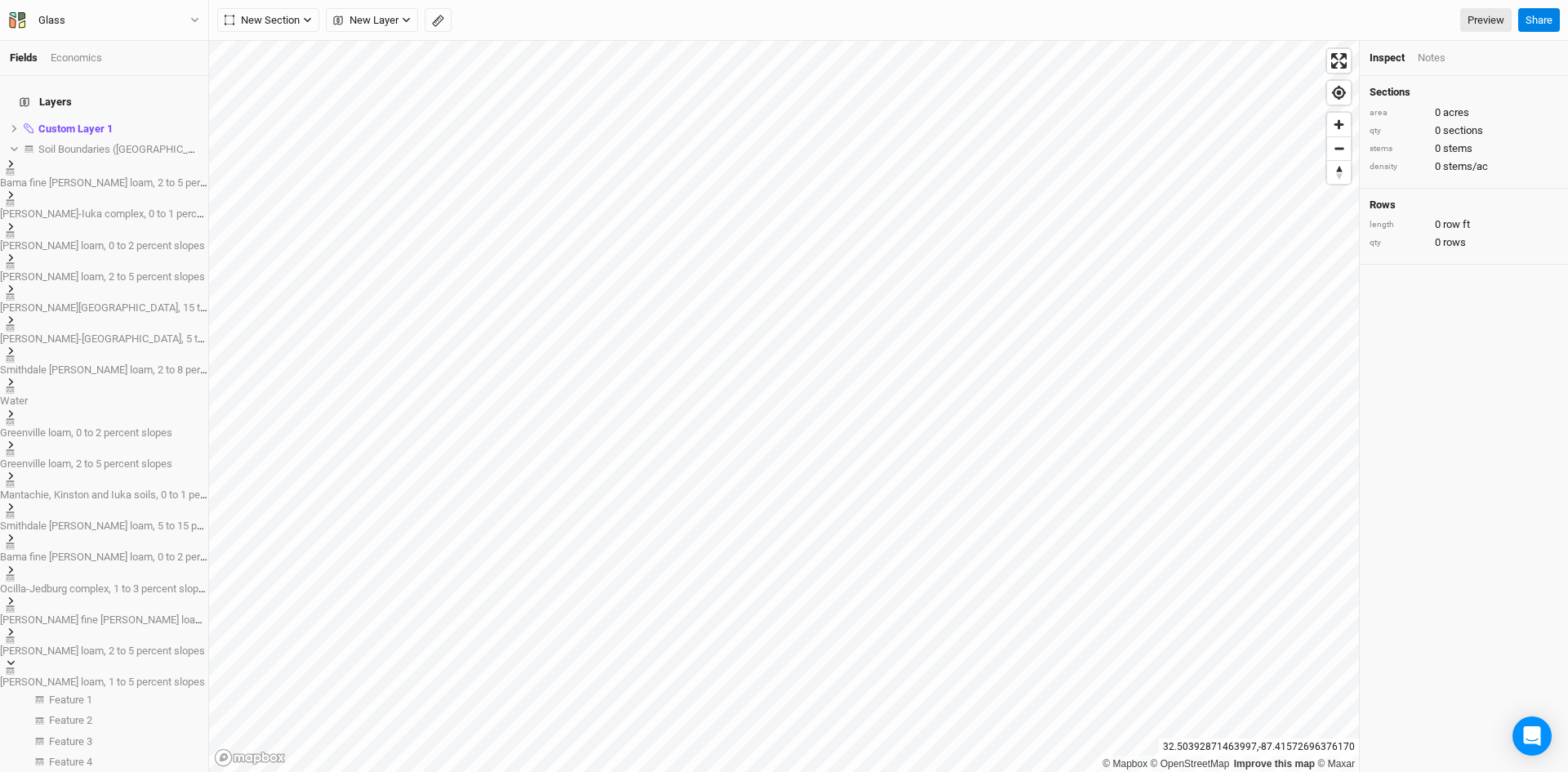
click at [1423, 53] on div "Notes" at bounding box center [1431, 57] width 28 height 15
click at [1386, 60] on div "Inspect" at bounding box center [1387, 57] width 35 height 15
drag, startPoint x: 23, startPoint y: 492, endPoint x: 9, endPoint y: 343, distance: 149.7
click at [15, 658] on icon at bounding box center [11, 663] width 9 height 9
click at [13, 139] on li "Soil Boundaries ([GEOGRAPHIC_DATA]) show" at bounding box center [104, 149] width 208 height 20
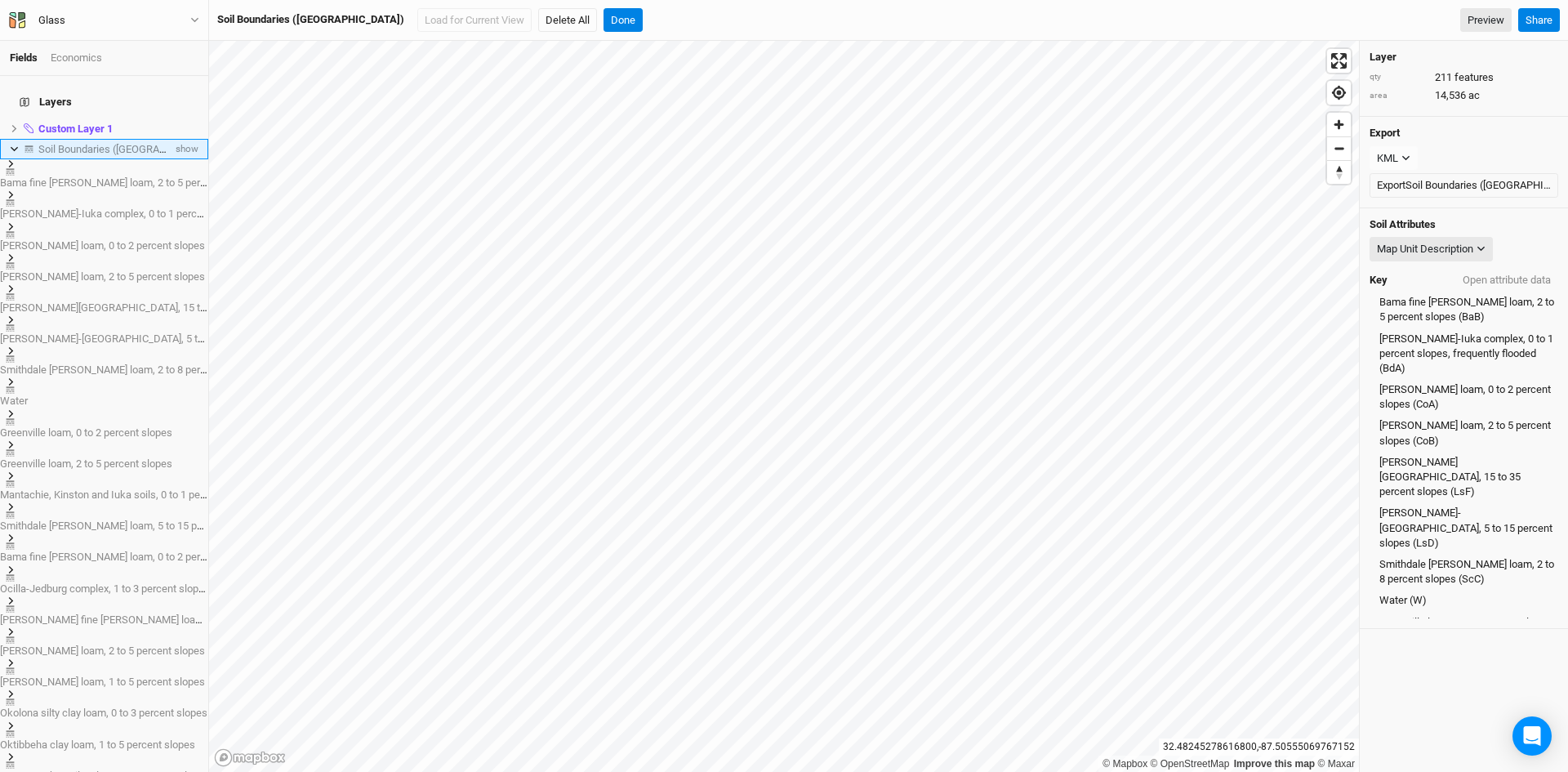
click at [15, 144] on icon at bounding box center [14, 149] width 9 height 9
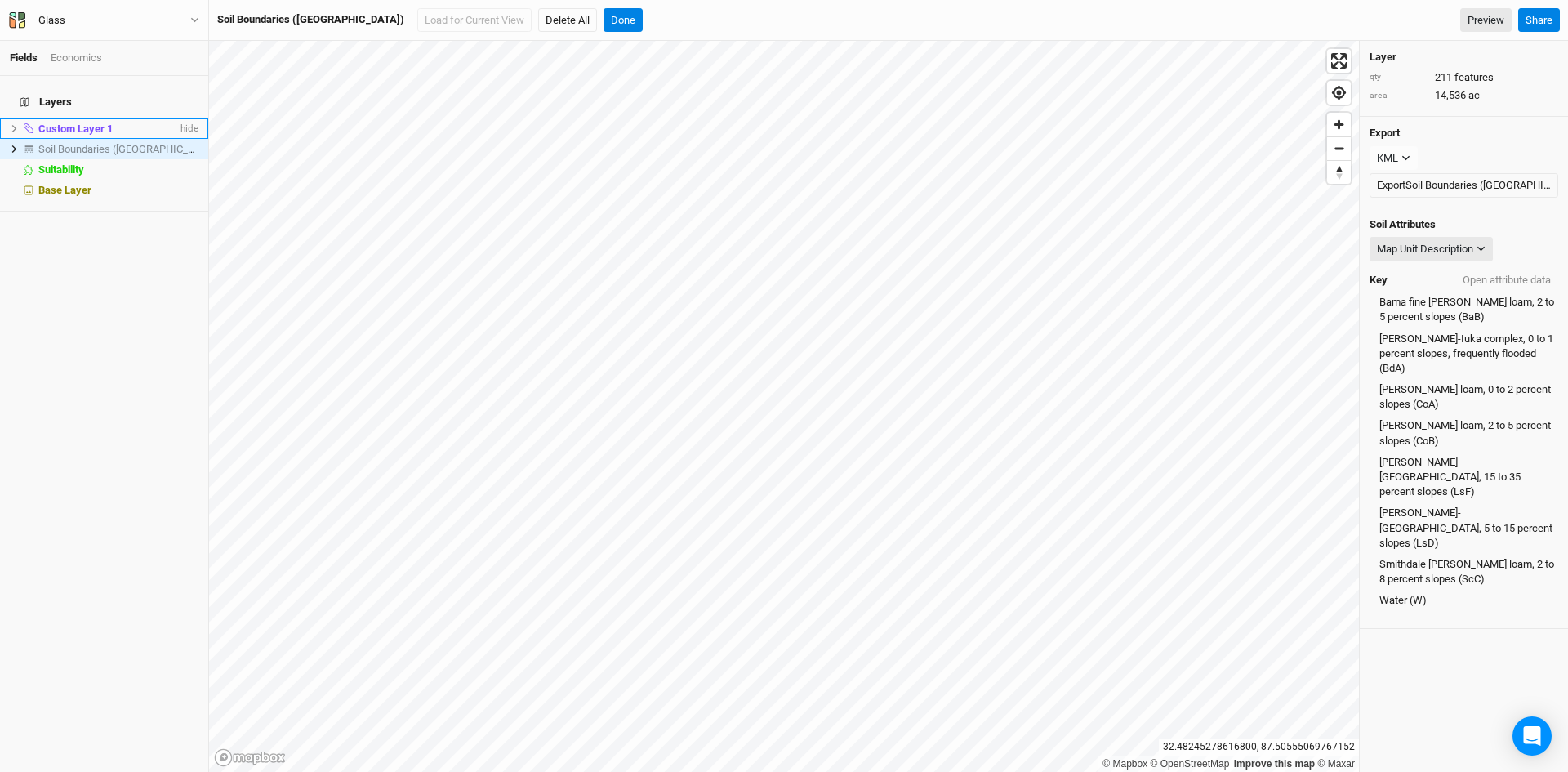
click at [15, 124] on li "Custom Layer 1 hide" at bounding box center [104, 129] width 208 height 20
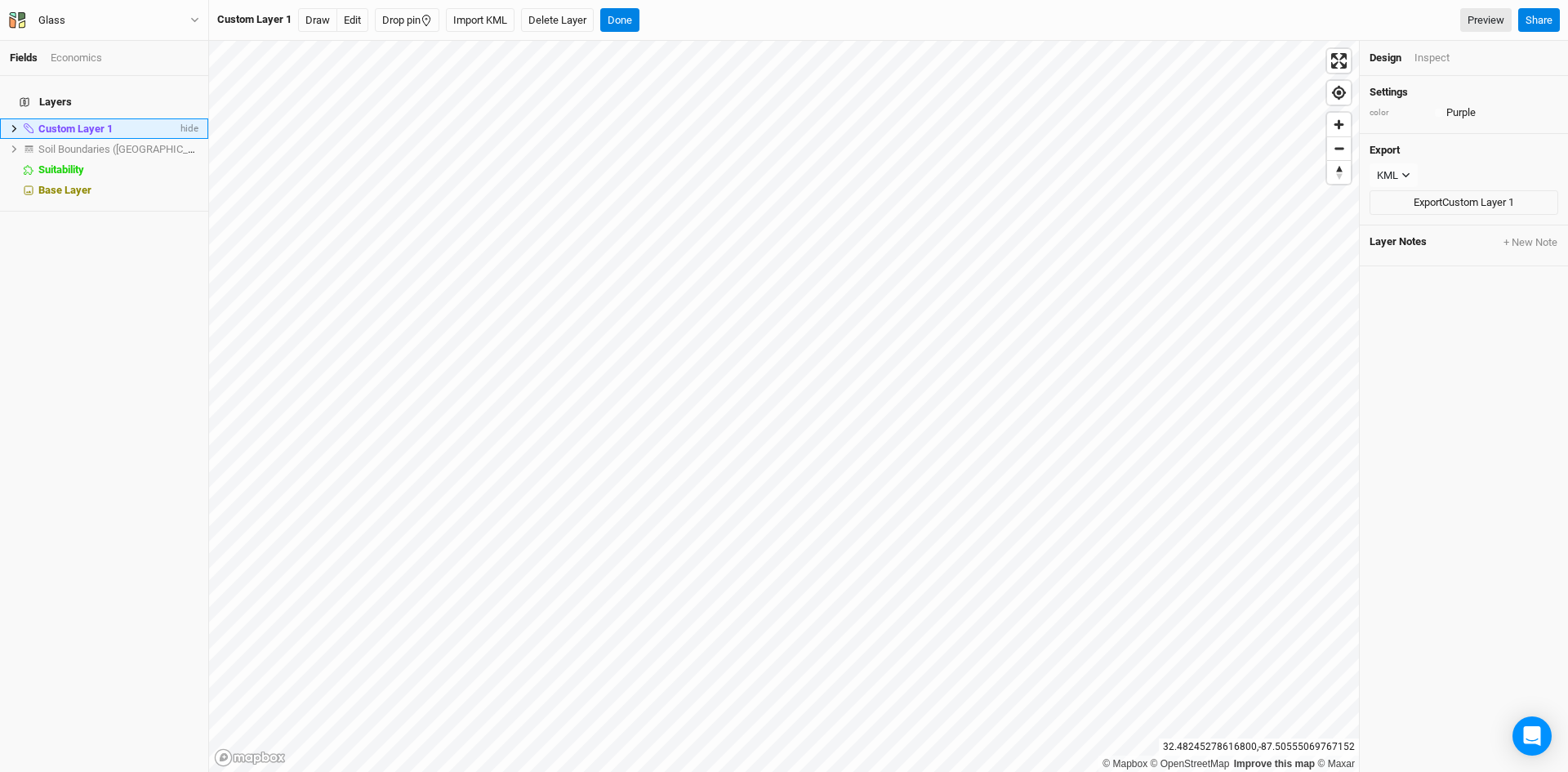
click at [15, 124] on icon at bounding box center [14, 128] width 9 height 9
click at [68, 143] on span "Feature 1" at bounding box center [70, 149] width 44 height 12
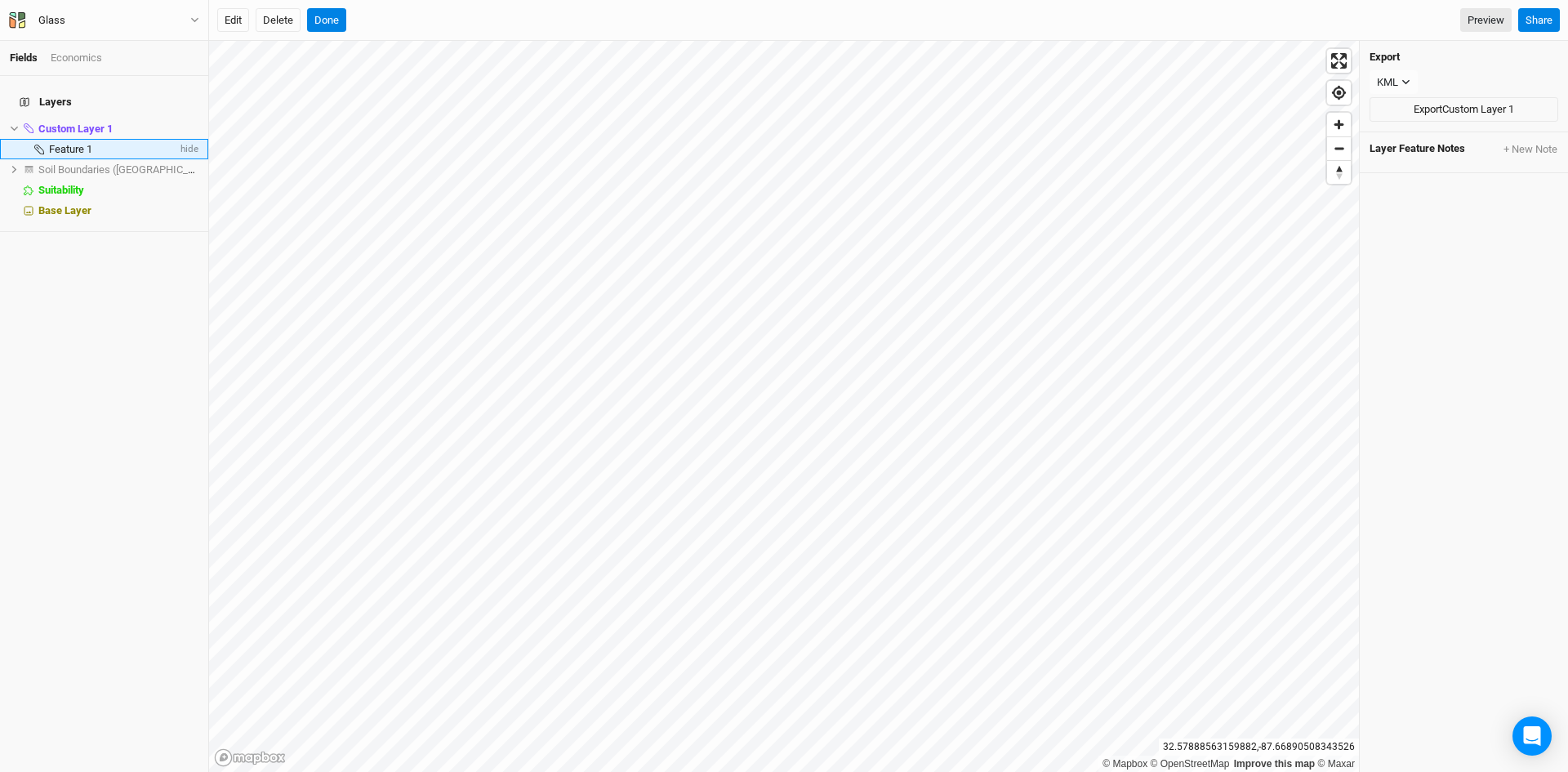
click at [83, 143] on span "Feature 1" at bounding box center [70, 149] width 44 height 12
click at [331, 20] on button "Done" at bounding box center [327, 20] width 39 height 25
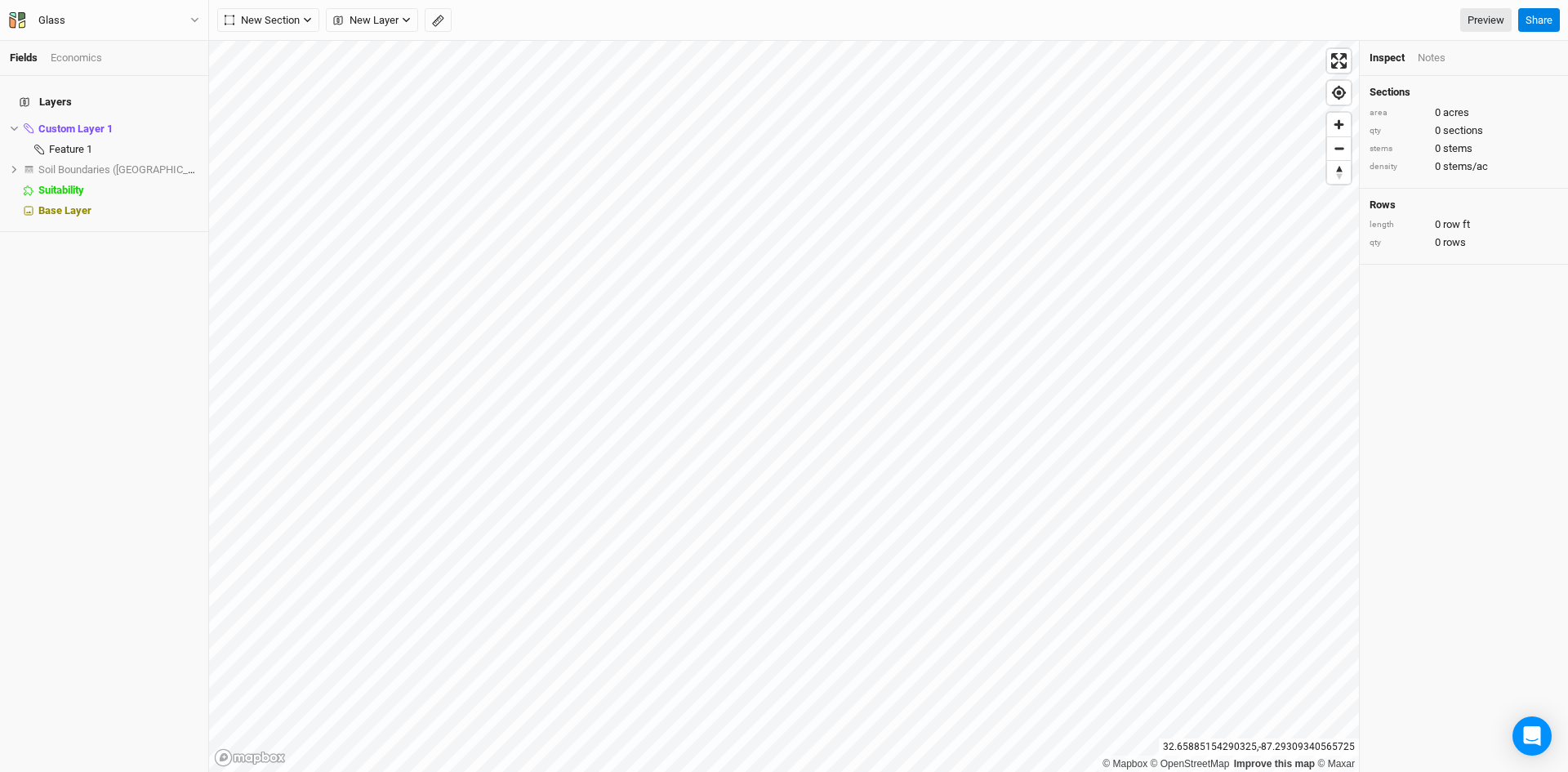
click at [1441, 58] on div "Notes" at bounding box center [1431, 57] width 28 height 15
click at [1378, 57] on div "Inspect" at bounding box center [1387, 57] width 35 height 15
click at [80, 122] on span "Custom Layer 1" at bounding box center [75, 128] width 74 height 12
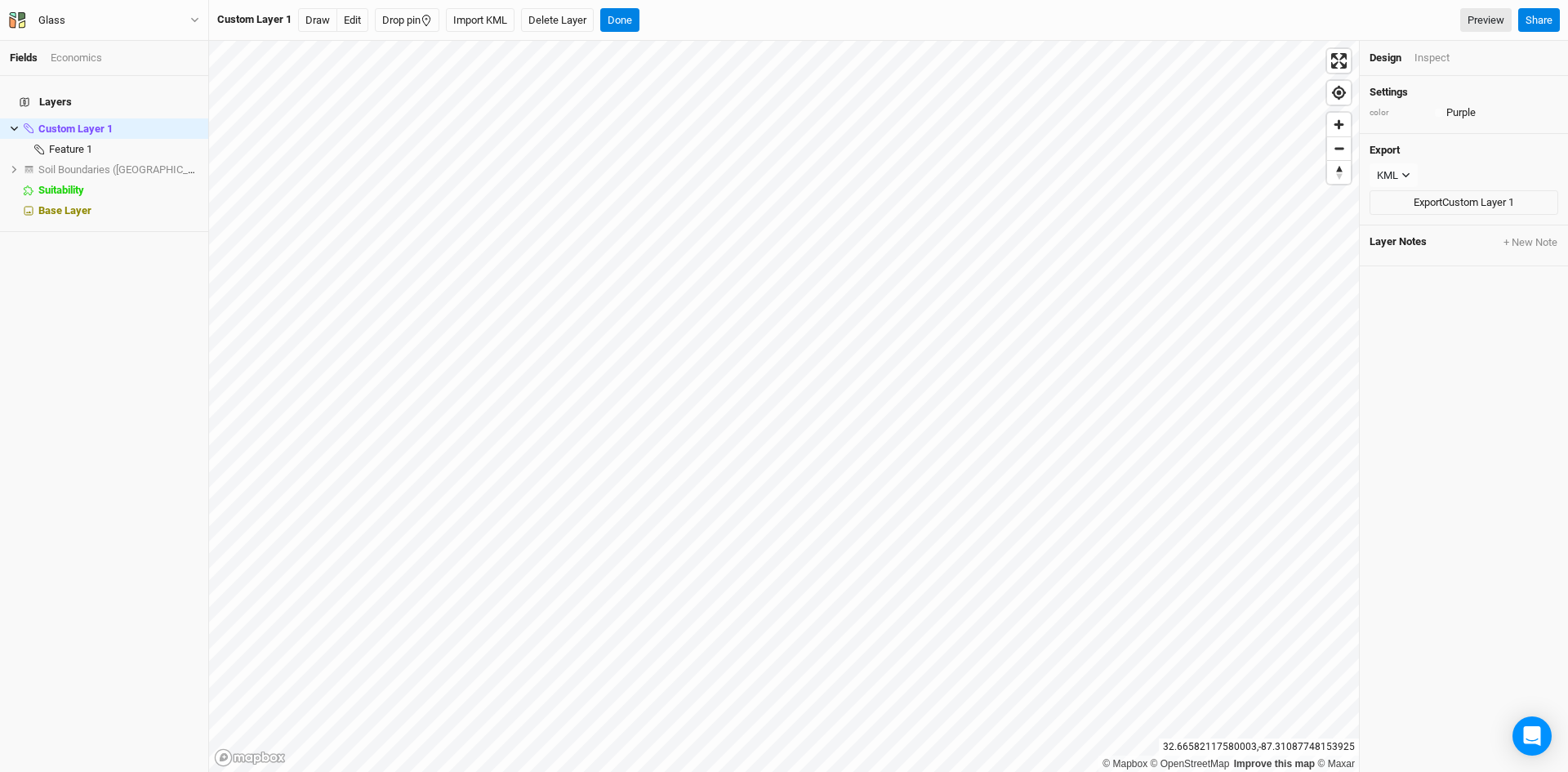
click at [1425, 61] on div "Inspect" at bounding box center [1431, 57] width 35 height 15
click at [1385, 56] on div "Design" at bounding box center [1386, 57] width 32 height 15
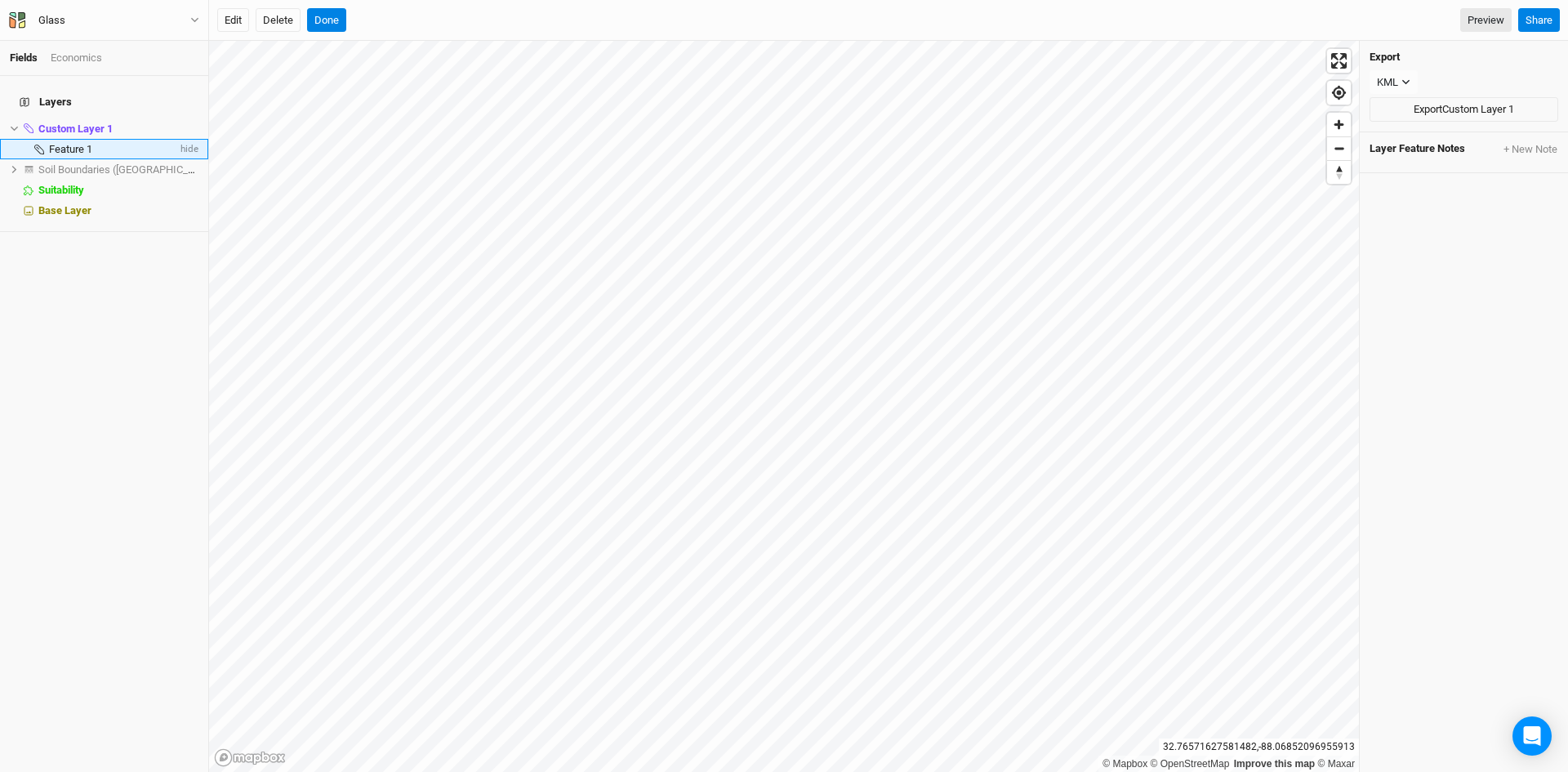
click at [78, 143] on span "Feature 1" at bounding box center [70, 149] width 44 height 12
click at [17, 159] on li "Soil Boundaries ([GEOGRAPHIC_DATA]) show" at bounding box center [104, 169] width 208 height 20
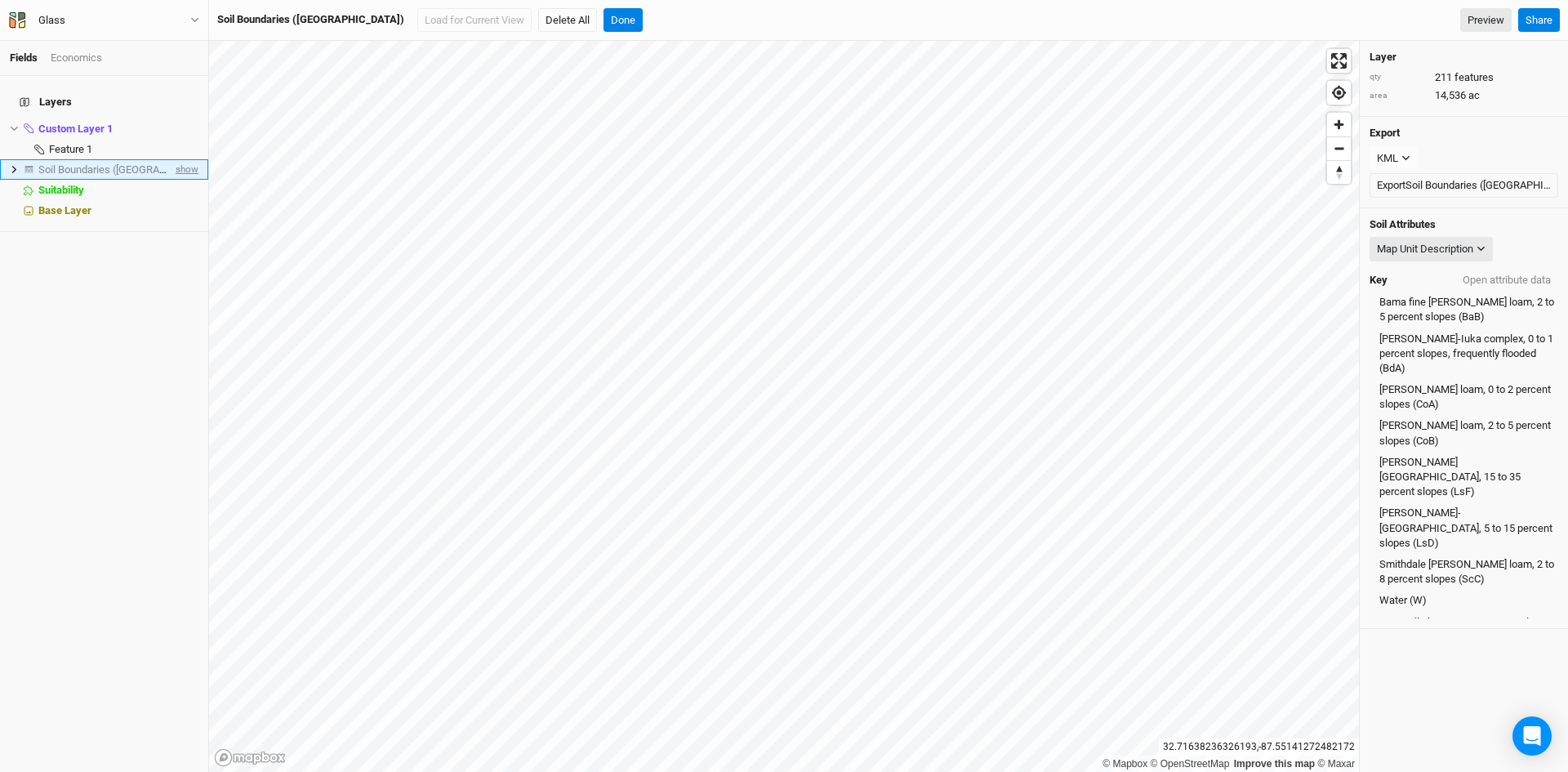
click at [173, 159] on span "show" at bounding box center [185, 169] width 26 height 20
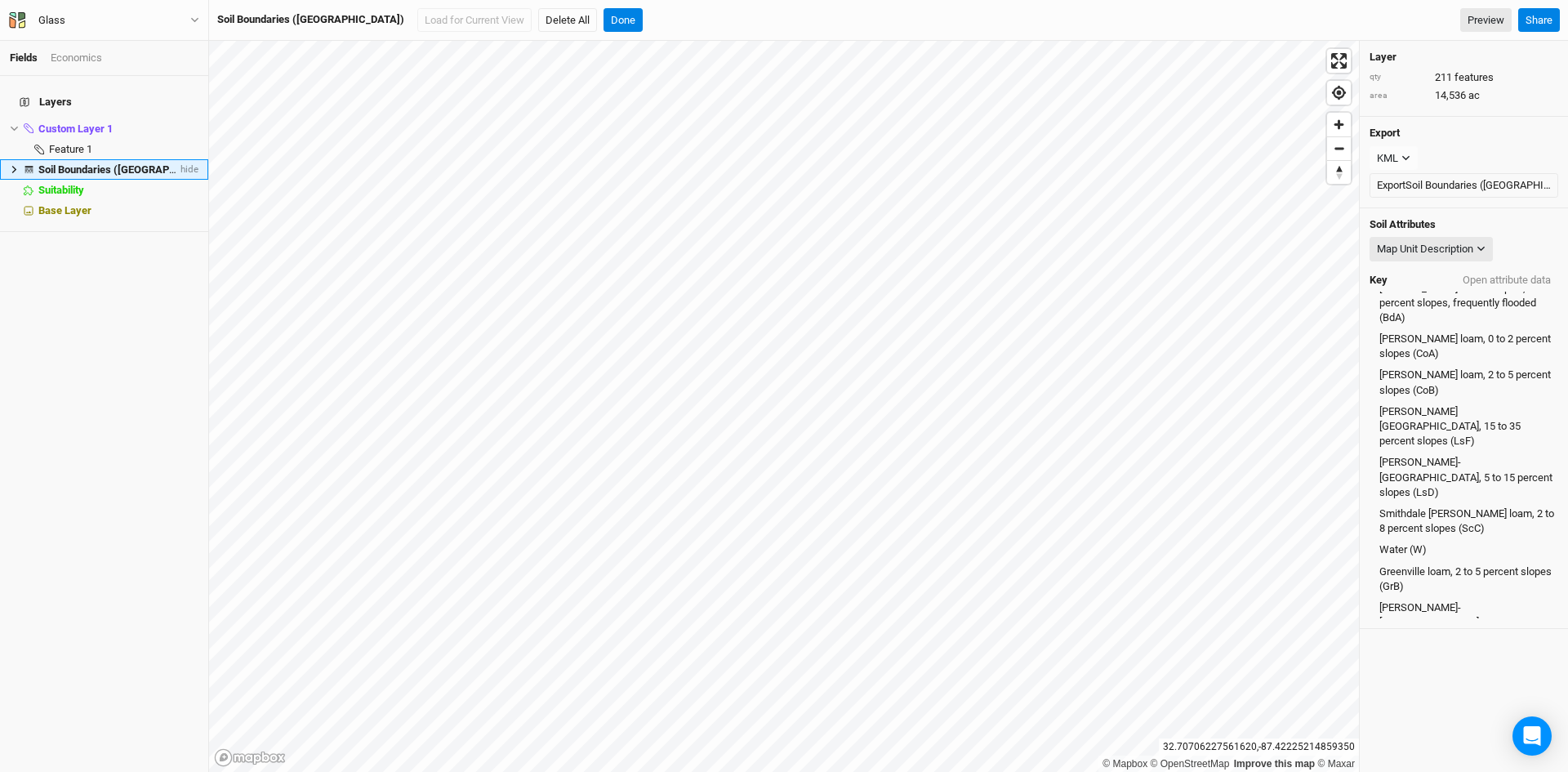
scroll to position [181, 0]
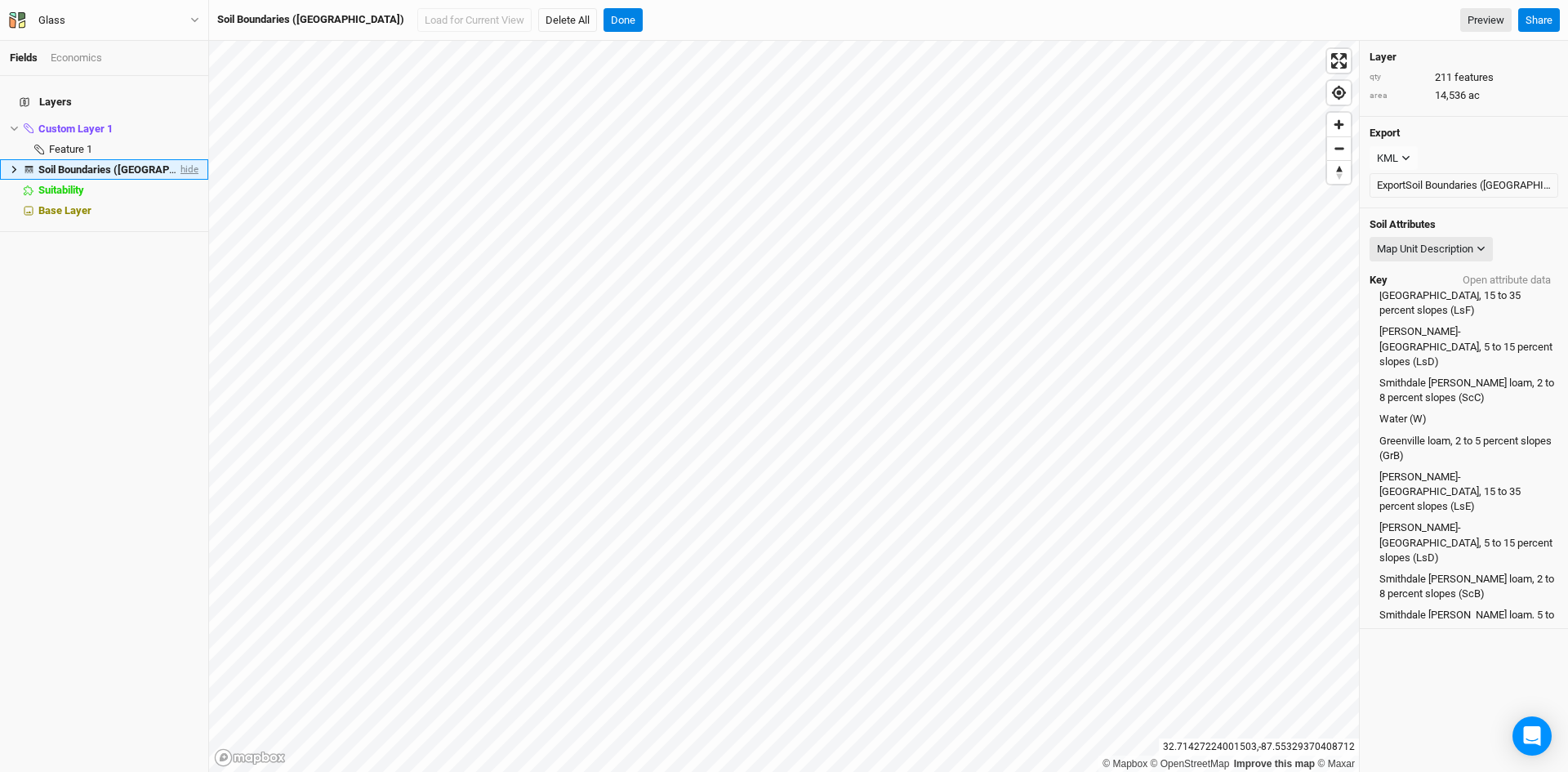
drag, startPoint x: 175, startPoint y: 159, endPoint x: 184, endPoint y: 164, distance: 10.3
click at [178, 160] on span "hide" at bounding box center [188, 169] width 21 height 20
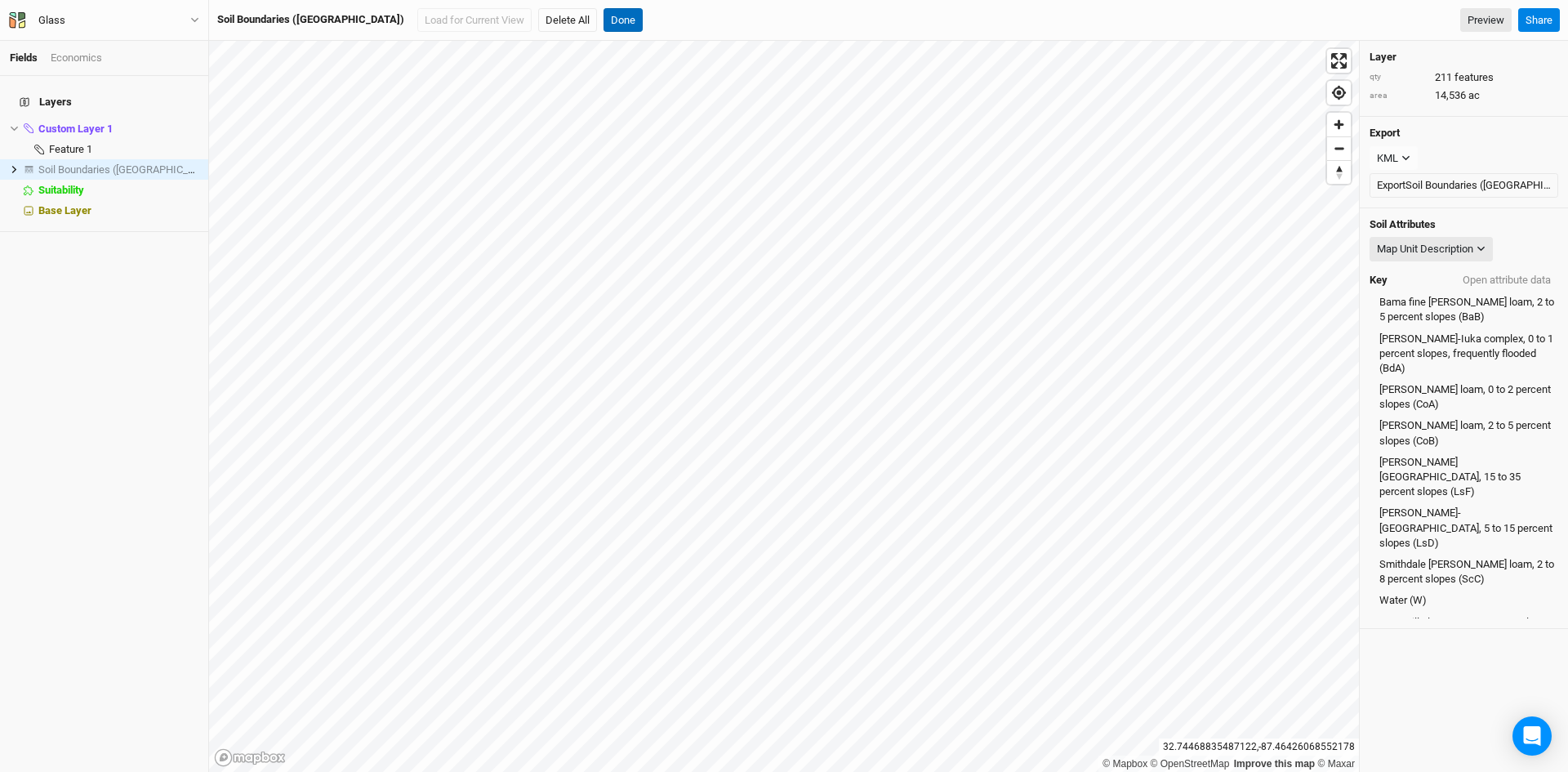
drag, startPoint x: 539, startPoint y: 24, endPoint x: 565, endPoint y: 33, distance: 27.5
click at [604, 27] on button "Done" at bounding box center [623, 20] width 39 height 25
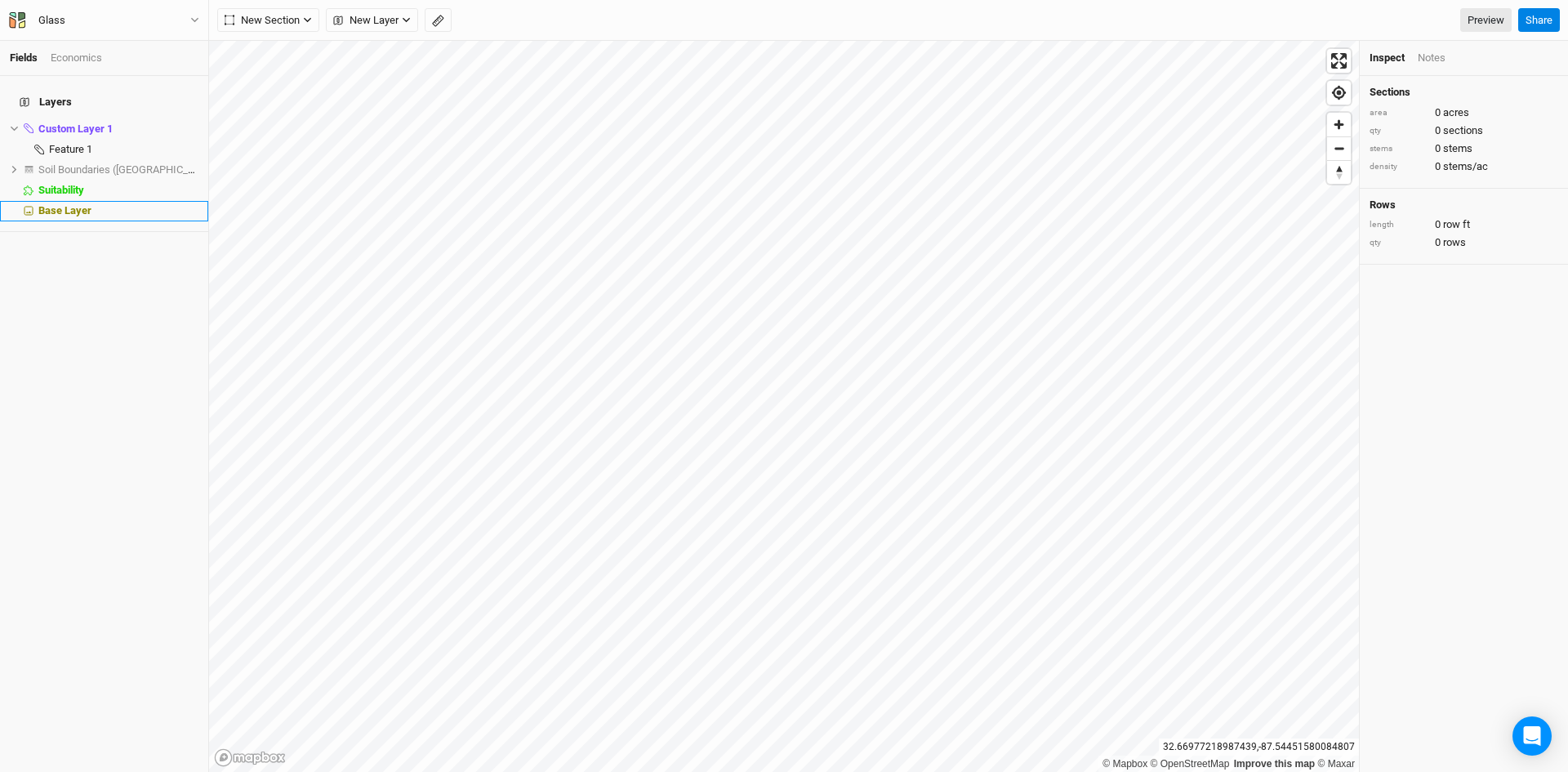
click at [76, 204] on span "Base Layer" at bounding box center [65, 210] width 53 height 12
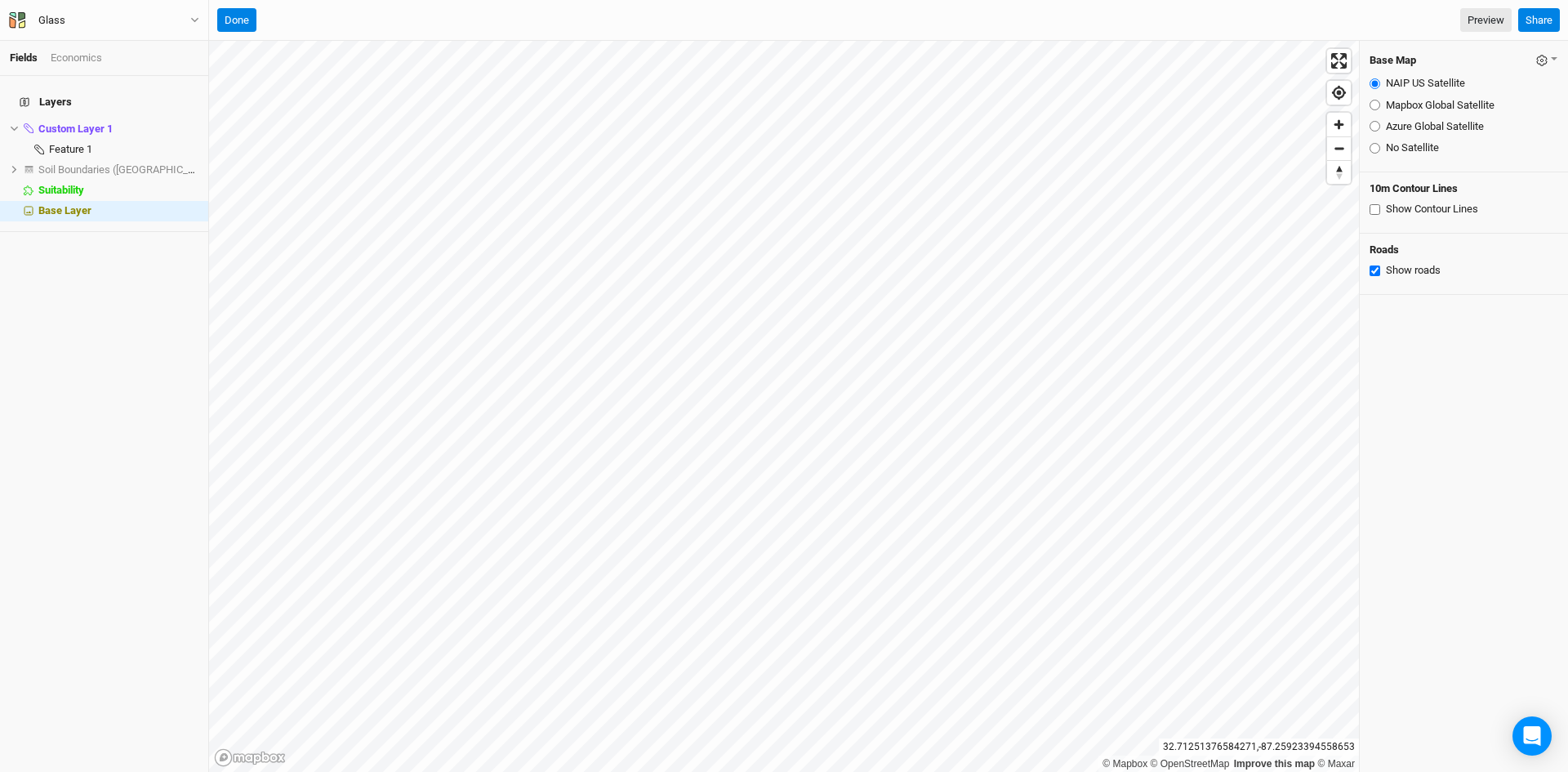
click at [1372, 123] on input "Azure Global Satellite" at bounding box center [1375, 126] width 10 height 10
radio input "true"
click at [58, 122] on span "Custom Layer 1" at bounding box center [75, 128] width 74 height 12
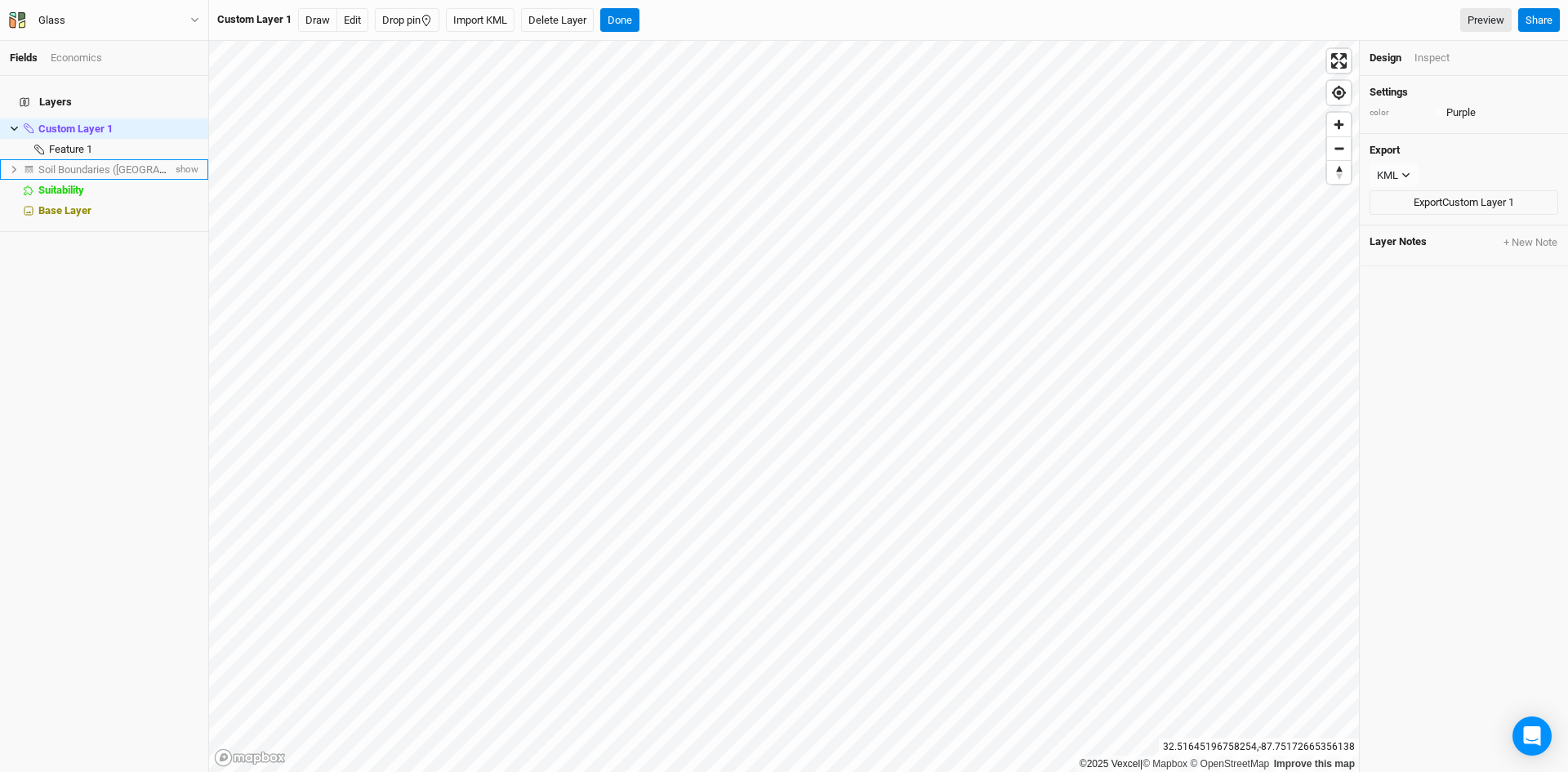
click at [61, 159] on li "Soil Boundaries ([GEOGRAPHIC_DATA]) show" at bounding box center [104, 169] width 208 height 20
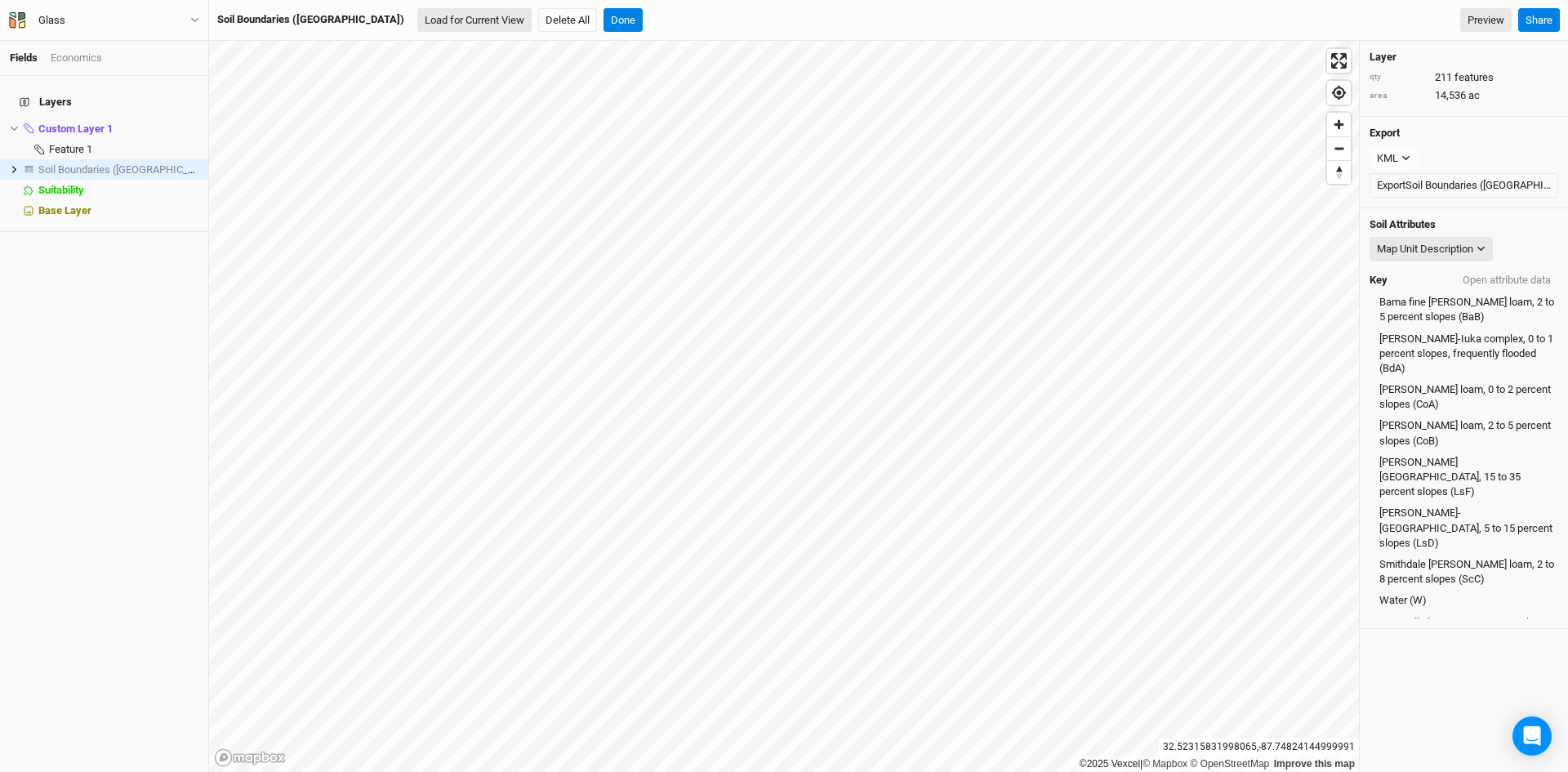
click at [418, 24] on button "Load for Current View" at bounding box center [475, 20] width 114 height 25
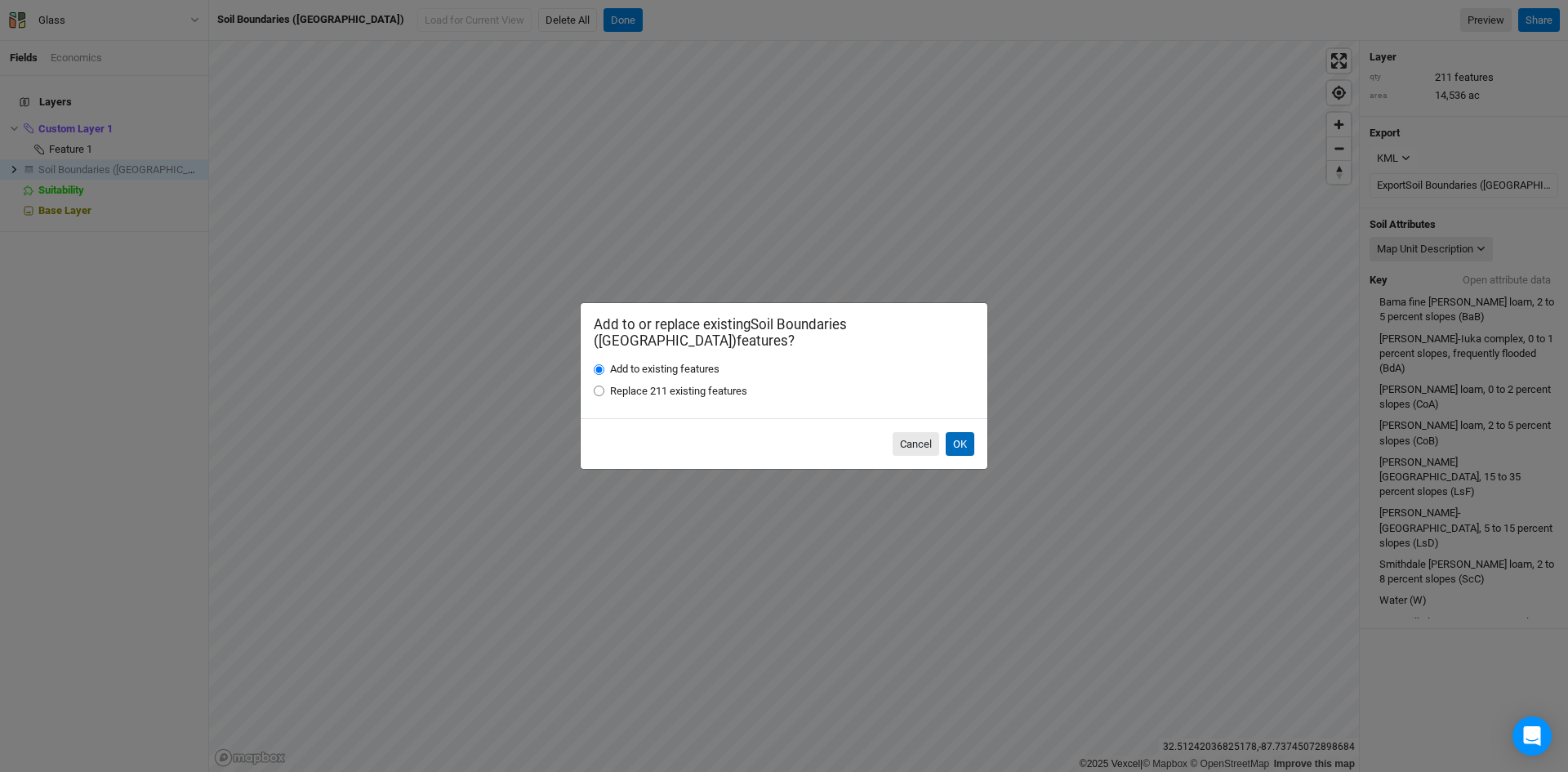
click at [951, 432] on button "OK" at bounding box center [959, 444] width 28 height 25
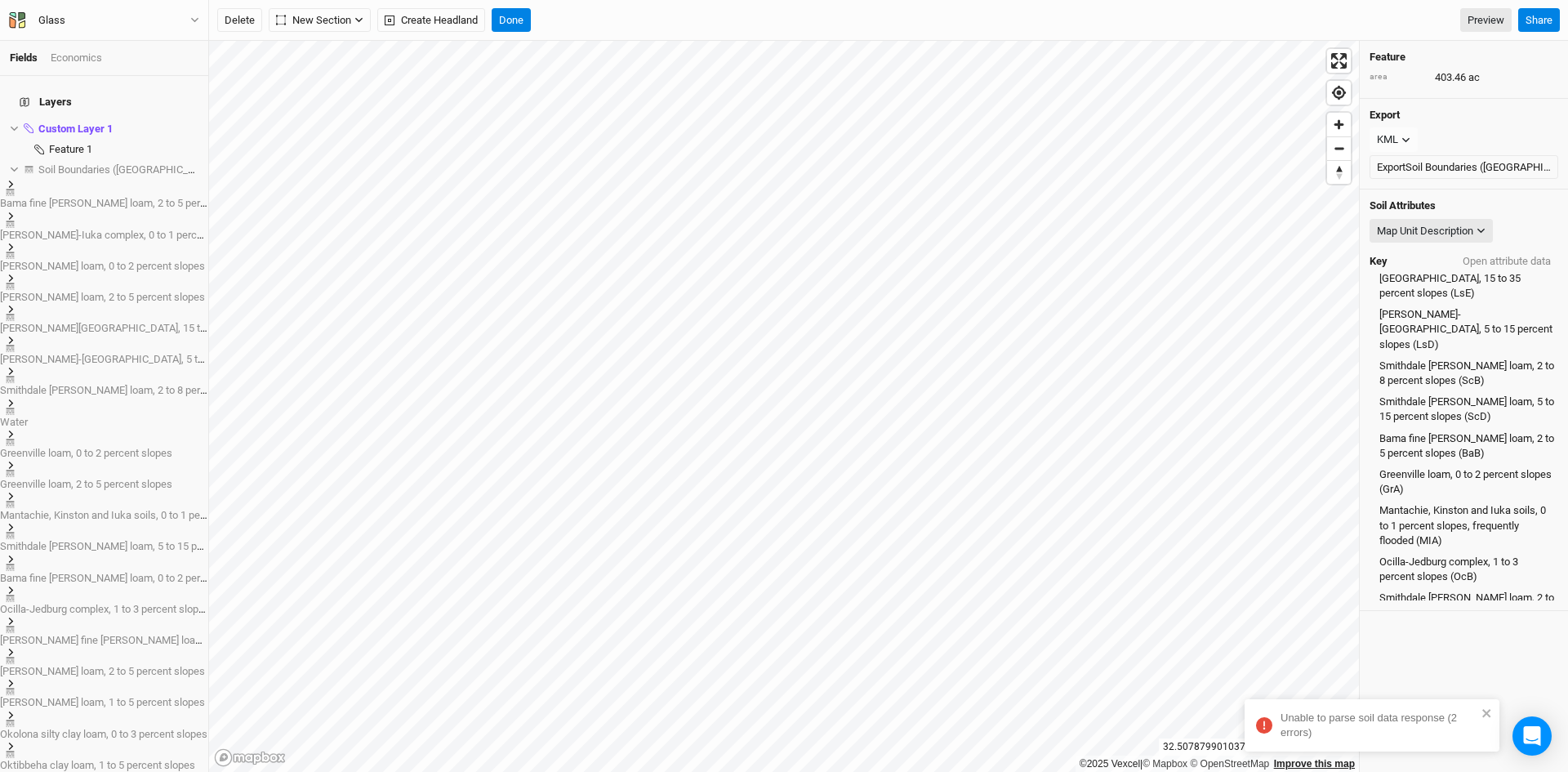
scroll to position [217, 0]
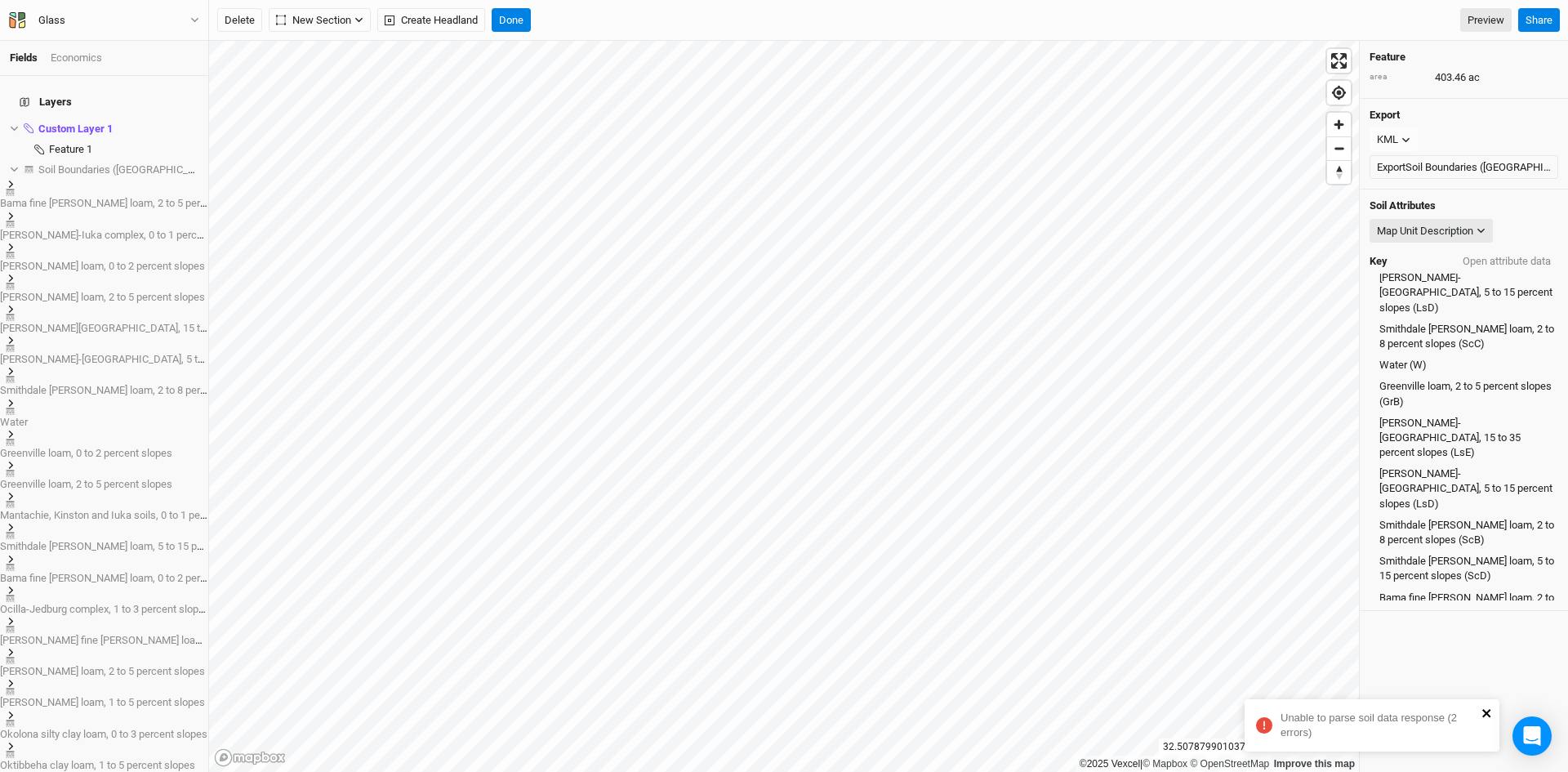
click at [1489, 711] on icon "close" at bounding box center [1487, 713] width 9 height 9
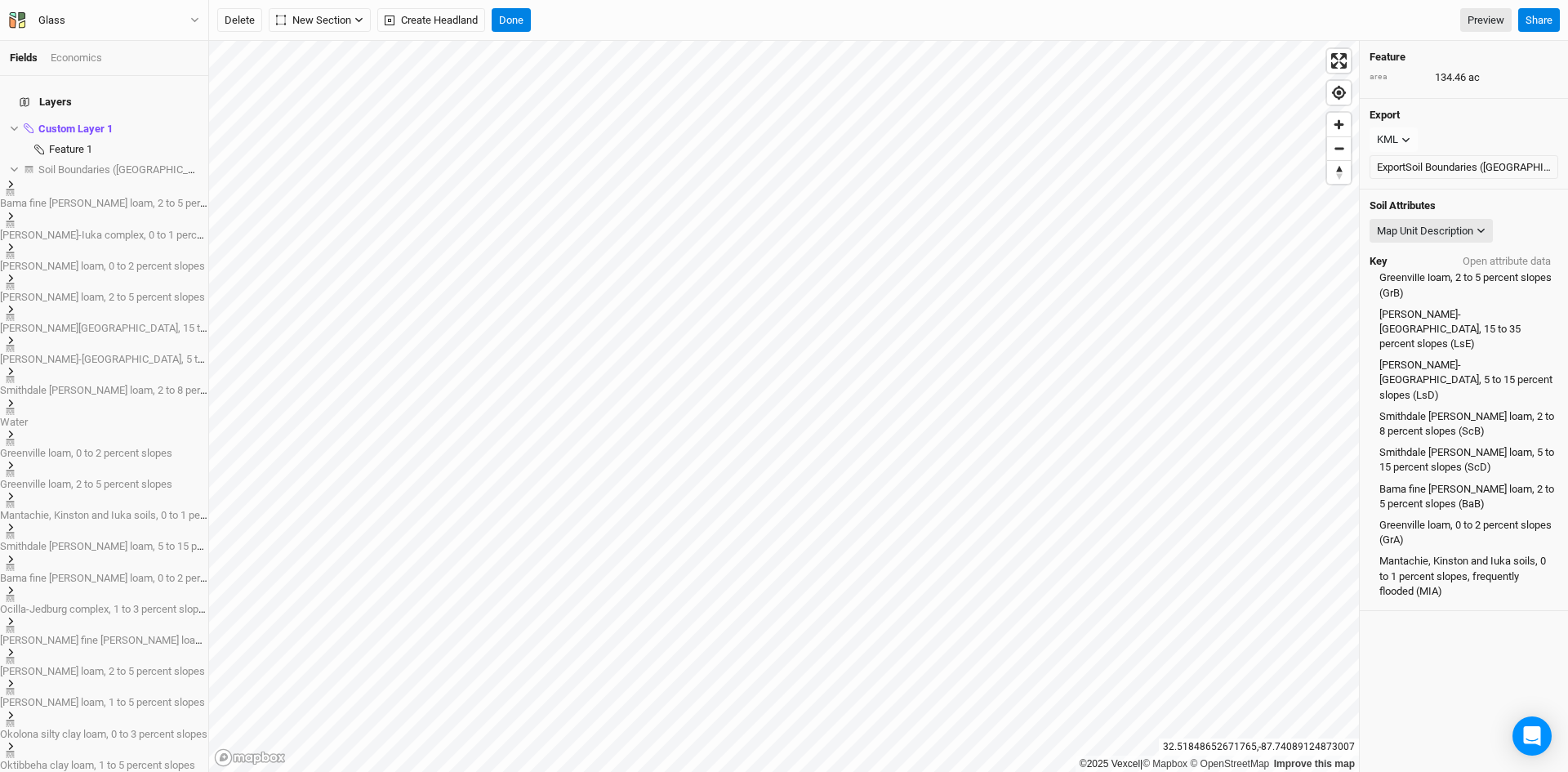
scroll to position [377, 0]
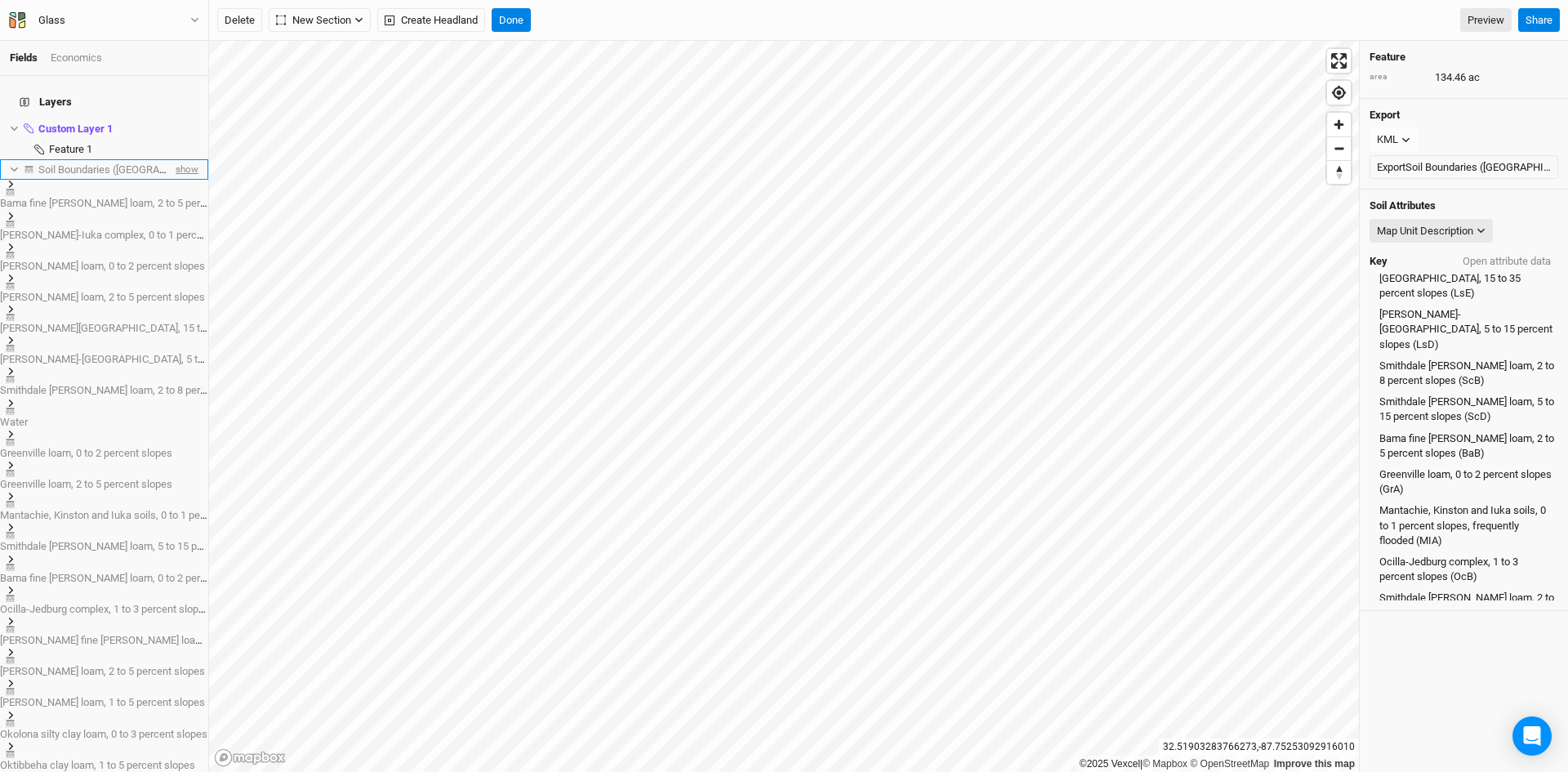
click at [173, 159] on span "show" at bounding box center [185, 169] width 26 height 20
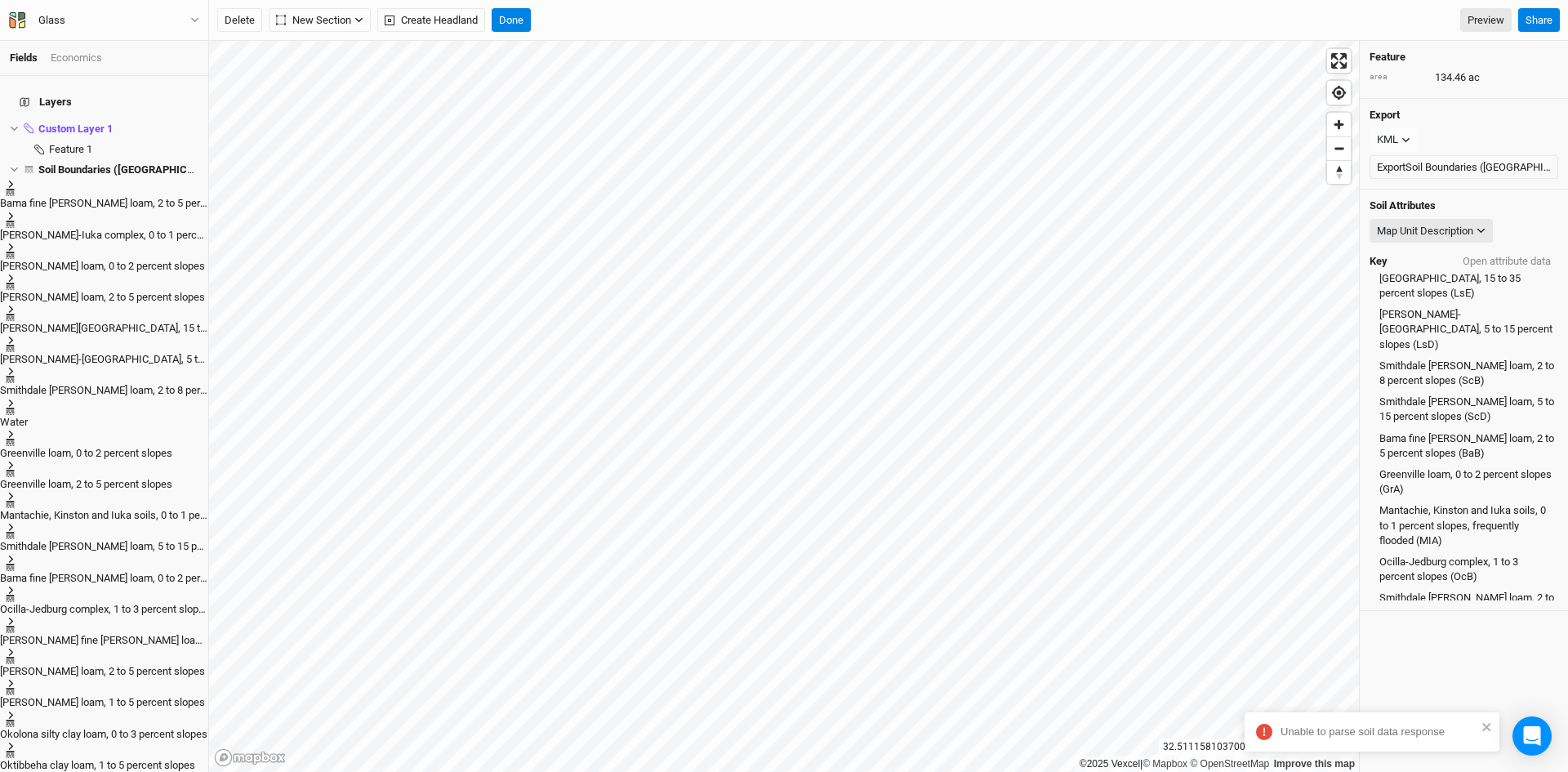
scroll to position [217, 0]
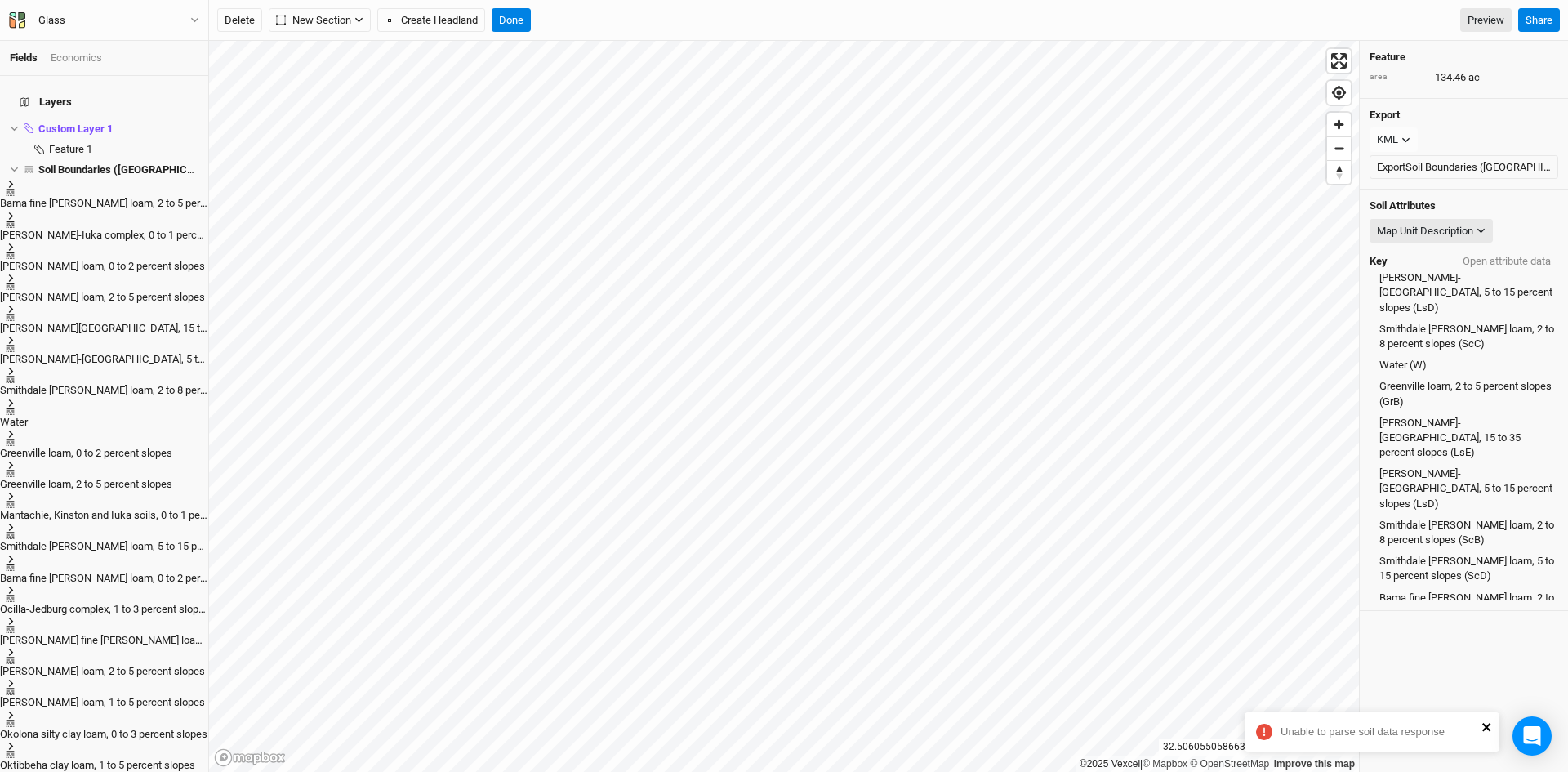
click at [1486, 722] on icon "close" at bounding box center [1487, 726] width 11 height 13
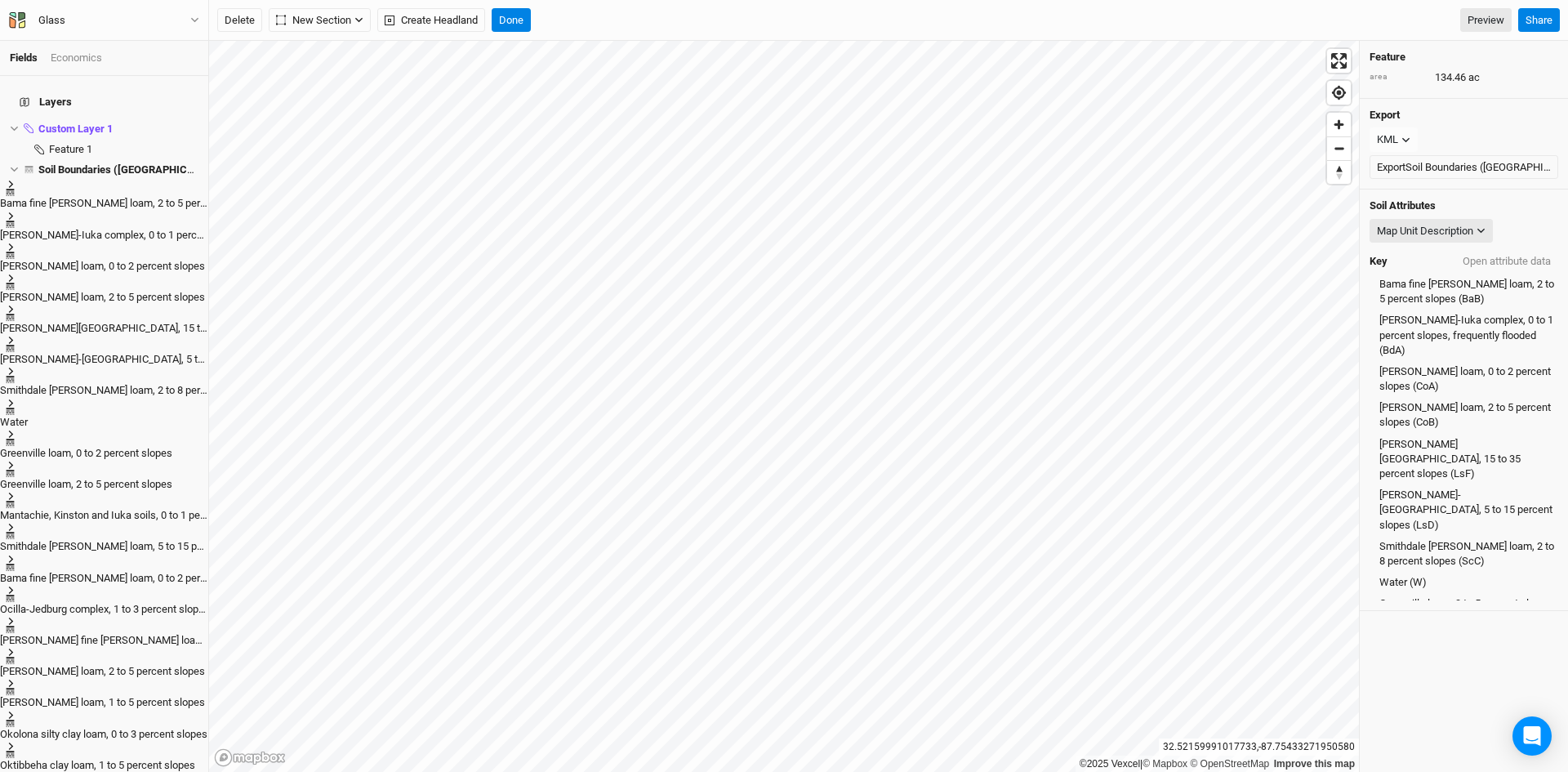
scroll to position [377, 0]
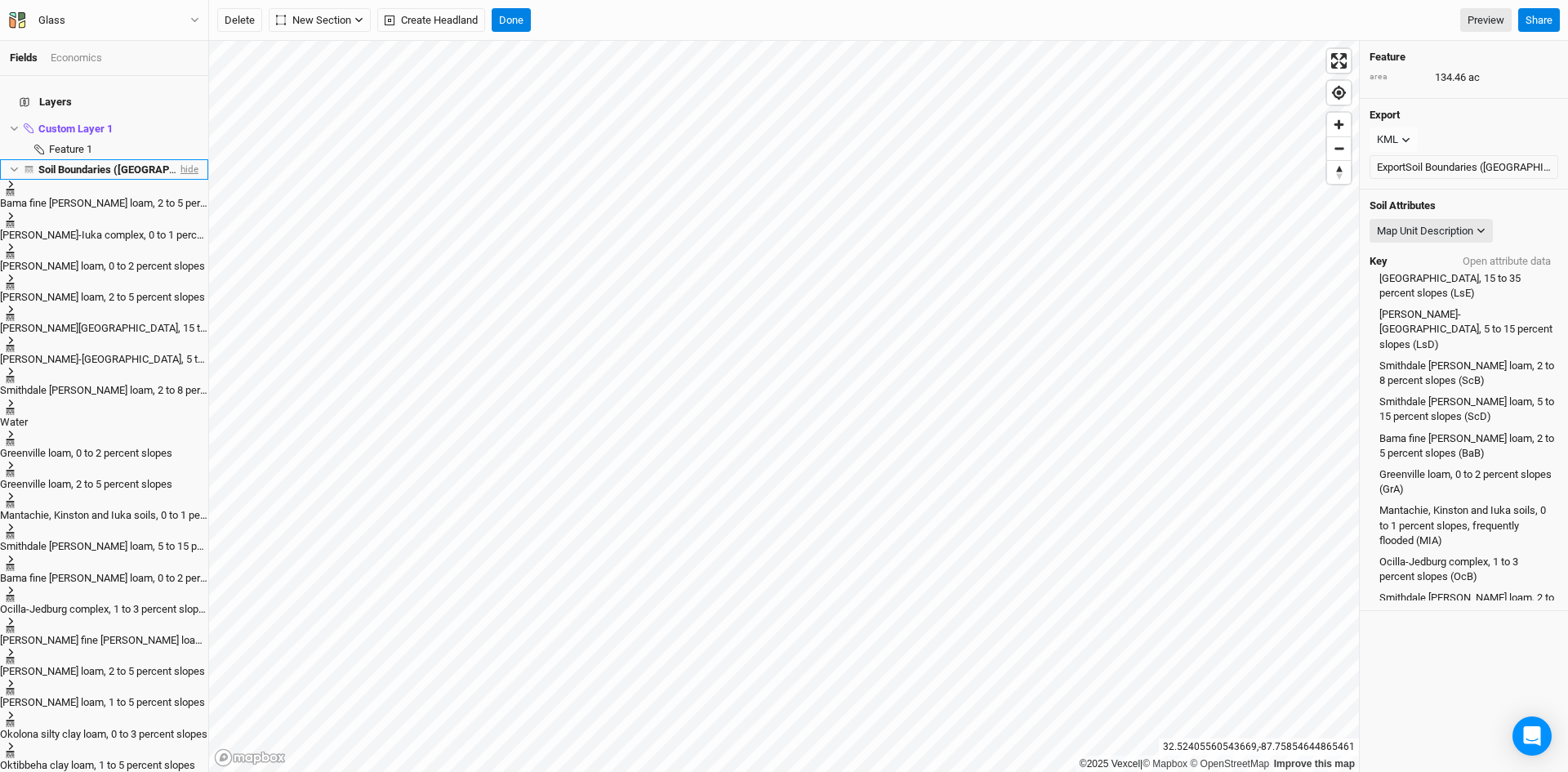
click at [178, 159] on span "hide" at bounding box center [188, 169] width 21 height 20
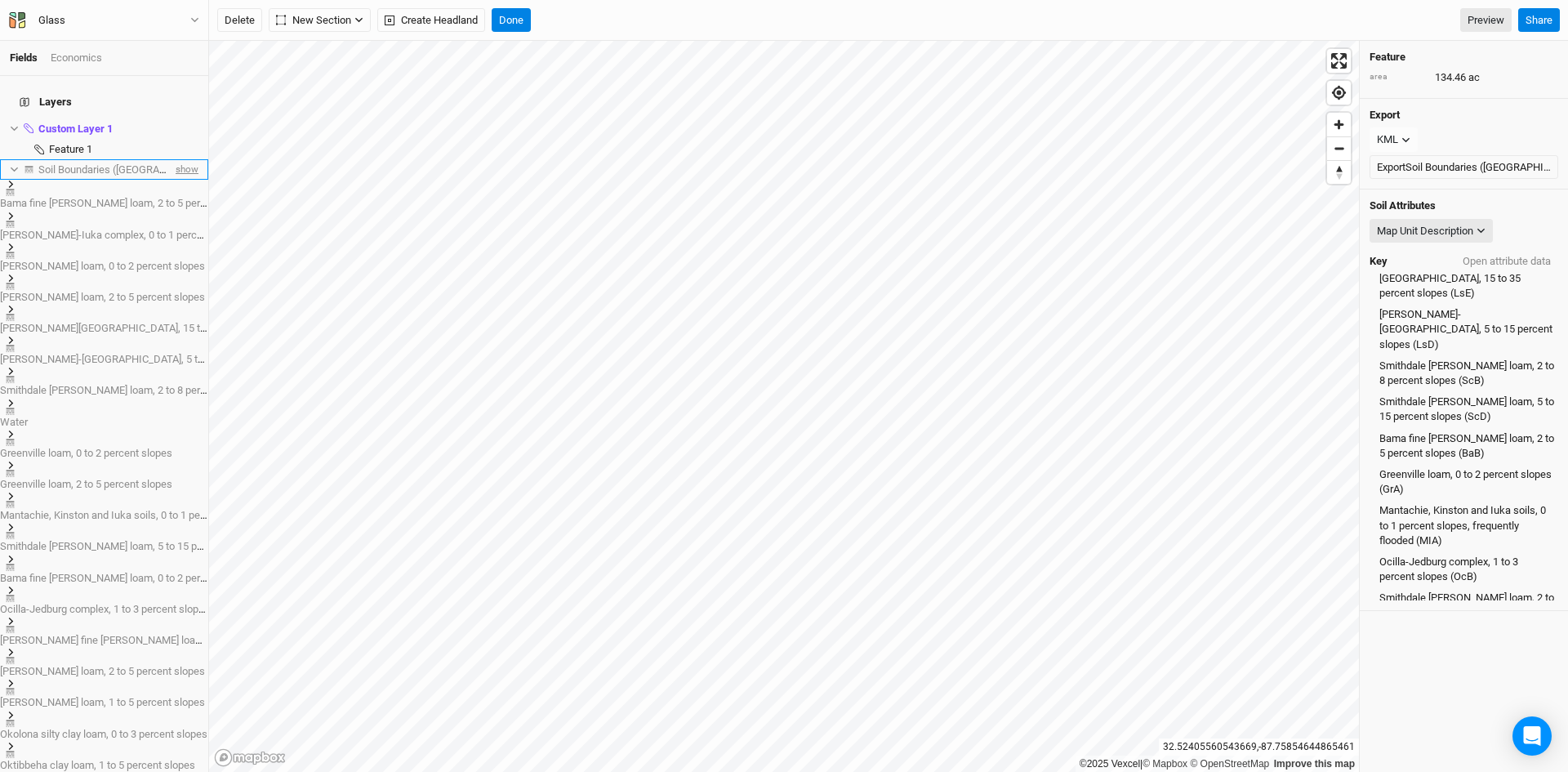
click at [178, 159] on span "show" at bounding box center [185, 169] width 26 height 20
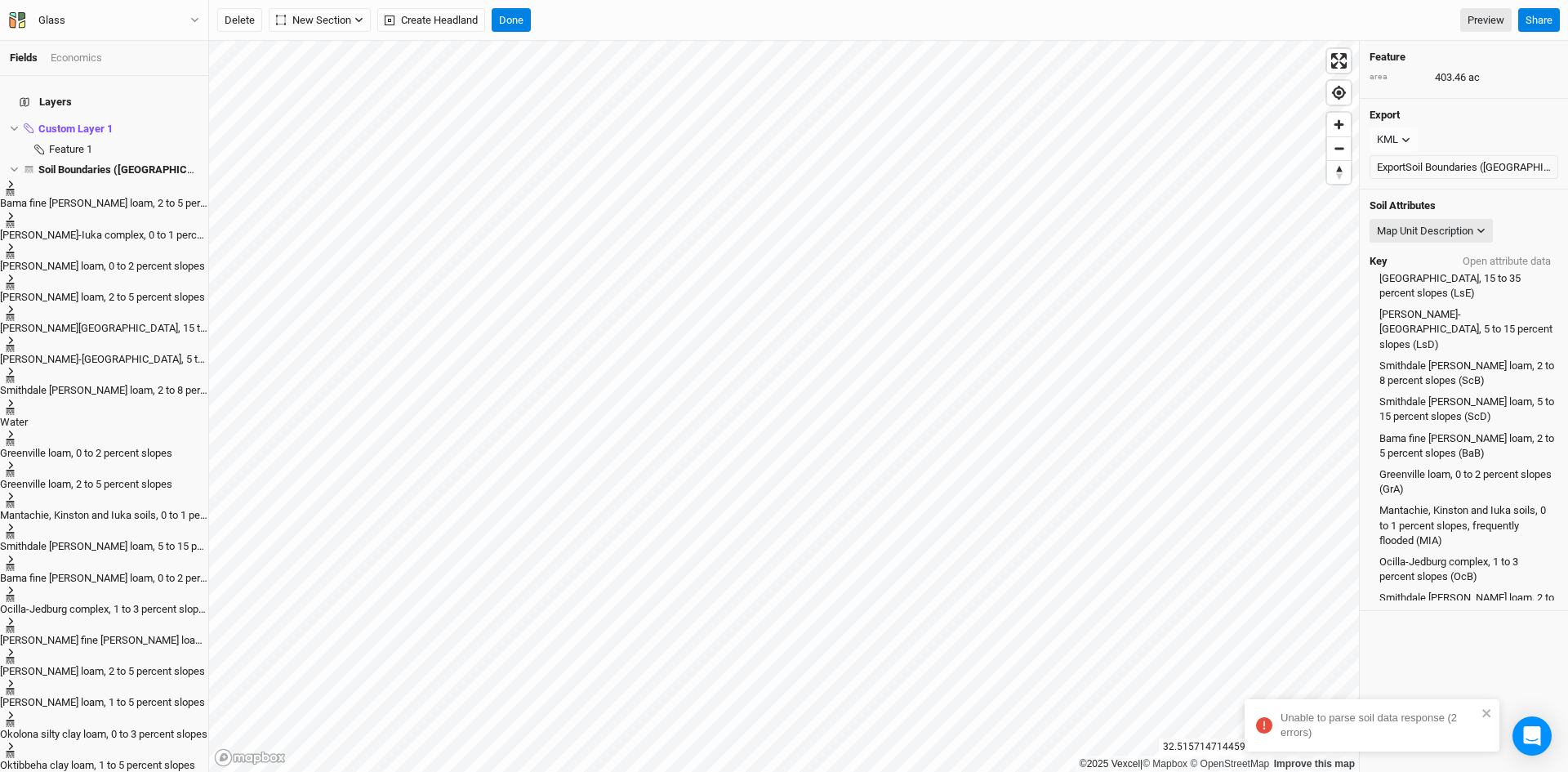
scroll to position [217, 0]
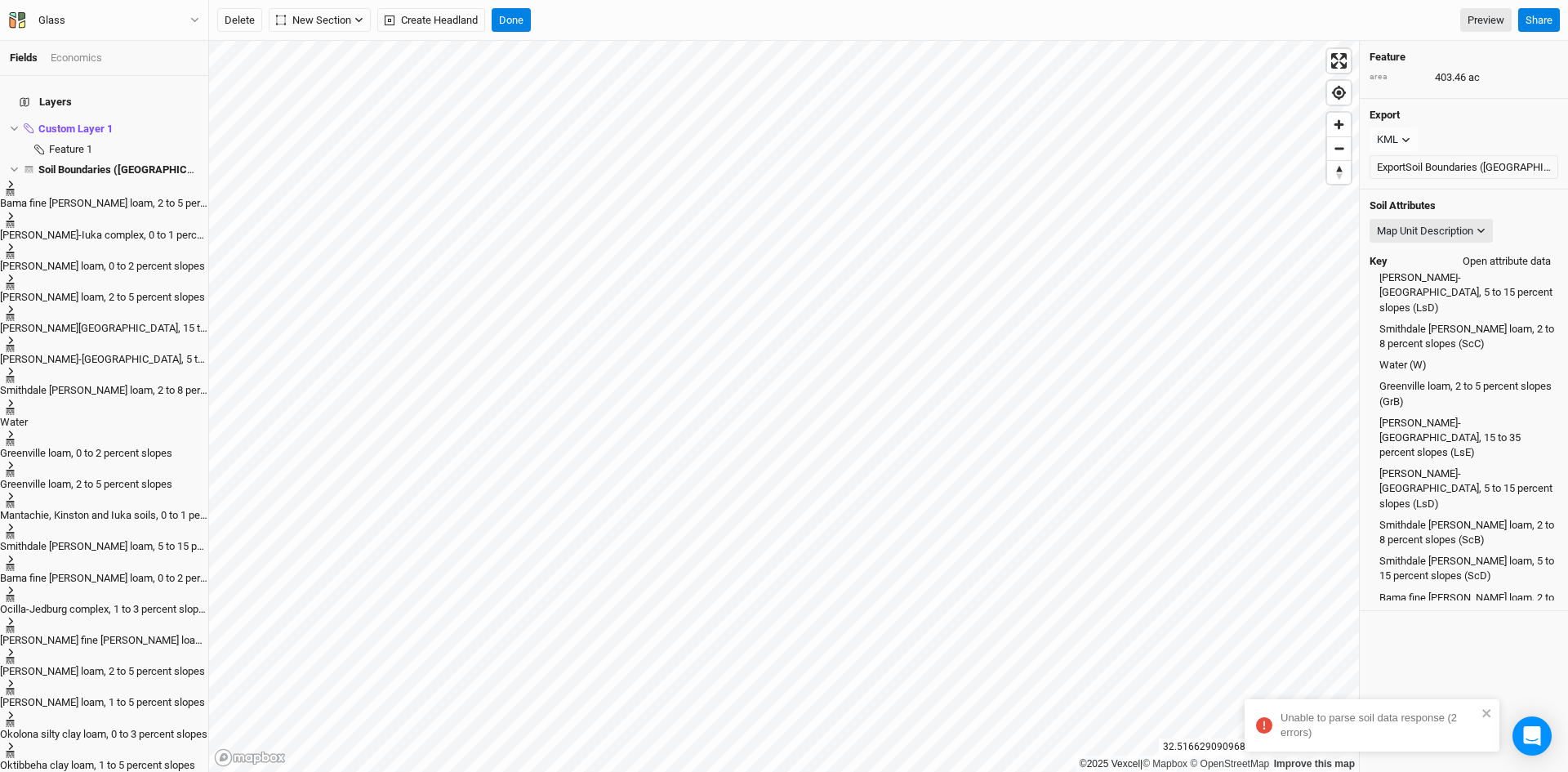
click at [1477, 261] on button "Open attribute data" at bounding box center [1507, 261] width 102 height 25
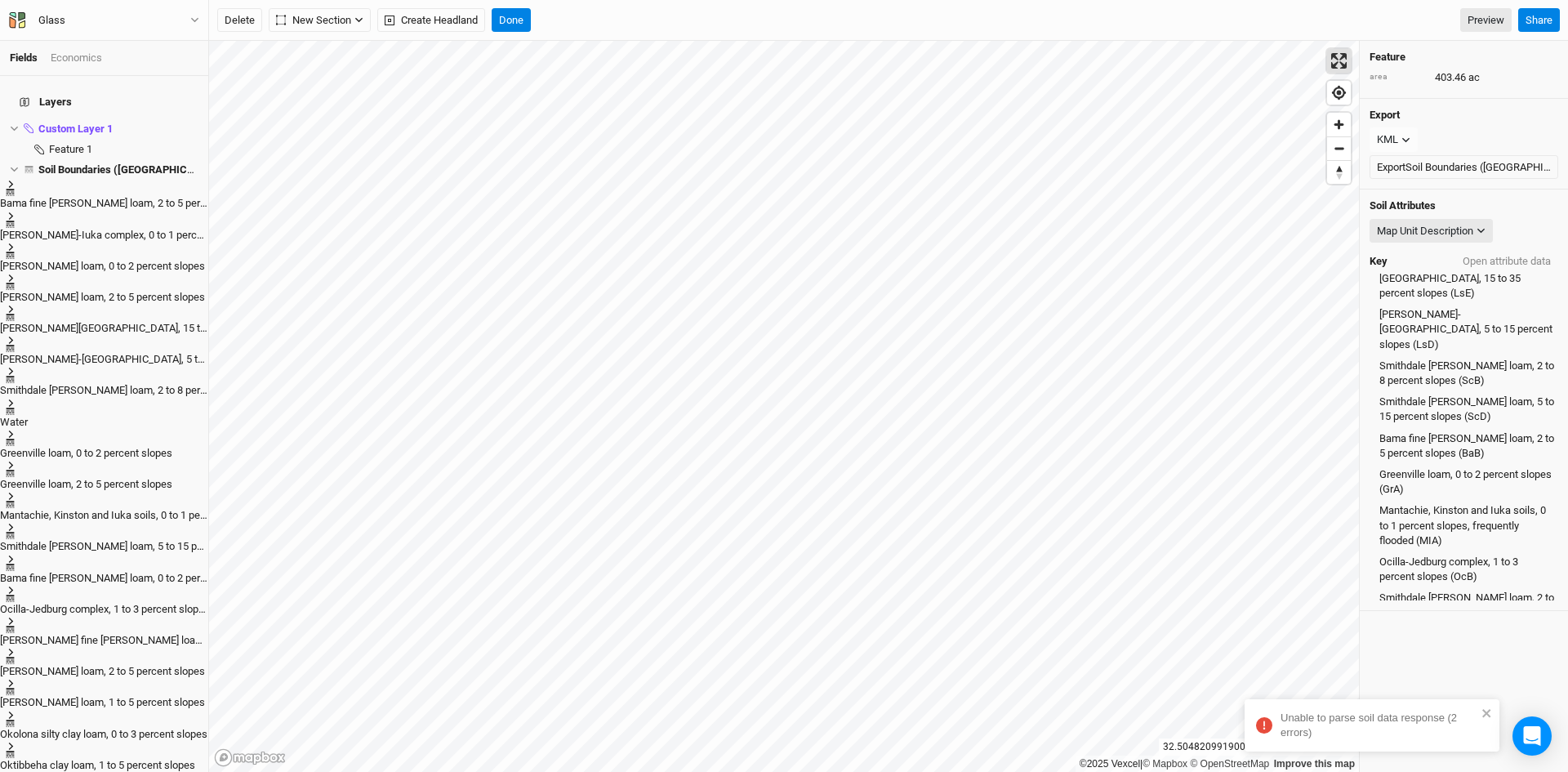
scroll to position [377, 0]
click at [178, 159] on span "hide" at bounding box center [188, 169] width 21 height 20
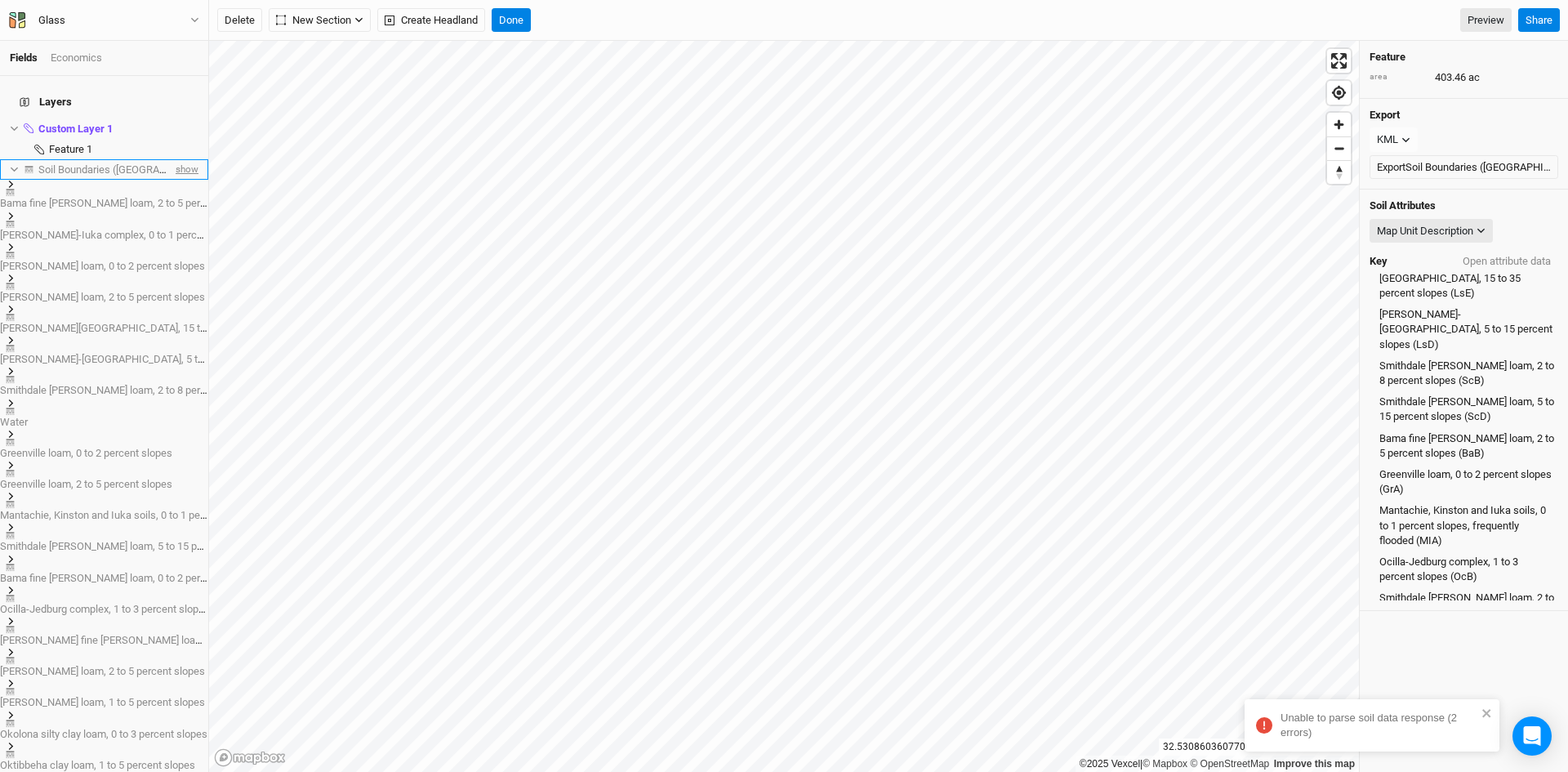
click at [178, 159] on span "show" at bounding box center [185, 169] width 26 height 20
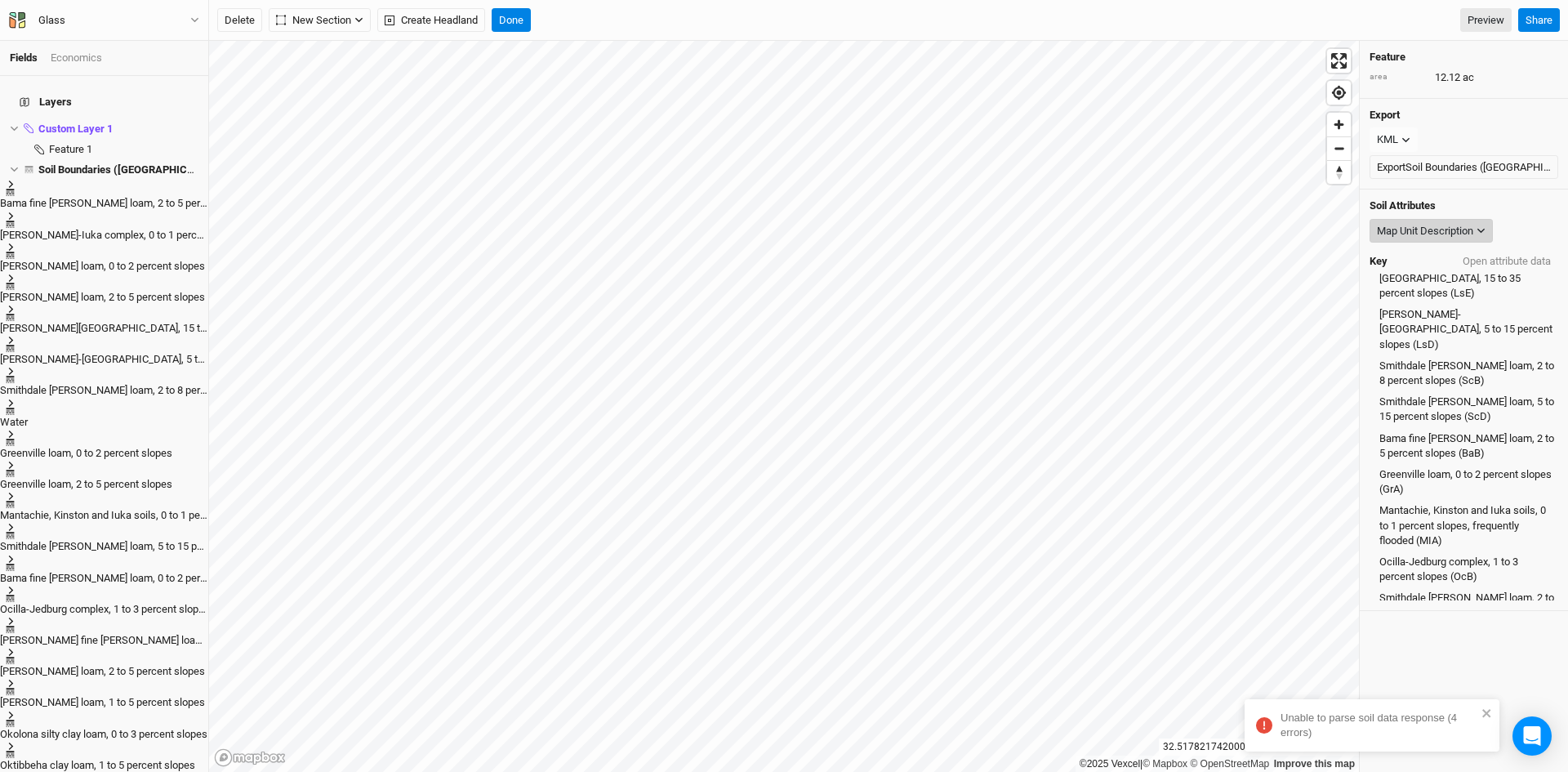
click at [1451, 221] on button "Map Unit Description" at bounding box center [1431, 231] width 123 height 25
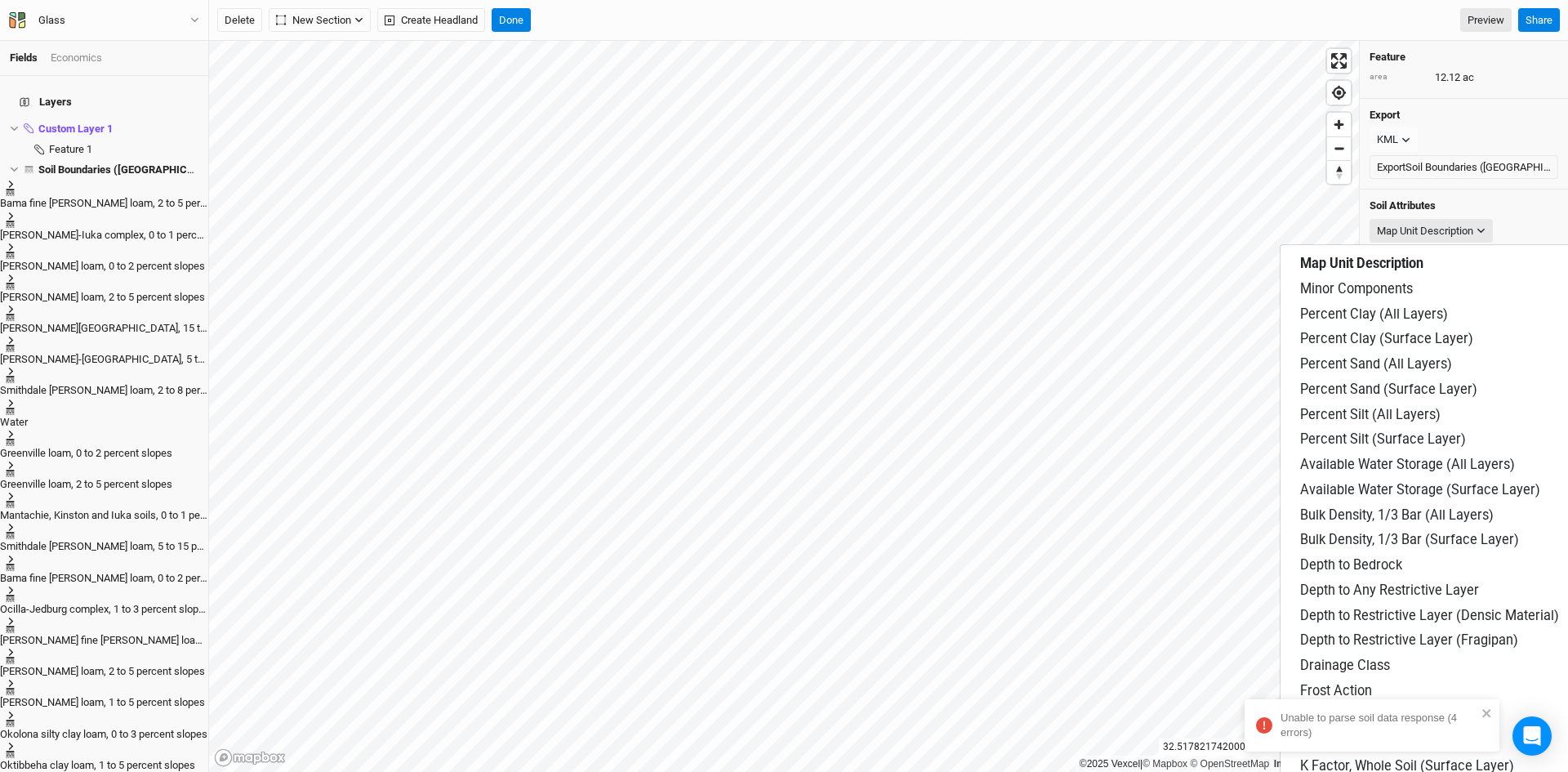
click at [1519, 194] on div "Soil Attributes Map Unit Description Key Open attribute data Bama fine [PERSON_…" at bounding box center [1464, 400] width 208 height 421
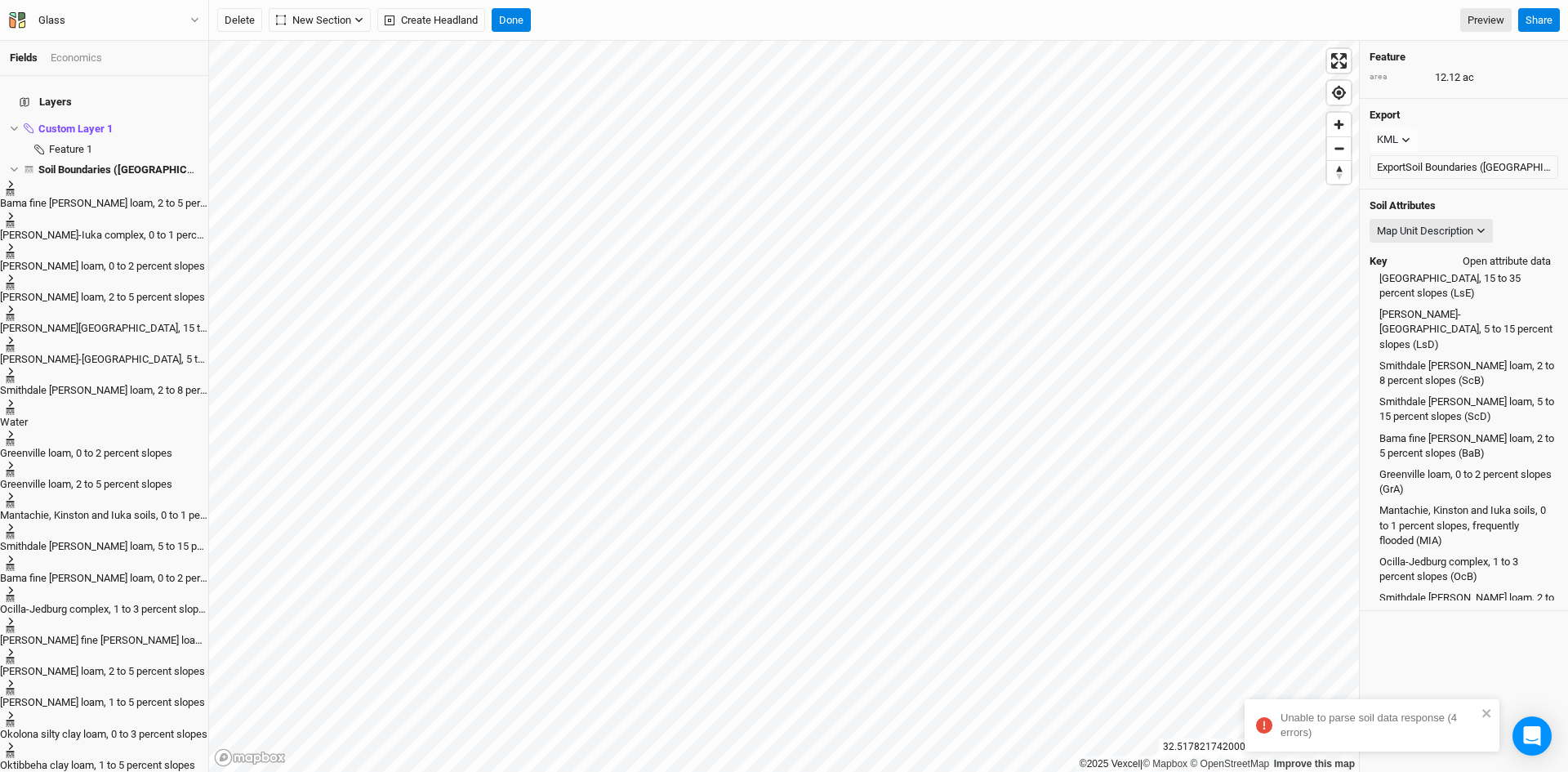
click at [1480, 262] on button "Open attribute data" at bounding box center [1507, 261] width 102 height 25
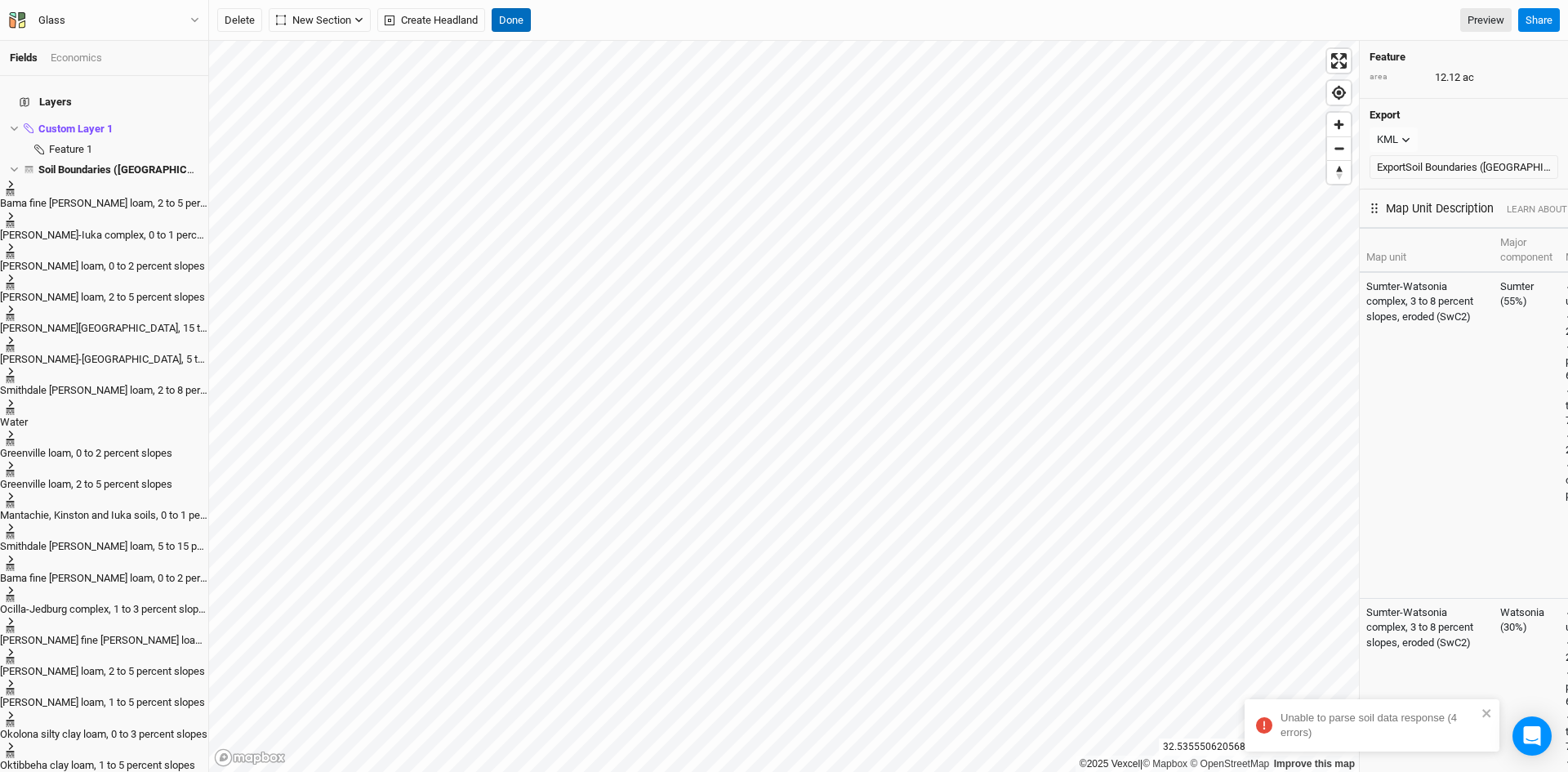
click at [518, 19] on button "Done" at bounding box center [512, 20] width 39 height 25
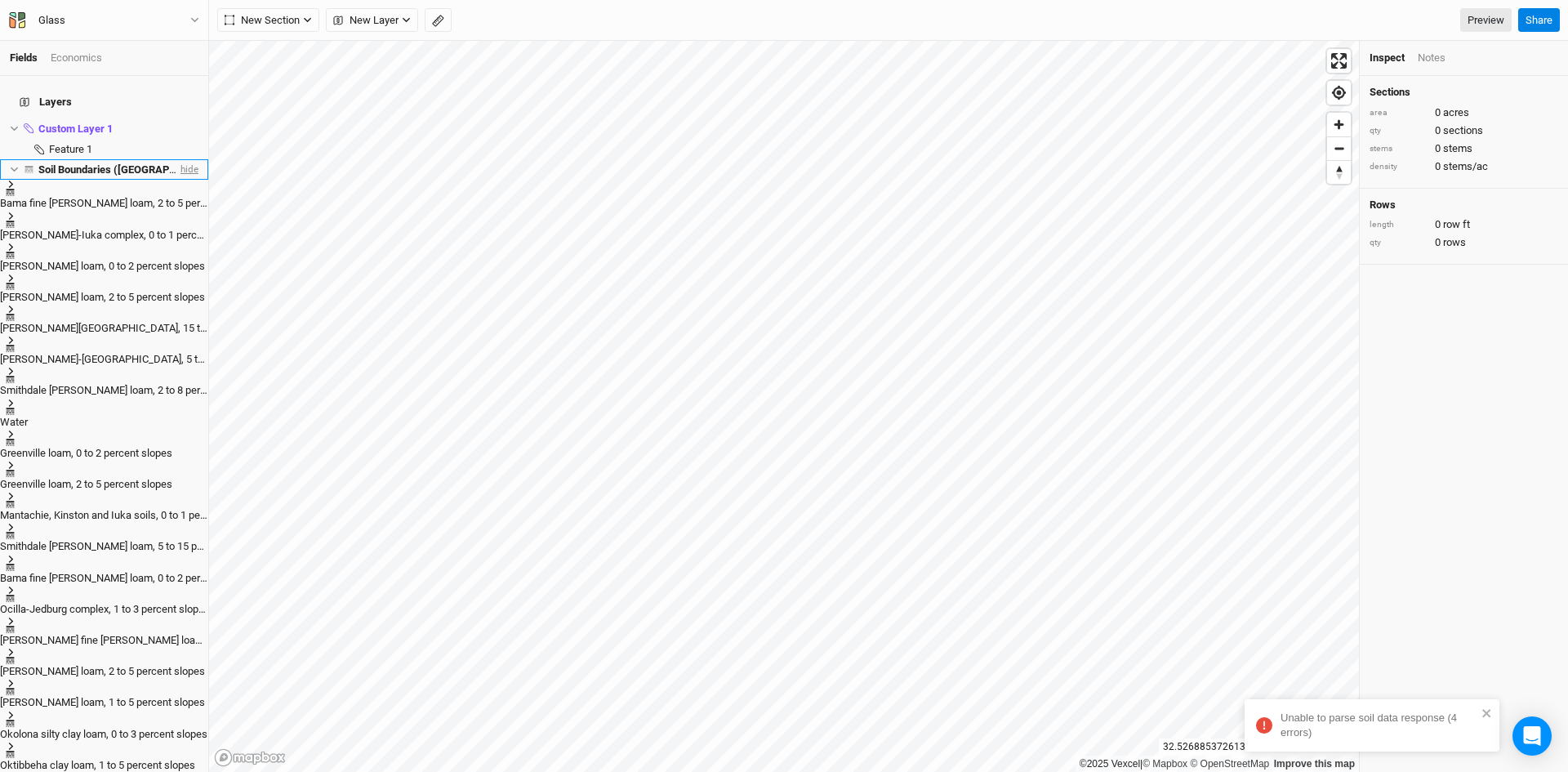
click at [178, 159] on span "hide" at bounding box center [188, 169] width 21 height 20
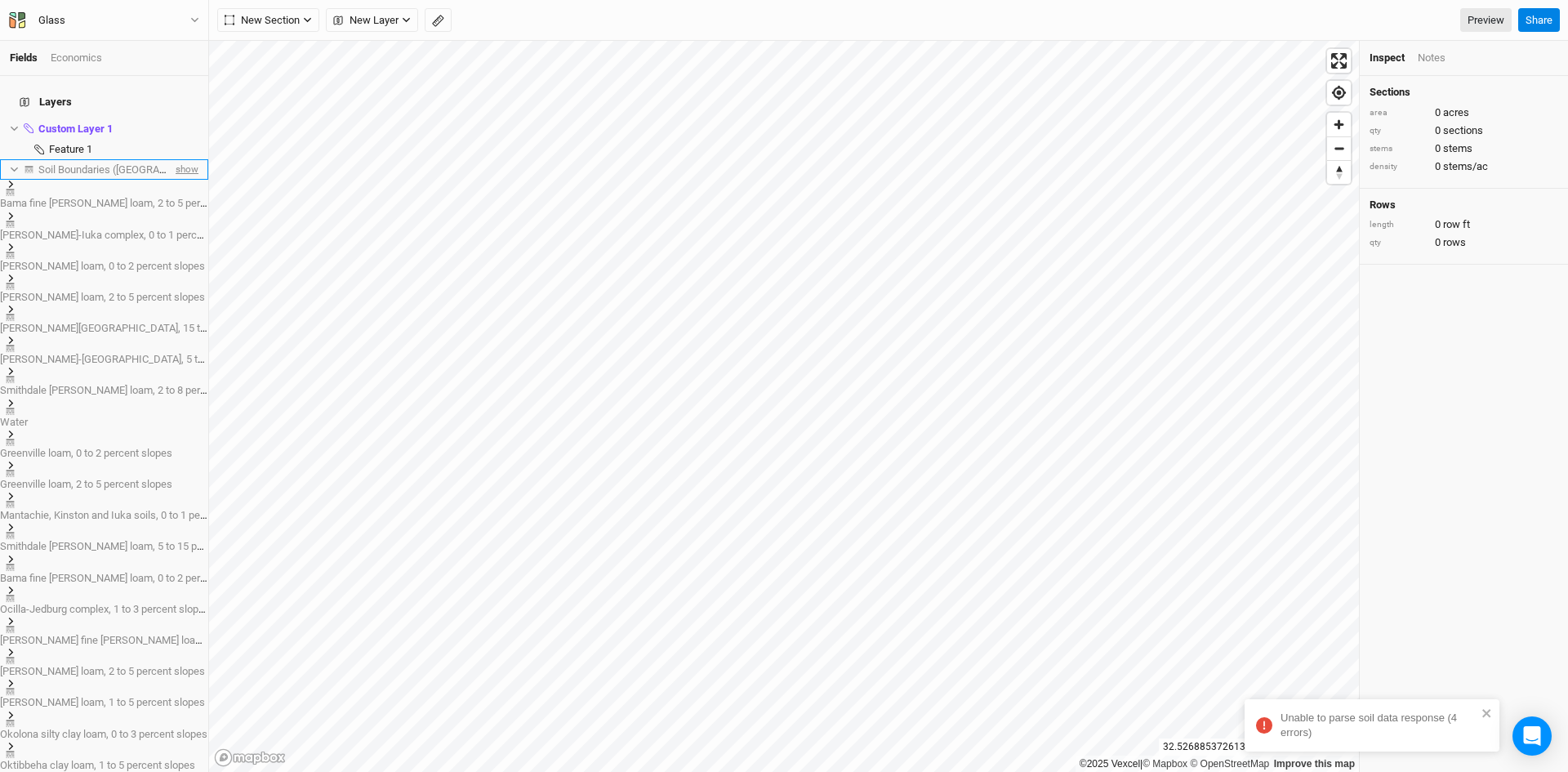
click at [176, 159] on span "show" at bounding box center [185, 169] width 26 height 20
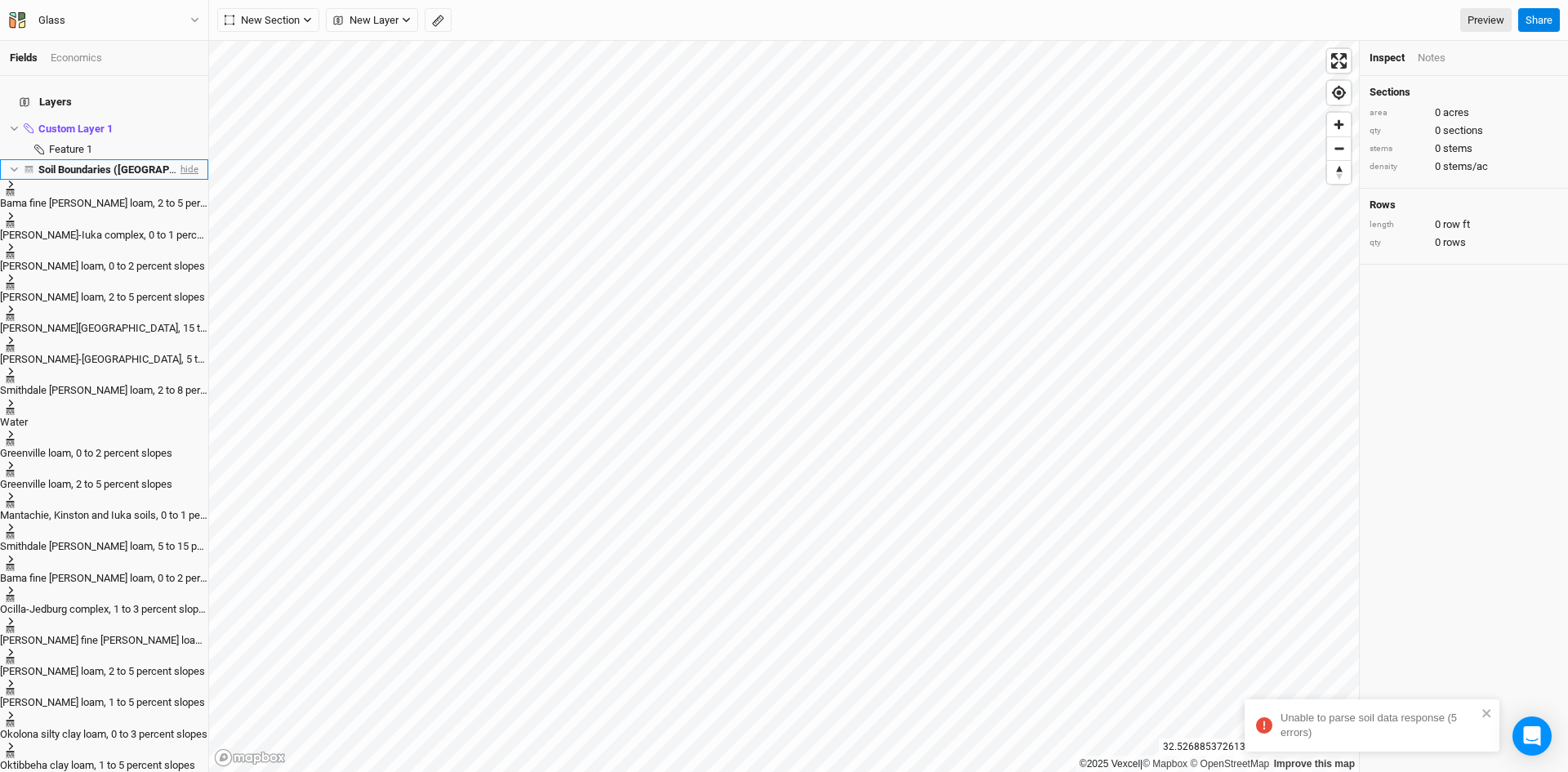
click at [178, 159] on span "hide" at bounding box center [188, 169] width 21 height 20
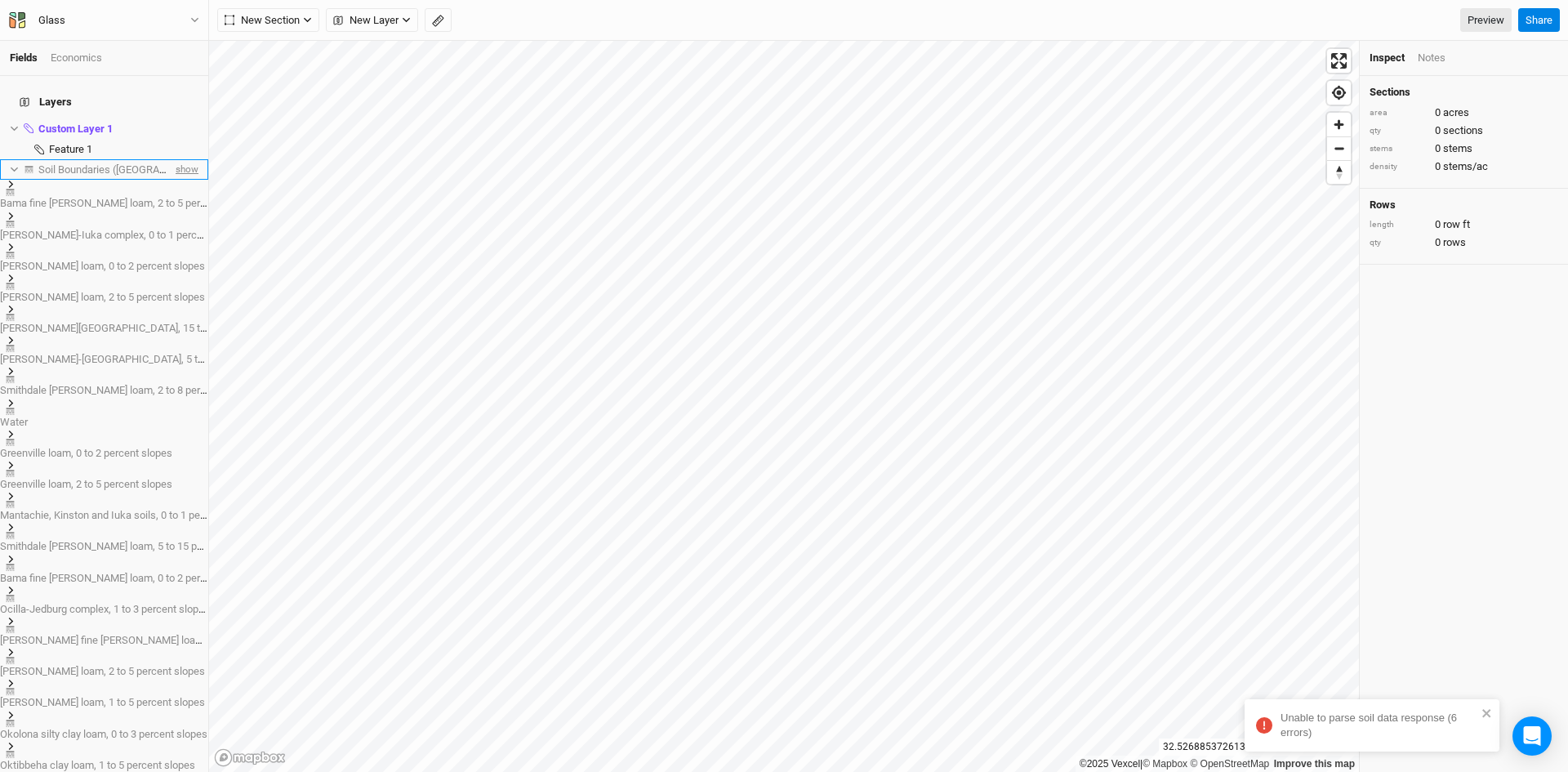
click at [176, 159] on span "show" at bounding box center [185, 169] width 26 height 20
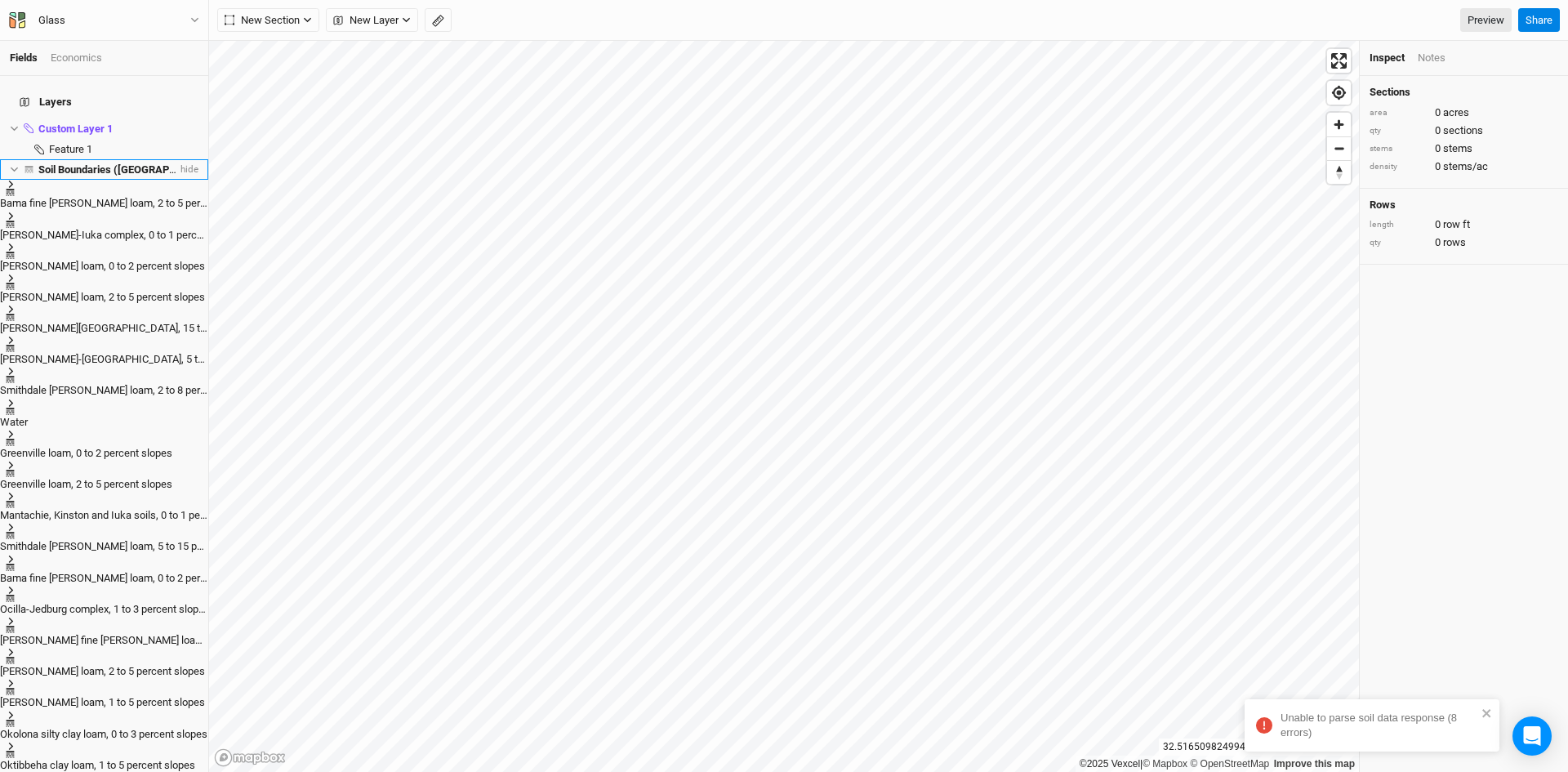
click at [89, 163] on span "Soil Boundaries ([GEOGRAPHIC_DATA])" at bounding box center [132, 169] width 187 height 12
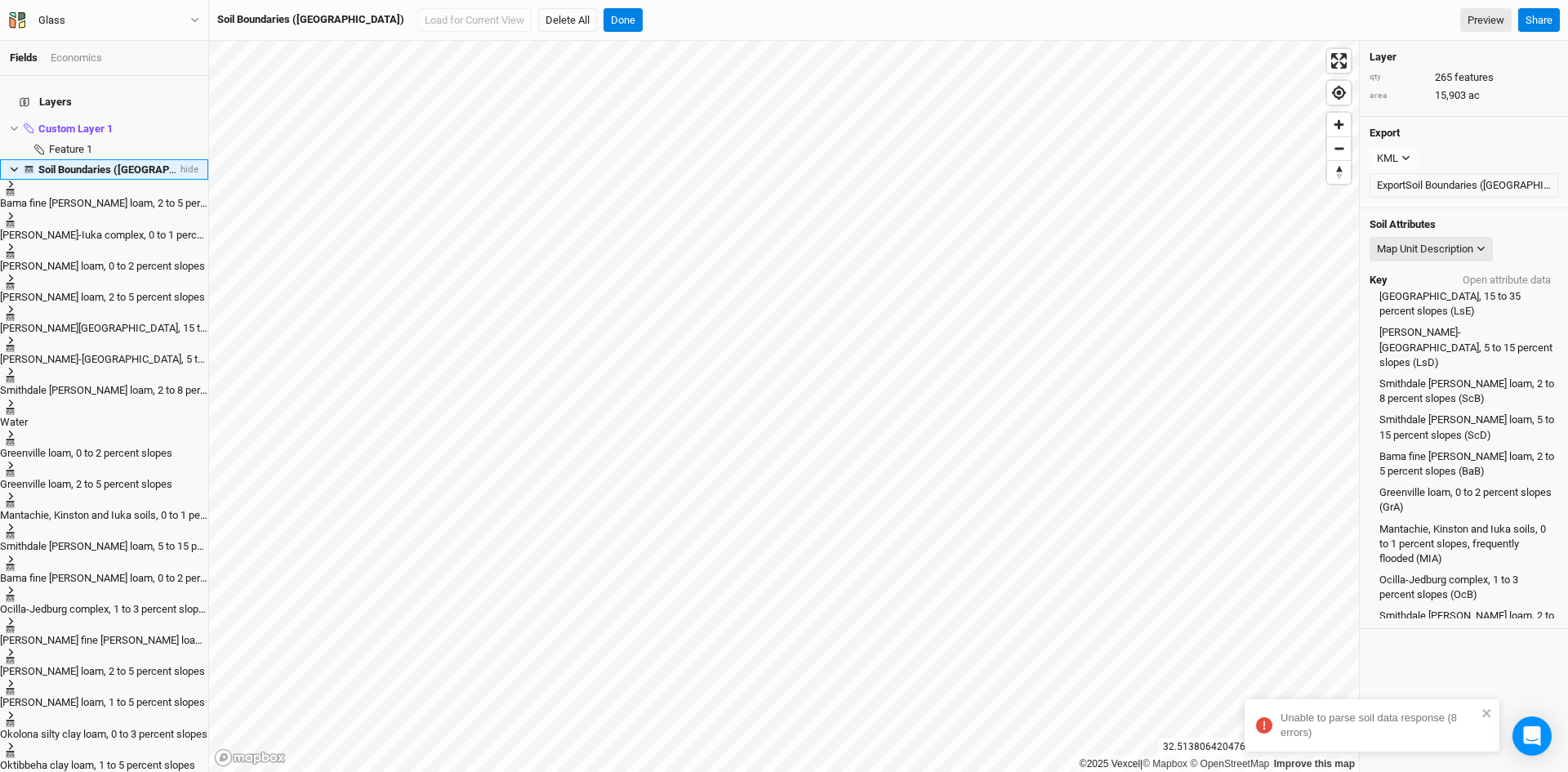
scroll to position [362, 0]
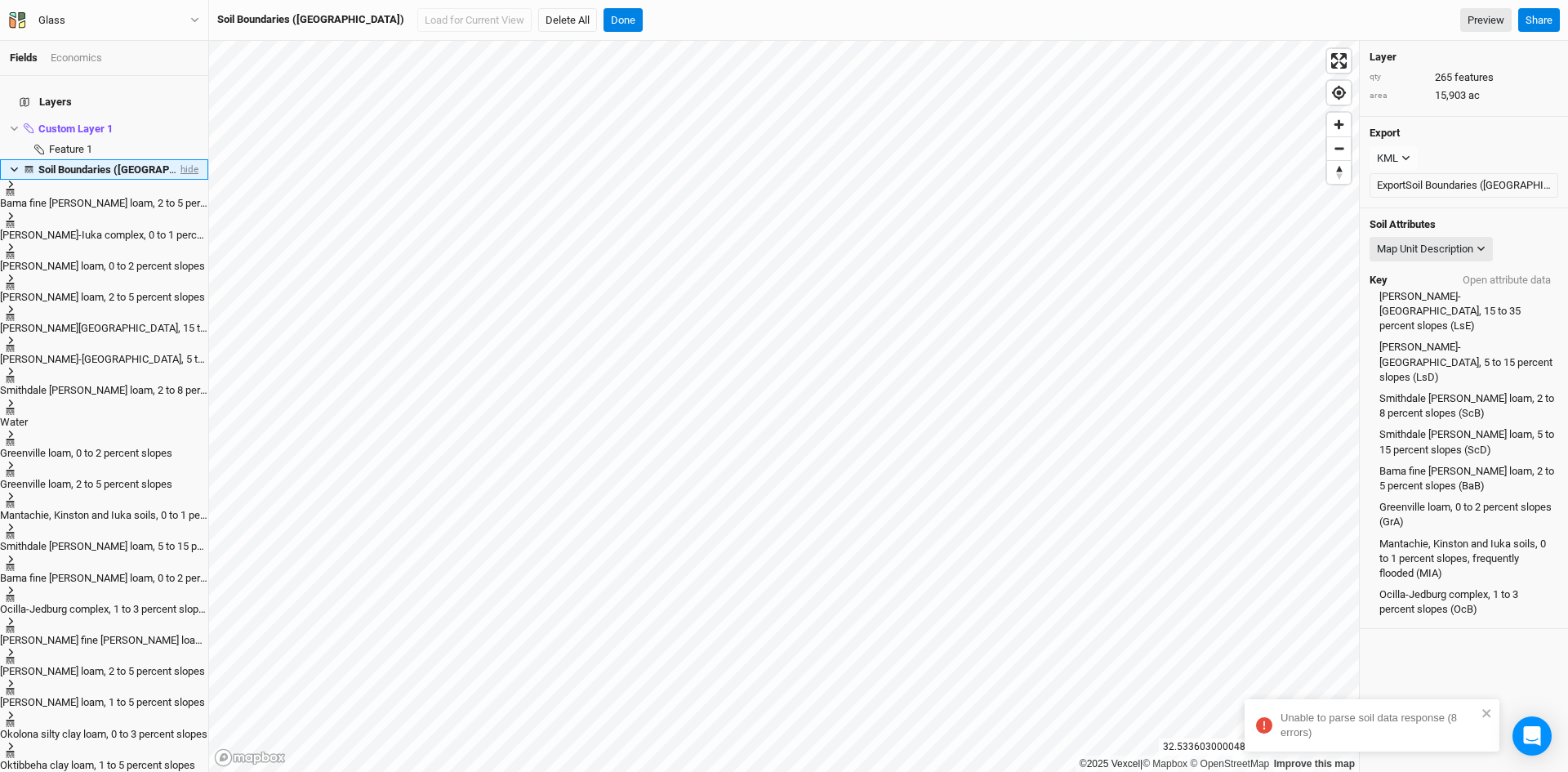
click at [178, 159] on span "hide" at bounding box center [188, 169] width 21 height 20
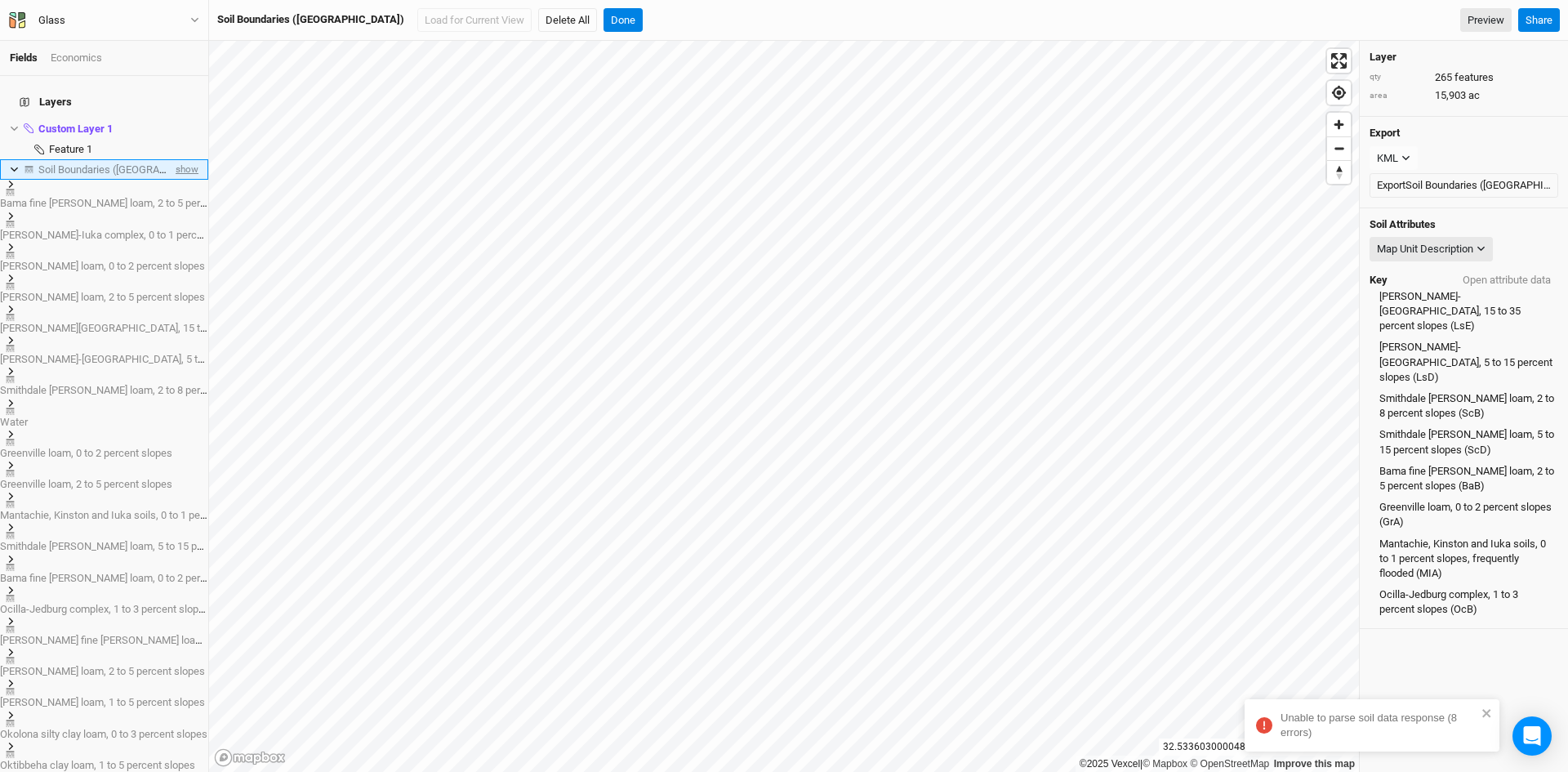
click at [178, 159] on span "show" at bounding box center [185, 169] width 26 height 20
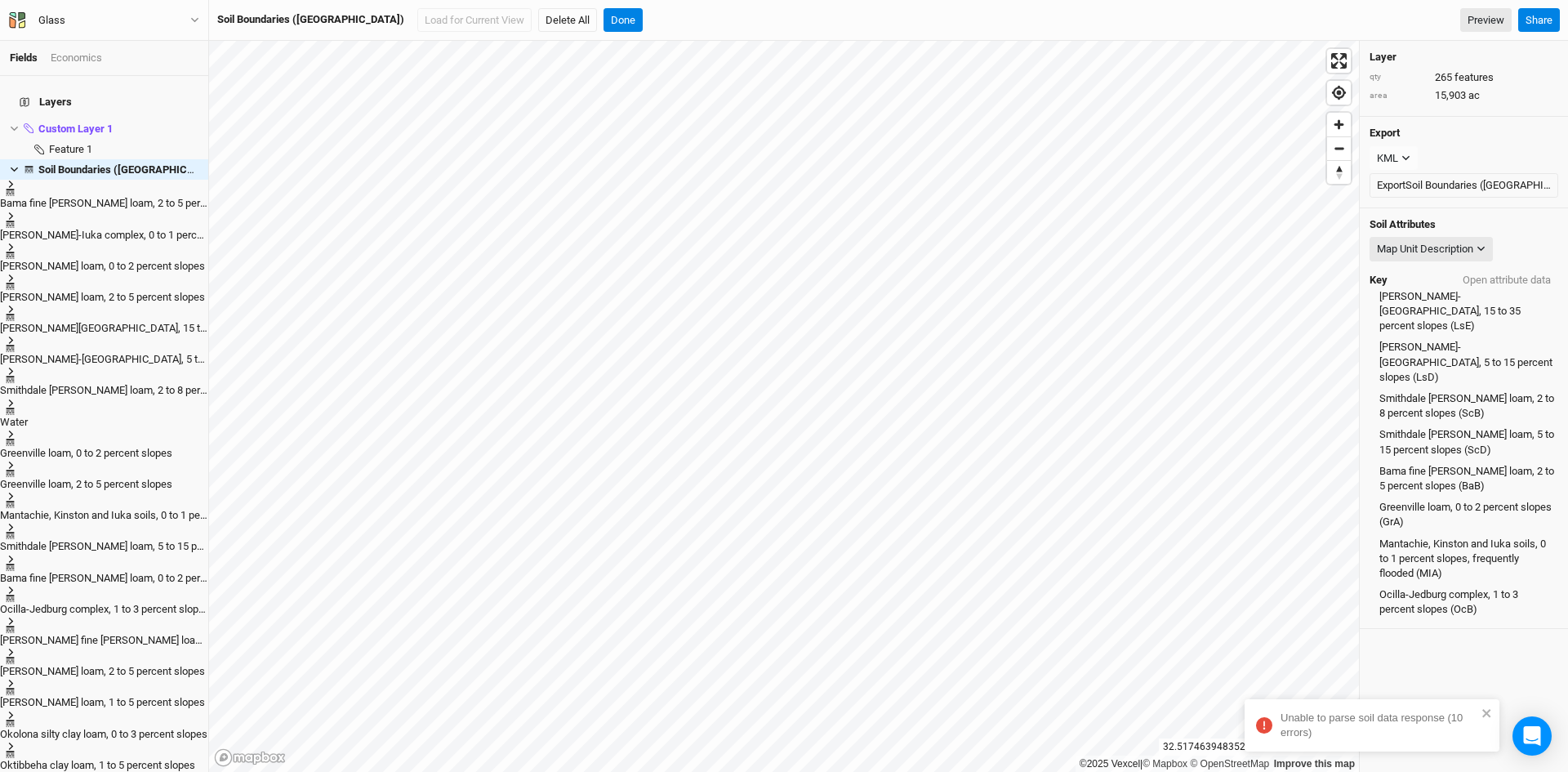
scroll to position [253, 0]
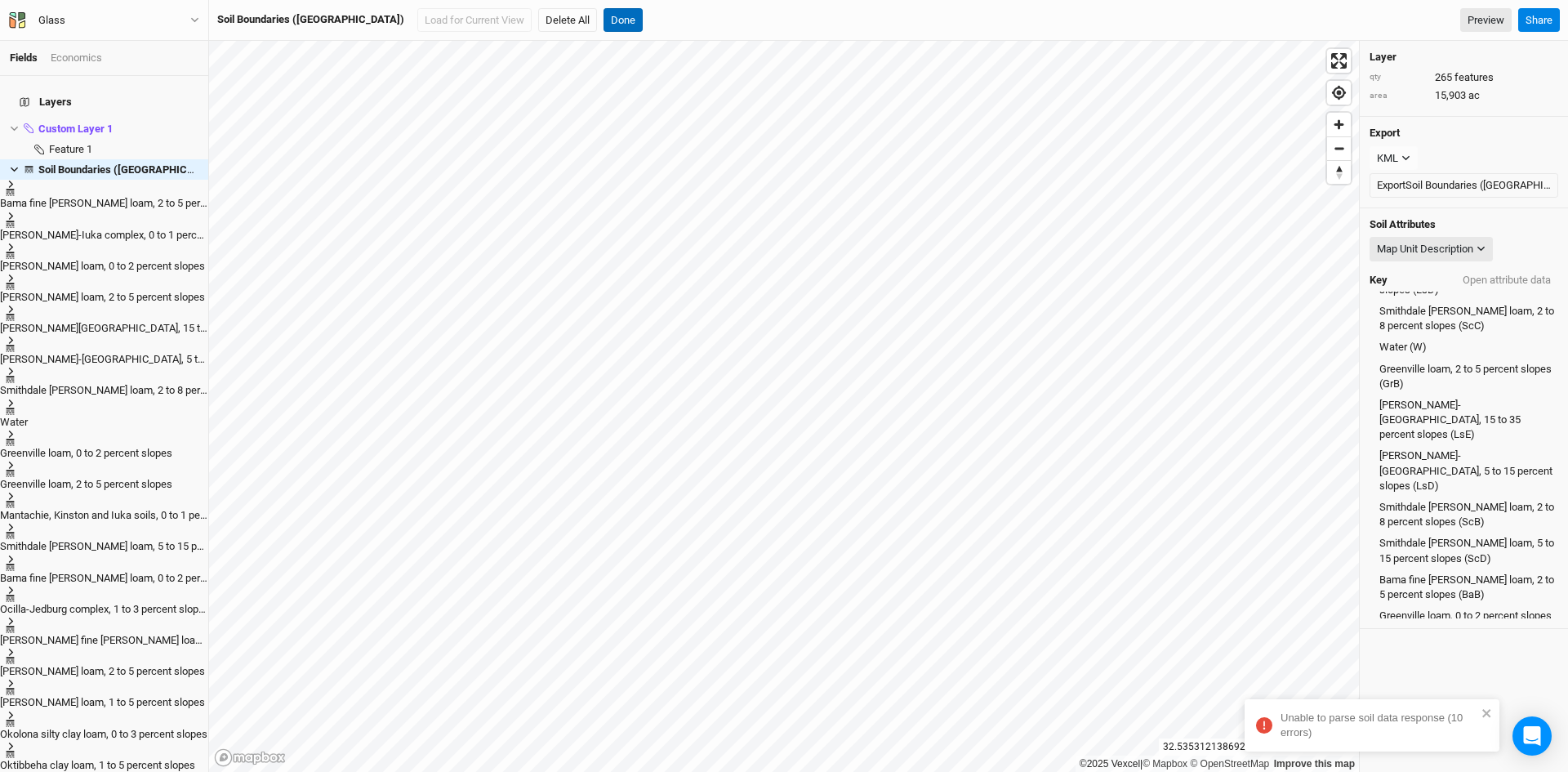
click at [604, 20] on button "Done" at bounding box center [623, 20] width 39 height 25
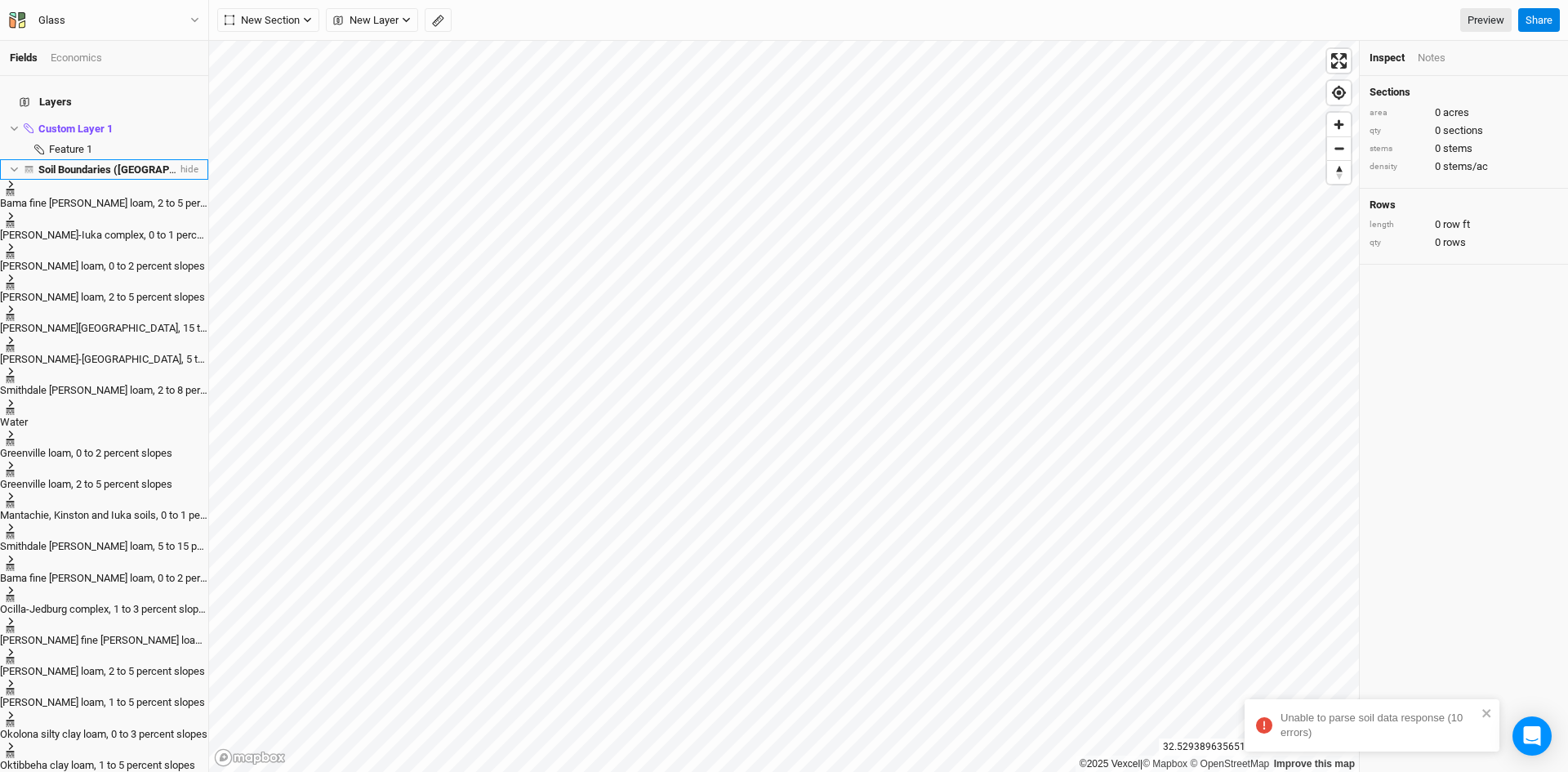
click at [11, 165] on icon at bounding box center [14, 169] width 9 height 9
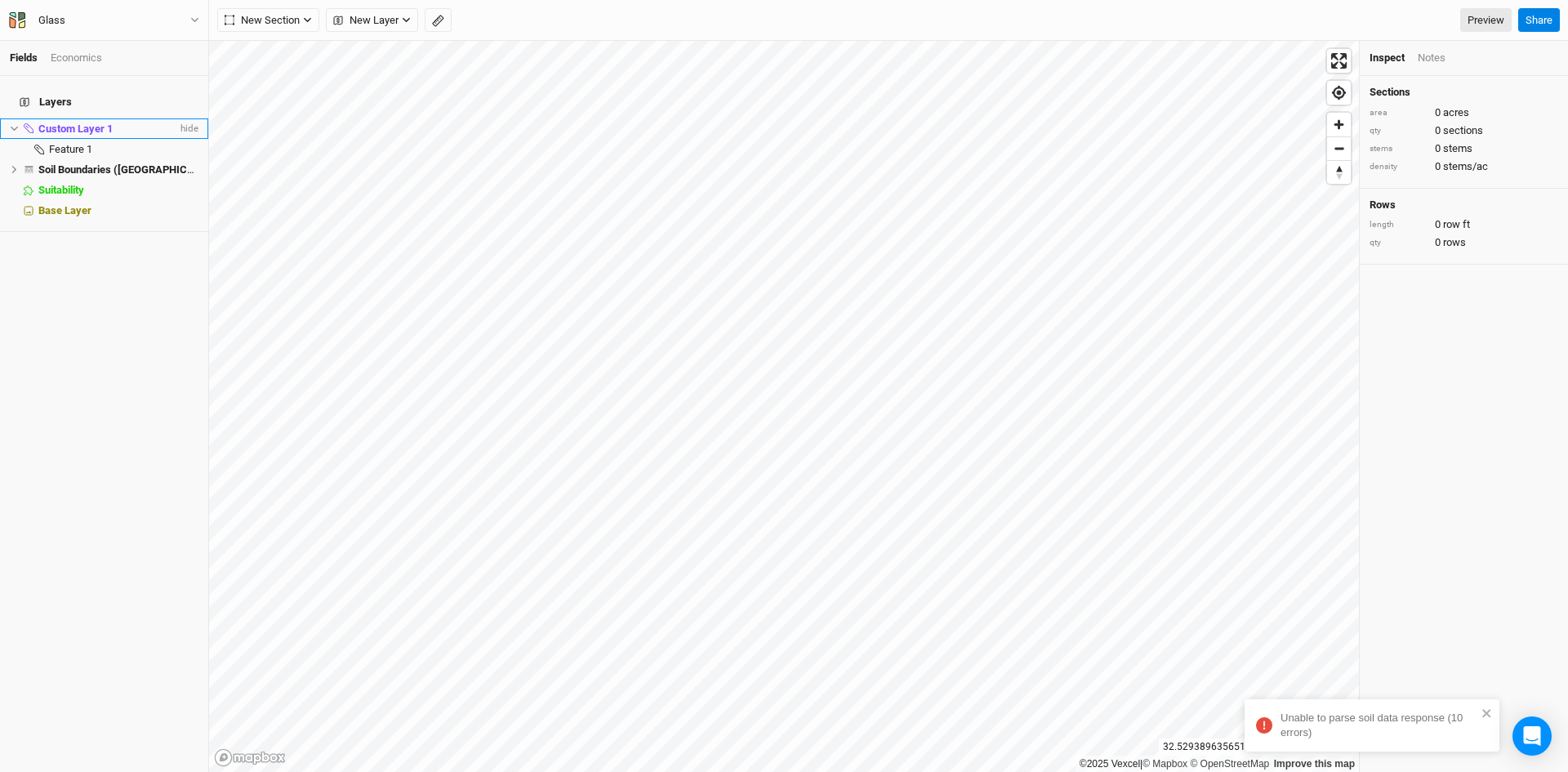
click at [19, 123] on span at bounding box center [28, 127] width 20 height 9
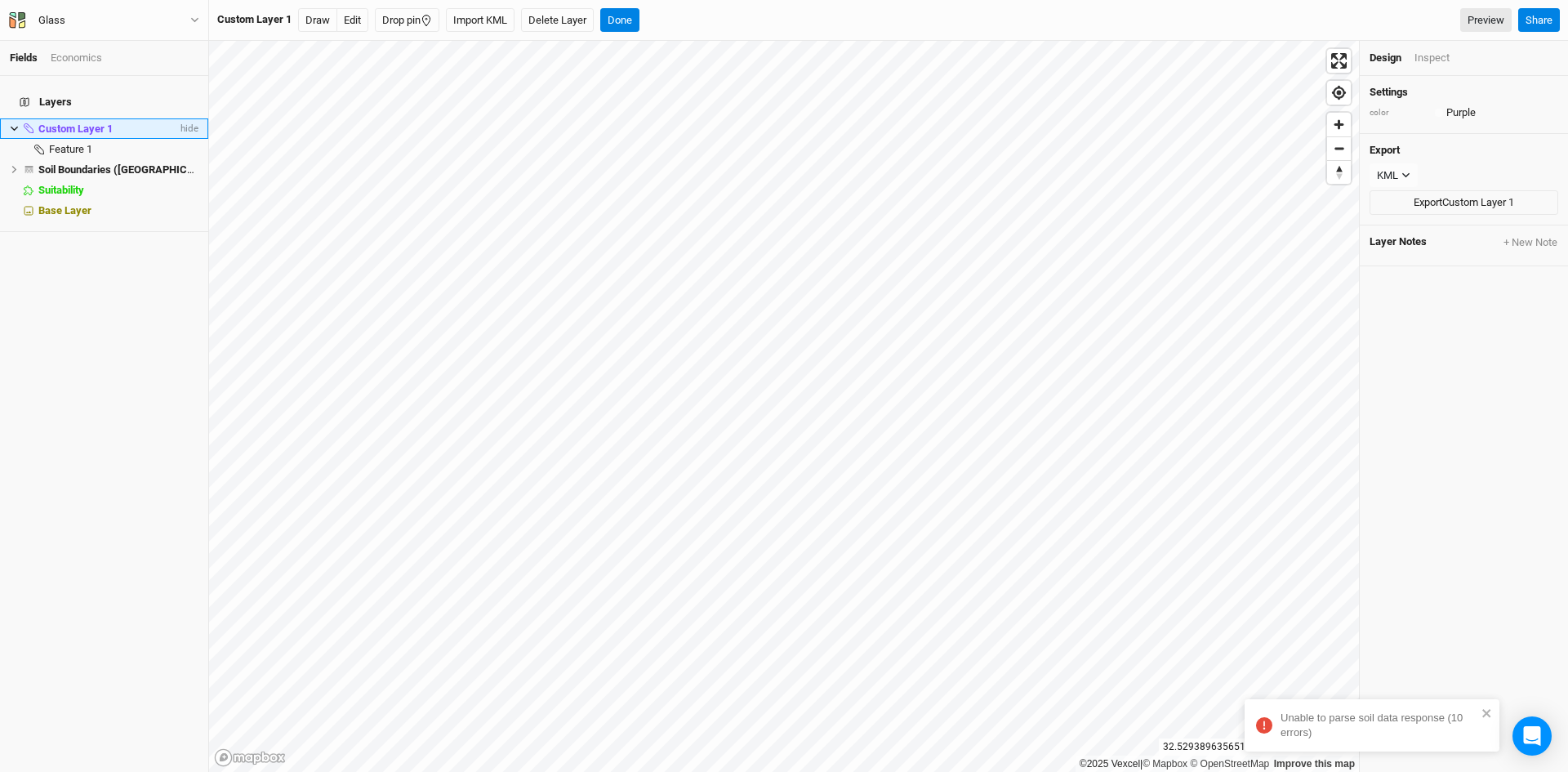
click at [14, 126] on icon at bounding box center [14, 129] width 8 height 5
click at [620, 13] on button "Done" at bounding box center [620, 20] width 39 height 25
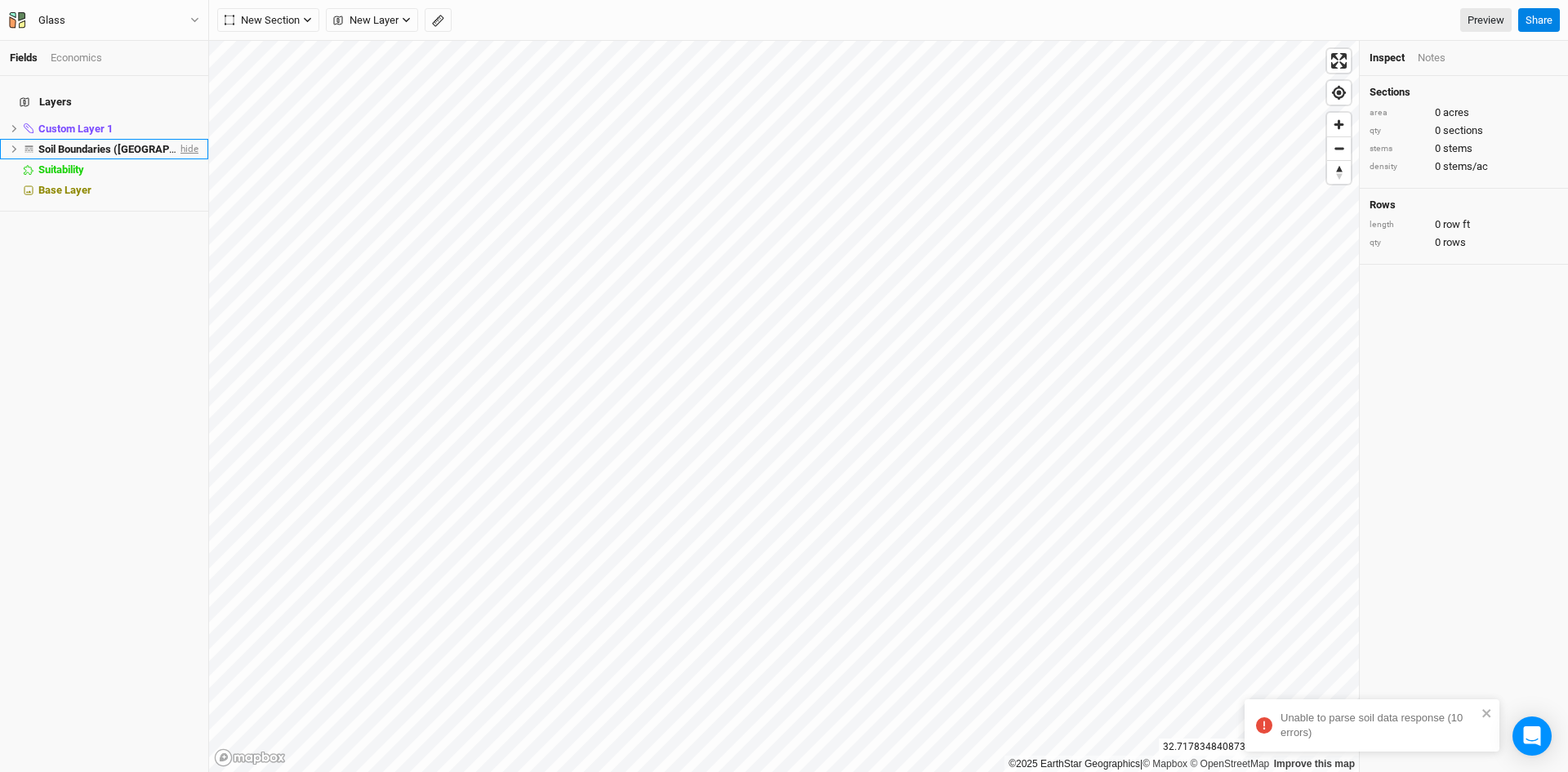
click at [182, 140] on span "hide" at bounding box center [188, 149] width 21 height 20
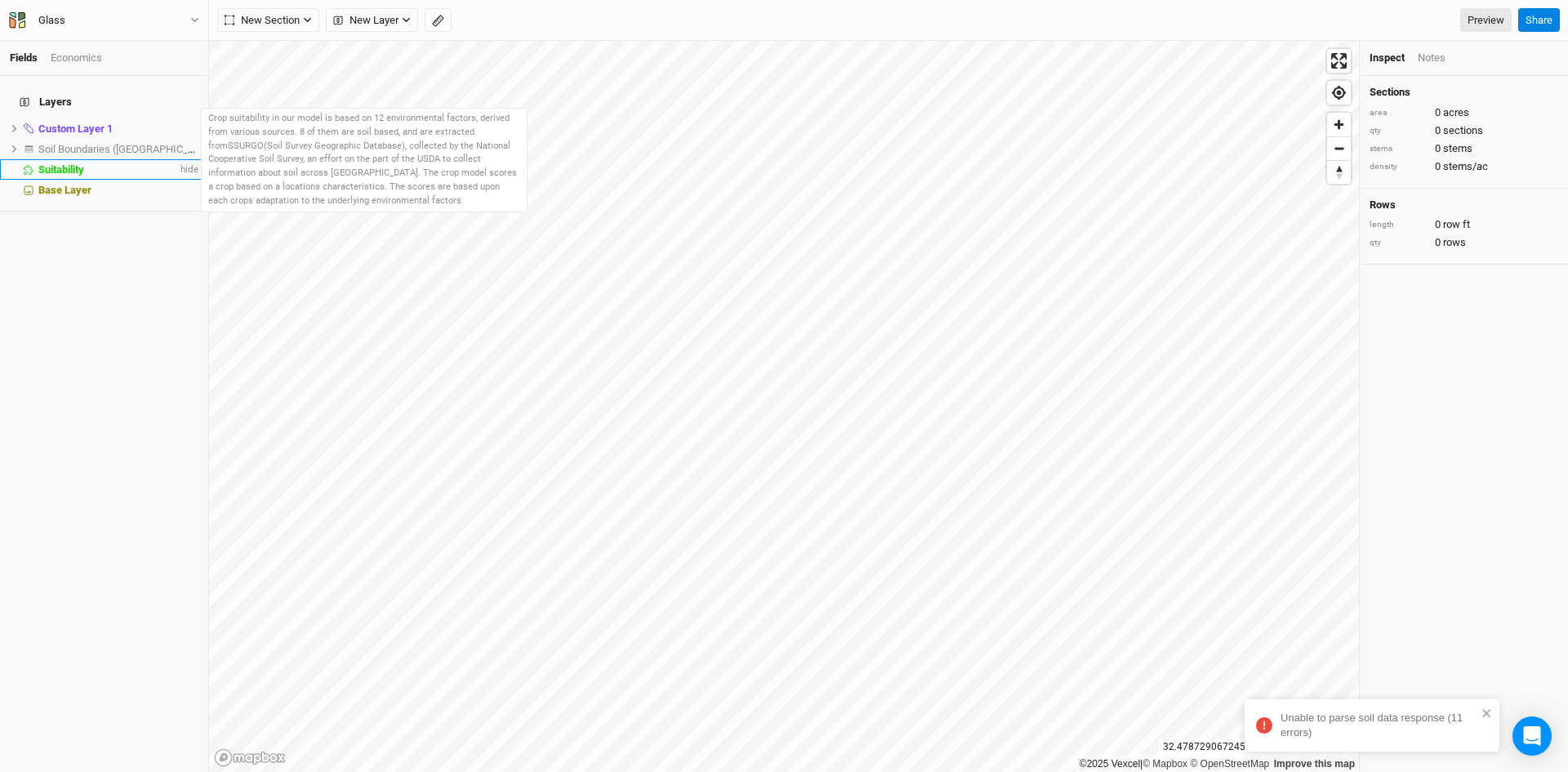
click at [79, 163] on span "Suitability" at bounding box center [61, 169] width 46 height 12
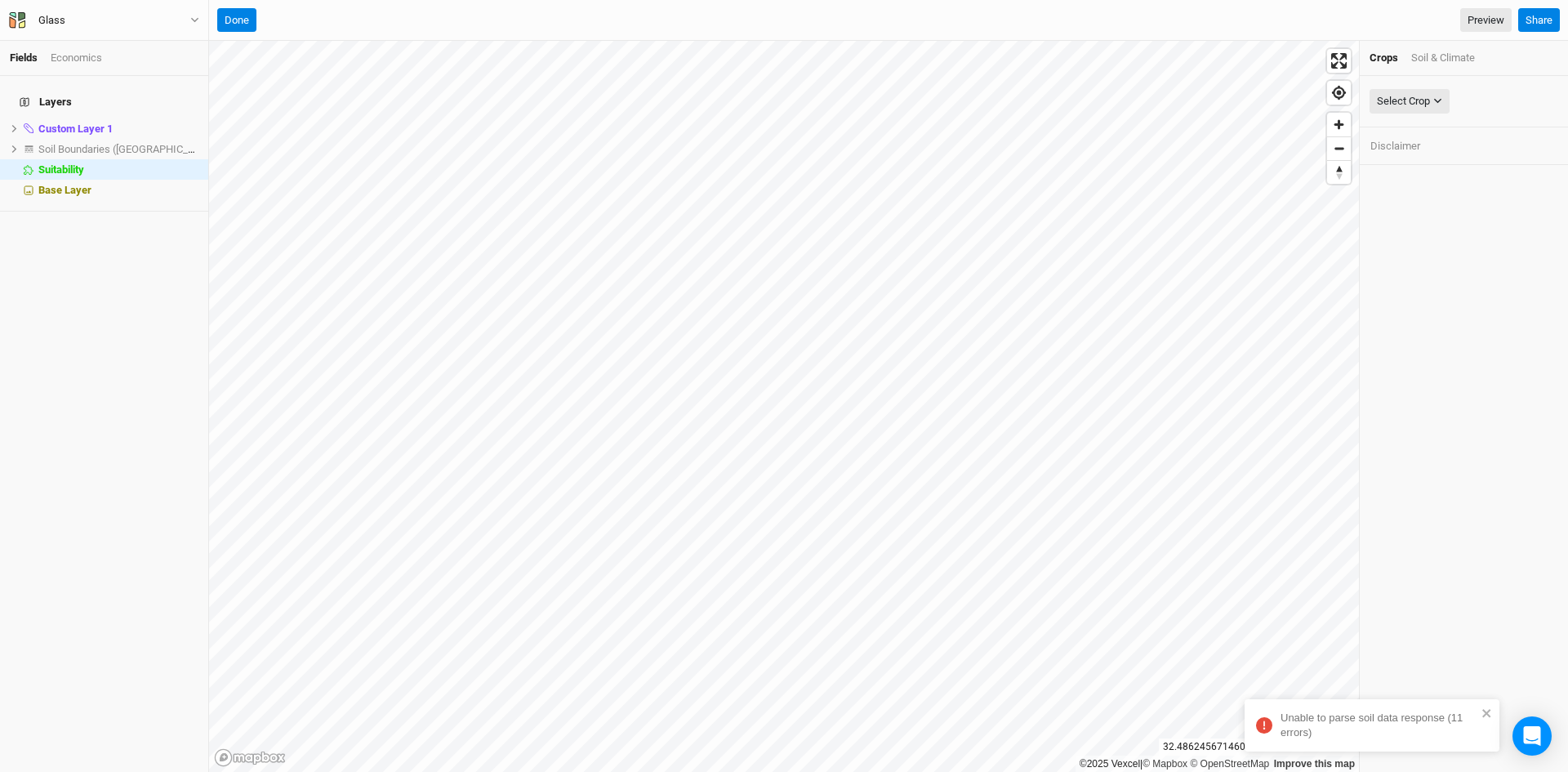
click at [1436, 51] on div "Soil & Climate" at bounding box center [1442, 57] width 64 height 15
click at [1417, 95] on div "Select Attribute" at bounding box center [1412, 101] width 71 height 16
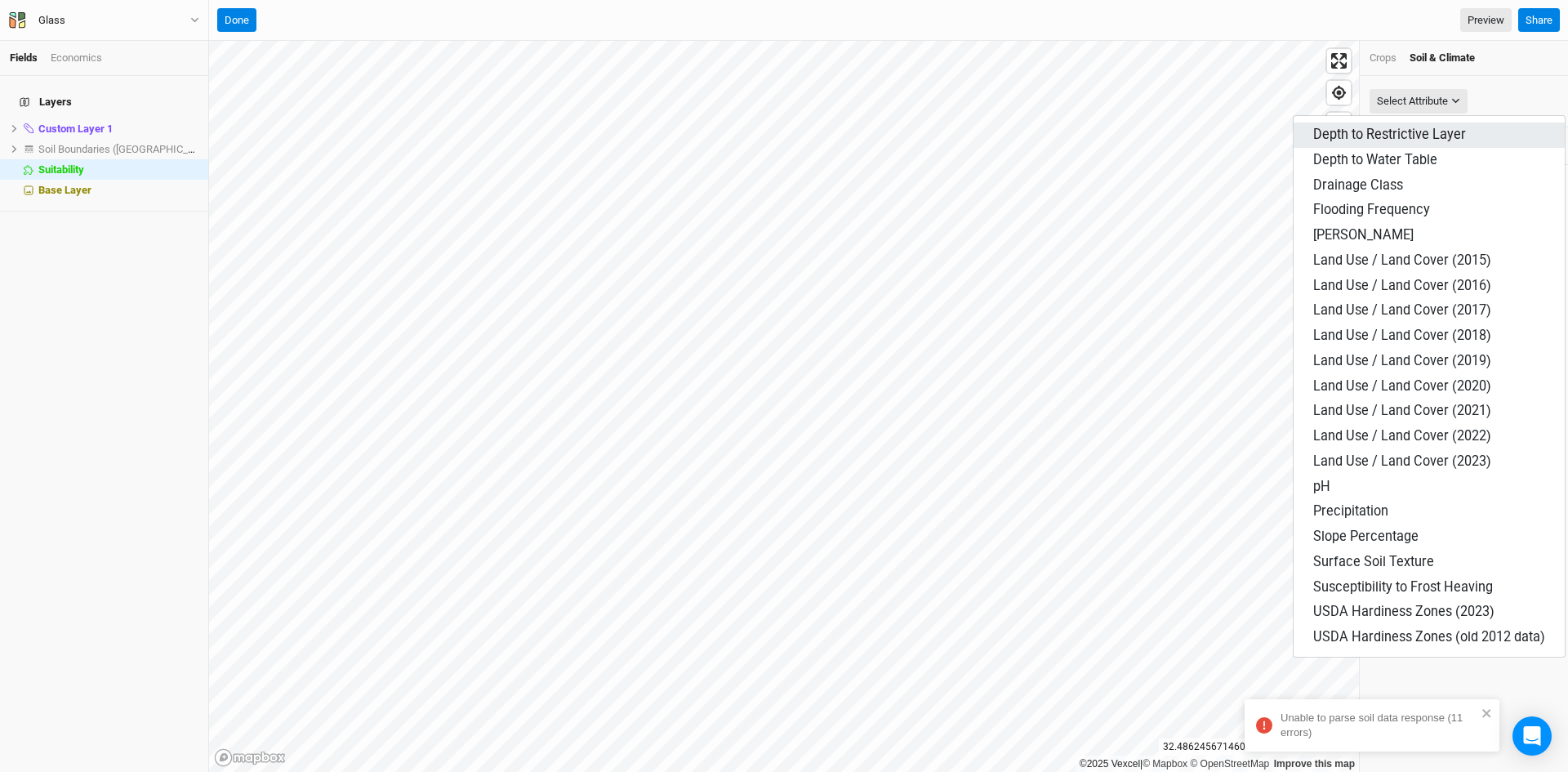
click at [1385, 138] on span "Depth to Restrictive Layer" at bounding box center [1390, 134] width 153 height 15
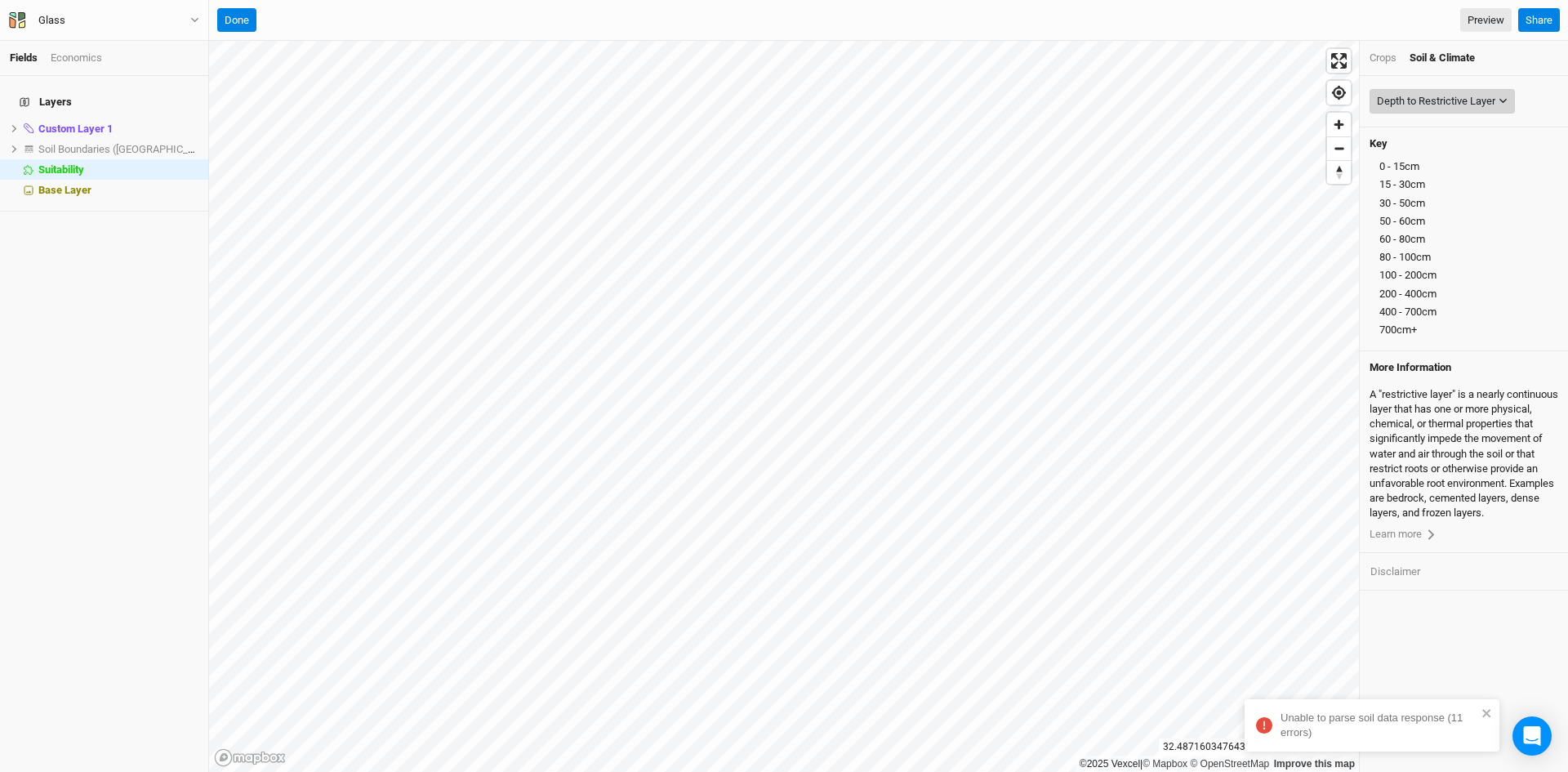
click at [1440, 96] on div "Depth to Restrictive Layer" at bounding box center [1436, 101] width 119 height 16
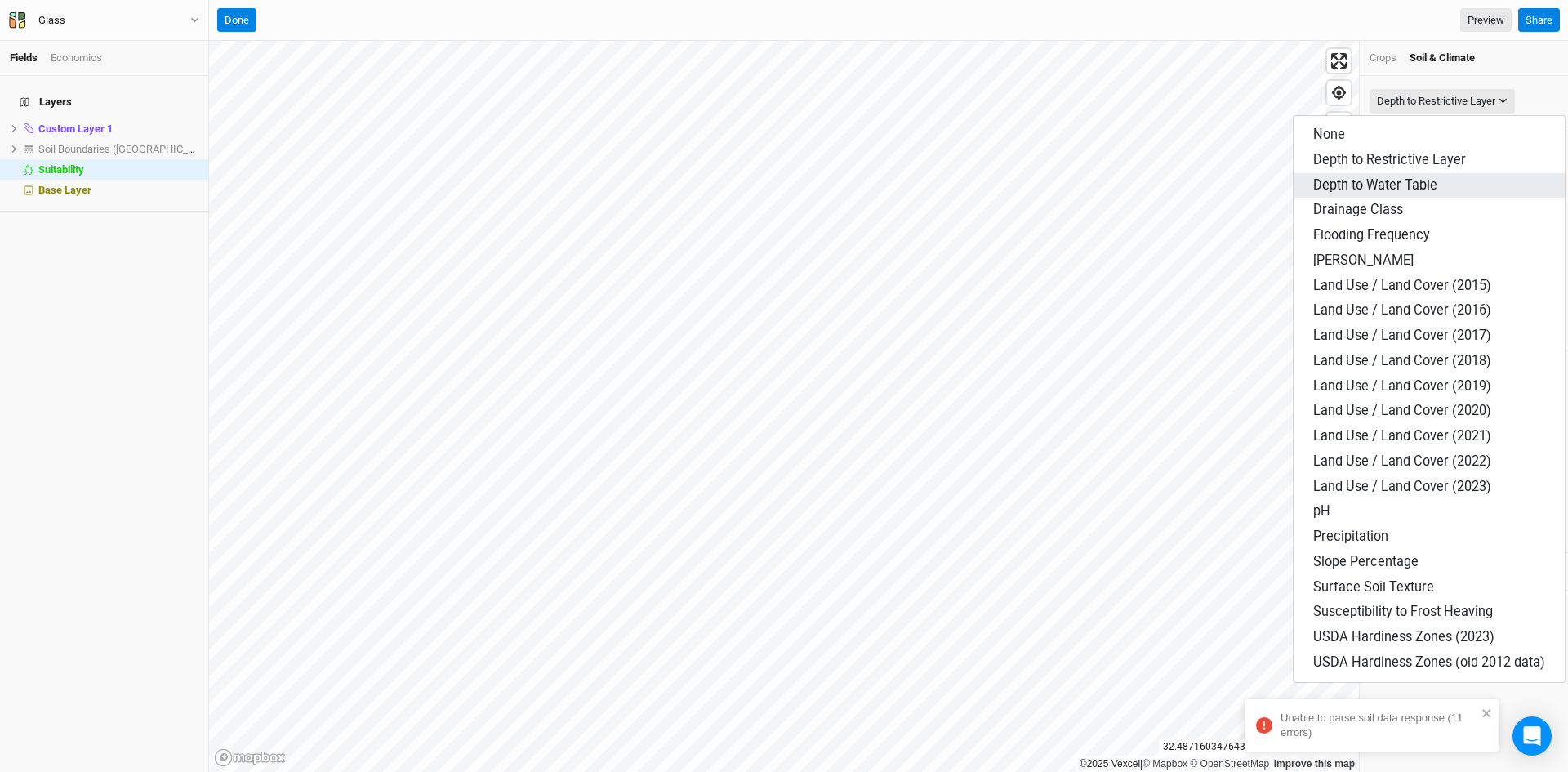
click at [1382, 180] on span "Depth to Water Table" at bounding box center [1375, 185] width 124 height 15
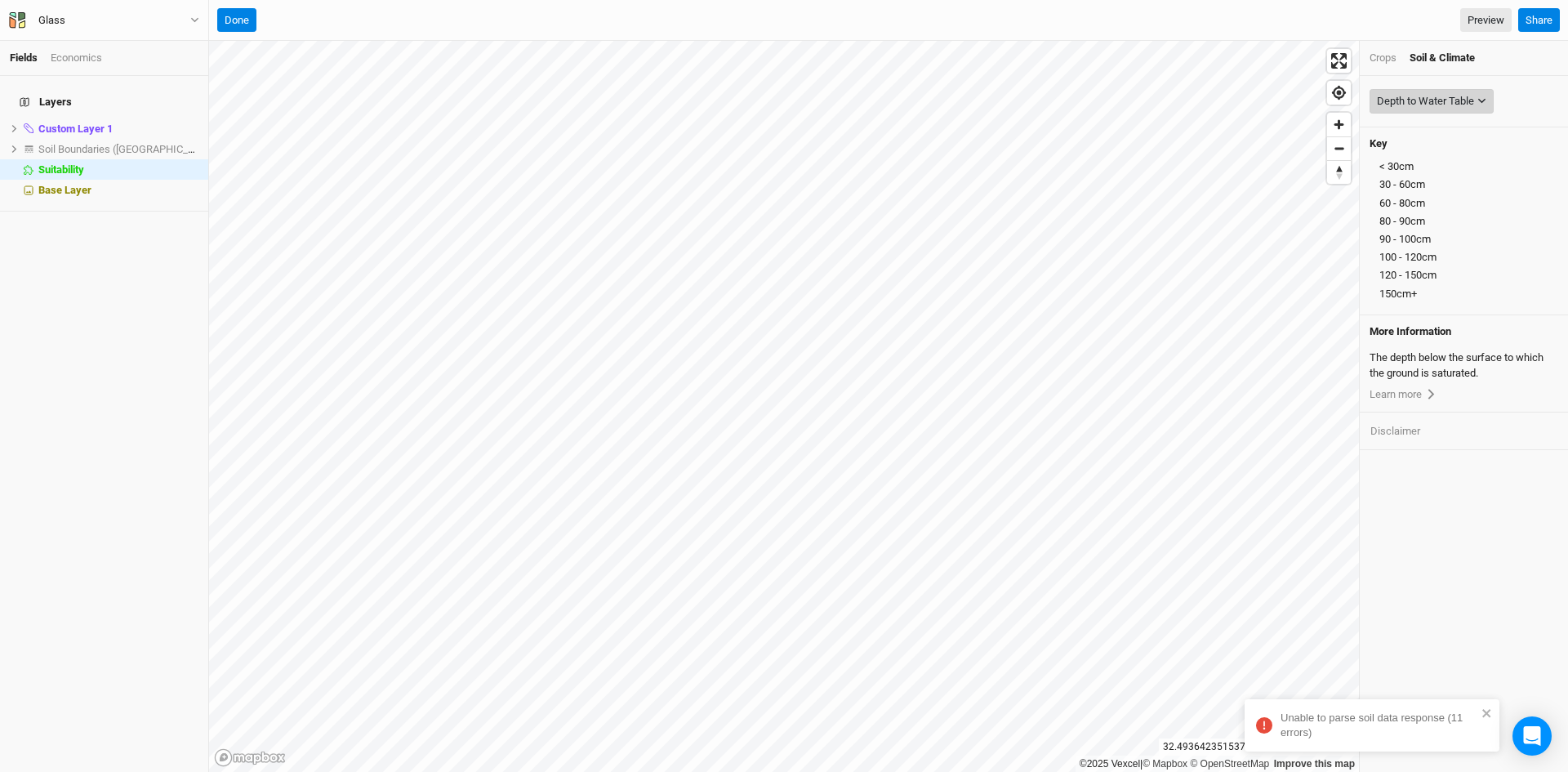
click at [1479, 99] on icon "button" at bounding box center [1482, 101] width 9 height 9
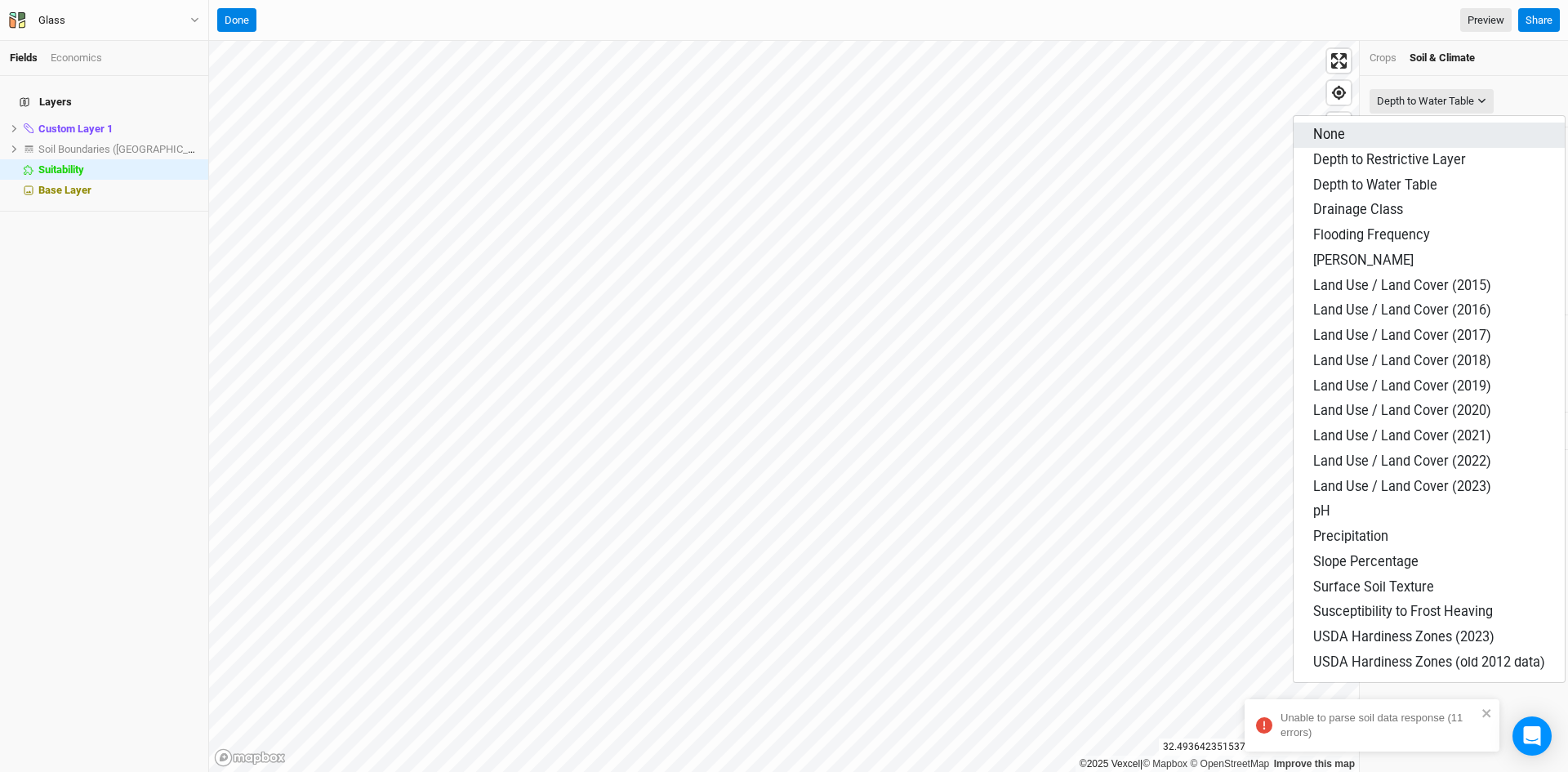
click at [1371, 126] on button "None" at bounding box center [1429, 135] width 271 height 26
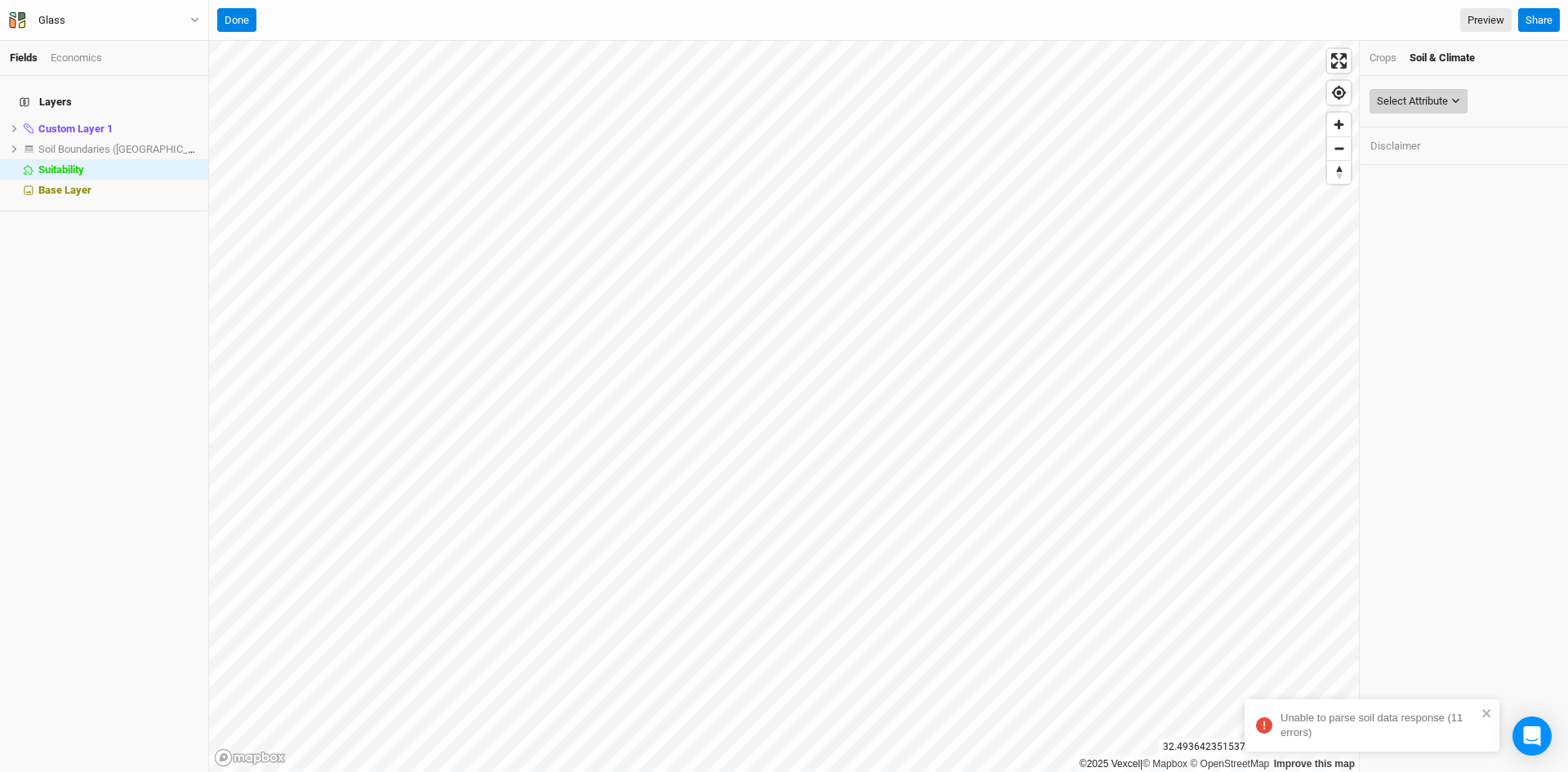
click at [1458, 96] on icon "button" at bounding box center [1455, 101] width 9 height 9
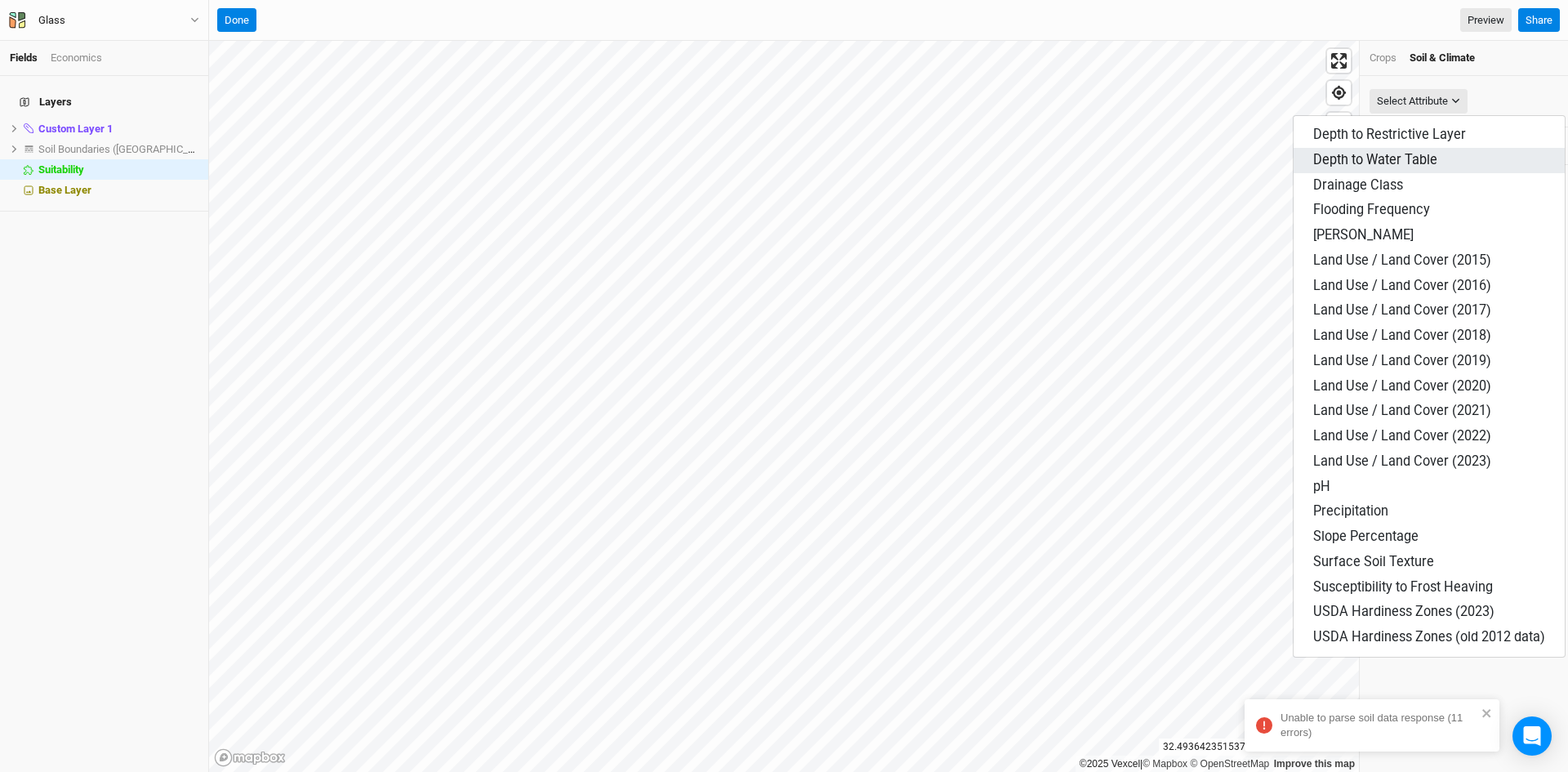
click at [1395, 159] on span "Depth to Water Table" at bounding box center [1375, 160] width 124 height 15
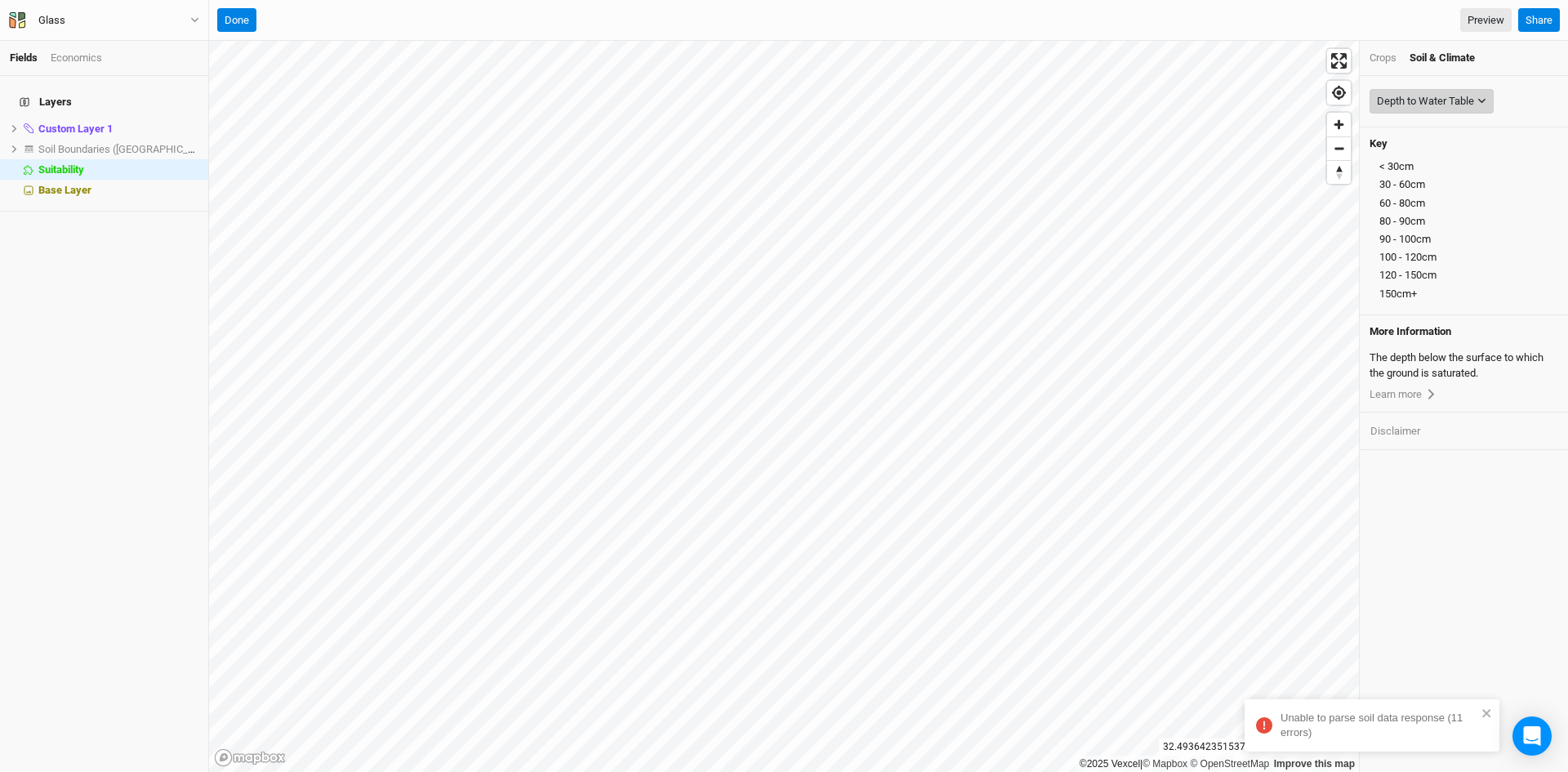
click at [1438, 101] on div "Depth to Water Table" at bounding box center [1425, 101] width 97 height 16
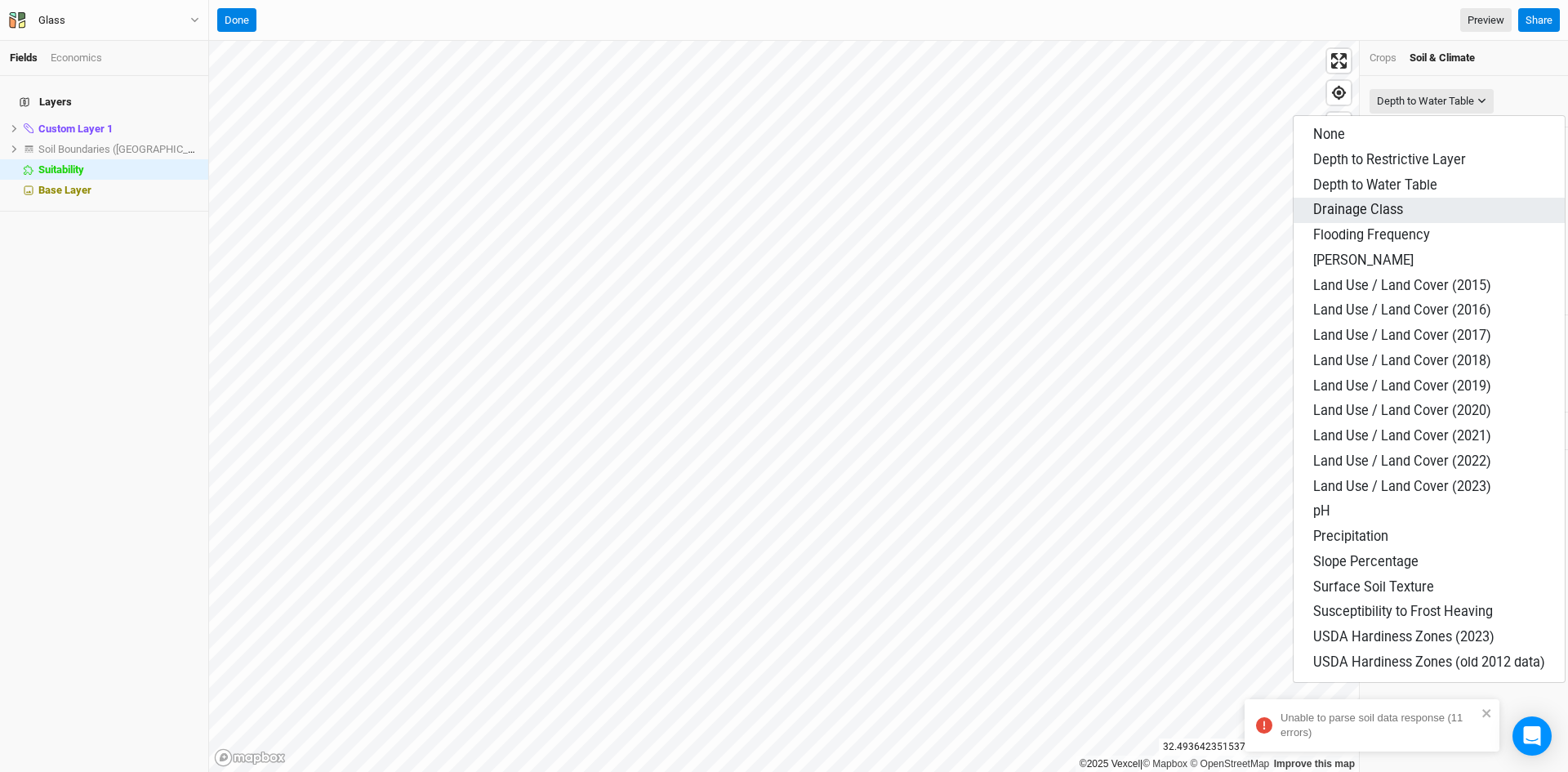
click at [1383, 205] on span "Drainage Class" at bounding box center [1358, 209] width 90 height 15
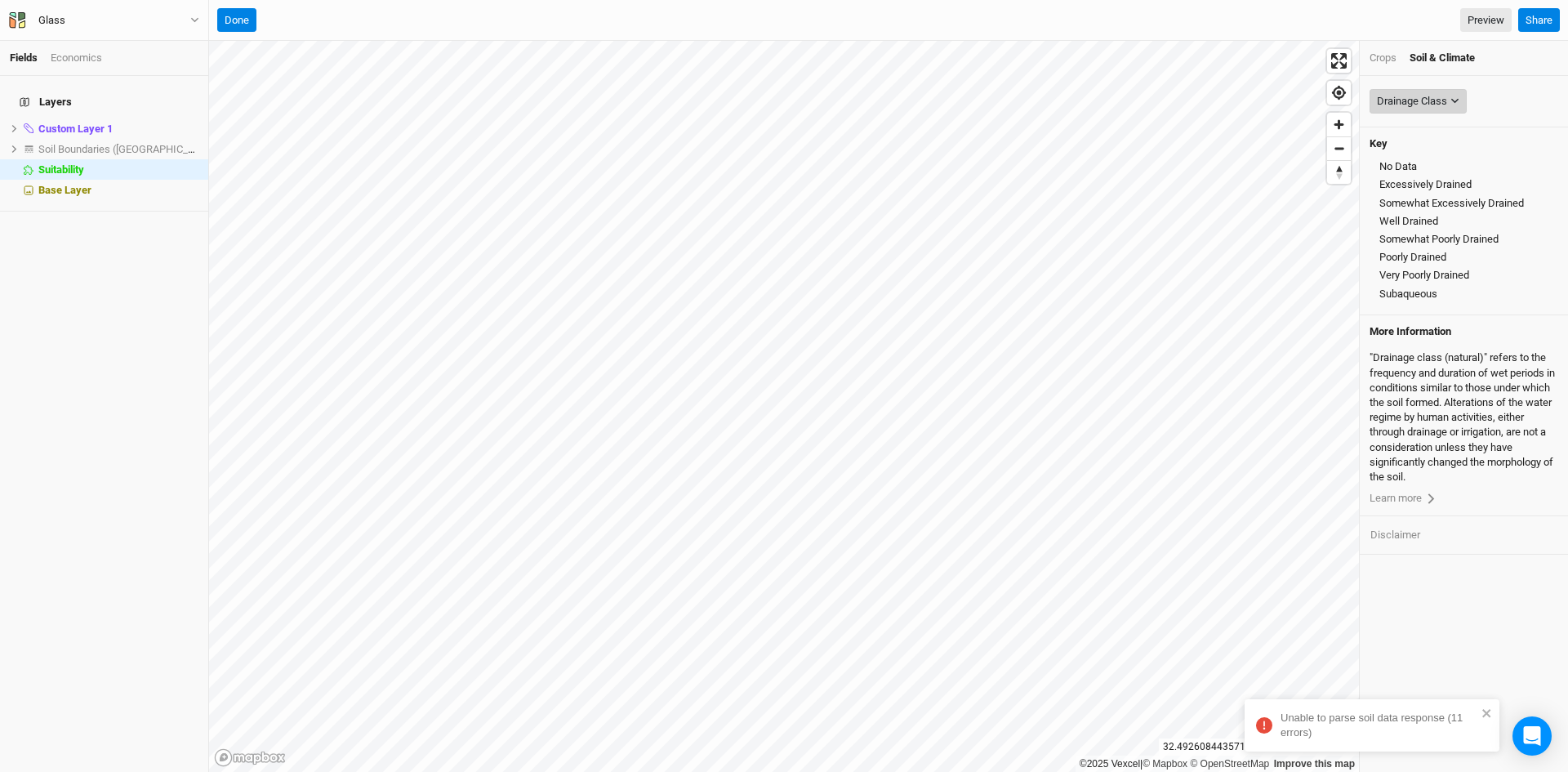
click at [1432, 101] on div "Drainage Class" at bounding box center [1412, 101] width 70 height 16
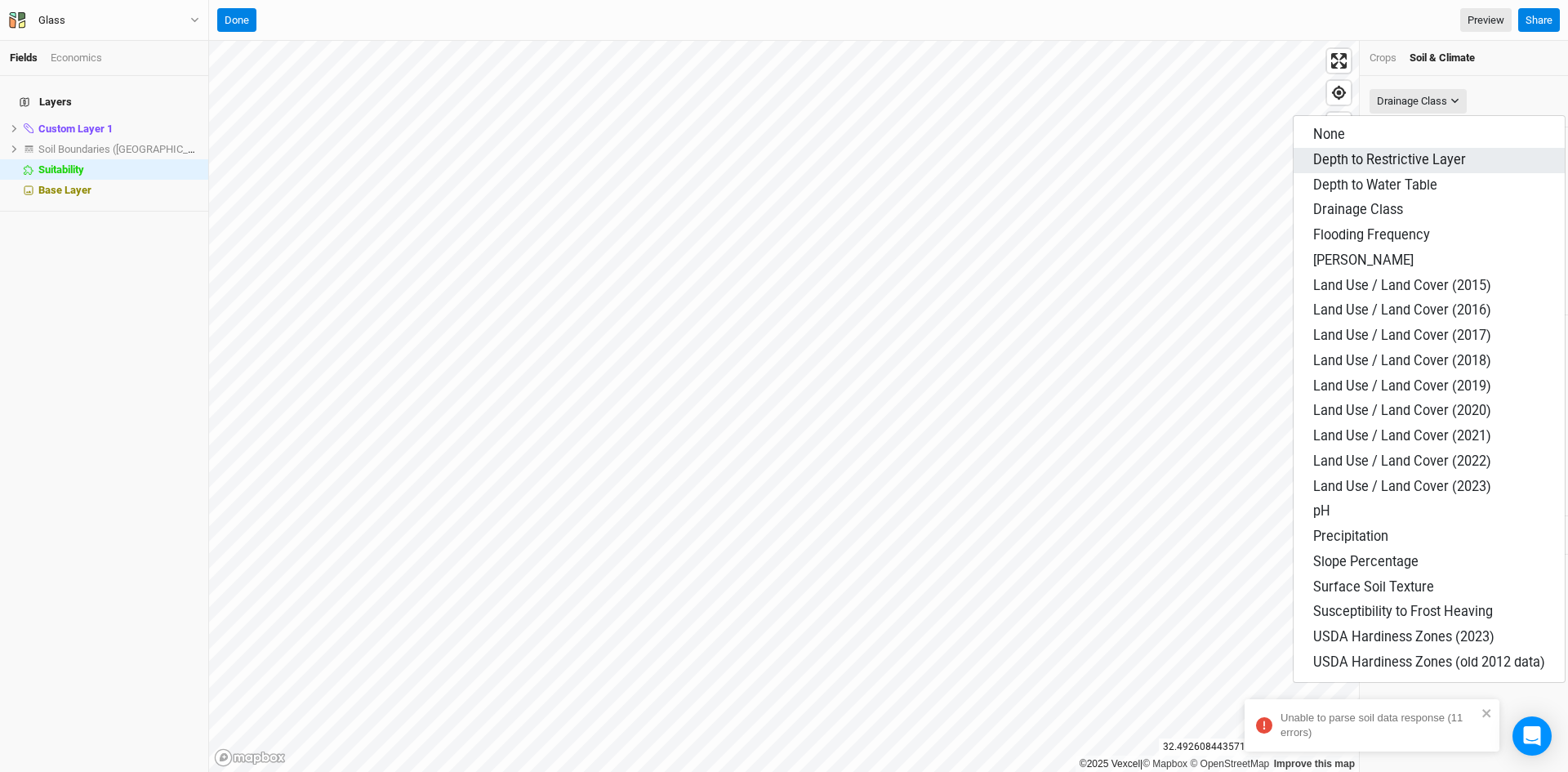
click at [1380, 158] on span "Depth to Restrictive Layer" at bounding box center [1390, 160] width 153 height 15
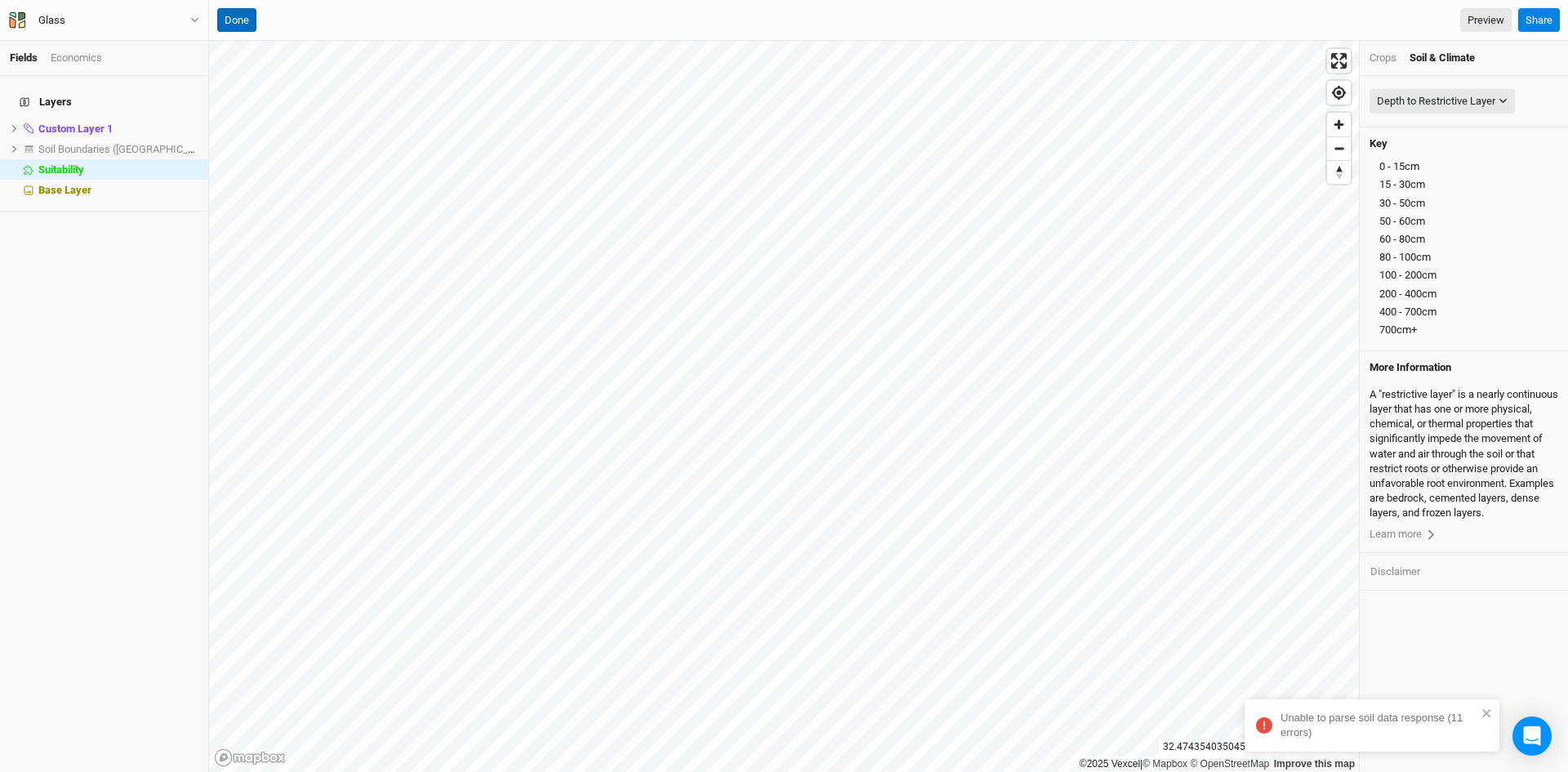
click at [235, 17] on button "Done" at bounding box center [237, 20] width 39 height 25
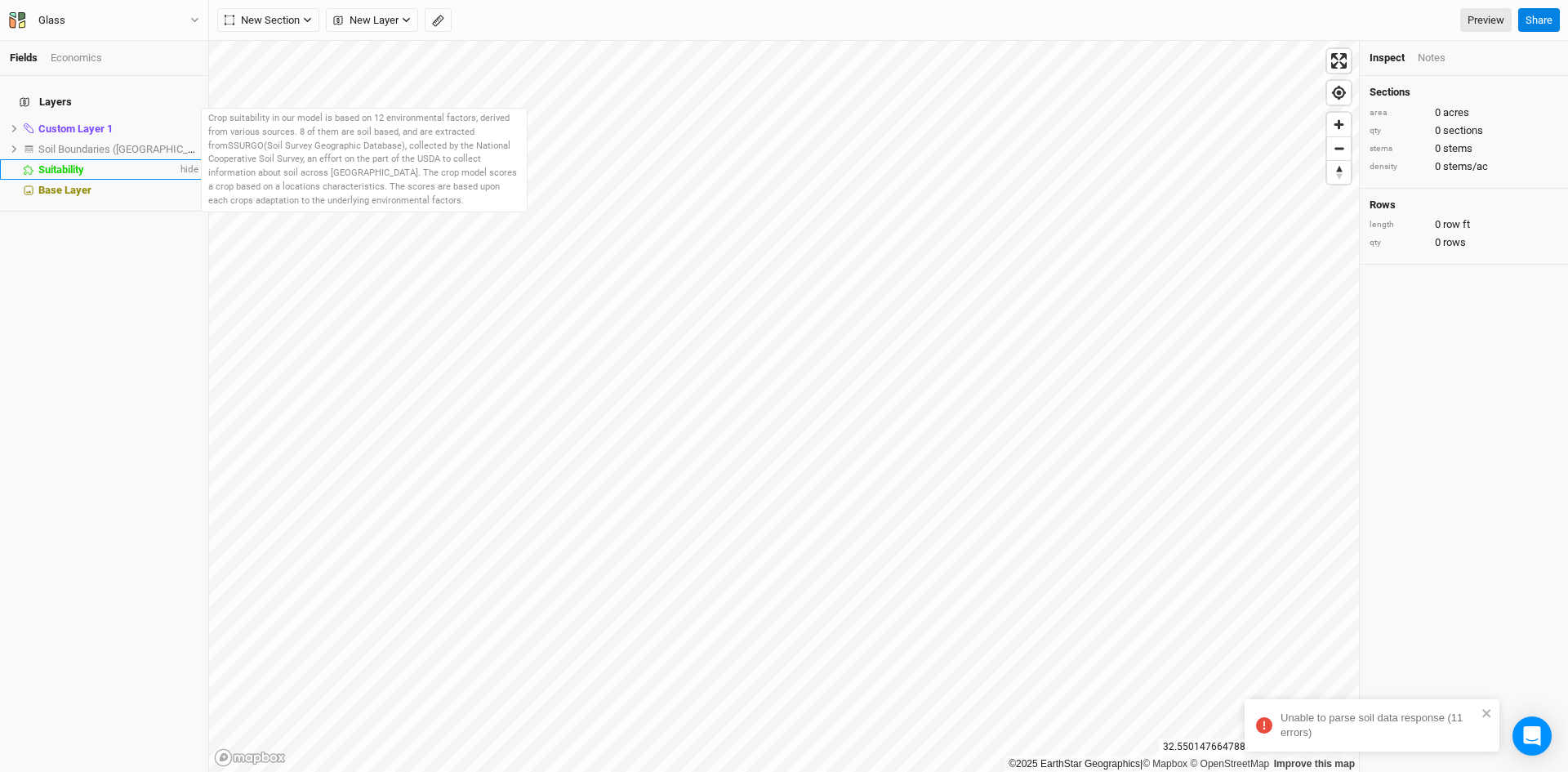
click at [79, 163] on span "Suitability" at bounding box center [61, 169] width 46 height 12
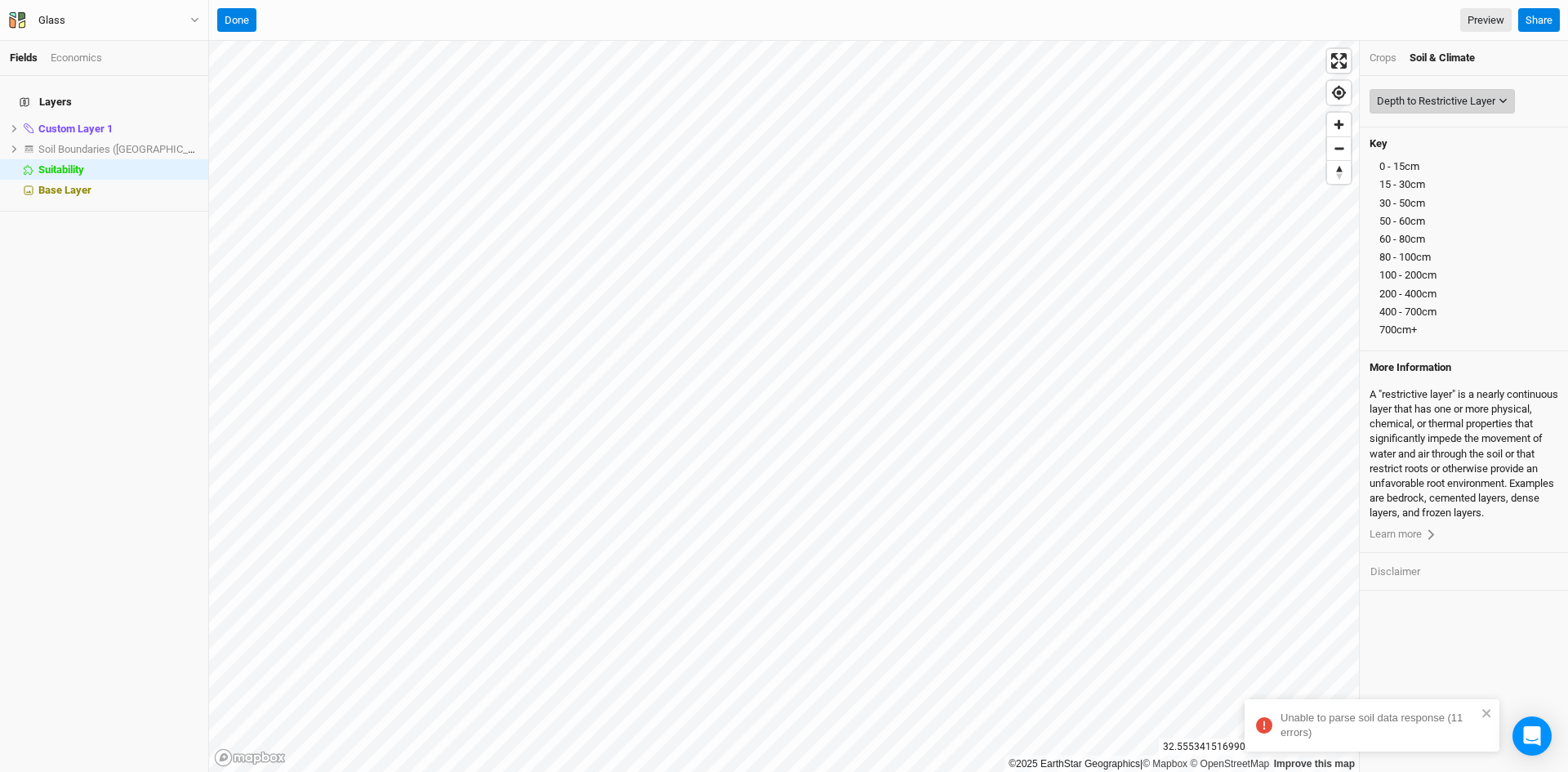
click at [1461, 99] on div "Depth to Restrictive Layer" at bounding box center [1436, 101] width 119 height 16
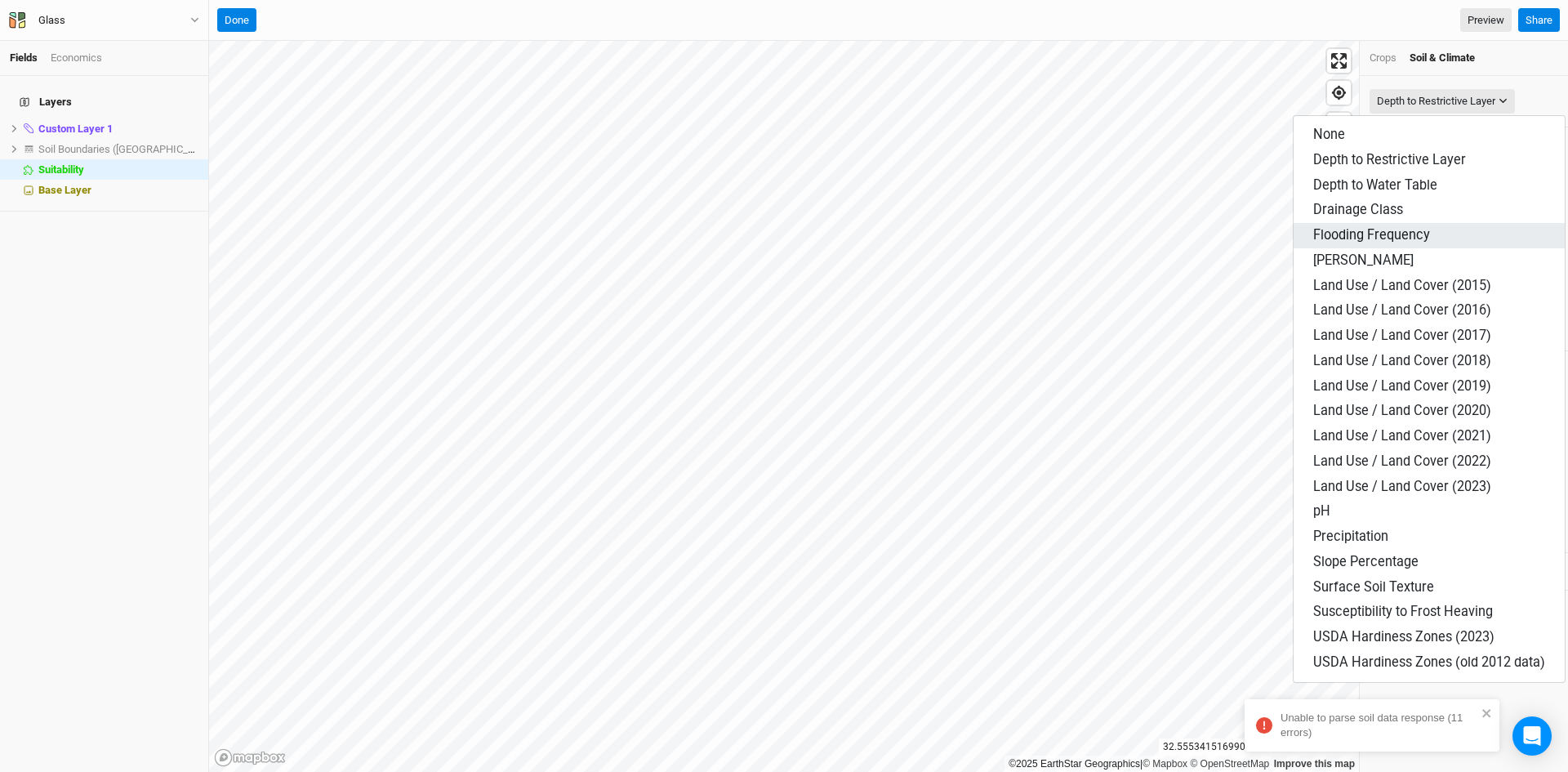
click at [1385, 235] on span "Flooding Frequency" at bounding box center [1372, 235] width 117 height 15
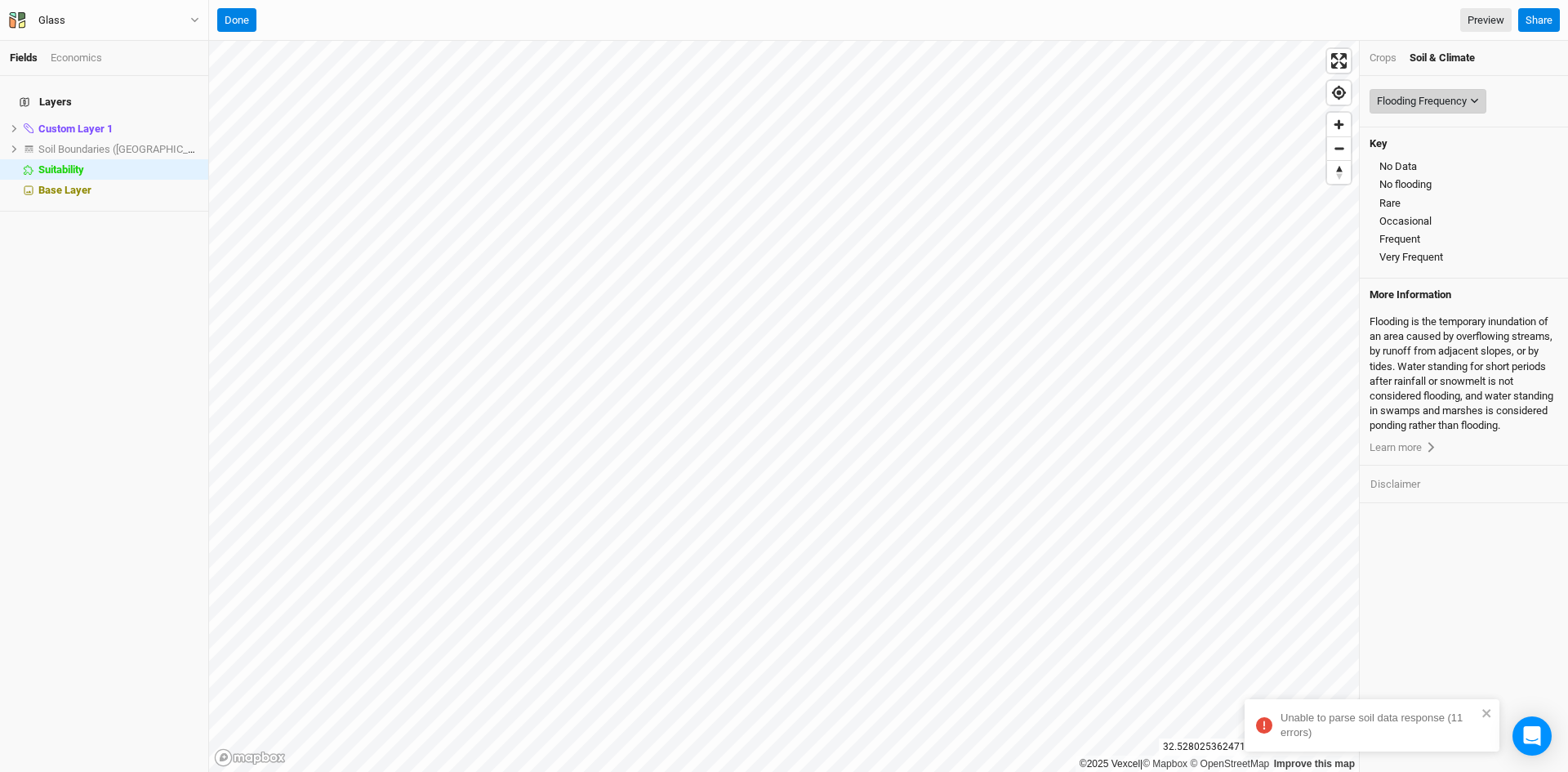
click at [1419, 101] on div "Flooding Frequency" at bounding box center [1421, 101] width 90 height 16
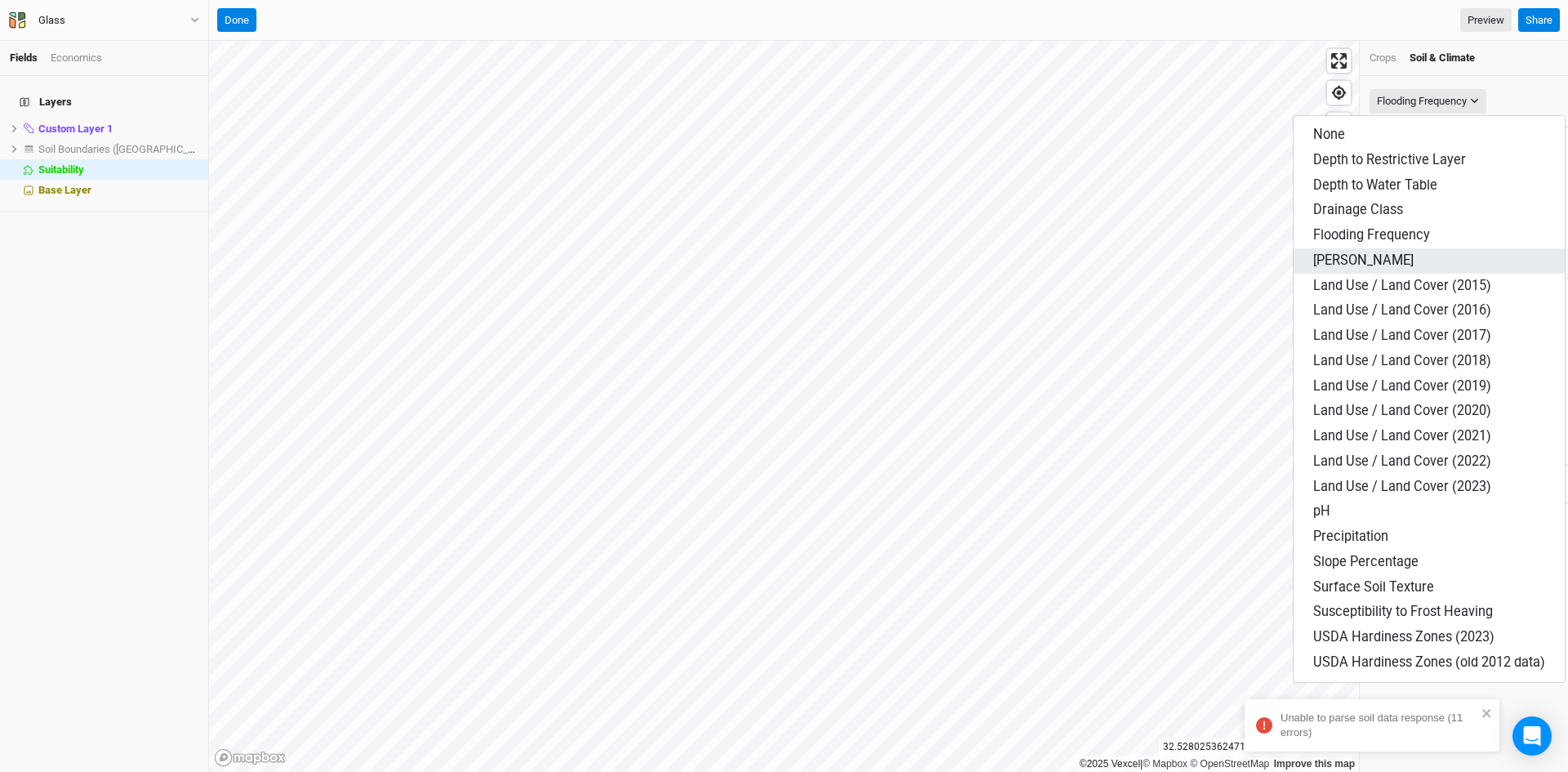
click at [1354, 261] on span "[PERSON_NAME]" at bounding box center [1364, 260] width 101 height 15
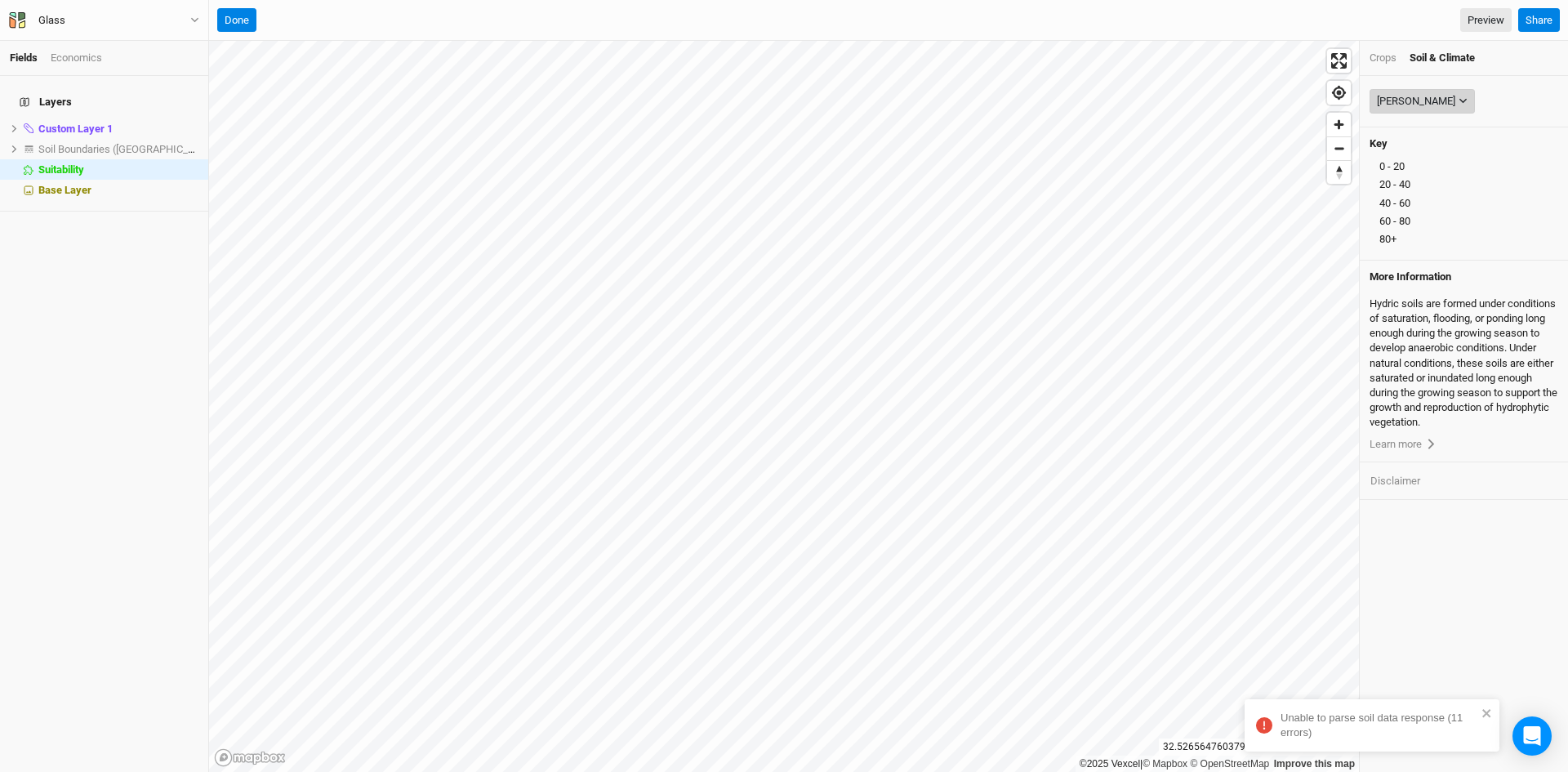
click at [1408, 97] on div "[PERSON_NAME]" at bounding box center [1416, 101] width 79 height 16
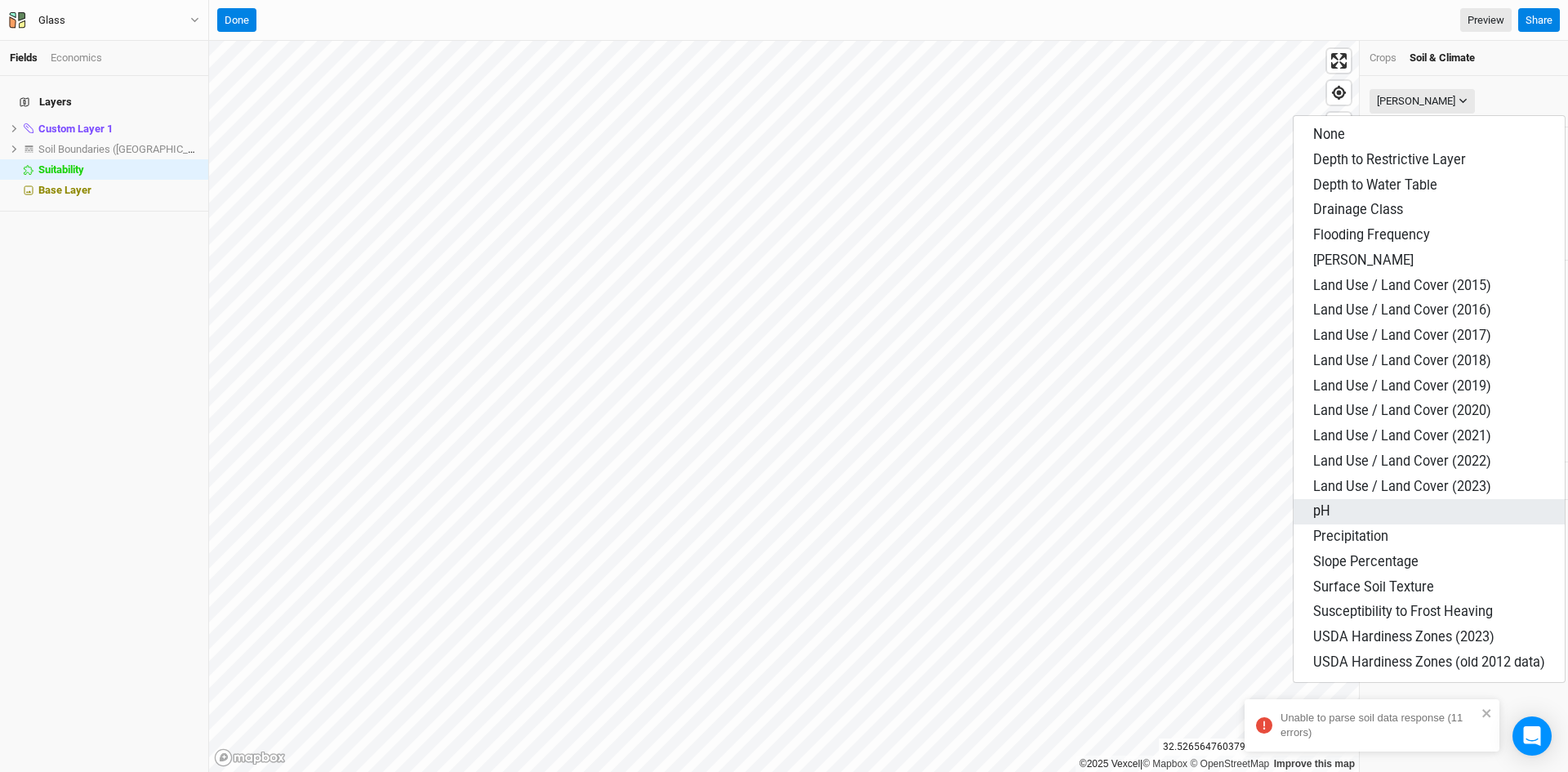
click at [1331, 510] on button "pH" at bounding box center [1429, 512] width 271 height 26
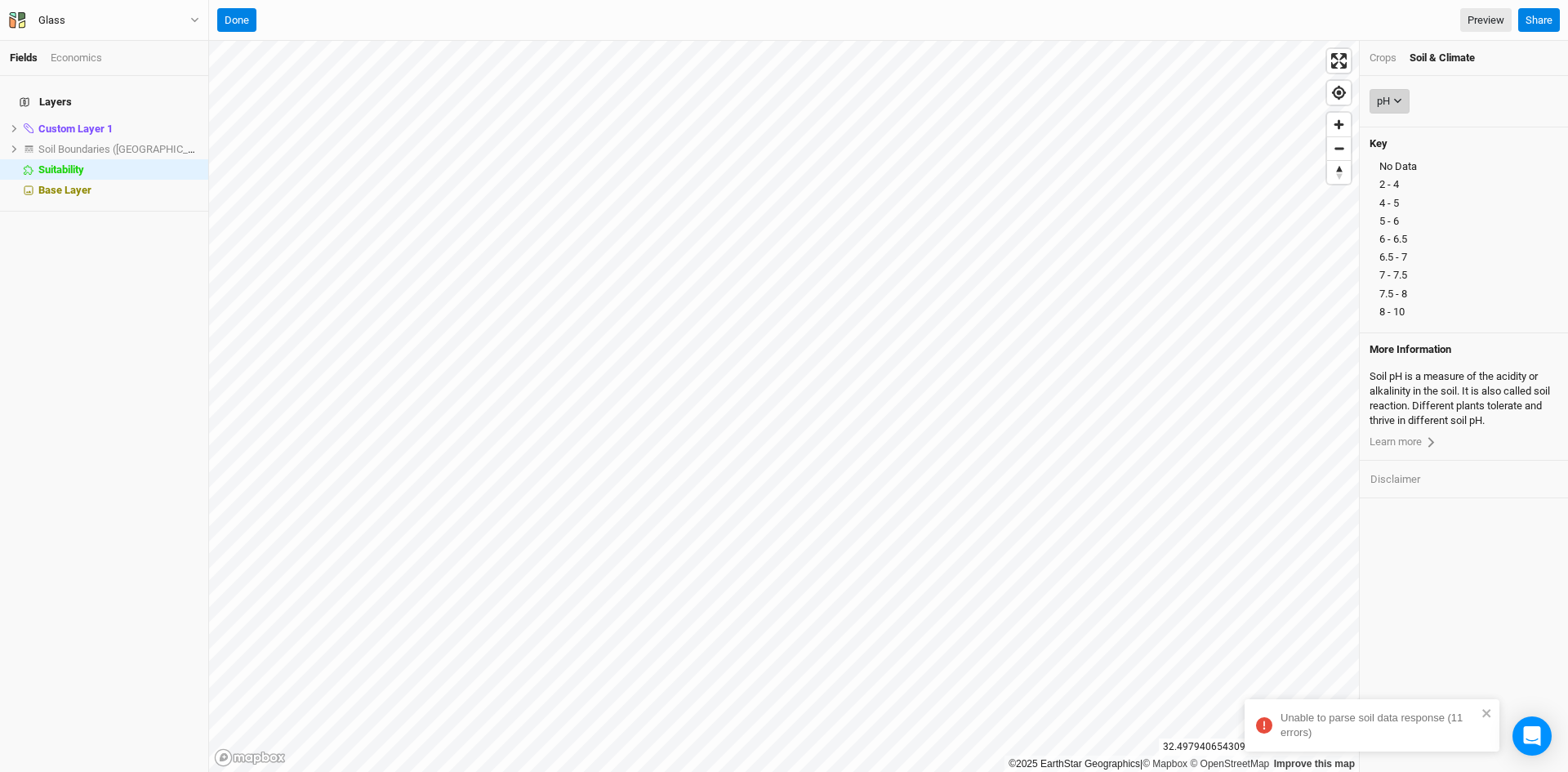
click at [1395, 99] on icon "button" at bounding box center [1397, 101] width 9 height 9
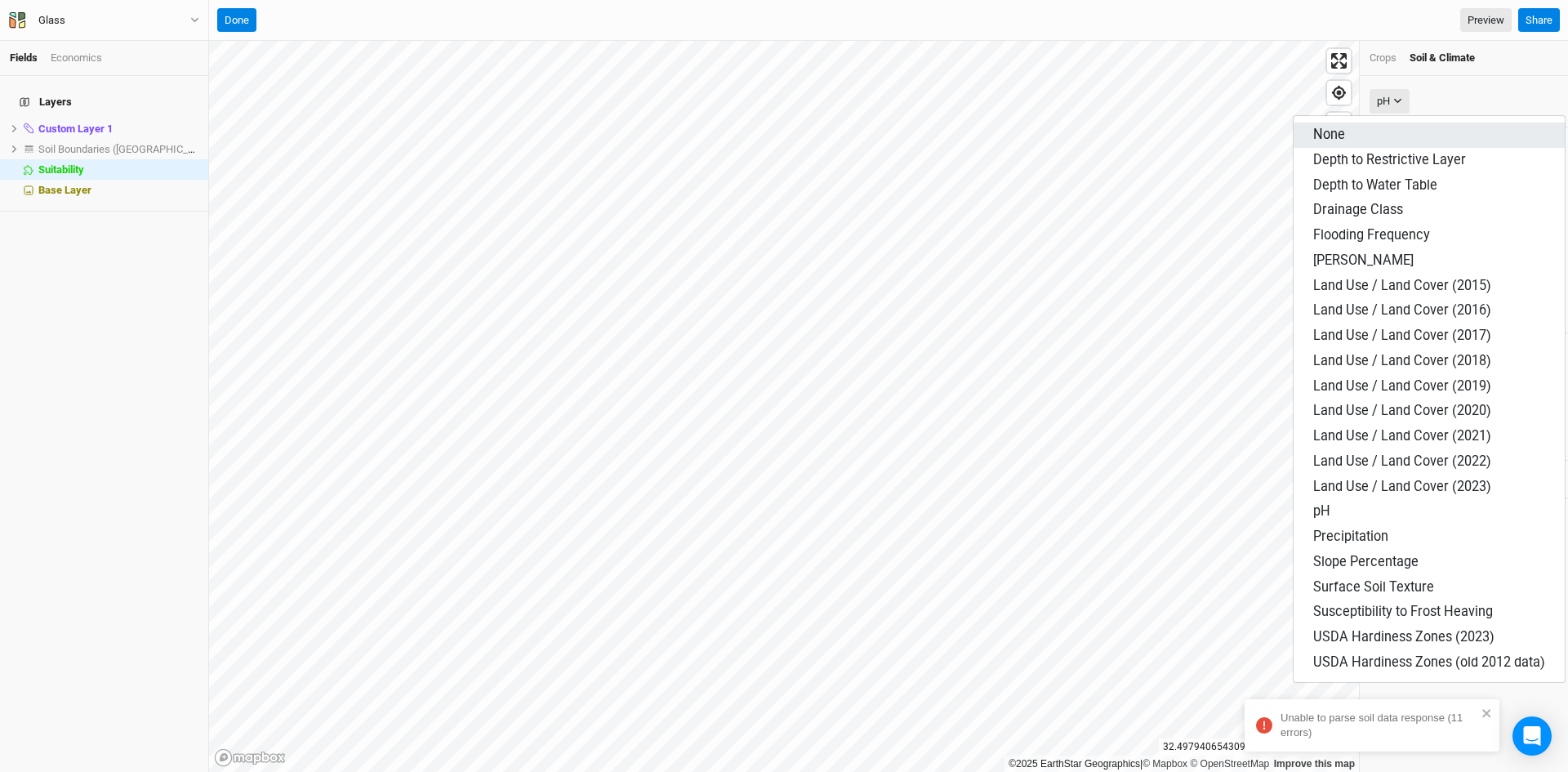
click at [1359, 135] on button "None" at bounding box center [1429, 135] width 271 height 26
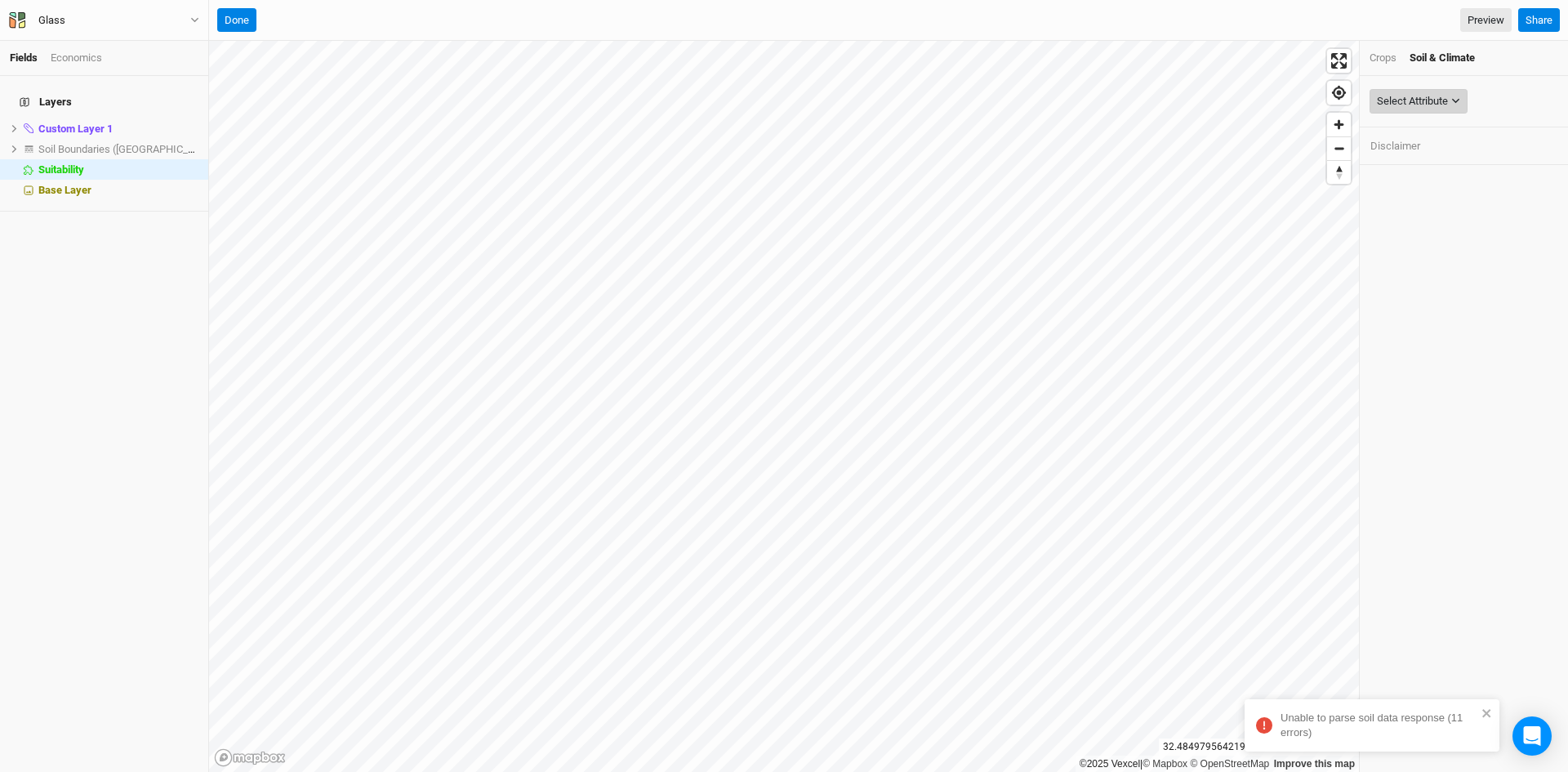
click at [1419, 98] on div "Select Attribute" at bounding box center [1412, 101] width 71 height 16
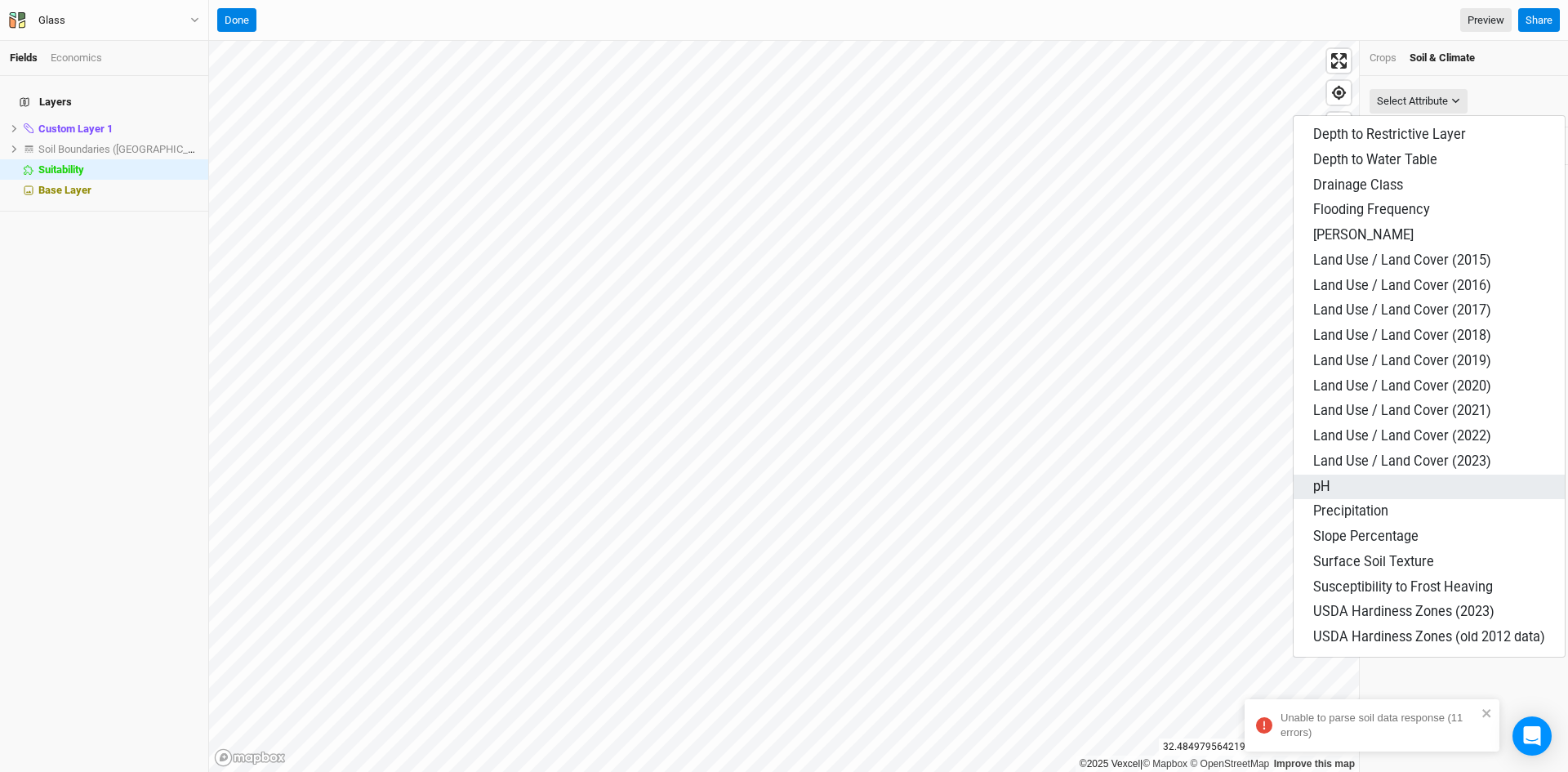
click at [1319, 486] on span "pH" at bounding box center [1322, 486] width 17 height 15
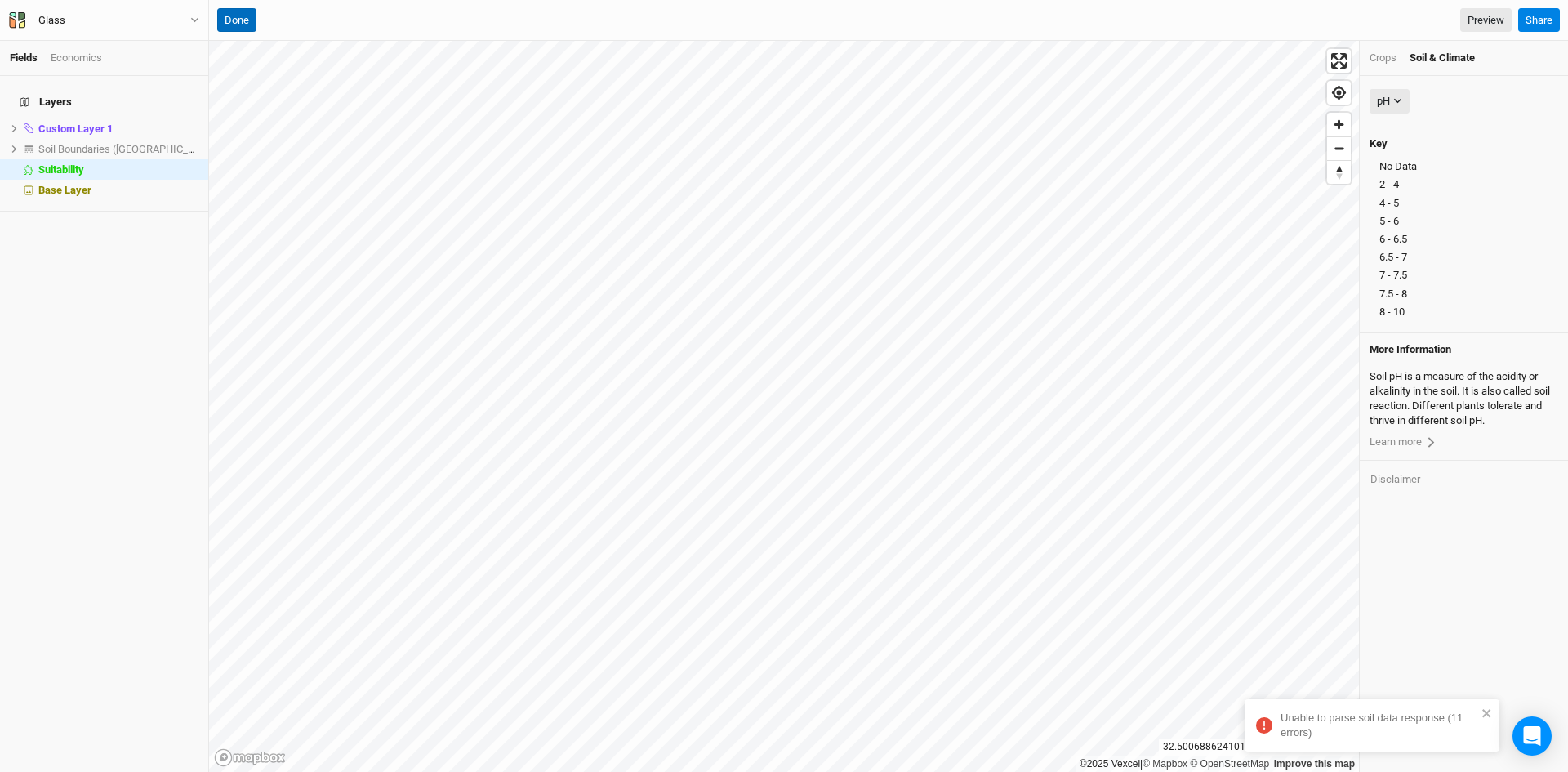
click at [238, 16] on button "Done" at bounding box center [237, 20] width 39 height 25
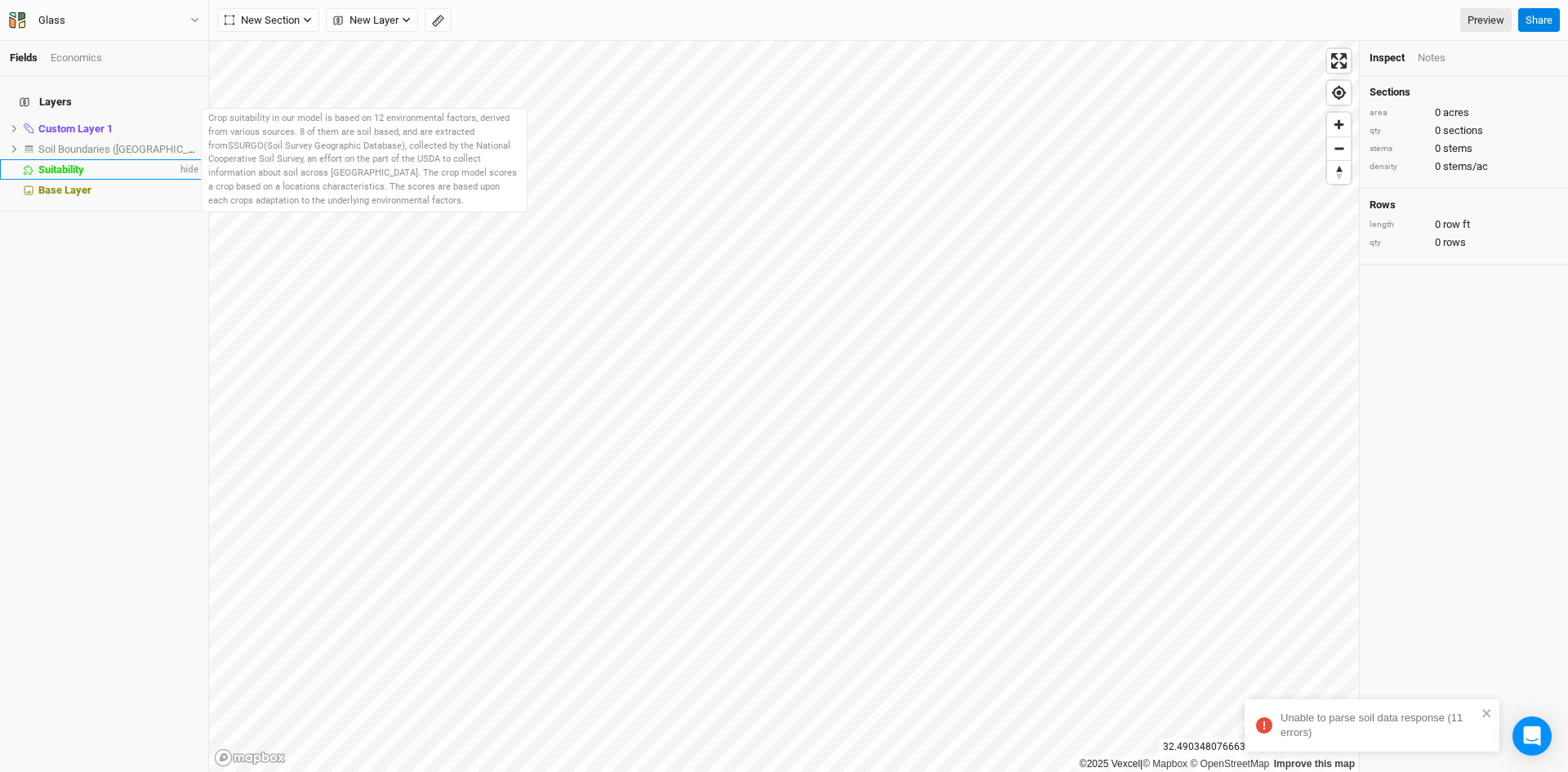
click at [67, 163] on span "Suitability" at bounding box center [61, 169] width 46 height 12
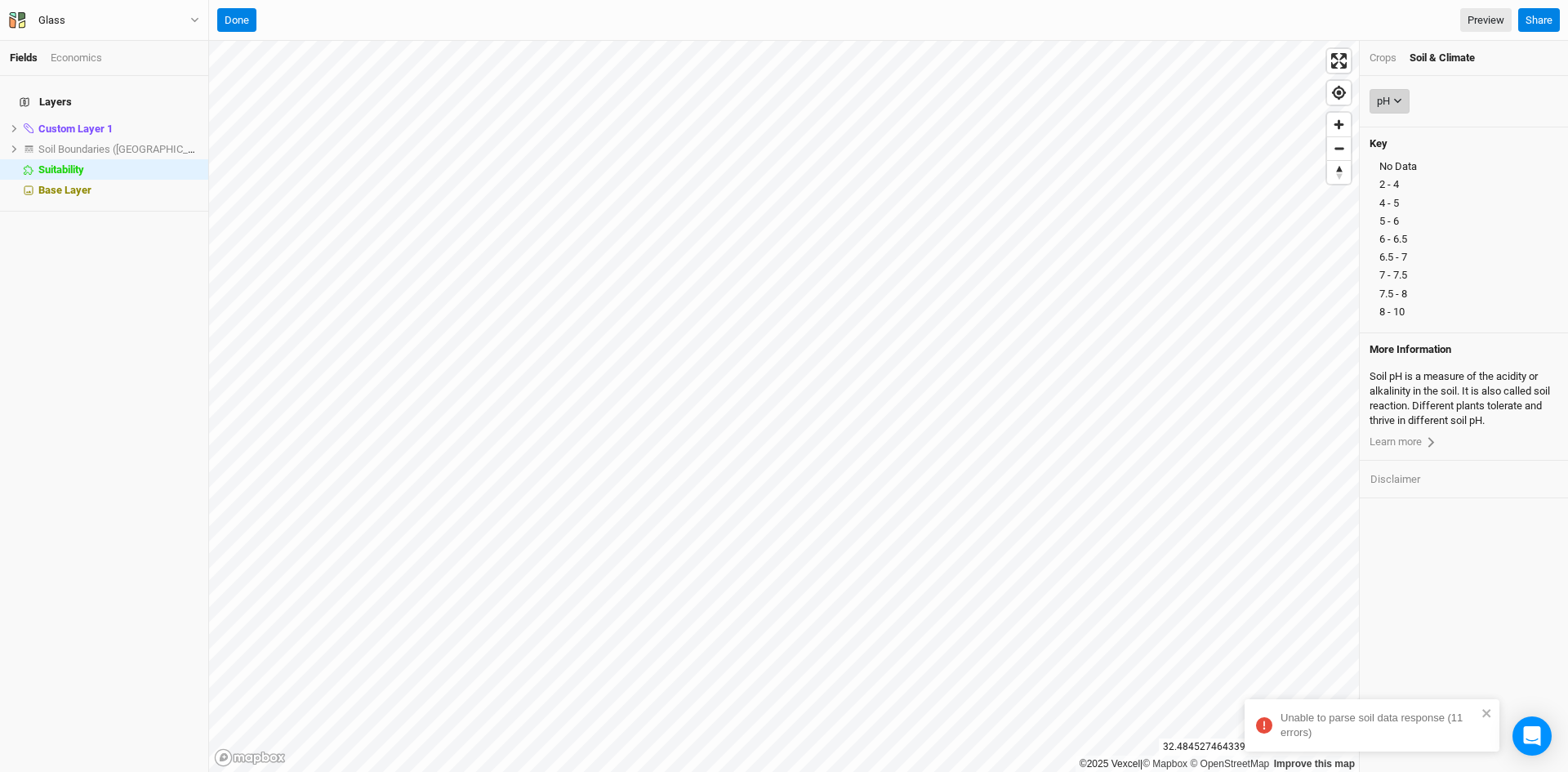
click at [1391, 94] on button "pH" at bounding box center [1390, 101] width 40 height 25
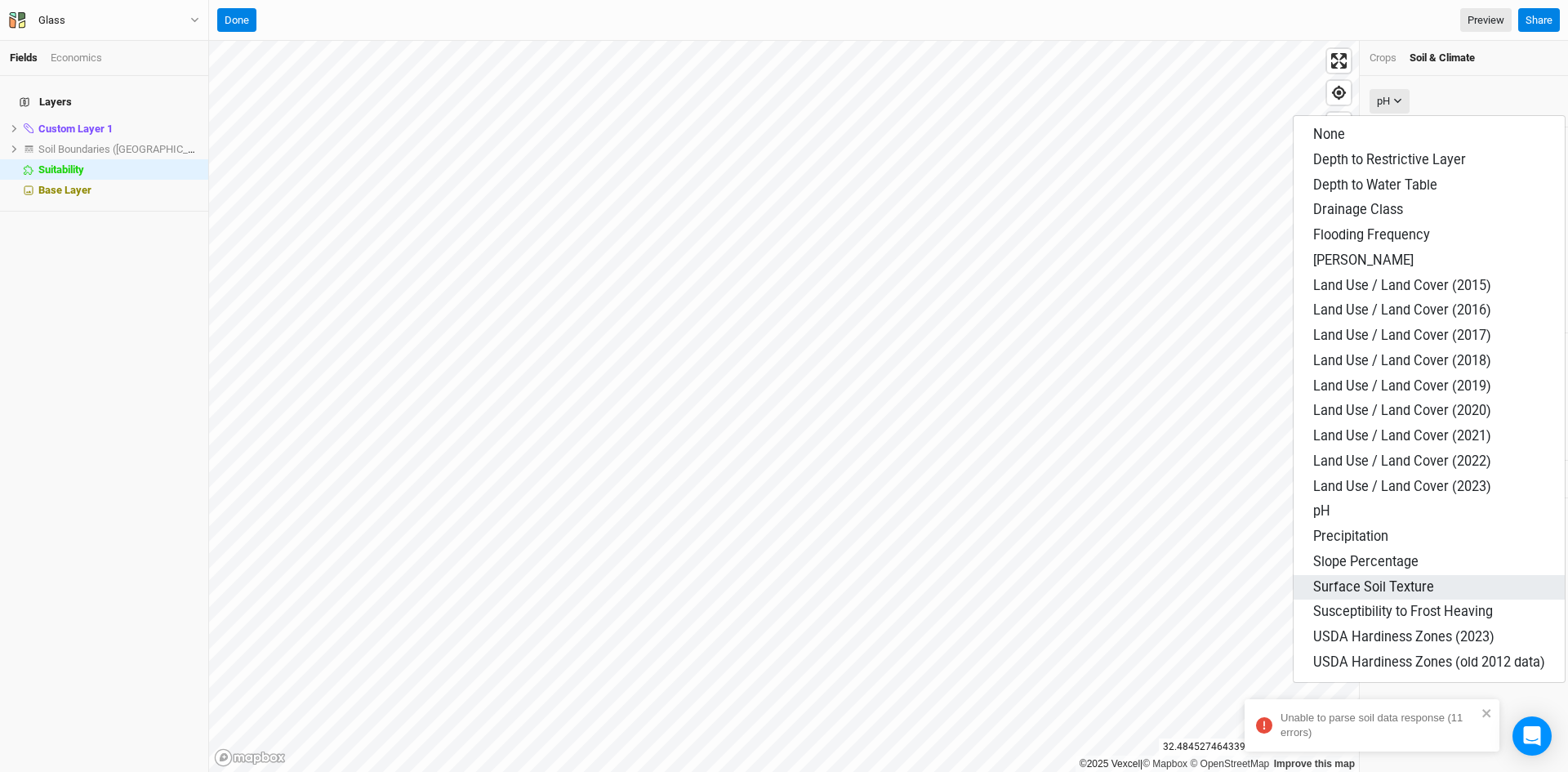
click at [1392, 588] on span "Surface Soil Texture" at bounding box center [1374, 587] width 121 height 15
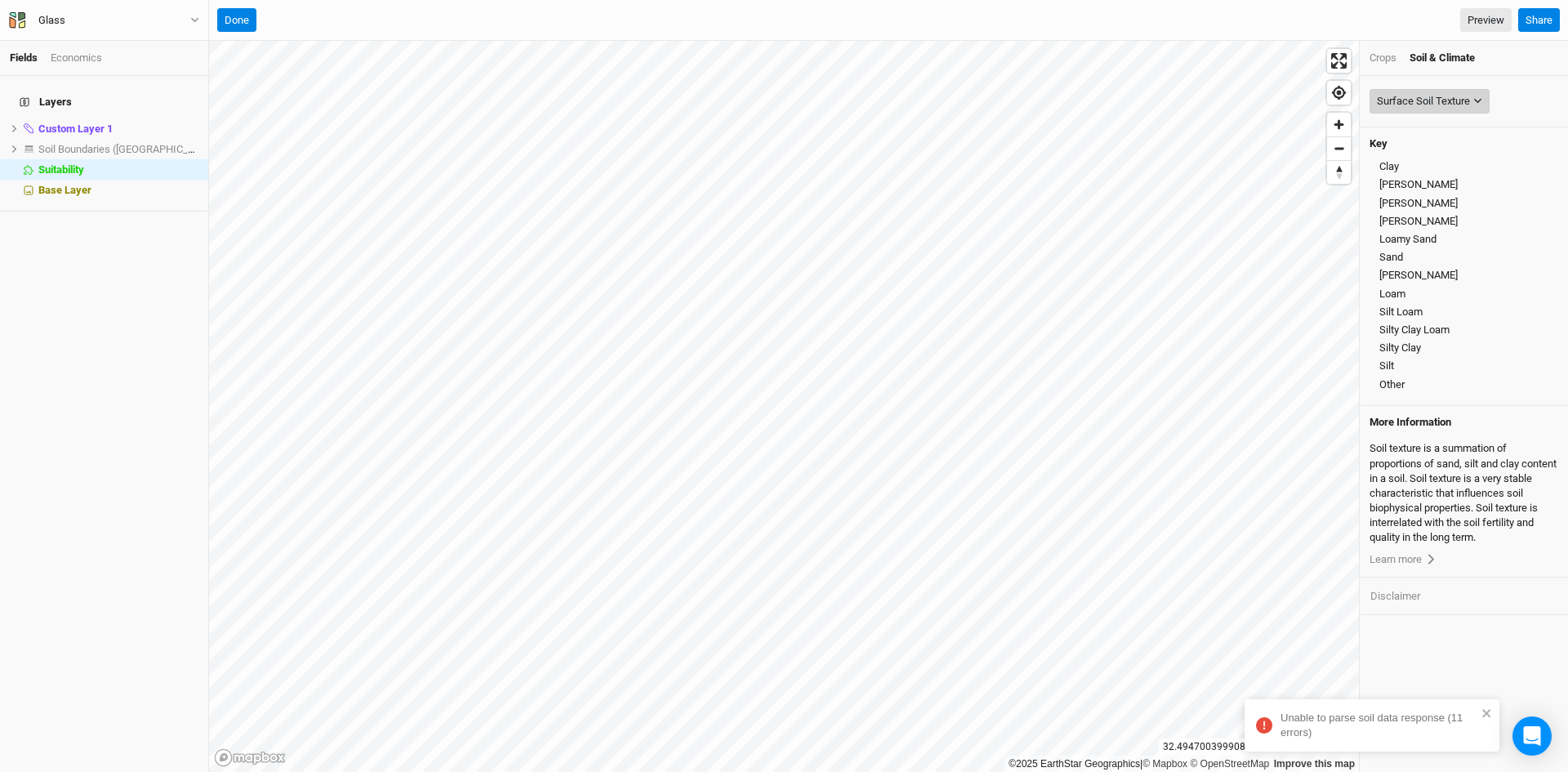
click at [1407, 101] on div "Surface Soil Texture" at bounding box center [1423, 101] width 93 height 16
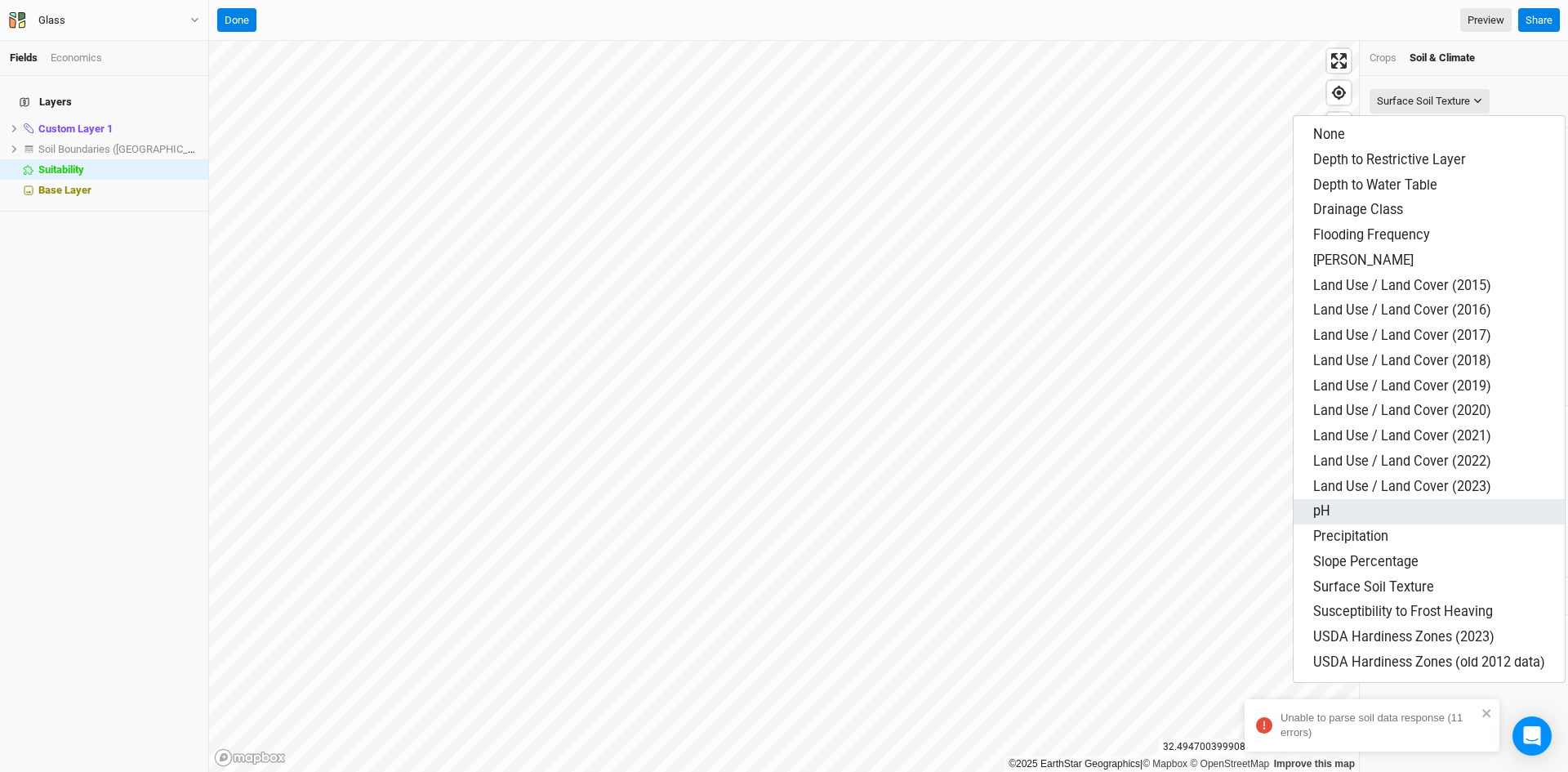
click at [1334, 518] on button "pH" at bounding box center [1429, 512] width 271 height 26
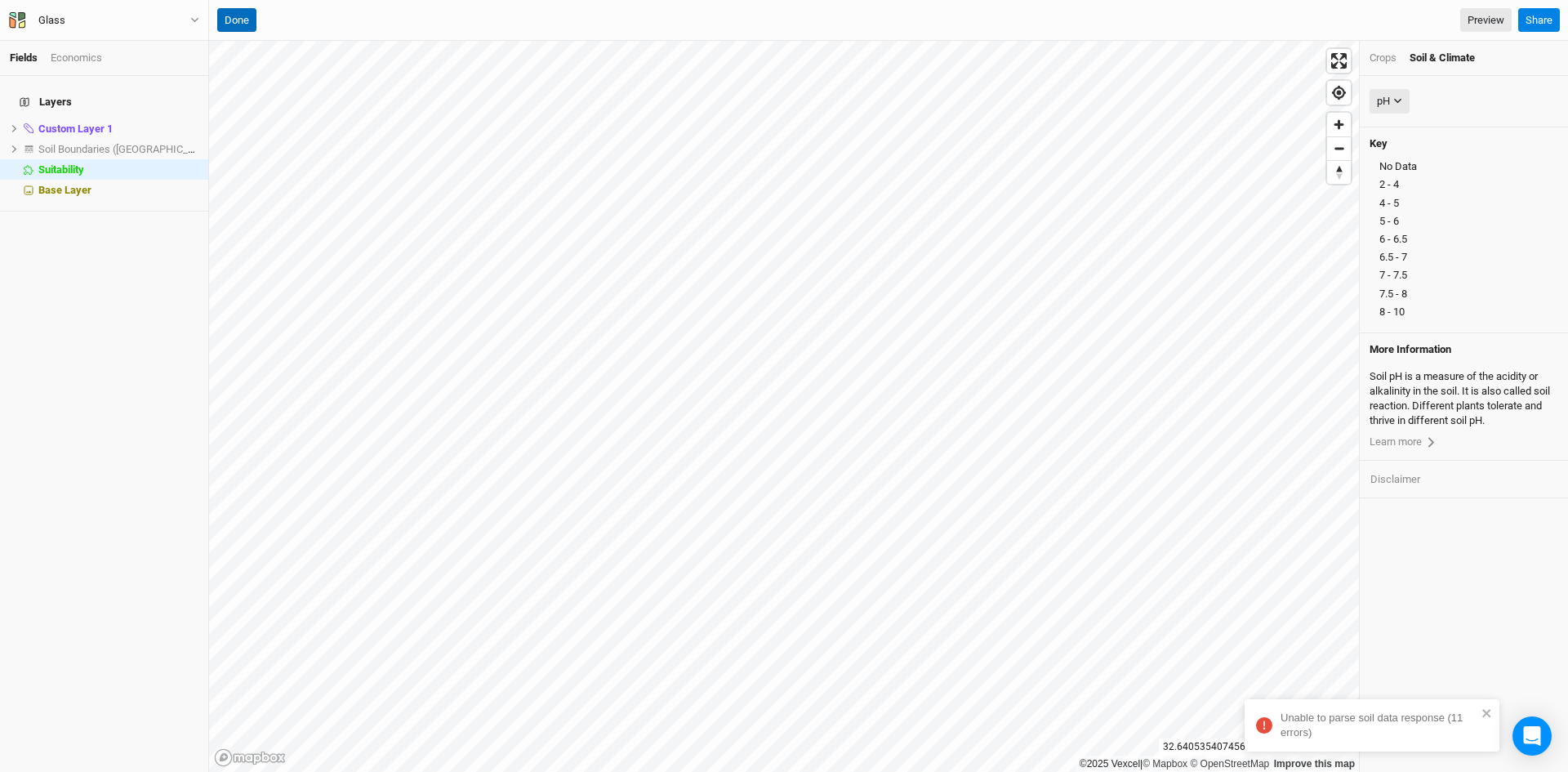
click at [237, 18] on button "Done" at bounding box center [237, 20] width 39 height 25
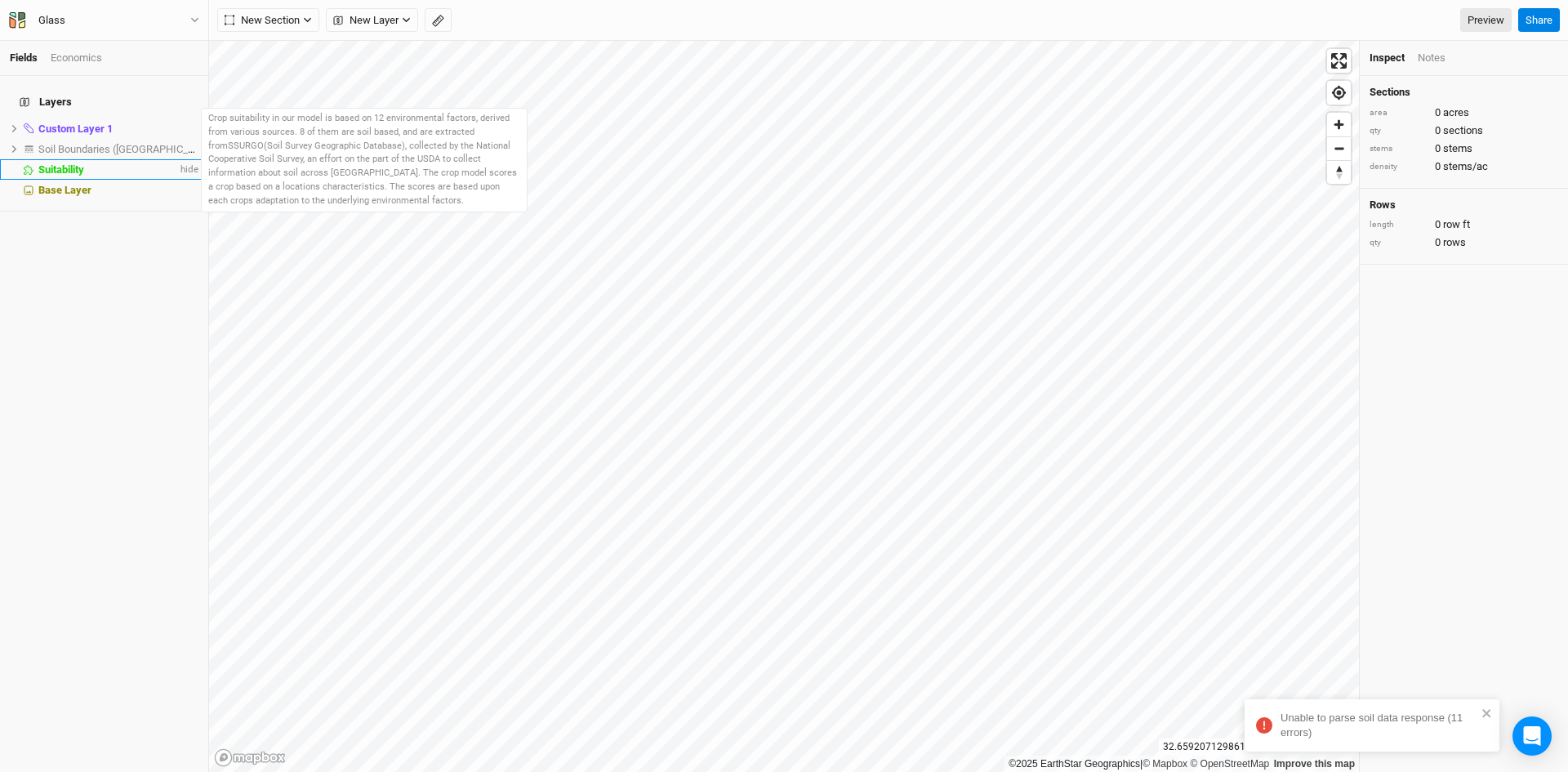
click at [84, 163] on span "Suitability" at bounding box center [61, 169] width 46 height 12
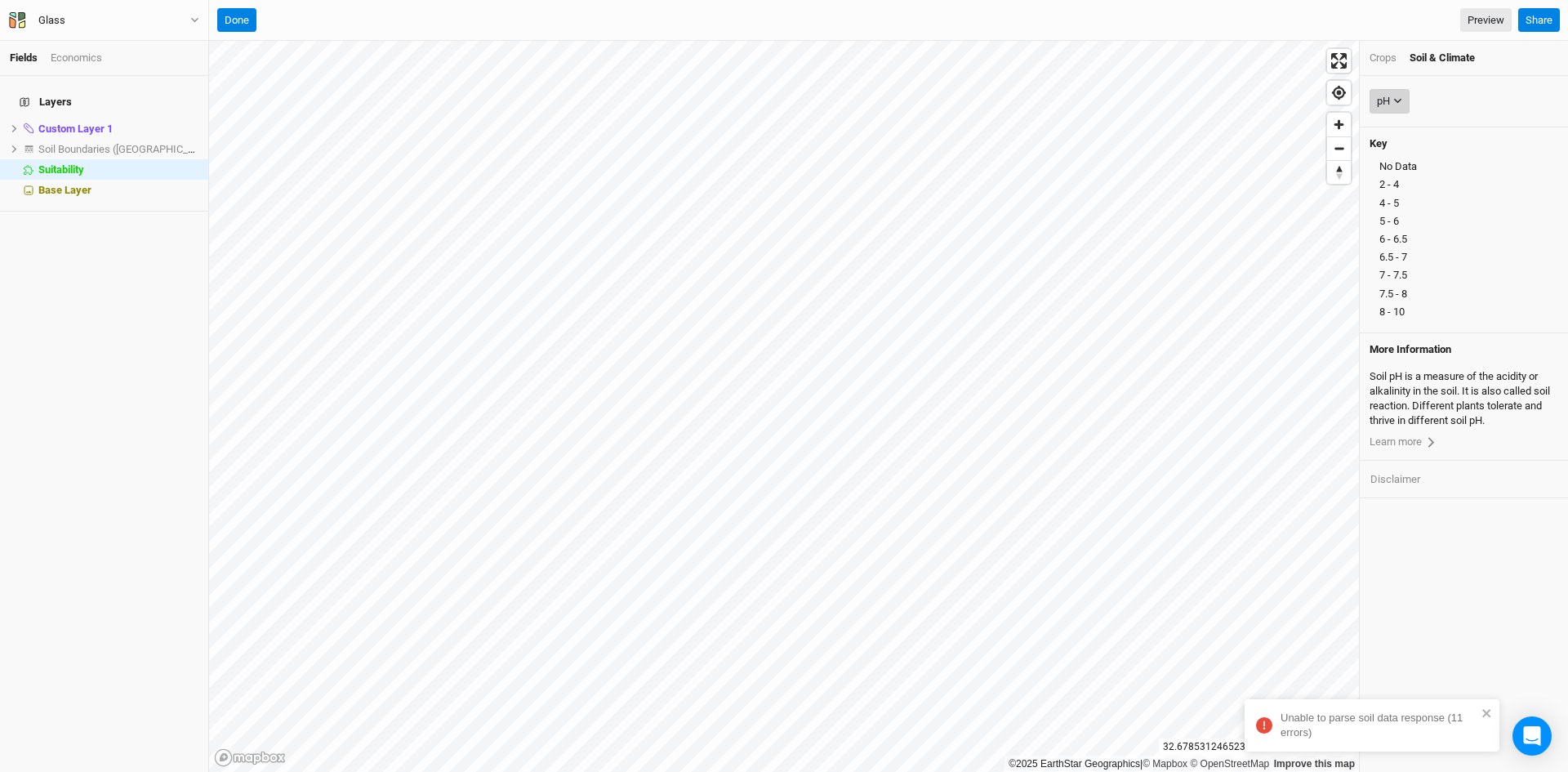
click at [1390, 99] on div "pH" at bounding box center [1383, 101] width 13 height 16
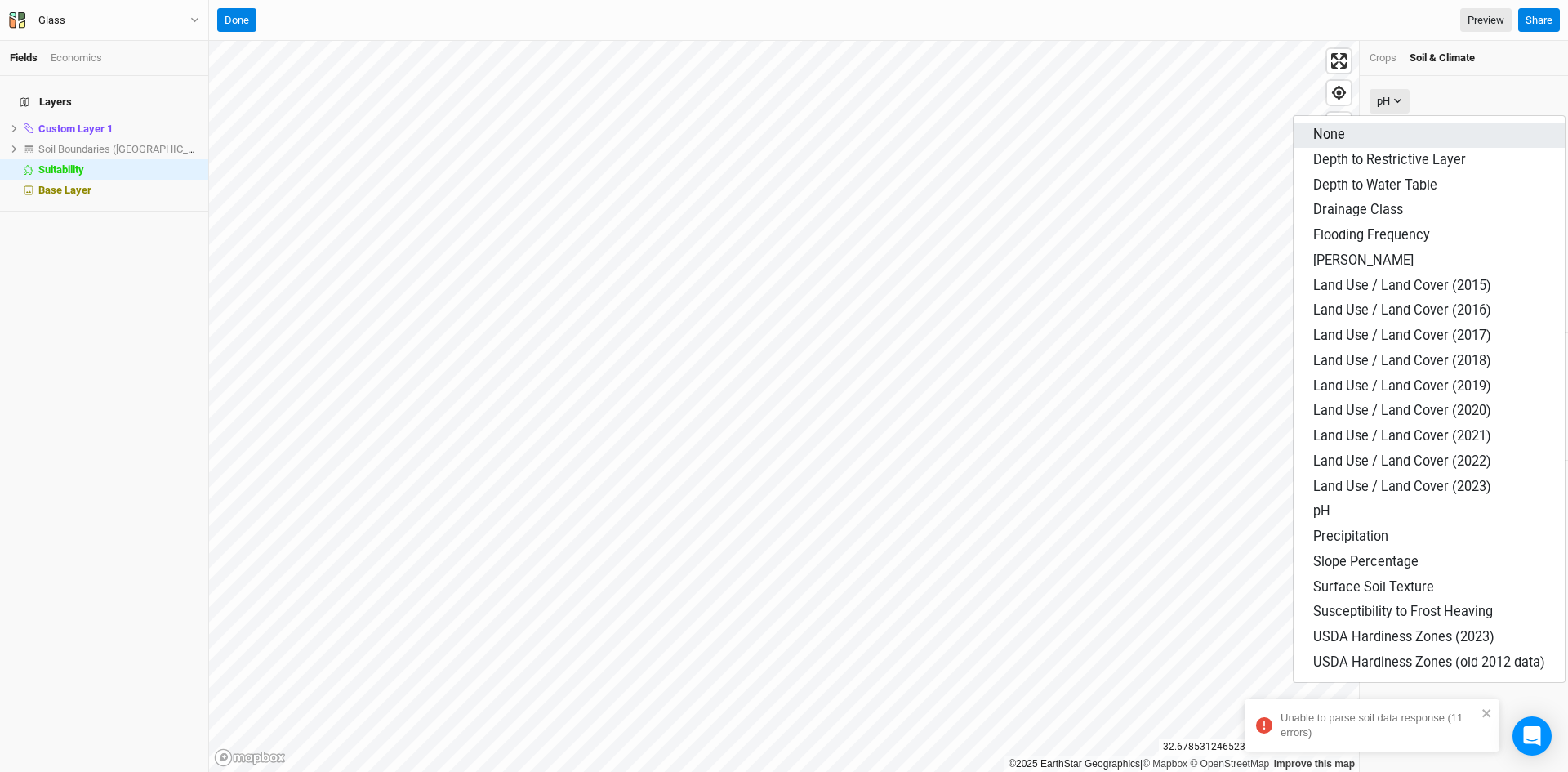
click at [1331, 130] on span "None" at bounding box center [1329, 134] width 32 height 15
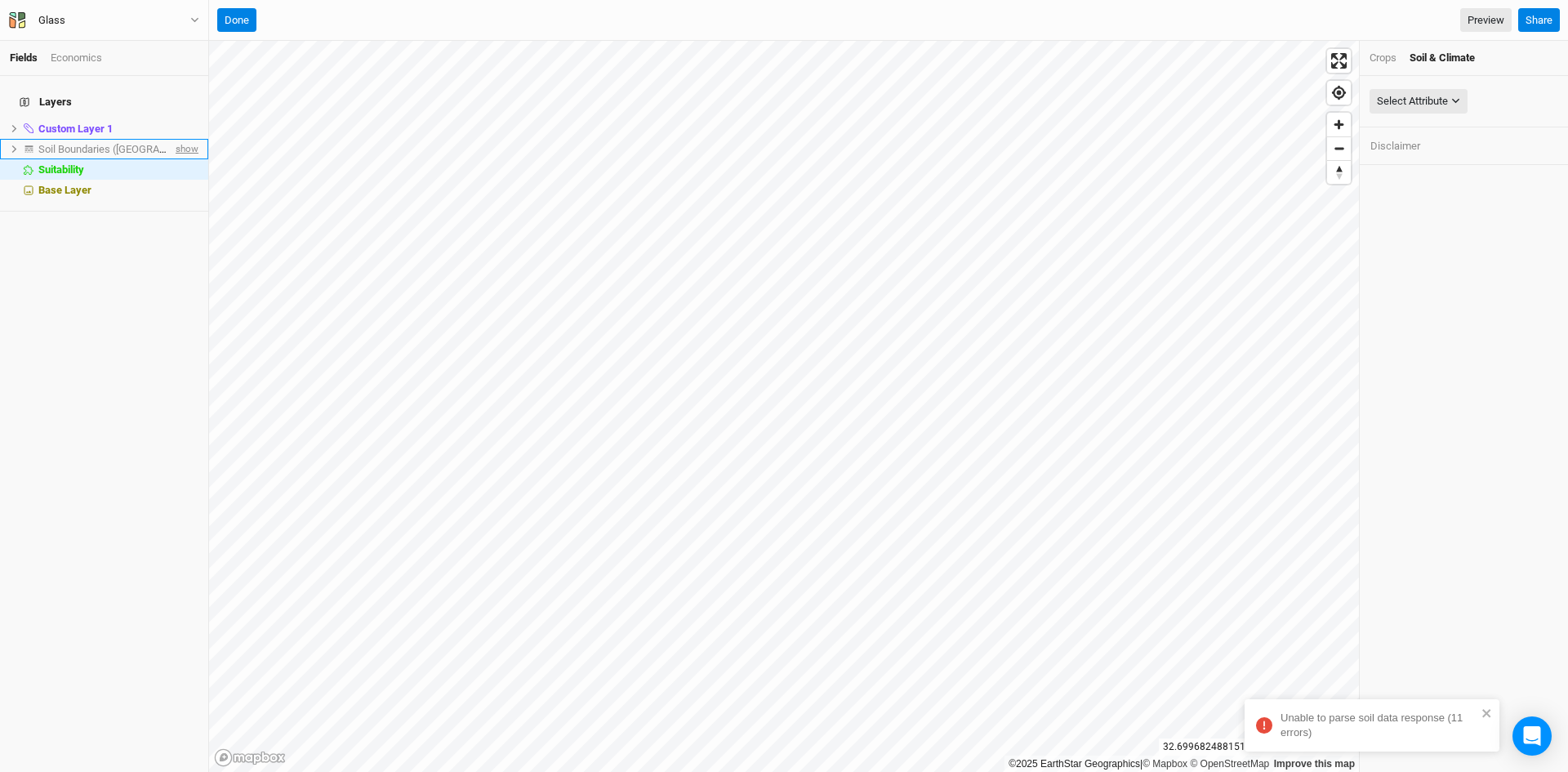
click at [178, 139] on span "show" at bounding box center [185, 149] width 26 height 20
click at [178, 139] on span "hide" at bounding box center [188, 149] width 21 height 20
click at [178, 139] on span "show" at bounding box center [185, 149] width 26 height 20
click at [178, 139] on span "hide" at bounding box center [188, 149] width 21 height 20
click at [231, 22] on button "Done" at bounding box center [237, 20] width 39 height 25
